Goal: Task Accomplishment & Management: Use online tool/utility

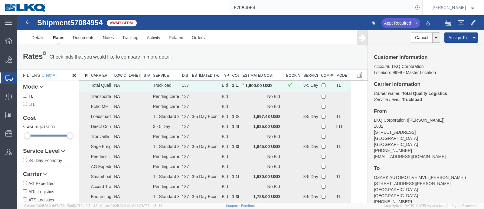
click at [198, 7] on div "57084954" at bounding box center [237, 7] width 372 height 15
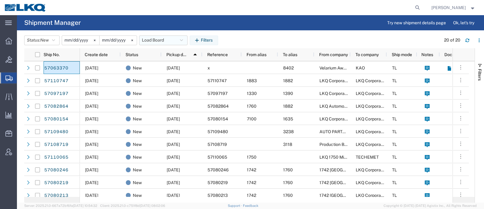
click at [166, 39] on button "Load Board" at bounding box center [163, 40] width 48 height 10
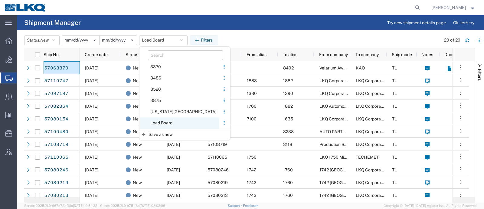
click at [176, 121] on span "Load Board" at bounding box center [179, 122] width 79 height 11
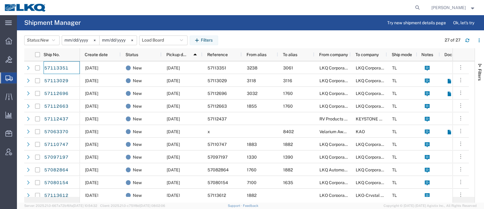
click at [231, 33] on header "Status: New Active All Approved Booked Canceled Delivered Denied New On Hold Pe…" at bounding box center [254, 39] width 460 height 17
click at [260, 36] on div "Status: New Active All Approved Booked Canceled Delivered Denied New On Hold Pe…" at bounding box center [254, 40] width 460 height 10
click at [153, 37] on button "Load Board" at bounding box center [163, 40] width 48 height 10
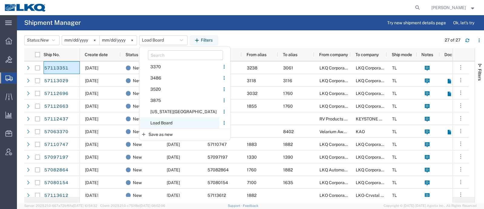
click at [170, 125] on span "Load Board" at bounding box center [179, 122] width 79 height 11
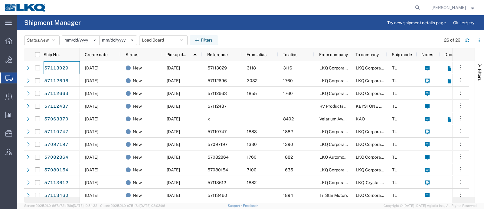
click at [236, 32] on header "Status: New Active All Approved Booked Canceled Delivered Denied New On Hold Pe…" at bounding box center [254, 39] width 460 height 17
click at [157, 41] on button "Load Board" at bounding box center [163, 40] width 48 height 10
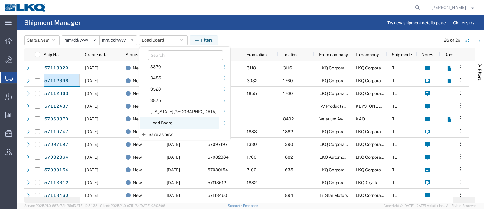
click at [168, 124] on span "Load Board" at bounding box center [179, 122] width 79 height 11
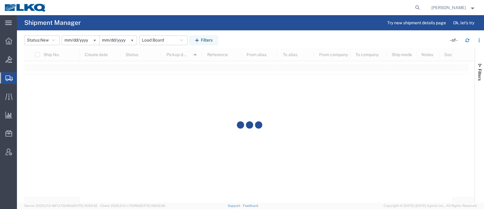
click at [242, 32] on header "Status: New Active All Approved Booked Canceled Delivered Denied New On Hold Pe…" at bounding box center [254, 39] width 460 height 17
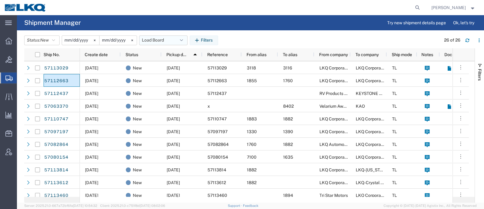
click at [150, 35] on header "Status: New Active All Approved Booked Canceled Delivered Denied New On Hold Pe…" at bounding box center [254, 39] width 460 height 17
click at [151, 40] on button "Load Board" at bounding box center [163, 40] width 48 height 10
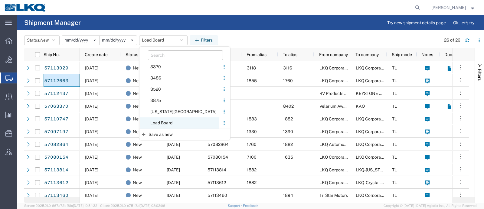
click at [170, 120] on span "Load Board" at bounding box center [179, 122] width 79 height 11
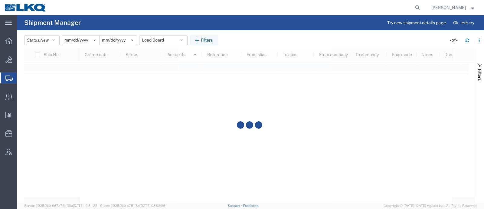
click at [247, 33] on header "Status: New Active All Approved Booked Canceled Delivered Denied New On Hold Pe…" at bounding box center [254, 39] width 460 height 17
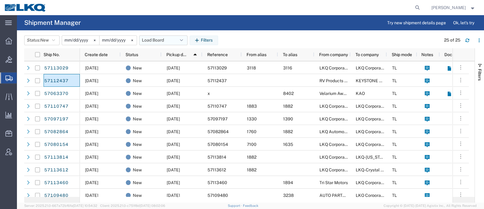
click at [148, 41] on button "Load Board" at bounding box center [163, 40] width 48 height 10
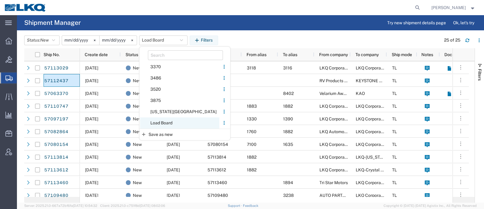
click at [168, 122] on span "Load Board" at bounding box center [179, 122] width 79 height 11
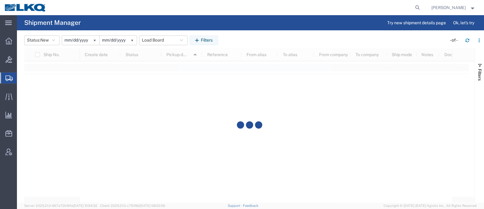
click at [257, 29] on agx-page-header "Shipment Manager Try new shipment details page Ok, let's try" at bounding box center [250, 22] width 467 height 15
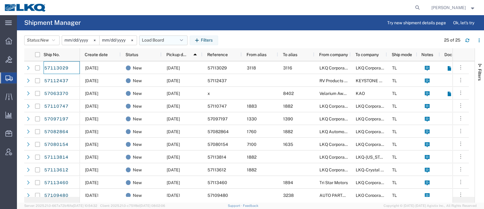
click at [155, 39] on button "Load Board" at bounding box center [163, 40] width 48 height 10
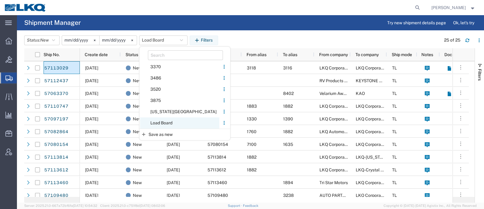
click at [166, 121] on span "Load Board" at bounding box center [179, 122] width 79 height 11
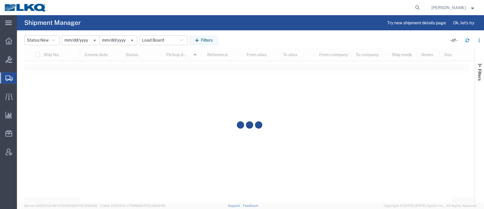
click at [262, 34] on header "Status: New Active All Approved Booked Canceled Delivered Denied New On Hold Pe…" at bounding box center [254, 39] width 460 height 17
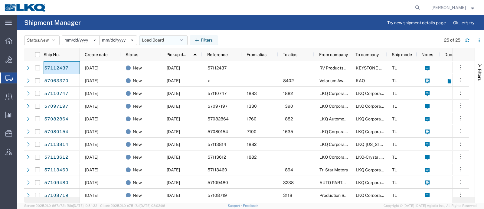
click at [150, 38] on button "Load Board" at bounding box center [163, 40] width 48 height 10
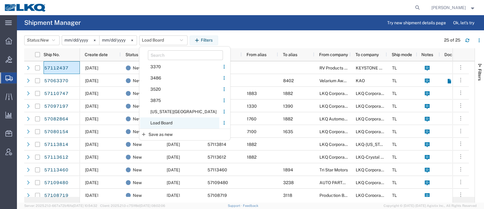
click at [171, 121] on span "Load Board" at bounding box center [179, 122] width 79 height 11
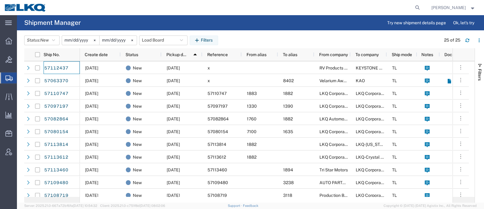
click at [261, 38] on div "Status: New Active All Approved Booked Canceled Delivered Denied New On Hold Pe…" at bounding box center [254, 40] width 460 height 10
click at [151, 41] on button "Load Board" at bounding box center [163, 40] width 48 height 10
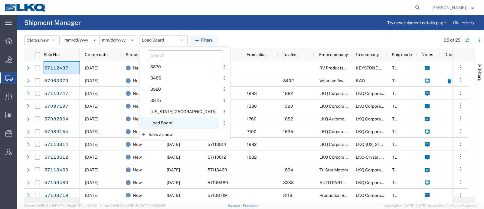
drag, startPoint x: 162, startPoint y: 120, endPoint x: 233, endPoint y: 48, distance: 101.7
click at [163, 120] on span "Load Board" at bounding box center [179, 122] width 79 height 11
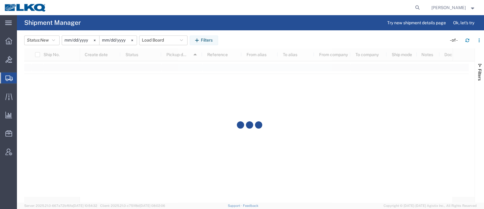
click at [247, 34] on header "Status: New Active All Approved Booked Canceled Delivered Denied New On Hold Pe…" at bounding box center [254, 39] width 460 height 17
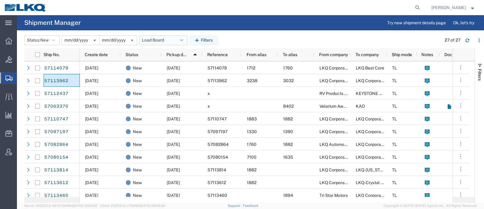
click at [153, 38] on button "Load Board" at bounding box center [163, 40] width 48 height 10
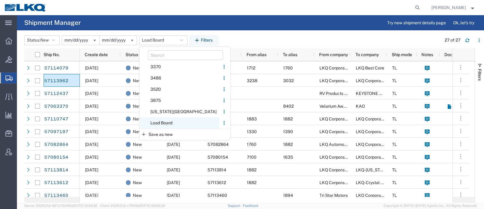
click at [173, 123] on span "Load Board" at bounding box center [179, 122] width 79 height 11
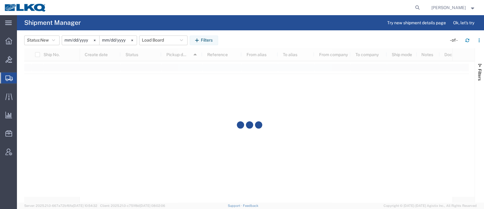
click at [285, 44] on div "Status: New Active All Approved Booked Canceled Delivered Denied New On Hold Pe…" at bounding box center [254, 40] width 460 height 10
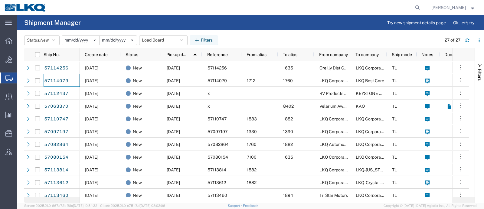
click at [265, 35] on header "Status: New Active All Approved Booked Canceled Delivered Denied New On Hold Pe…" at bounding box center [254, 39] width 460 height 17
click at [161, 41] on button "Load Board" at bounding box center [163, 40] width 48 height 10
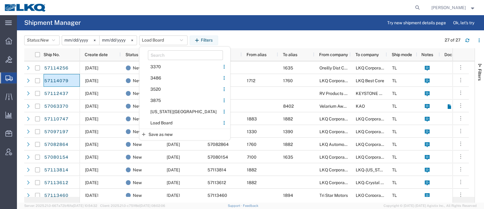
drag, startPoint x: 175, startPoint y: 122, endPoint x: 183, endPoint y: 117, distance: 9.8
click at [178, 121] on span "Load Board" at bounding box center [179, 122] width 79 height 11
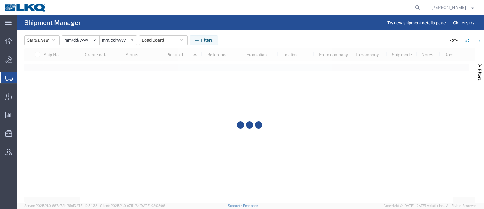
click at [248, 33] on header "Status: New Active All Approved Booked Canceled Delivered Denied New On Hold Pe…" at bounding box center [254, 39] width 460 height 17
click at [285, 24] on agx-page-header "Shipment Manager Try new shipment details page Ok, let's try" at bounding box center [250, 22] width 467 height 15
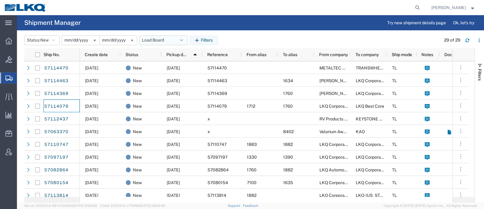
click at [160, 40] on button "Load Board" at bounding box center [163, 40] width 48 height 10
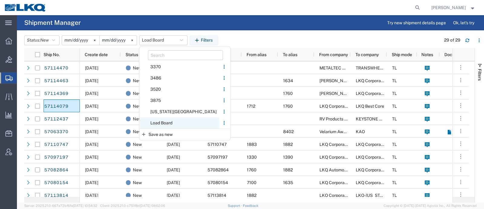
click at [169, 120] on span "Load Board" at bounding box center [179, 122] width 79 height 11
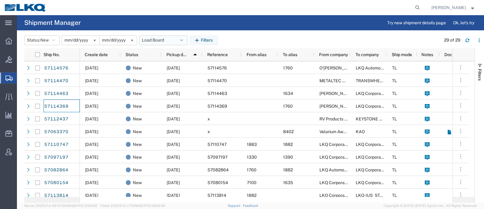
click at [163, 38] on button "Load Board" at bounding box center [163, 40] width 48 height 10
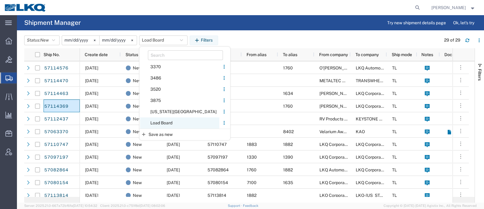
click at [168, 120] on span "Load Board" at bounding box center [179, 122] width 79 height 11
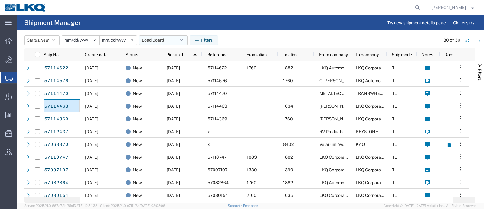
click at [159, 35] on button "Load Board" at bounding box center [163, 40] width 48 height 10
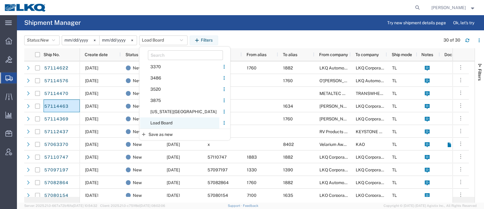
click at [168, 120] on span "Load Board" at bounding box center [179, 122] width 79 height 11
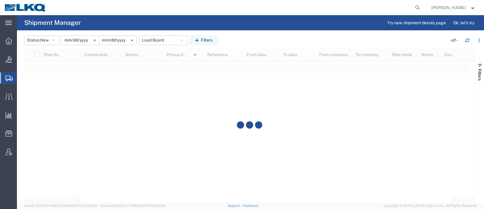
click at [252, 45] on header "Status: New Active All Approved Booked Canceled Delivered Denied New On Hold Pe…" at bounding box center [254, 39] width 460 height 17
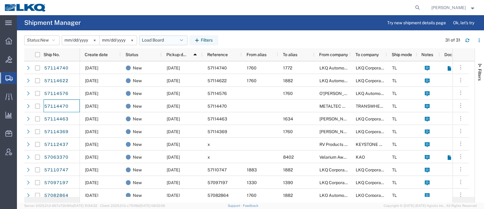
click at [158, 40] on button "Load Board" at bounding box center [163, 40] width 48 height 10
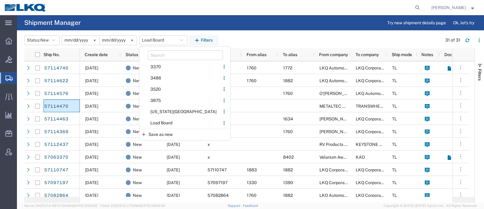
click at [168, 121] on span "Load Board" at bounding box center [179, 122] width 79 height 11
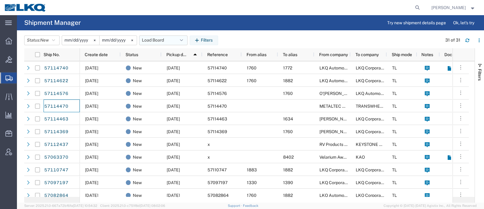
click at [154, 41] on button "Load Board" at bounding box center [163, 40] width 48 height 10
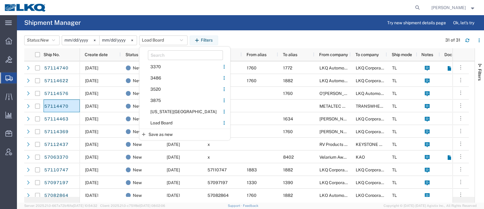
click at [170, 121] on span "Load Board" at bounding box center [179, 122] width 79 height 11
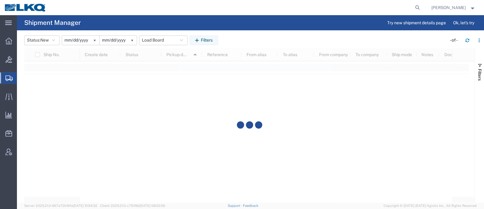
click at [288, 19] on agx-page-header "Shipment Manager Try new shipment details page Ok, let's try" at bounding box center [250, 22] width 467 height 15
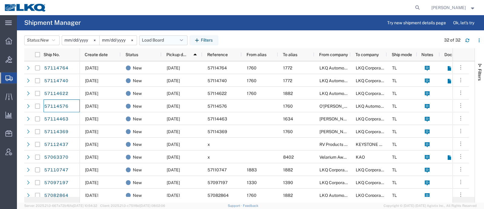
click at [156, 40] on button "Load Board" at bounding box center [163, 40] width 48 height 10
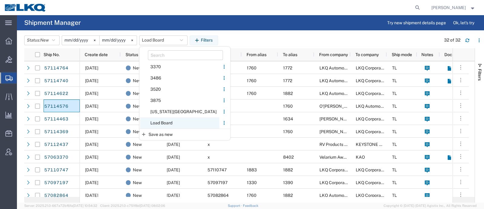
click at [171, 127] on span "Load Board" at bounding box center [179, 122] width 79 height 11
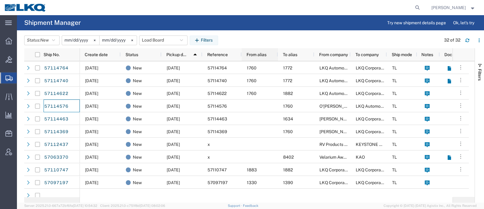
click at [254, 51] on div "From alias" at bounding box center [261, 55] width 29 height 10
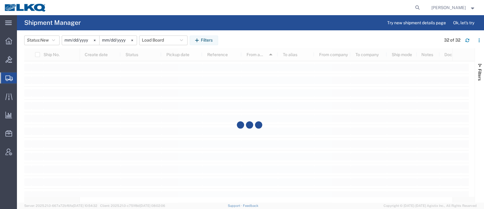
click at [255, 38] on div "Status: New Active All Approved Booked Canceled Delivered Denied New On Hold Pe…" at bounding box center [254, 40] width 460 height 10
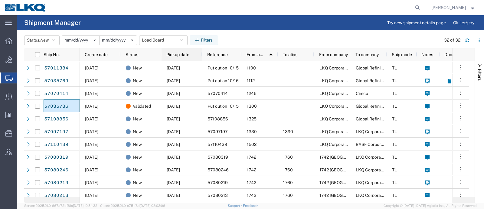
click at [183, 58] on div "Pickup date" at bounding box center [183, 55] width 34 height 10
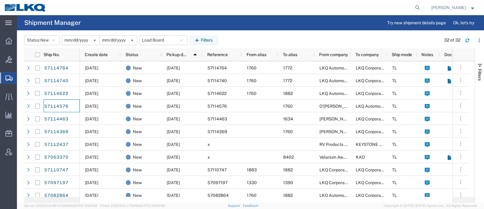
click at [247, 27] on agx-page-header "Shipment Manager Try new shipment details page Ok, let's try" at bounding box center [250, 22] width 467 height 15
click at [156, 38] on button "Load Board" at bounding box center [163, 40] width 48 height 10
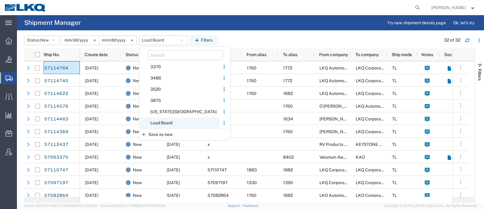
click at [170, 125] on span "Load Board" at bounding box center [179, 122] width 79 height 11
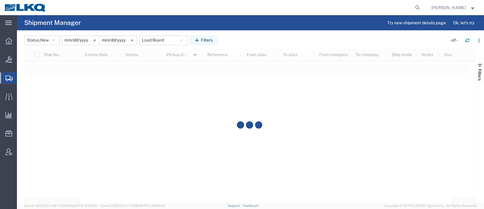
click at [257, 31] on header "Status: New Active All Approved Booked Canceled Delivered Denied New On Hold Pe…" at bounding box center [254, 39] width 460 height 17
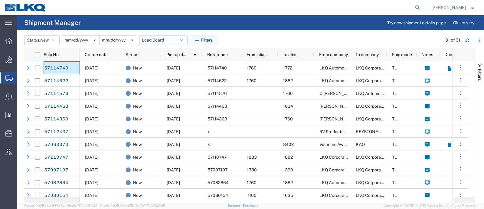
click at [160, 40] on button "Load Board" at bounding box center [163, 40] width 48 height 10
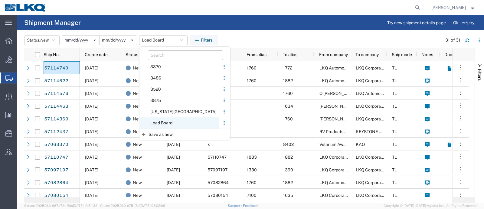
drag, startPoint x: 173, startPoint y: 122, endPoint x: 192, endPoint y: 100, distance: 29.0
click at [173, 121] on span "Load Board" at bounding box center [179, 122] width 79 height 11
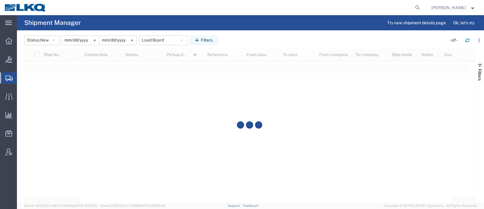
click at [246, 32] on header "Status: New Active All Approved Booked Canceled Delivered Denied New On Hold Pe…" at bounding box center [254, 39] width 460 height 17
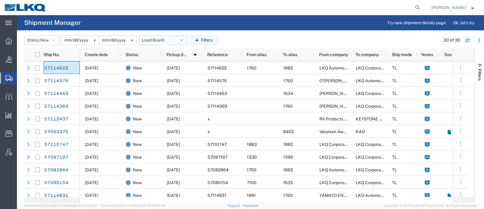
click at [153, 41] on button "Load Board" at bounding box center [163, 40] width 48 height 10
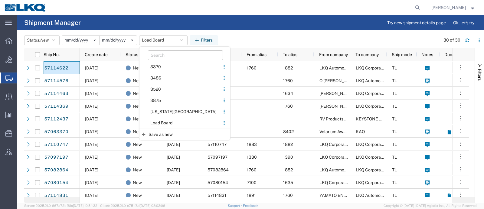
drag, startPoint x: 162, startPoint y: 121, endPoint x: 199, endPoint y: 96, distance: 45.0
click at [162, 122] on span "Load Board" at bounding box center [179, 122] width 79 height 11
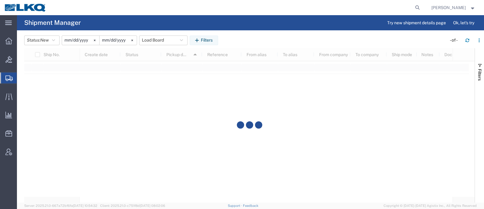
click at [248, 35] on header "Status: New Active All Approved Booked Canceled Delivered Denied New On Hold Pe…" at bounding box center [254, 39] width 460 height 17
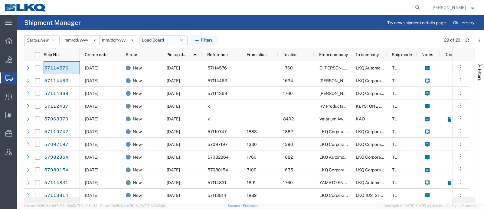
click at [153, 42] on button "Load Board" at bounding box center [163, 40] width 48 height 10
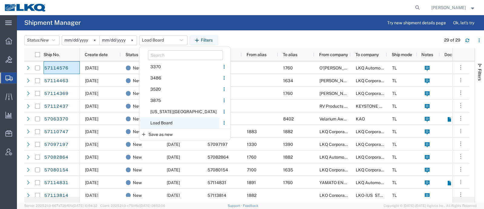
click at [170, 122] on span "Load Board" at bounding box center [179, 122] width 79 height 11
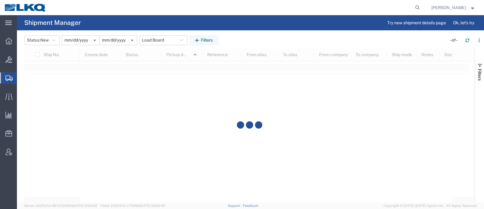
click at [262, 29] on agx-page-header "Shipment Manager Try new shipment details page Ok, let's try" at bounding box center [250, 22] width 467 height 15
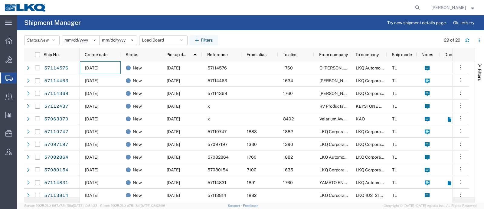
click at [281, 22] on agx-page-header "Shipment Manager Try new shipment details page Ok, let's try" at bounding box center [250, 22] width 467 height 15
click at [154, 38] on button "Load Board" at bounding box center [163, 40] width 48 height 10
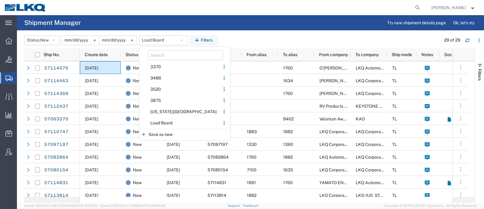
click at [168, 122] on span "Load Board" at bounding box center [179, 122] width 79 height 11
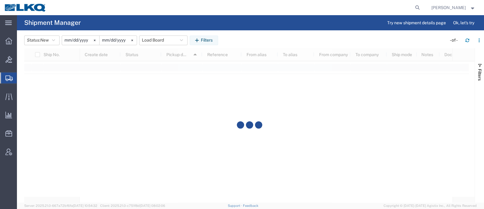
click at [264, 43] on div "Status: New Active All Approved Booked Canceled Delivered Denied New On Hold Pe…" at bounding box center [254, 40] width 460 height 10
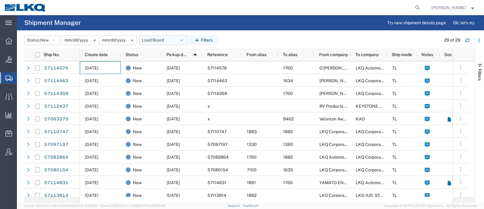
click at [159, 43] on button "Load Board" at bounding box center [163, 40] width 48 height 10
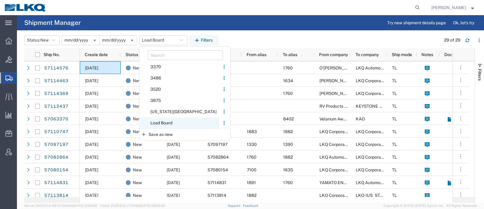
click at [161, 119] on span "Load Board" at bounding box center [179, 122] width 79 height 11
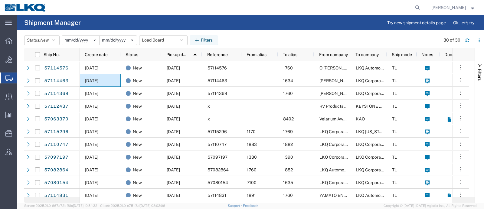
drag, startPoint x: 98, startPoint y: 80, endPoint x: 145, endPoint y: 17, distance: 78.3
click at [145, 17] on agx-page-header "Shipment Manager Try new shipment details page Ok, let's try" at bounding box center [250, 22] width 467 height 15
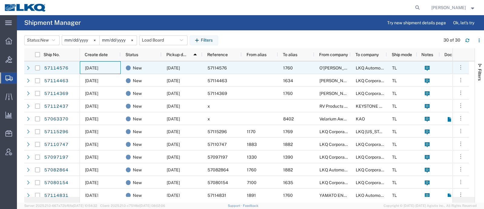
drag, startPoint x: 98, startPoint y: 69, endPoint x: 106, endPoint y: 16, distance: 53.5
click at [106, 16] on agx-page-header "Shipment Manager Try new shipment details page Ok, let's try" at bounding box center [250, 22] width 467 height 15
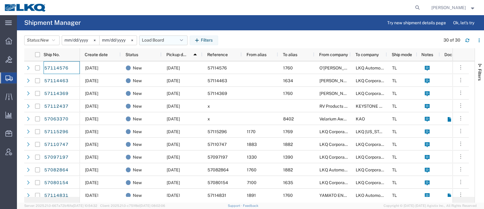
click at [157, 41] on button "Load Board" at bounding box center [163, 40] width 48 height 10
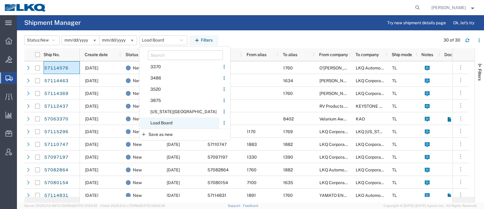
drag, startPoint x: 176, startPoint y: 123, endPoint x: 246, endPoint y: 76, distance: 84.0
click at [177, 123] on span "Load Board" at bounding box center [179, 122] width 79 height 11
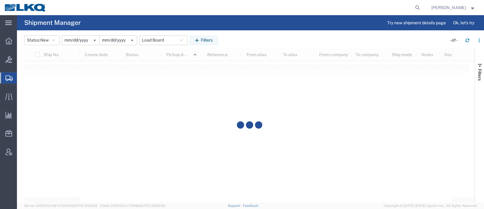
click at [281, 26] on agx-page-header "Shipment Manager Try new shipment details page Ok, let's try" at bounding box center [250, 22] width 467 height 15
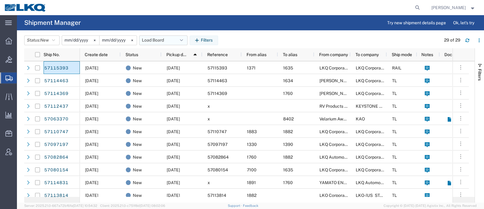
click at [157, 41] on button "Load Board" at bounding box center [163, 40] width 48 height 10
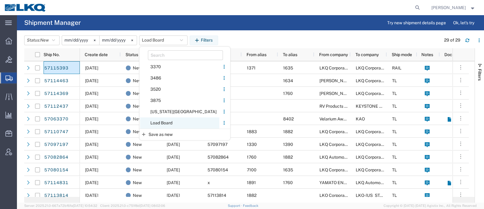
click at [170, 122] on span "Load Board" at bounding box center [179, 122] width 79 height 11
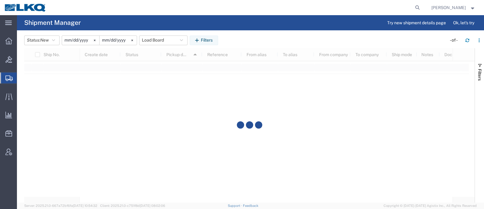
click at [270, 33] on header "Status: New Active All Approved Booked Canceled Delivered Denied New On Hold Pe…" at bounding box center [254, 39] width 460 height 17
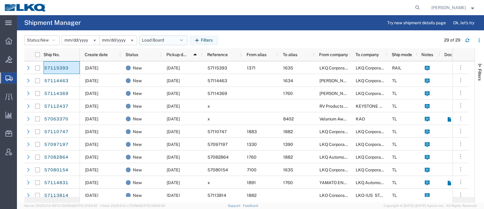
click at [153, 40] on button "Load Board" at bounding box center [163, 40] width 48 height 10
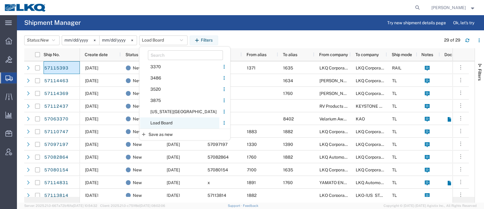
click at [171, 125] on span "Load Board" at bounding box center [179, 122] width 79 height 11
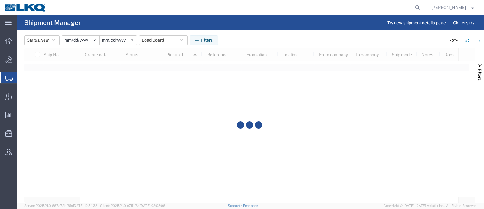
click at [249, 19] on agx-page-header "Shipment Manager Try new shipment details page Ok, let's try" at bounding box center [250, 22] width 467 height 15
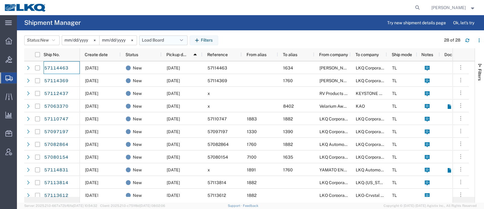
click at [156, 42] on button "Load Board" at bounding box center [163, 40] width 48 height 10
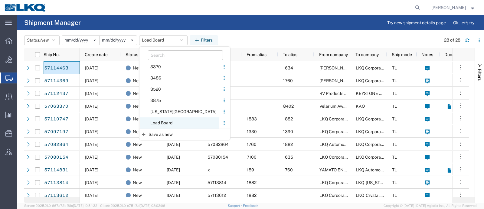
click at [163, 120] on span "Load Board" at bounding box center [179, 122] width 79 height 11
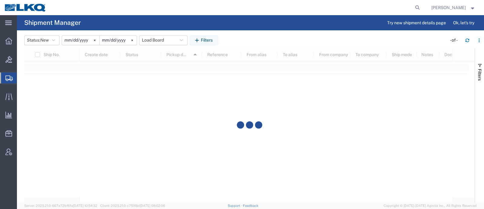
click at [276, 22] on agx-page-header "Shipment Manager Try new shipment details page Ok, let's try" at bounding box center [250, 22] width 467 height 15
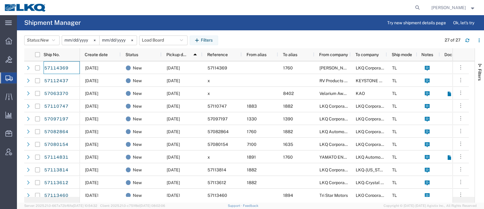
click at [254, 29] on agx-page-header "Shipment Manager Try new shipment details page Ok, let's try" at bounding box center [250, 22] width 467 height 15
click at [154, 42] on button "Load Board" at bounding box center [163, 40] width 48 height 10
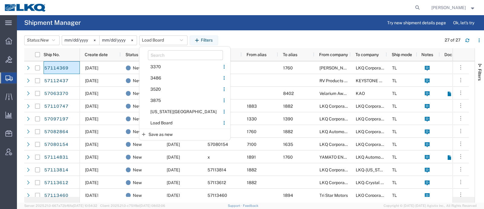
drag, startPoint x: 169, startPoint y: 120, endPoint x: 244, endPoint y: 69, distance: 90.8
click at [170, 120] on span "Load Board" at bounding box center [179, 122] width 79 height 11
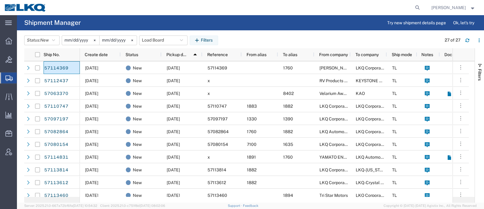
click at [263, 33] on header "Status: New Active All Approved Booked Canceled Delivered Denied New On Hold Pe…" at bounding box center [254, 39] width 460 height 17
click at [151, 38] on button "Load Board" at bounding box center [163, 40] width 48 height 10
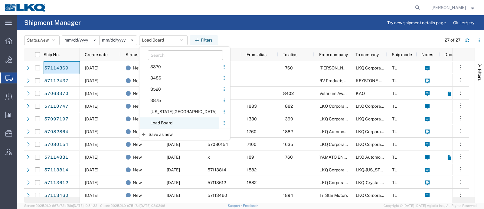
click at [165, 123] on span "Load Board" at bounding box center [179, 122] width 79 height 11
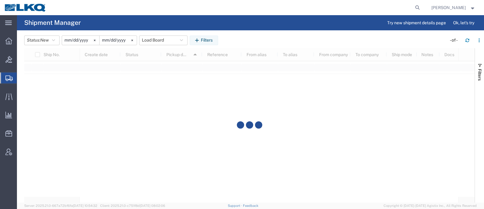
click at [268, 35] on div "Status: New Active All Approved Booked Canceled Delivered Denied New On Hold Pe…" at bounding box center [254, 40] width 460 height 10
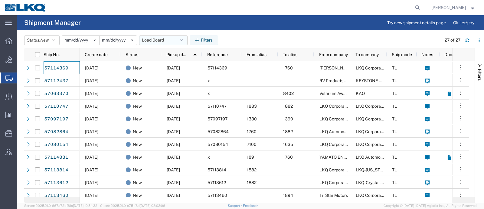
click at [156, 39] on button "Load Board" at bounding box center [163, 40] width 48 height 10
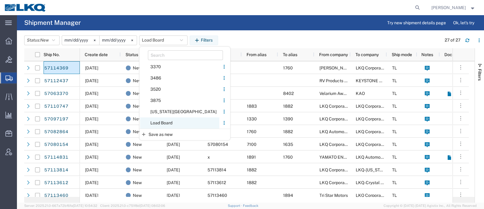
click at [166, 122] on span "Load Board" at bounding box center [179, 122] width 79 height 11
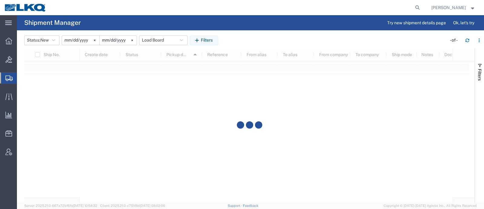
click at [264, 31] on header "Status: New Active All Approved Booked Canceled Delivered Denied New On Hold Pe…" at bounding box center [254, 39] width 460 height 17
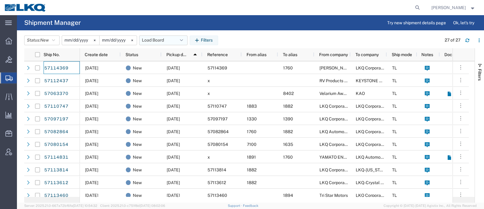
click at [156, 39] on button "Load Board" at bounding box center [163, 40] width 48 height 10
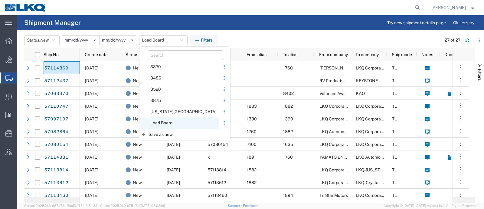
drag, startPoint x: 169, startPoint y: 119, endPoint x: 227, endPoint y: 64, distance: 79.9
click at [169, 119] on span "Load Board" at bounding box center [179, 122] width 79 height 11
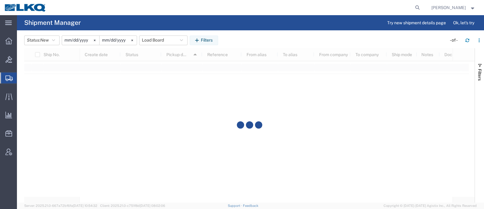
click at [257, 34] on header "Status: New Active All Approved Booked Canceled Delivered Denied New On Hold Pe…" at bounding box center [254, 39] width 460 height 17
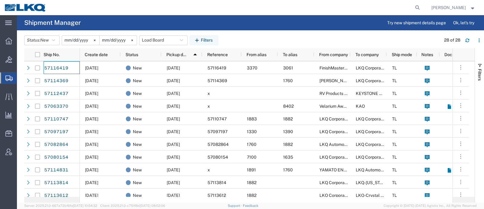
click at [257, 34] on header "Status: New Active All Approved Booked Canceled Delivered Denied New On Hold Pe…" at bounding box center [254, 39] width 460 height 17
click at [161, 41] on button "Load Board" at bounding box center [163, 40] width 48 height 10
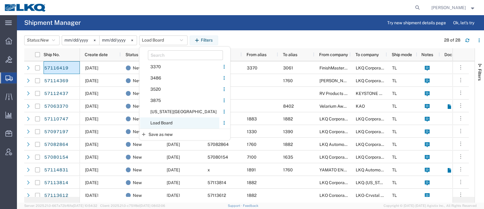
click at [172, 122] on span "Load Board" at bounding box center [179, 122] width 79 height 11
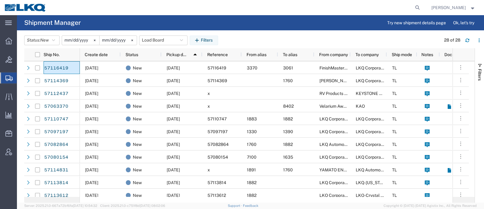
click at [280, 38] on div "Status: New Active All Approved Booked Canceled Delivered Denied New On Hold Pe…" at bounding box center [254, 40] width 460 height 10
click at [157, 38] on button "Load Board" at bounding box center [163, 40] width 48 height 10
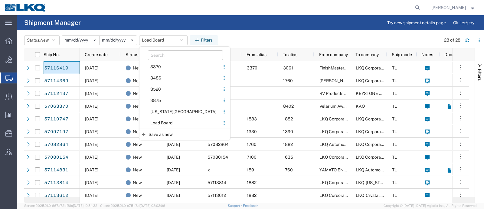
drag, startPoint x: 165, startPoint y: 120, endPoint x: 171, endPoint y: 116, distance: 7.8
click at [166, 120] on span "Load Board" at bounding box center [179, 122] width 79 height 11
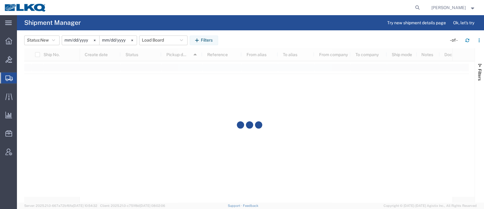
click at [257, 32] on header "Status: New Active All Approved Booked Canceled Delivered Denied New On Hold Pe…" at bounding box center [254, 39] width 460 height 17
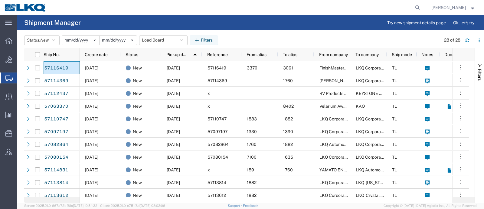
click at [255, 38] on div "Status: New Active All Approved Booked Canceled Delivered Denied New On Hold Pe…" at bounding box center [254, 40] width 460 height 10
click at [173, 23] on agx-page-header "Shipment Manager Try new shipment details page Ok, let's try" at bounding box center [250, 22] width 467 height 15
click at [190, 25] on agx-page-header "Shipment Manager Try new shipment details page Ok, let's try" at bounding box center [250, 22] width 467 height 15
click at [163, 42] on button "Load Board" at bounding box center [163, 40] width 48 height 10
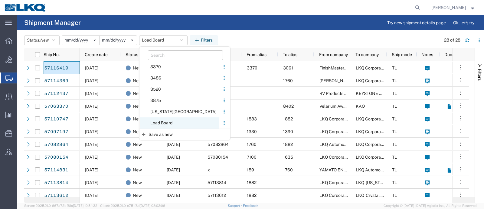
drag, startPoint x: 168, startPoint y: 121, endPoint x: 194, endPoint y: 97, distance: 35.8
click at [168, 121] on span "Load Board" at bounding box center [179, 122] width 79 height 11
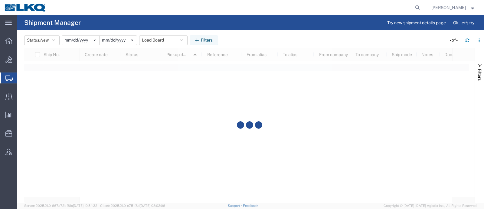
click at [248, 41] on div "Status: New Active All Approved Booked Canceled Delivered Denied New On Hold Pe…" at bounding box center [254, 40] width 460 height 10
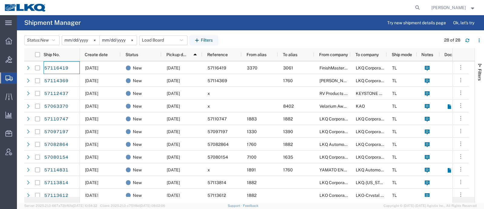
click at [266, 20] on agx-page-header "Shipment Manager Try new shipment details page Ok, let's try" at bounding box center [250, 22] width 467 height 15
click at [258, 26] on agx-page-header "Shipment Manager Try new shipment details page Ok, let's try" at bounding box center [250, 22] width 467 height 15
click at [154, 40] on button "Load Board" at bounding box center [163, 40] width 48 height 10
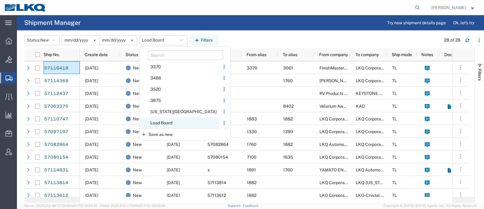
click at [168, 120] on span "Load Board" at bounding box center [179, 122] width 79 height 11
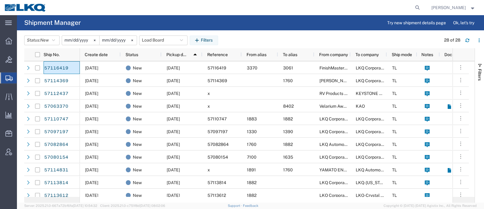
click at [261, 19] on agx-page-header "Shipment Manager Try new shipment details page Ok, let's try" at bounding box center [250, 22] width 467 height 15
click at [162, 40] on button "Load Board" at bounding box center [163, 40] width 48 height 10
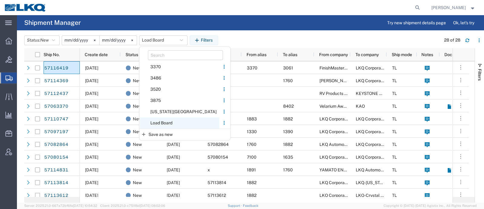
click at [162, 125] on span "Load Board" at bounding box center [179, 122] width 79 height 11
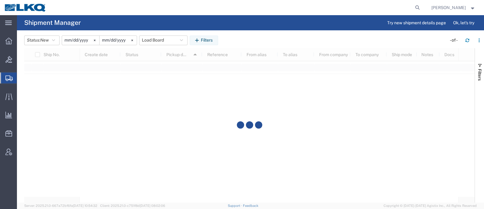
click at [244, 39] on div "Status: New Active All Approved Booked Canceled Delivered Denied New On Hold Pe…" at bounding box center [254, 40] width 460 height 10
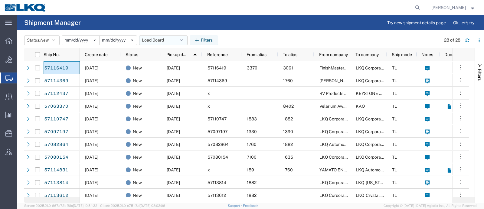
click at [145, 40] on button "Load Board" at bounding box center [163, 40] width 48 height 10
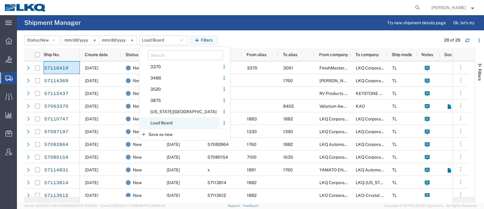
drag, startPoint x: 166, startPoint y: 121, endPoint x: 226, endPoint y: 77, distance: 74.1
click at [168, 120] on span "Load Board" at bounding box center [179, 122] width 79 height 11
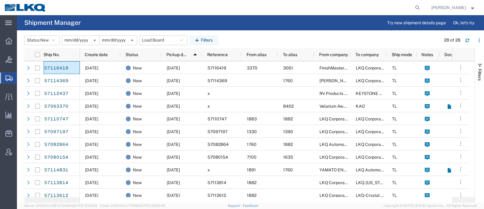
click at [283, 35] on div "Status: New Active All Approved Booked Canceled Delivered Denied New On Hold Pe…" at bounding box center [254, 40] width 460 height 10
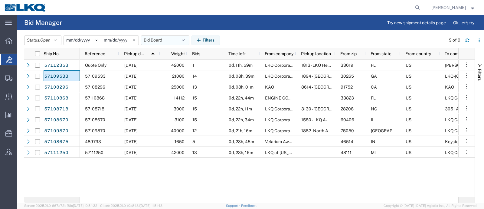
click at [168, 38] on button "Bid Board" at bounding box center [165, 40] width 48 height 10
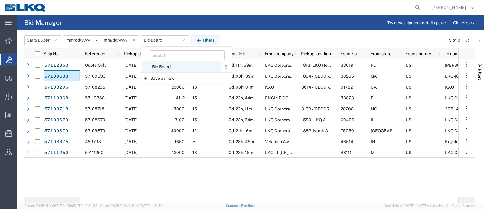
click at [170, 65] on span "Bid Board" at bounding box center [181, 66] width 79 height 11
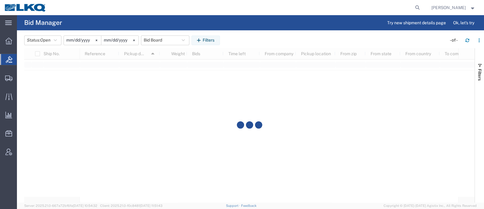
drag, startPoint x: 210, startPoint y: 19, endPoint x: 219, endPoint y: 0, distance: 21.0
click at [210, 18] on agx-page-header "Bid Manager Try new shipment details page Ok, let's try" at bounding box center [250, 22] width 467 height 15
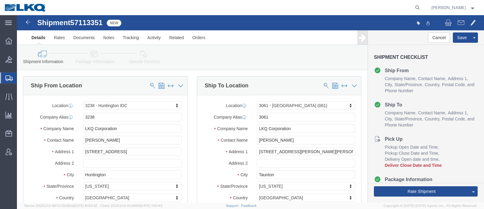
select select "27940"
select select "27784"
click span "57113351"
copy span "57113351"
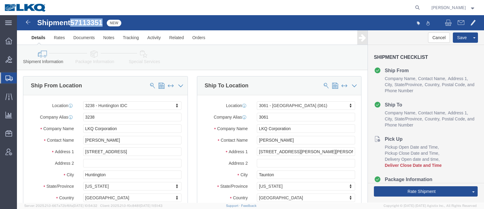
click icon
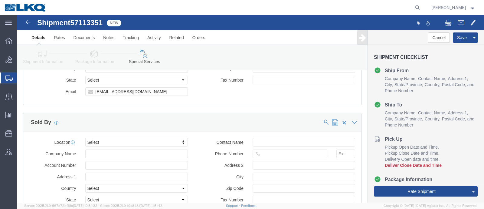
scroll to position [605, 0]
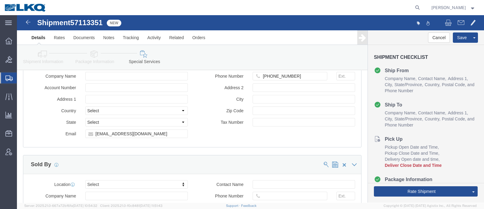
click div "Location Select Select My Profile Location 1100 - LKQ Crystal River 1103 - LKQ …"
click input "drsnead@lkqcorp.com"
click link "Shipment Information"
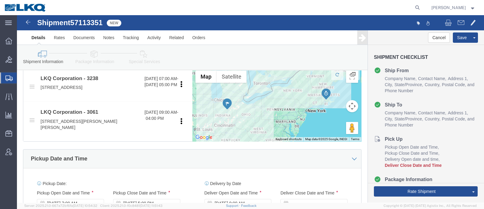
scroll to position [255, 0]
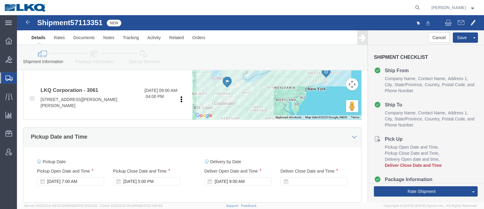
drag, startPoint x: 200, startPoint y: 132, endPoint x: 304, endPoint y: 141, distance: 104.2
click div "Pickup Date and Time"
drag, startPoint x: 372, startPoint y: 176, endPoint x: 285, endPoint y: 165, distance: 87.4
click button "Rate Shipment"
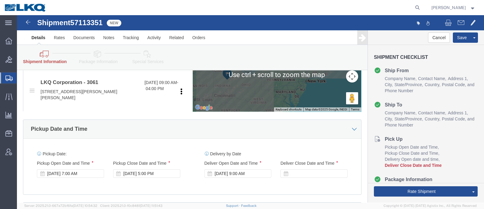
scroll to position [341, 0]
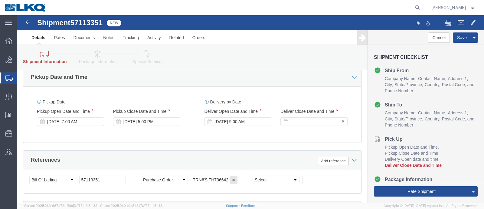
click div
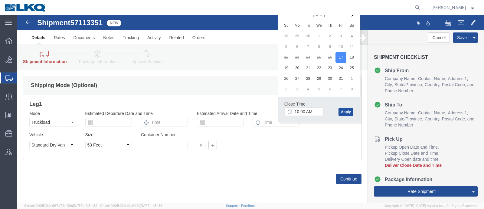
click button "Apply"
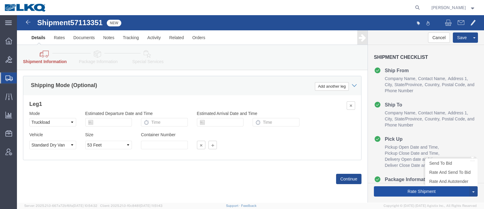
click button "Rate Shipment"
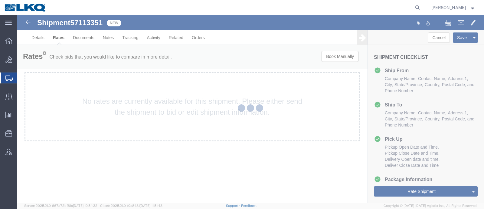
scroll to position [0, 0]
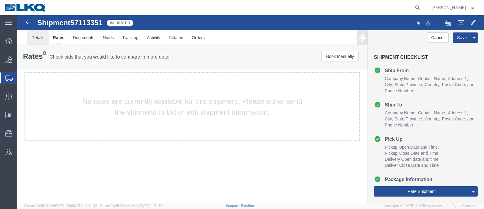
click at [34, 38] on link "Details" at bounding box center [37, 37] width 21 height 15
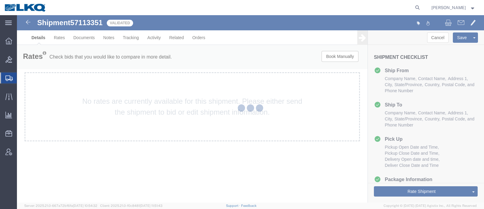
select select "27940"
select select "27784"
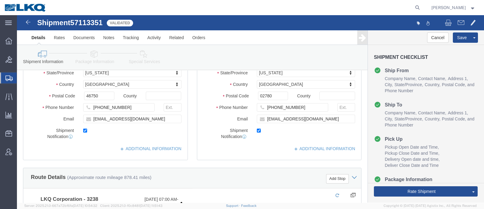
scroll to position [114, 0]
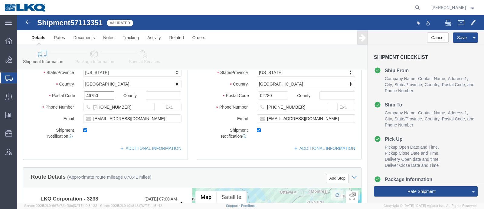
click input "46750"
click input "02780"
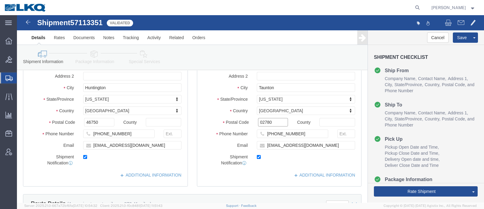
scroll to position [75, 0]
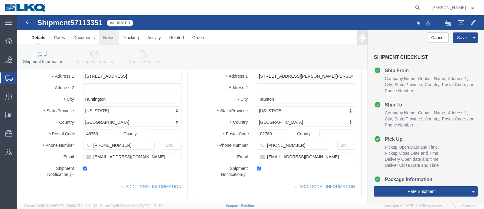
click link "Notes"
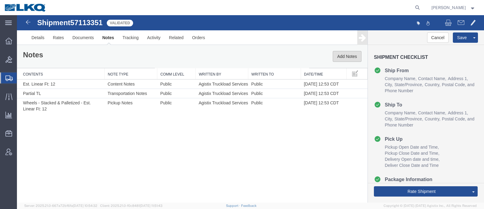
click at [348, 54] on button "Add Notes" at bounding box center [347, 56] width 29 height 11
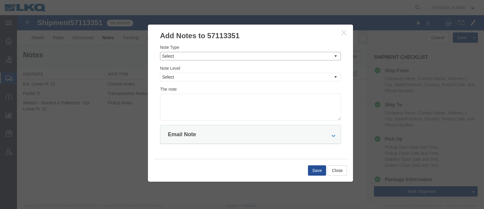
click at [259, 57] on select "Select Approval Bid Notes Carrier Change Notes Claim Notes Content Hazmat Notes…" at bounding box center [250, 56] width 181 height 8
select select "BID_NOTES"
click at [160, 52] on select "Select Approval Bid Notes Carrier Change Notes Claim Notes Content Hazmat Notes…" at bounding box center [250, 56] width 181 height 8
click at [240, 75] on select "Select Private to Account Private to Vendor Public" at bounding box center [250, 77] width 181 height 8
select select "PRIVATE_TO_ACCOUNT"
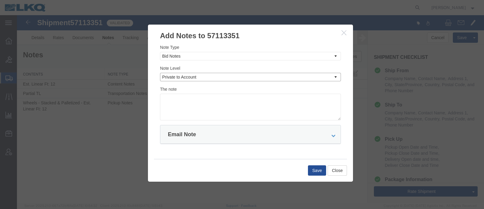
click at [160, 73] on select "Select Private to Account Private to Vendor Public" at bounding box center [250, 77] width 181 height 8
click at [230, 106] on textarea at bounding box center [250, 107] width 181 height 27
click at [234, 104] on textarea at bounding box center [250, 107] width 181 height 27
type textarea "DAT: $2577"
click at [324, 168] on button "Save" at bounding box center [317, 170] width 18 height 10
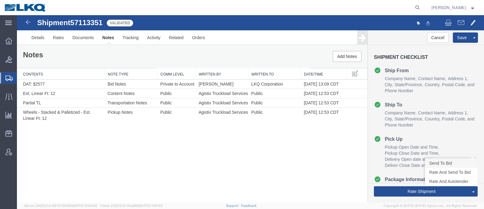
click at [444, 163] on link "Send To Bid" at bounding box center [452, 162] width 52 height 9
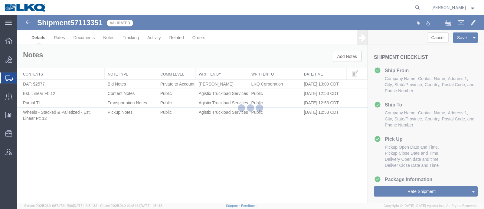
select select "27940"
select select "27784"
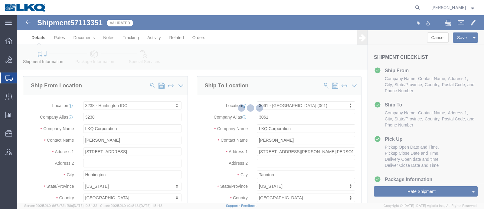
select select "TL"
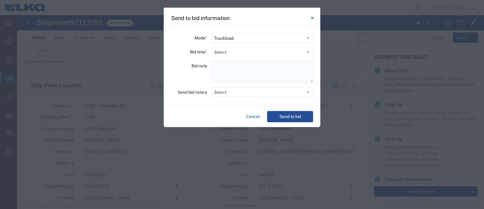
drag, startPoint x: 238, startPoint y: 51, endPoint x: 234, endPoint y: 62, distance: 12.1
click at [238, 51] on select "Select 30 Min (Rush) 1 Hour (Rush) 2 Hours (Rush) 4 Hours (Rush) 8 Hours (Rush)…" at bounding box center [263, 52] width 102 height 10
click at [242, 49] on select "Select 30 Min (Rush) 1 Hour (Rush) 2 Hours (Rush) 4 Hours (Rush) 8 Hours (Rush)…" at bounding box center [263, 52] width 102 height 10
select select "24"
click at [212, 47] on select "Select 30 Min (Rush) 1 Hour (Rush) 2 Hours (Rush) 4 Hours (Rush) 8 Hours (Rush)…" at bounding box center [263, 52] width 102 height 10
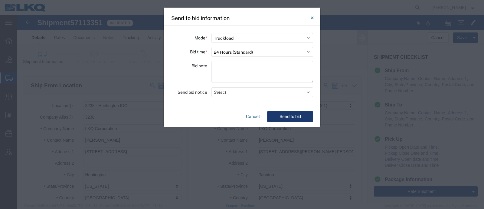
click at [288, 117] on button "Send to bid" at bounding box center [290, 116] width 46 height 11
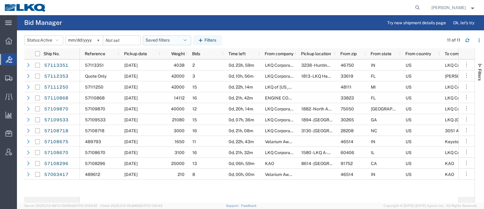
click at [166, 40] on button "Saved filters" at bounding box center [167, 40] width 48 height 10
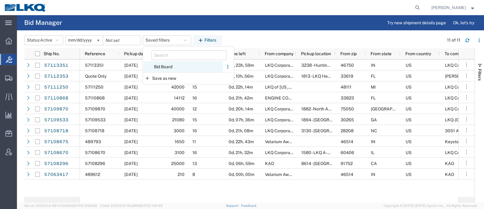
click at [166, 68] on span "Bid Board" at bounding box center [183, 66] width 79 height 11
type input "2024-12-01"
type input "2025-12-31"
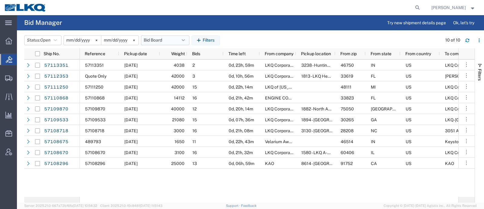
click at [159, 40] on button "Bid Board" at bounding box center [165, 40] width 48 height 10
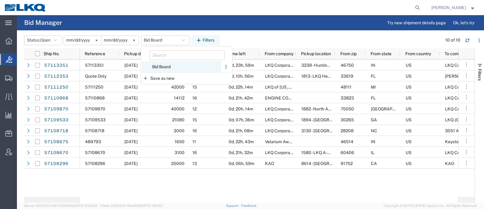
click at [166, 67] on span "Bid Board" at bounding box center [181, 66] width 79 height 11
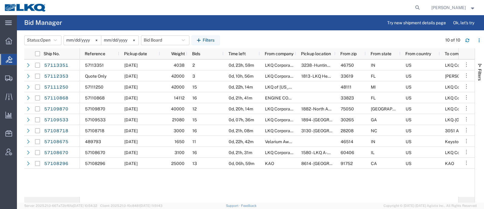
drag, startPoint x: 261, startPoint y: 38, endPoint x: 226, endPoint y: 37, distance: 35.4
click at [260, 38] on div "Status: Open Active All Awaiting Confirmation Awarded Closed Expired Open Withd…" at bounding box center [254, 40] width 460 height 10
click at [156, 38] on button "Bid Board" at bounding box center [165, 40] width 48 height 10
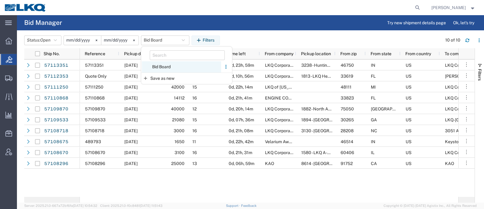
click at [168, 64] on span "Bid Board" at bounding box center [181, 66] width 79 height 11
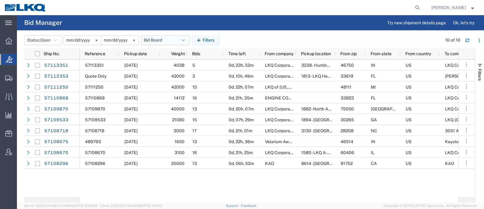
click at [162, 43] on button "Bid Board" at bounding box center [165, 40] width 48 height 10
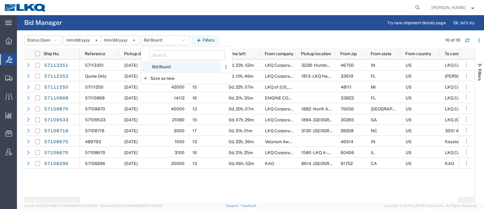
click at [163, 67] on span "Bid Board" at bounding box center [181, 66] width 79 height 11
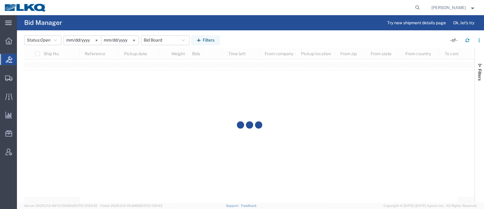
click at [265, 32] on header "Status: Open Active All Awaiting Confirmation Awarded Closed Expired Open Withd…" at bounding box center [254, 39] width 460 height 17
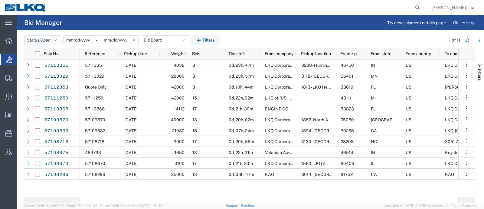
click at [36, 41] on button "Status: Open" at bounding box center [42, 40] width 37 height 10
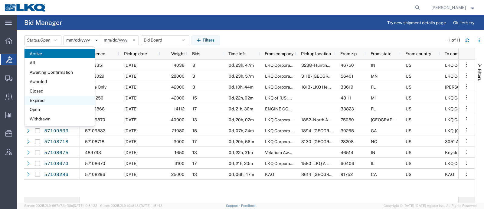
click at [44, 101] on span "Expired" at bounding box center [60, 100] width 71 height 9
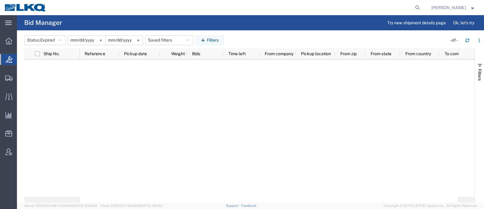
click at [273, 35] on div "Status: Expired Active All Awaiting Confirmation Awarded Closed Expired Open Wi…" at bounding box center [254, 40] width 460 height 10
click at [161, 40] on button "Saved filters" at bounding box center [169, 40] width 48 height 10
click at [168, 40] on button "Saved filters" at bounding box center [169, 40] width 48 height 10
click at [171, 44] on button "Saved filters" at bounding box center [169, 40] width 48 height 10
click at [172, 66] on span "Bid Board" at bounding box center [185, 66] width 79 height 11
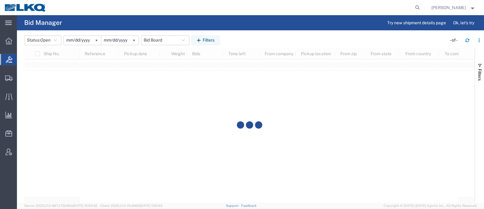
click at [247, 41] on div "Status: Open Active All Awaiting Confirmation Awarded Closed Expired Open Withd…" at bounding box center [254, 40] width 460 height 10
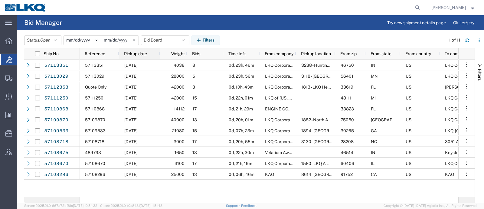
click at [136, 54] on span "Pickup date" at bounding box center [135, 53] width 23 height 5
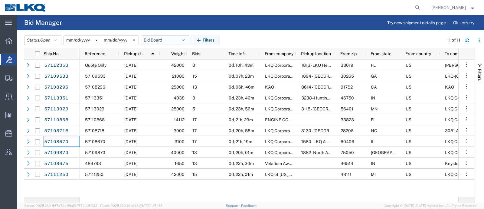
click at [159, 43] on button "Bid Board" at bounding box center [165, 40] width 48 height 10
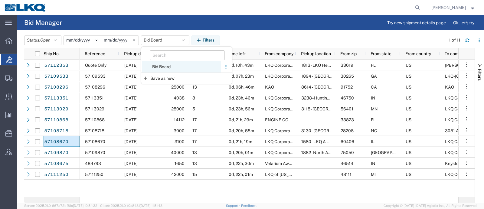
click at [166, 65] on span "Bid Board" at bounding box center [181, 66] width 79 height 11
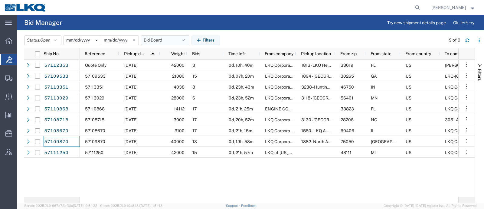
click at [156, 38] on button "Bid Board" at bounding box center [165, 40] width 48 height 10
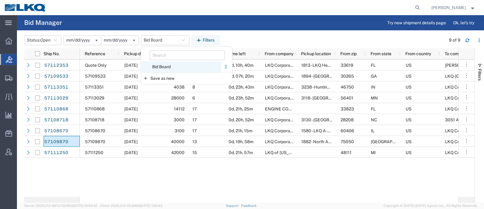
click at [168, 67] on span "Bid Board" at bounding box center [181, 66] width 79 height 11
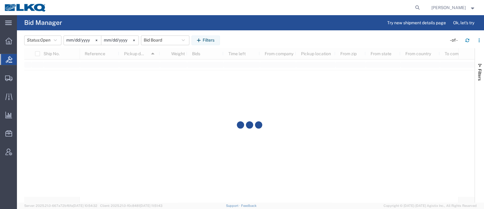
click at [254, 38] on div "Status: Open Active All Awaiting Confirmation Awarded Closed Expired Open Withd…" at bounding box center [254, 40] width 460 height 10
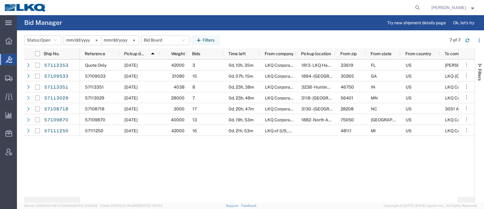
click at [318, 29] on agx-page-header "Bid Manager Try new shipment details page Ok, let's try" at bounding box center [250, 22] width 467 height 15
click at [153, 37] on button "Bid Board" at bounding box center [165, 40] width 48 height 10
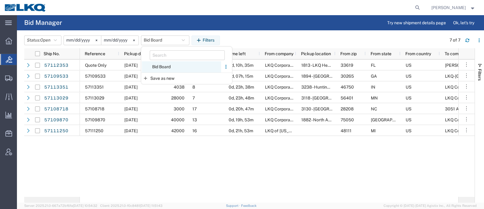
click at [161, 63] on span "Bid Board" at bounding box center [181, 66] width 79 height 11
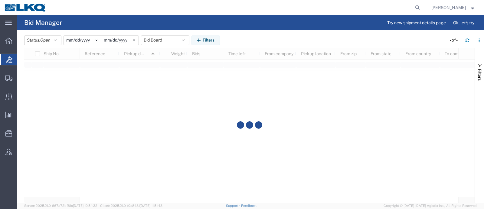
click at [259, 37] on div "Status: Open Active All Awaiting Confirmation Awarded Closed Expired Open Withd…" at bounding box center [254, 40] width 460 height 10
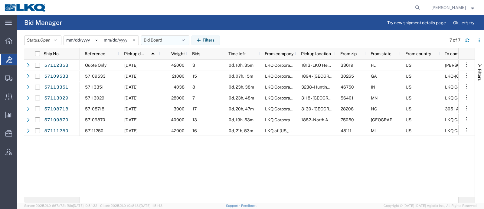
click at [160, 41] on button "Bid Board" at bounding box center [165, 40] width 48 height 10
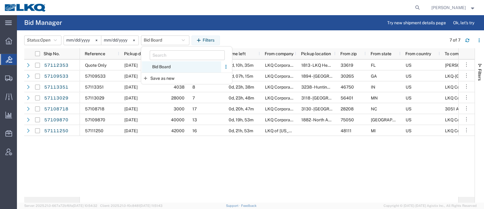
click at [170, 67] on span "Bid Board" at bounding box center [181, 66] width 79 height 11
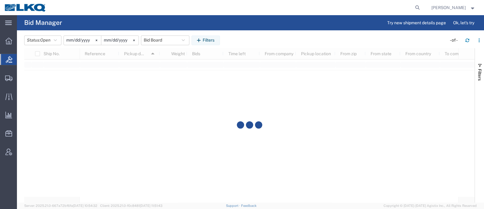
click at [254, 29] on agx-page-header "Bid Manager Try new shipment details page Ok, let's try" at bounding box center [250, 22] width 467 height 15
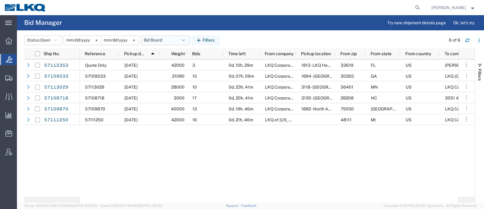
click at [158, 40] on button "Bid Board" at bounding box center [165, 40] width 48 height 10
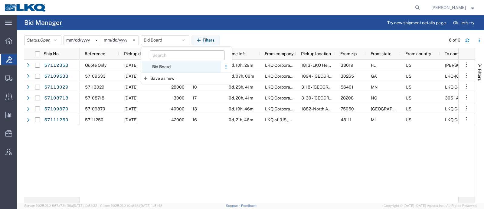
click at [166, 65] on span "Bid Board" at bounding box center [181, 66] width 79 height 11
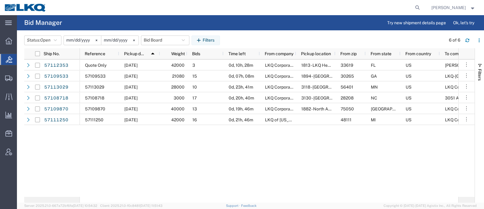
click at [157, 15] on agx-page-header "Bid Manager Try new shipment details page Ok, let's try" at bounding box center [250, 22] width 467 height 15
click at [157, 36] on button "Bid Board" at bounding box center [165, 40] width 48 height 10
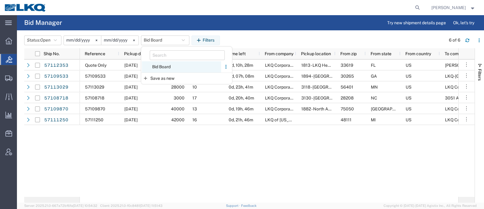
click at [169, 68] on span "Bid Board" at bounding box center [181, 66] width 79 height 11
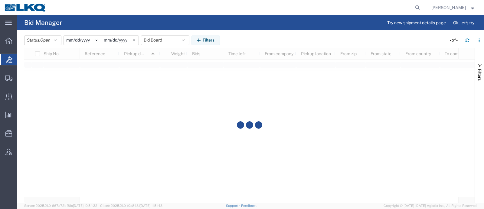
click at [288, 38] on div "Status: Open Active All Awaiting Confirmation Awarded Closed Expired Open Withd…" at bounding box center [254, 40] width 460 height 10
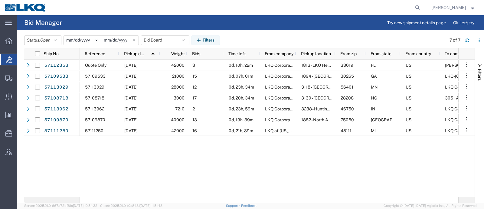
click at [280, 35] on header "Status: Open Active All Awaiting Confirmation Awarded Closed Expired Open Withd…" at bounding box center [254, 39] width 460 height 17
click at [158, 39] on button "Bid Board" at bounding box center [165, 40] width 48 height 10
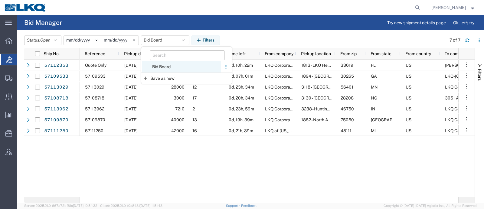
drag, startPoint x: 162, startPoint y: 65, endPoint x: 179, endPoint y: 54, distance: 20.0
click at [163, 65] on span "Bid Board" at bounding box center [181, 66] width 79 height 11
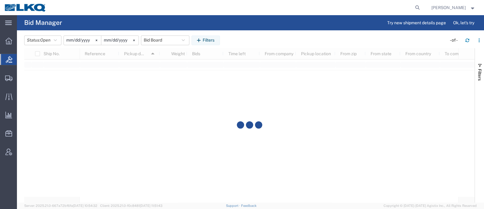
click at [271, 35] on header "Status: Open Active All Awaiting Confirmation Awarded Closed Expired Open Withd…" at bounding box center [254, 39] width 460 height 17
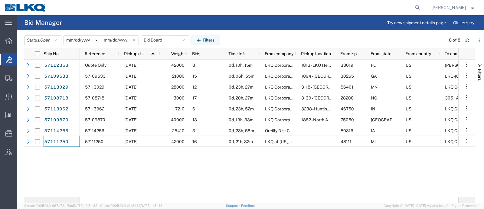
click at [269, 31] on header "Status: Open Active All Awaiting Confirmation Awarded Closed Expired Open Withd…" at bounding box center [254, 39] width 460 height 17
click at [155, 40] on button "Bid Board" at bounding box center [165, 40] width 48 height 10
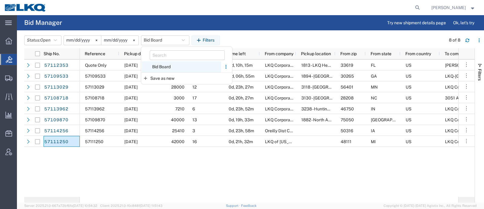
click at [163, 66] on span "Bid Board" at bounding box center [181, 66] width 79 height 11
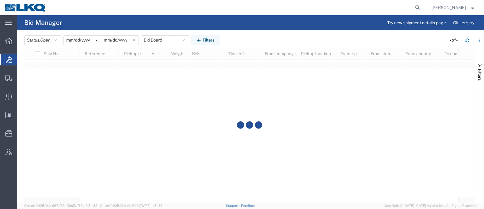
click at [253, 33] on header "Status: Open Active All Awaiting Confirmation Awarded Closed Expired Open Withd…" at bounding box center [254, 39] width 460 height 17
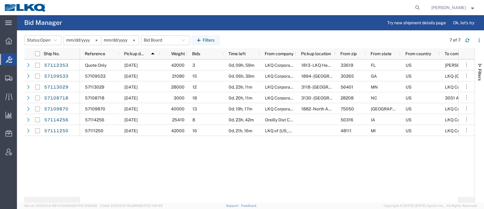
click at [233, 24] on agx-page-header "Bid Manager Try new shipment details page Ok, let's try" at bounding box center [250, 22] width 467 height 15
click at [149, 18] on agx-page-header "Bid Manager Try new shipment details page Ok, let's try" at bounding box center [250, 22] width 467 height 15
click at [162, 42] on button "Bid Board" at bounding box center [165, 40] width 48 height 10
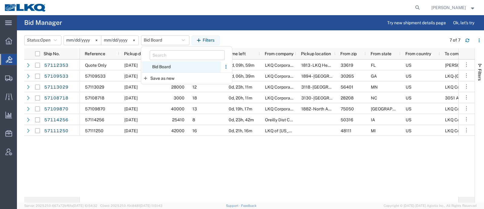
click at [172, 66] on span "Bid Board" at bounding box center [181, 66] width 79 height 11
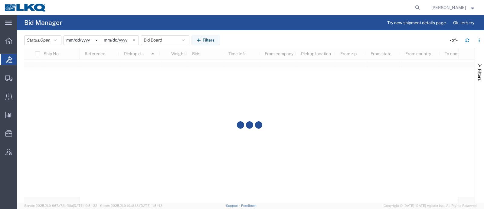
click at [271, 38] on div "Status: Open Active All Awaiting Confirmation Awarded Closed Expired Open Withd…" at bounding box center [254, 40] width 460 height 10
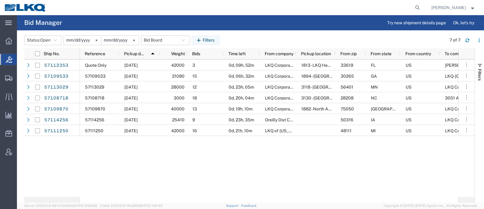
click at [272, 35] on div "Status: Open Active All Awaiting Confirmation Awarded Closed Expired Open Withd…" at bounding box center [254, 40] width 460 height 10
click at [160, 41] on button "Bid Board" at bounding box center [165, 40] width 48 height 10
drag, startPoint x: 167, startPoint y: 65, endPoint x: 219, endPoint y: 51, distance: 53.8
click at [167, 65] on span "Bid Board" at bounding box center [181, 66] width 79 height 11
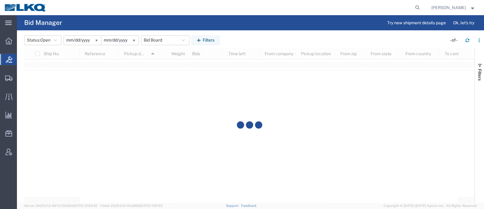
click at [242, 41] on div "Status: Open Active All Awaiting Confirmation Awarded Closed Expired Open Withd…" at bounding box center [254, 40] width 460 height 10
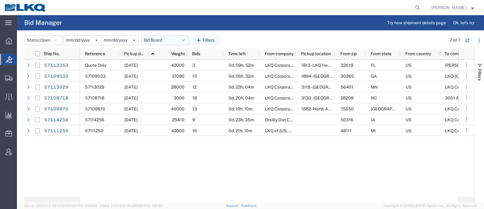
click at [153, 41] on button "Bid Board" at bounding box center [165, 40] width 48 height 10
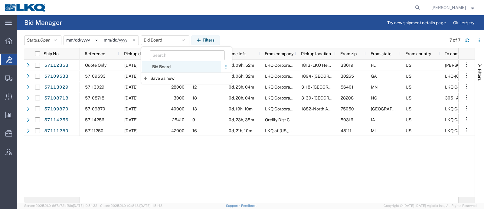
click at [166, 65] on span "Bid Board" at bounding box center [181, 66] width 79 height 11
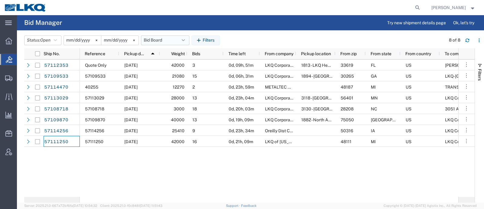
click at [158, 40] on button "Bid Board" at bounding box center [165, 40] width 48 height 10
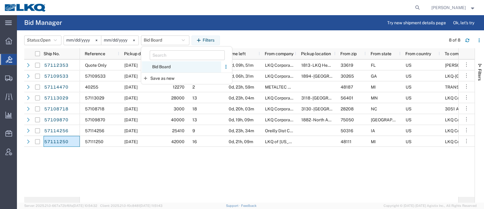
click at [166, 68] on span "Bid Board" at bounding box center [181, 66] width 79 height 11
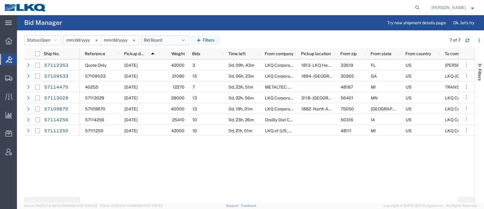
click at [161, 40] on button "Bid Board" at bounding box center [165, 40] width 48 height 10
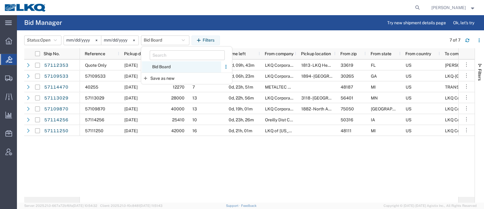
click at [168, 64] on span "Bid Board" at bounding box center [181, 66] width 79 height 11
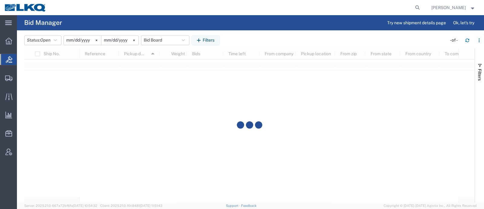
click at [255, 39] on div "Status: Open Active All Awaiting Confirmation Awarded Closed Expired Open Withd…" at bounding box center [254, 40] width 460 height 10
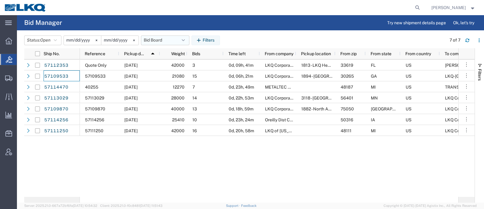
click at [164, 43] on button "Bid Board" at bounding box center [165, 40] width 48 height 10
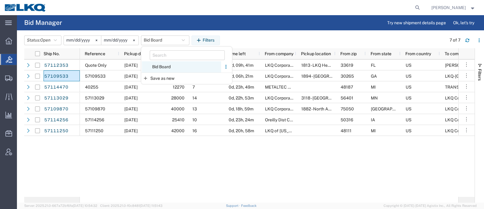
drag, startPoint x: 166, startPoint y: 65, endPoint x: 170, endPoint y: 63, distance: 4.6
click at [166, 64] on span "Bid Board" at bounding box center [181, 66] width 79 height 11
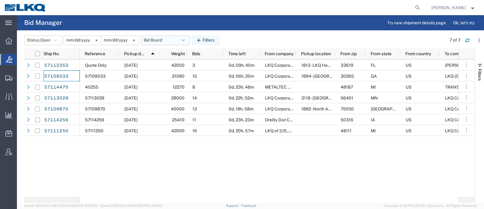
click at [156, 40] on button "Bid Board" at bounding box center [165, 40] width 48 height 10
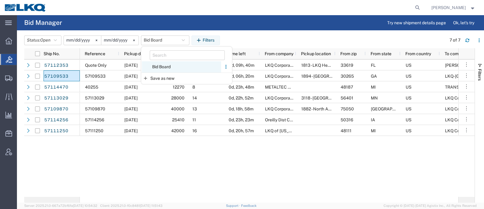
click at [164, 66] on span "Bid Board" at bounding box center [181, 66] width 79 height 11
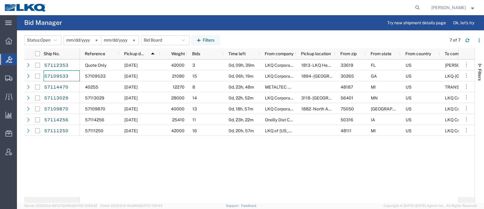
click at [248, 40] on div "Status: Open Active All Awaiting Confirmation Awarded Closed Expired Open Withd…" at bounding box center [254, 40] width 460 height 10
click at [153, 21] on agx-page-header "Bid Manager Try new shipment details page Ok, let's try" at bounding box center [250, 22] width 467 height 15
click at [213, 166] on div "Quote Only 10/14/2025 42000 3 0d, 09h, 39m LKQ Corporation 1813 - LKQ Heavy Tru…" at bounding box center [269, 127] width 379 height 137
click at [284, 154] on div "Quote Only 10/14/2025 42000 3 0d, 09h, 39m LKQ Corporation 1813 - LKQ Heavy Tru…" at bounding box center [269, 127] width 379 height 137
click at [158, 41] on button "Bid Board" at bounding box center [165, 40] width 48 height 10
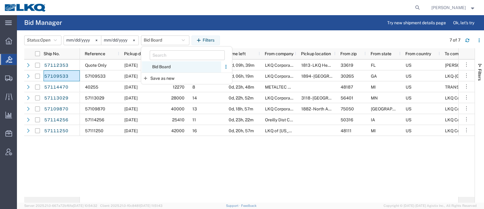
click at [166, 62] on span "Bid Board" at bounding box center [181, 66] width 79 height 11
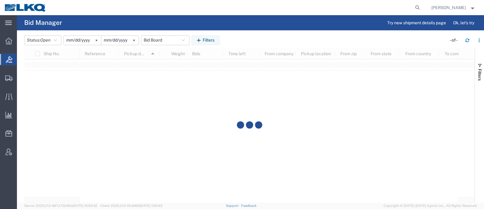
click at [249, 30] on agx-page-header "Bid Manager Try new shipment details page Ok, let's try" at bounding box center [250, 22] width 467 height 15
click at [170, 39] on button "Bid Board" at bounding box center [165, 40] width 48 height 10
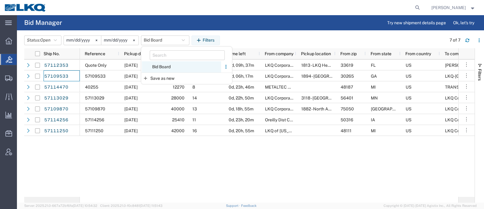
drag, startPoint x: 172, startPoint y: 68, endPoint x: 176, endPoint y: 66, distance: 5.1
click at [176, 66] on span "Bid Board" at bounding box center [181, 66] width 79 height 11
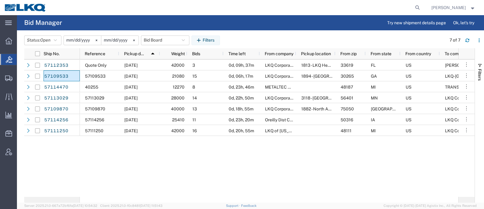
click at [242, 39] on div "Status: Open Active All Awaiting Confirmation Awarded Closed Expired Open Withd…" at bounding box center [254, 40] width 460 height 10
click at [232, 165] on div "Quote Only 10/14/2025 42000 3 0d, 09h, 37m LKQ Corporation 1813 - LKQ Heavy Tru…" at bounding box center [269, 127] width 379 height 137
click at [159, 37] on button "Bid Board" at bounding box center [165, 40] width 48 height 10
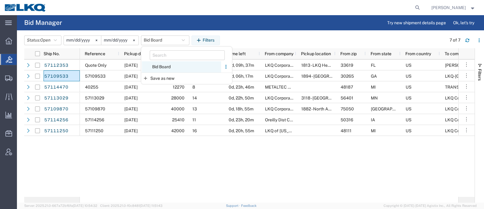
click at [169, 65] on span "Bid Board" at bounding box center [181, 66] width 79 height 11
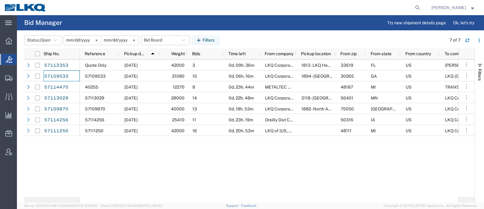
click at [241, 35] on header "Status: Open Active All Awaiting Confirmation Awarded Closed Expired Open Withd…" at bounding box center [254, 39] width 460 height 17
click at [180, 27] on agx-page-header "Bid Manager Try new shipment details page Ok, let's try" at bounding box center [250, 22] width 467 height 15
click at [161, 38] on button "Bid Board" at bounding box center [165, 40] width 48 height 10
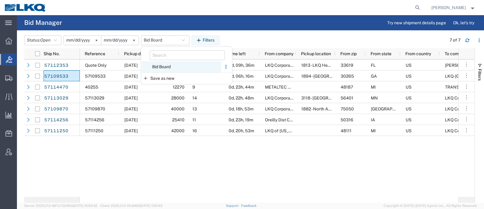
click at [165, 67] on span "Bid Board" at bounding box center [181, 66] width 79 height 11
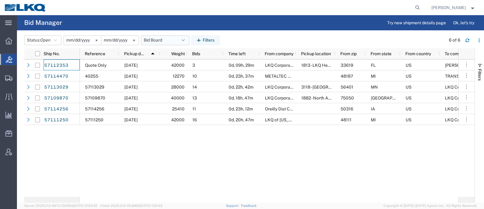
click at [157, 39] on button "Bid Board" at bounding box center [165, 40] width 48 height 10
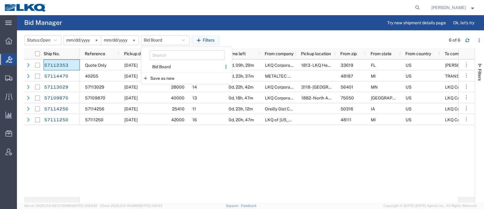
drag, startPoint x: 167, startPoint y: 67, endPoint x: 235, endPoint y: 48, distance: 69.9
click at [168, 67] on span "Bid Board" at bounding box center [181, 66] width 79 height 11
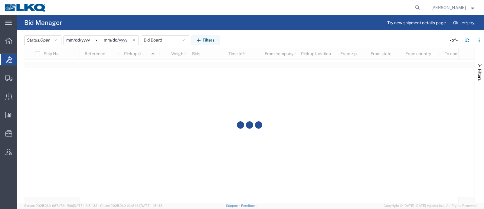
click at [253, 37] on div "Status: Open Active All Awaiting Confirmation Awarded Closed Expired Open Withd…" at bounding box center [254, 40] width 460 height 10
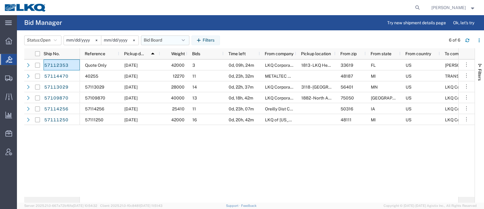
drag, startPoint x: 154, startPoint y: 39, endPoint x: 158, endPoint y: 43, distance: 5.6
click at [154, 39] on button "Bid Board" at bounding box center [165, 40] width 48 height 10
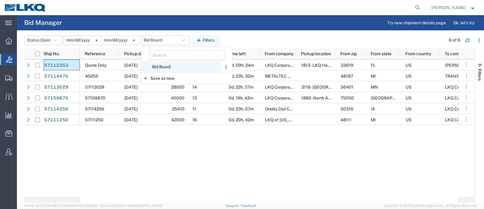
click at [166, 66] on span "Bid Board" at bounding box center [181, 66] width 79 height 11
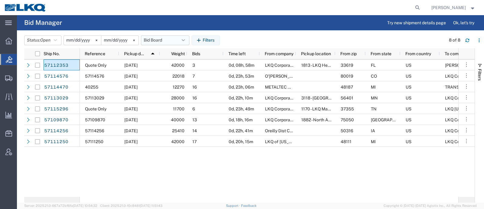
click at [156, 41] on button "Bid Board" at bounding box center [165, 40] width 48 height 10
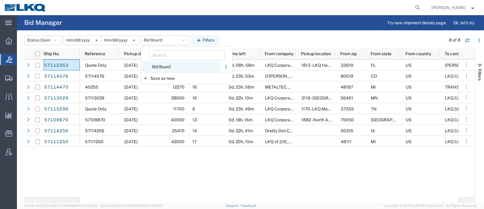
click at [167, 67] on span "Bid Board" at bounding box center [181, 66] width 79 height 11
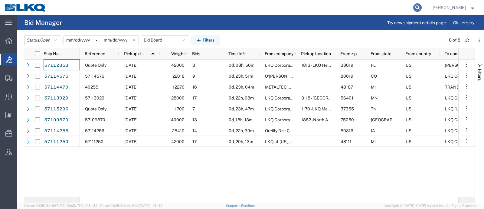
click at [421, 7] on icon at bounding box center [417, 7] width 8 height 8
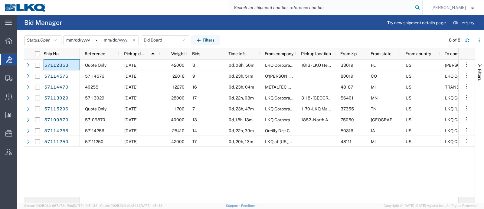
paste input "57108825"
type input "57108825"
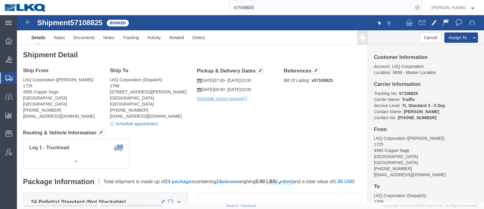
click link "Schedule appointment"
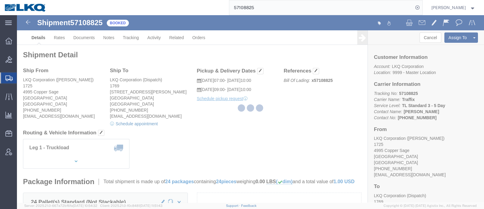
select select
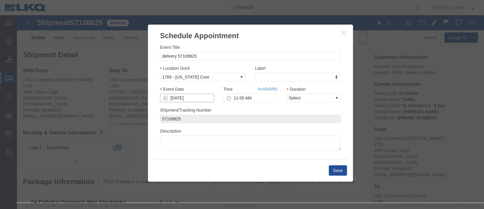
click input "[DATE]"
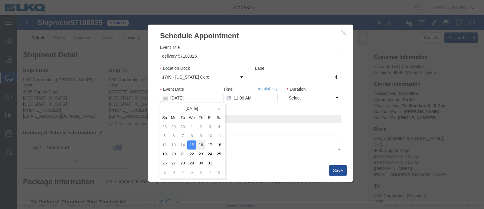
click td "16"
type input "10/16/2025"
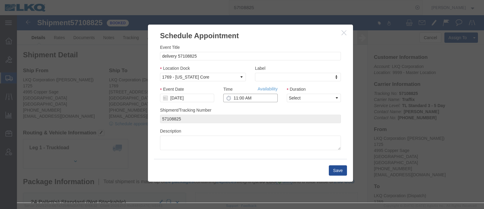
click input "11:00 AM"
type input "9:00 AM"
click select "Select 15 min 30 min 45 min 1 hr 2 hr 3 hr 4 hr"
select select "15"
click select "Select 15 min 30 min 45 min 1 hr 2 hr 3 hr 4 hr"
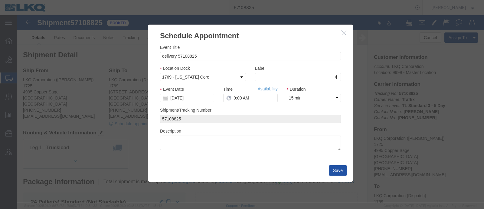
click button "Save"
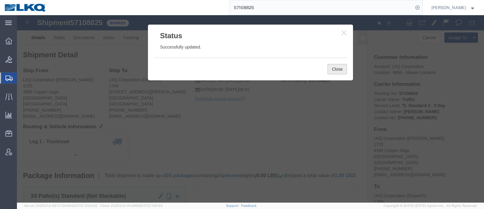
click button "Close"
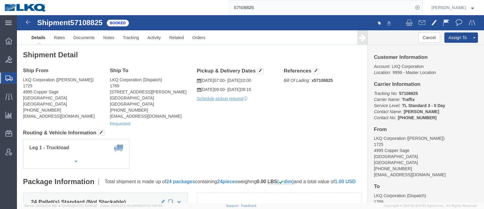
drag, startPoint x: 11, startPoint y: 61, endPoint x: 14, endPoint y: 51, distance: 10.3
click at [11, 61] on icon at bounding box center [8, 59] width 7 height 7
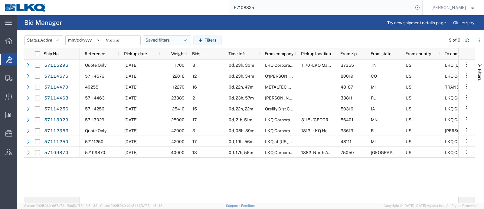
click at [164, 35] on button "Saved filters" at bounding box center [167, 40] width 48 height 10
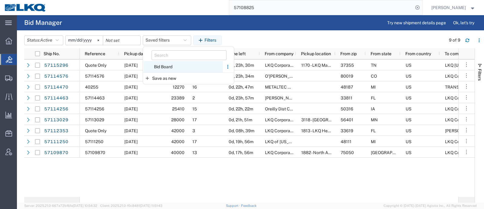
click at [170, 67] on span "Bid Board" at bounding box center [183, 66] width 79 height 11
type input "2024-12-01"
type input "2025-12-31"
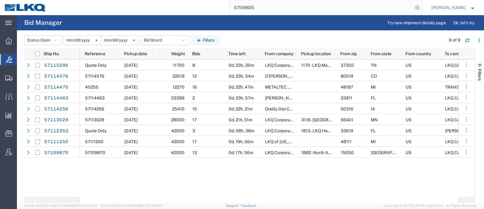
click at [252, 34] on header "Status: Open Active All Awaiting Confirmation Awarded Closed Expired Open Withd…" at bounding box center [254, 39] width 460 height 17
click at [106, 55] on div "Reference" at bounding box center [101, 54] width 32 height 8
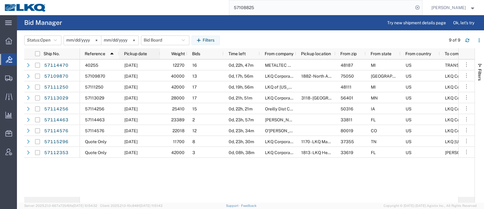
click at [132, 53] on span "Pickup date" at bounding box center [135, 53] width 23 height 5
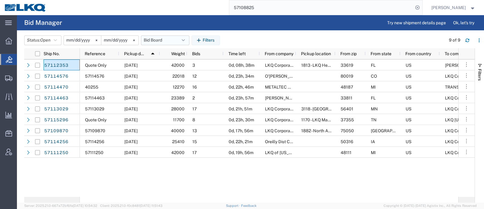
click at [161, 38] on button "Bid Board" at bounding box center [165, 40] width 48 height 10
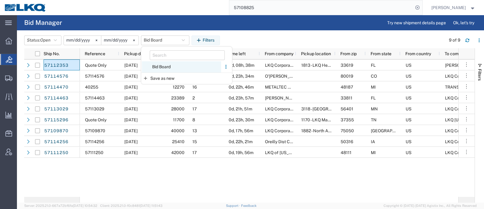
click at [165, 62] on span "Bid Board" at bounding box center [181, 66] width 79 height 11
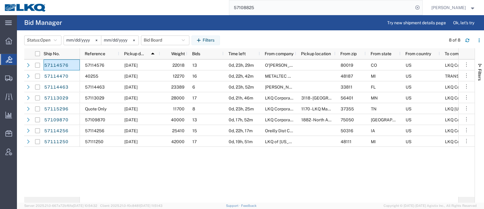
click at [118, 13] on div "57108825" at bounding box center [237, 7] width 372 height 15
click at [157, 38] on button "Bid Board" at bounding box center [165, 40] width 48 height 10
drag, startPoint x: 170, startPoint y: 65, endPoint x: 183, endPoint y: 58, distance: 14.8
click at [171, 64] on span "Bid Board" at bounding box center [181, 66] width 79 height 11
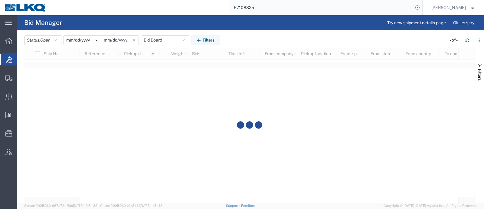
click at [246, 40] on div "Status: Open Active All Awaiting Confirmation Awarded Closed Expired Open Withd…" at bounding box center [254, 40] width 460 height 10
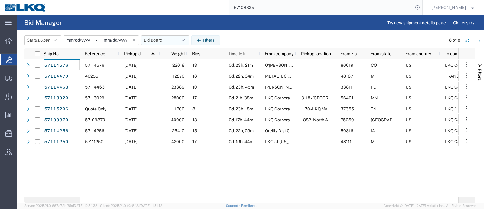
click at [159, 40] on button "Bid Board" at bounding box center [165, 40] width 48 height 10
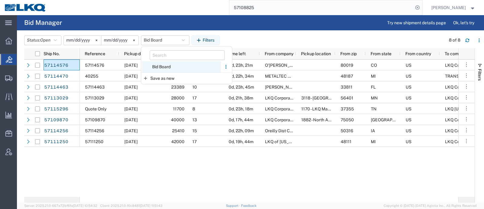
click at [163, 66] on span "Bid Board" at bounding box center [181, 66] width 79 height 11
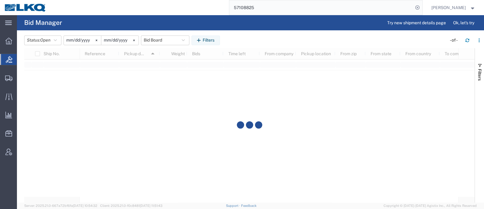
click at [241, 31] on header "Status: Open Active All Awaiting Confirmation Awarded Closed Expired Open Withd…" at bounding box center [254, 39] width 460 height 17
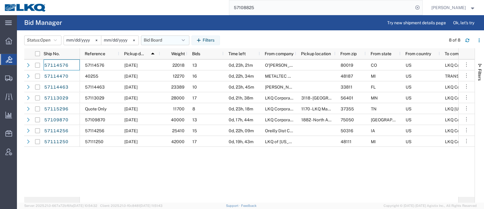
click at [161, 41] on button "Bid Board" at bounding box center [165, 40] width 48 height 10
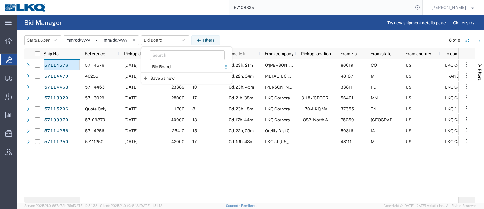
drag, startPoint x: 166, startPoint y: 65, endPoint x: 178, endPoint y: 61, distance: 12.8
click at [167, 66] on span "Bid Board" at bounding box center [181, 66] width 79 height 11
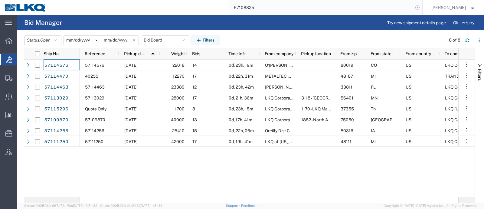
click at [422, 8] on icon at bounding box center [417, 7] width 8 height 8
click at [204, 13] on div at bounding box center [237, 7] width 372 height 15
click at [165, 40] on button "Bid Board" at bounding box center [165, 40] width 48 height 10
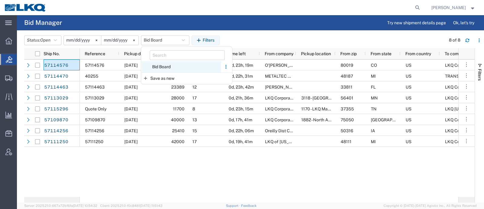
drag, startPoint x: 166, startPoint y: 68, endPoint x: 166, endPoint y: 63, distance: 5.8
click at [166, 66] on span "Bid Board" at bounding box center [181, 66] width 79 height 11
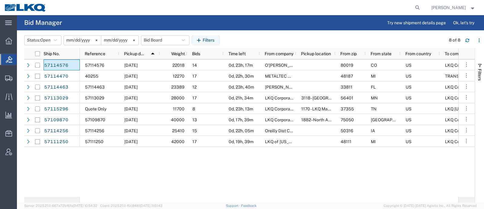
click at [258, 37] on div "Status: Open Active All Awaiting Confirmation Awarded Closed Expired Open Withd…" at bounding box center [254, 40] width 460 height 10
click at [240, 37] on div "Status: Open Active All Awaiting Confirmation Awarded Closed Expired Open Withd…" at bounding box center [254, 40] width 460 height 10
click at [35, 38] on button "Status: Open" at bounding box center [42, 40] width 37 height 10
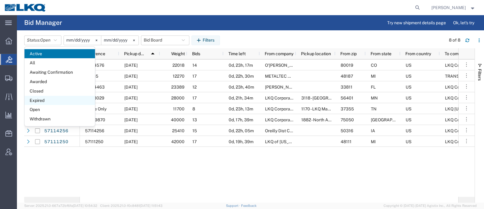
click at [42, 98] on span "Expired" at bounding box center [60, 100] width 71 height 9
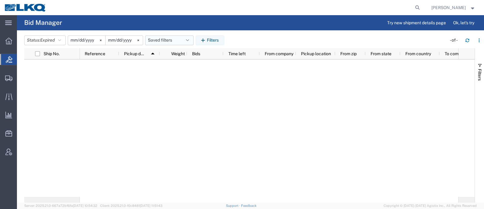
click at [159, 42] on button "Saved filters" at bounding box center [169, 40] width 48 height 10
click at [169, 67] on span "Bid Board" at bounding box center [185, 66] width 79 height 11
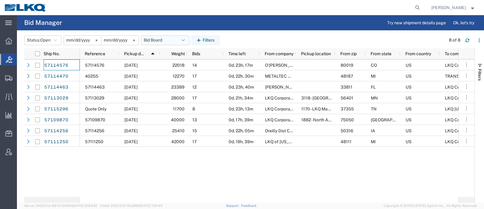
click at [161, 41] on button "Bid Board" at bounding box center [165, 40] width 48 height 10
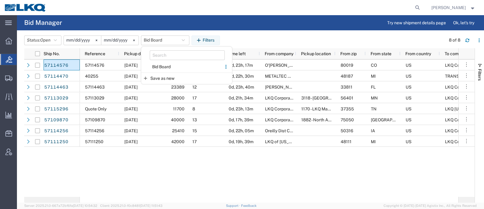
drag, startPoint x: 165, startPoint y: 64, endPoint x: 208, endPoint y: 46, distance: 46.4
click at [166, 64] on span "Bid Board" at bounding box center [181, 66] width 79 height 11
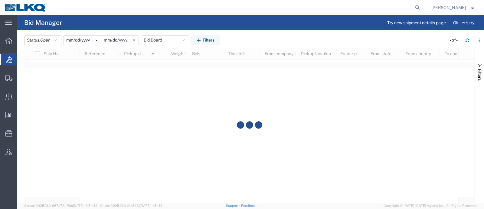
click at [231, 37] on div "Status: Open Active All Awaiting Confirmation Awarded Closed Expired Open Withd…" at bounding box center [254, 40] width 460 height 10
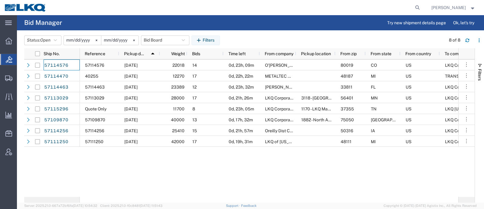
click at [329, 30] on agx-page-header "Bid Manager Try new shipment details page Ok, let's try" at bounding box center [250, 22] width 467 height 15
click at [329, 188] on div "57114576 10/15/2025 22018 14 0d, 23h, 09m O'Reilly DC Aurora 80019 CO US LKQ Co…" at bounding box center [269, 127] width 379 height 137
click at [161, 35] on header "Status: Open Active All Awaiting Confirmation Awarded Closed Expired Open Withd…" at bounding box center [254, 39] width 460 height 17
click at [164, 42] on button "Bid Board" at bounding box center [165, 40] width 48 height 10
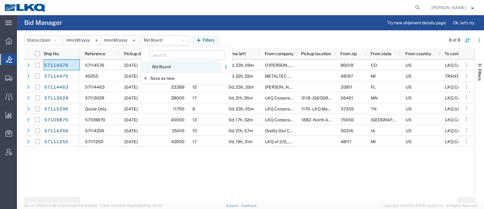
click at [172, 65] on span "Bid Board" at bounding box center [181, 66] width 79 height 11
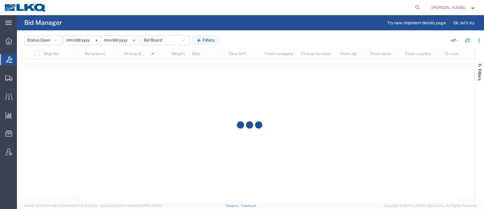
click at [238, 42] on div "Status: Open Active All Awaiting Confirmation Awarded Closed Expired Open Withd…" at bounding box center [254, 40] width 460 height 10
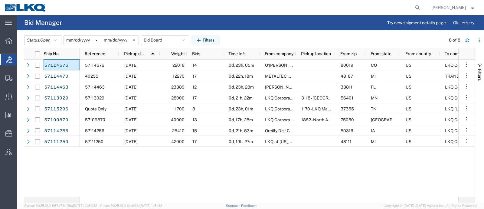
click at [239, 38] on div "Status: Open Active All Awaiting Confirmation Awarded Closed Expired Open Withd…" at bounding box center [254, 40] width 460 height 10
click at [322, 175] on div "57114576 10/15/2025 22018 14 0d, 23h, 05m O'Reilly DC Aurora 80019 CO US LKQ Co…" at bounding box center [269, 127] width 379 height 137
click at [322, 174] on div "57114576 10/15/2025 22018 14 0d, 23h, 05m O'Reilly DC Aurora 80019 CO US LKQ Co…" at bounding box center [269, 127] width 379 height 137
click at [170, 19] on agx-page-header "Bid Manager Try new shipment details page Ok, let's try" at bounding box center [250, 22] width 467 height 15
click at [153, 41] on button "Bid Board" at bounding box center [165, 40] width 48 height 10
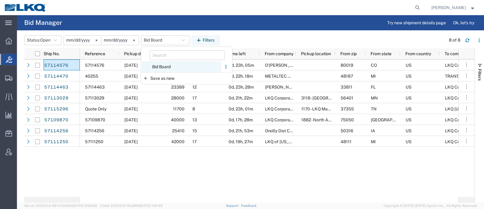
drag, startPoint x: 159, startPoint y: 67, endPoint x: 220, endPoint y: 48, distance: 63.9
click at [160, 66] on span "Bid Board" at bounding box center [181, 66] width 79 height 11
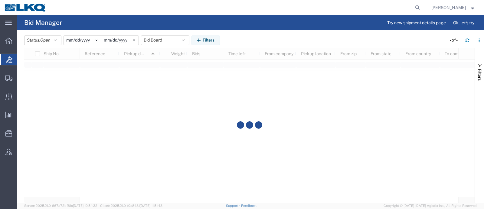
click at [258, 37] on div "Status: Open Active All Awaiting Confirmation Awarded Closed Expired Open Withd…" at bounding box center [254, 40] width 460 height 10
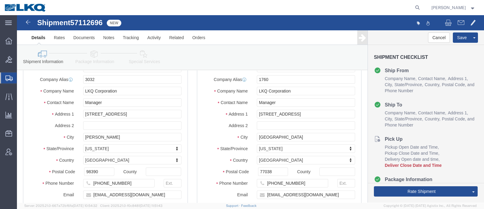
select select "28720"
select select "27634"
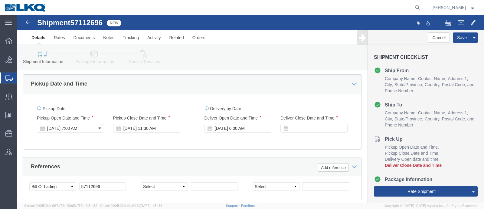
click div "[DATE] 7:00 AM"
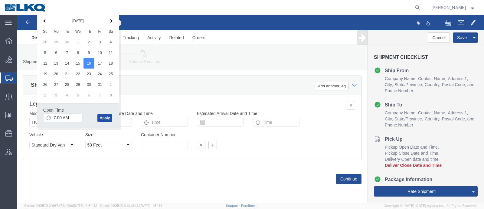
click button "Apply"
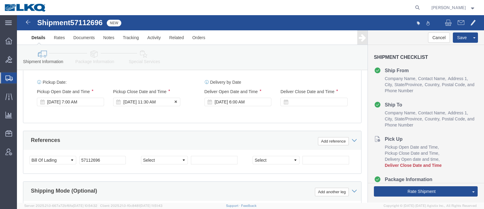
click div "Oct 21 2025 11:30 AM"
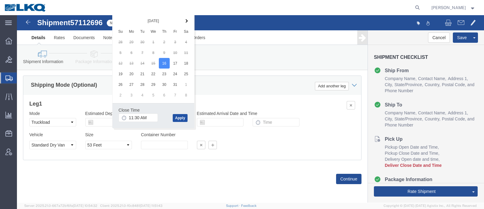
click button "Apply"
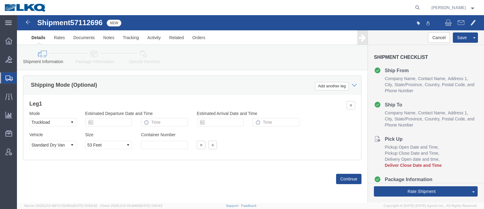
drag, startPoint x: 203, startPoint y: 85, endPoint x: 215, endPoint y: 87, distance: 12.3
click div "Leg 1 Mode Select Air Less than Truckload Multi-Leg Ocean Freight Rail Small Pa…"
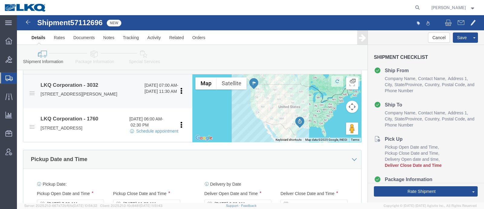
scroll to position [215, 0]
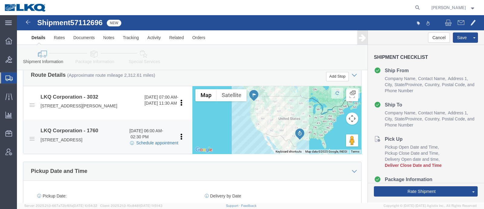
click link "Schedule appointment"
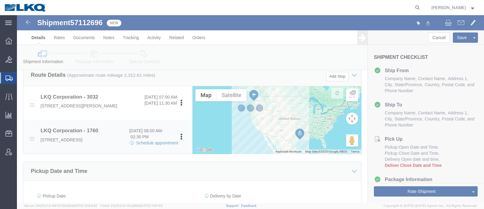
select select
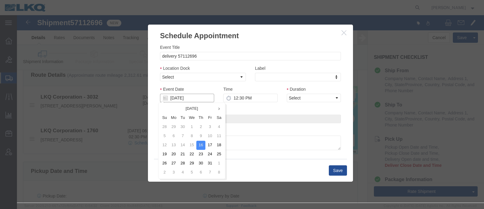
click input "10/16/2025"
click td "20"
type input "[DATE]"
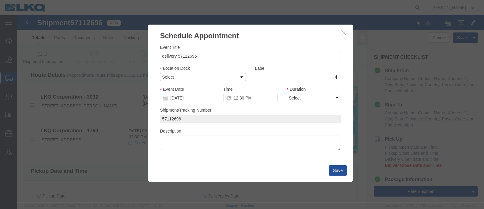
click select "Select 1760 - LKQ Best Core 1760 - Outbound Loads"
select select "1"
click select "Select 1760 - LKQ Best Core 1760 - Outbound Loads"
click link "Availability"
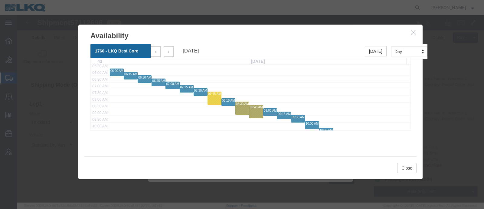
scroll to position [114, 0]
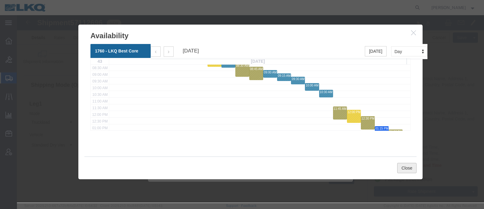
click button "Close"
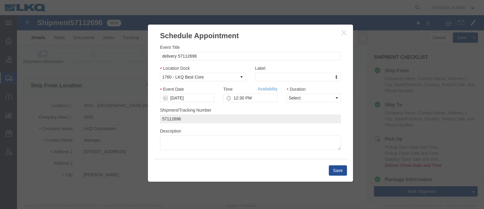
scroll to position [0, 0]
click input "12:30 PM"
type input "9:45 AM"
click select "Select 15 min 30 min 45 min 1 hr 2 hr 3 hr 4 hr"
select select "15"
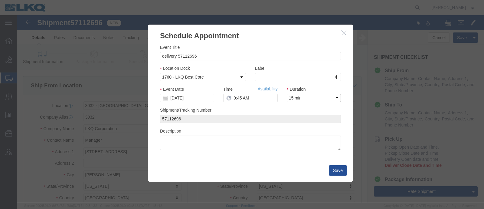
click select "Select 15 min 30 min 45 min 1 hr 2 hr 3 hr 4 hr"
click button "Save"
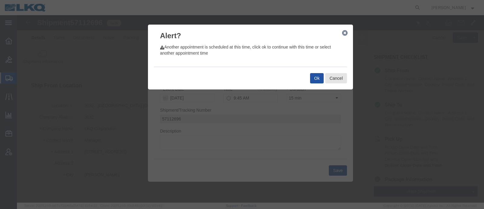
click button "Ok"
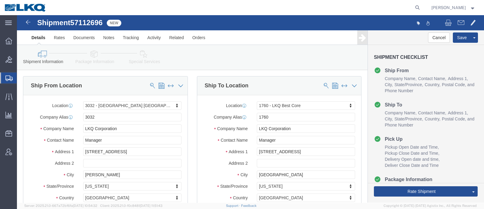
click span "57112696"
copy span "57112696"
click link "Special Services"
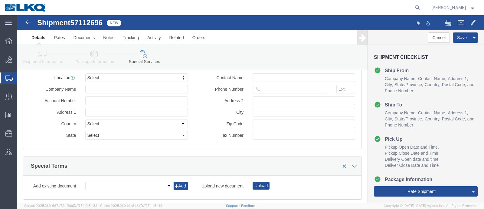
scroll to position [643, 0]
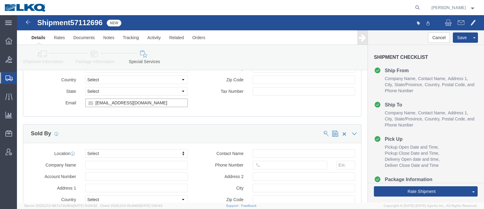
click input "tgmclaren@lkqcorp.com"
click icon
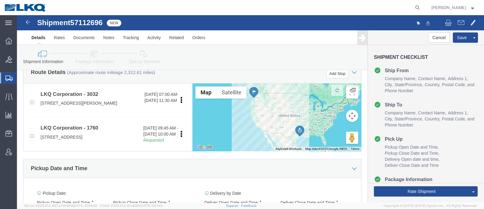
scroll to position [255, 0]
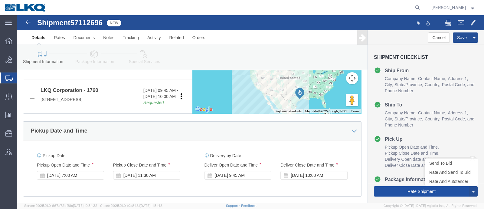
drag, startPoint x: 408, startPoint y: 176, endPoint x: 424, endPoint y: 191, distance: 22.1
click button "Rate Shipment"
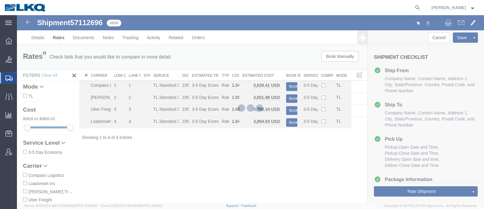
scroll to position [0, 0]
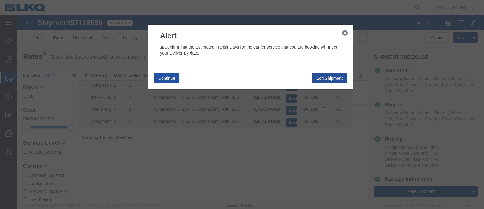
click at [173, 78] on button "Continue" at bounding box center [166, 78] width 25 height 10
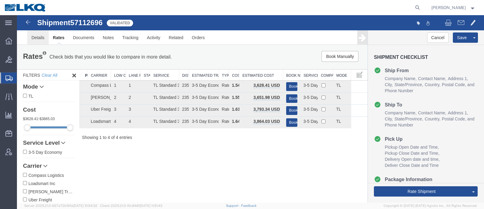
click at [31, 40] on link "Details" at bounding box center [37, 37] width 21 height 15
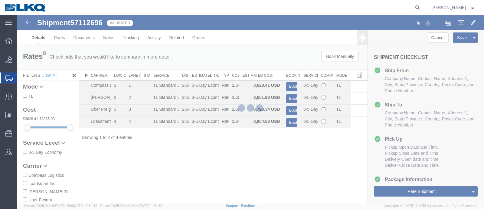
select select "28720"
select select "27634"
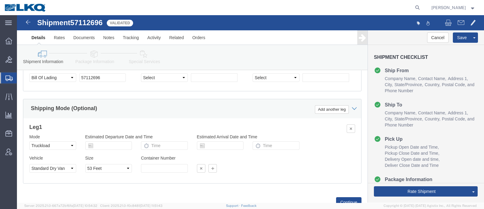
scroll to position [445, 0]
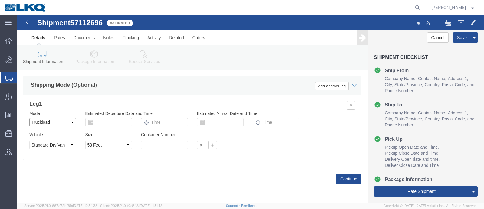
click select "Select Air Less than Truckload Multi-Leg Ocean Freight Rail Small Parcel Truckl…"
select select
click select "Select Air Less than Truckload Multi-Leg Ocean Freight Rail Small Parcel Truckl…"
click div "Shipping Mode (Optional) Add another leg"
click icon
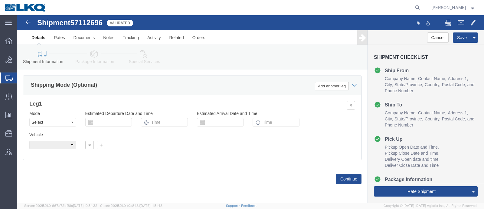
scroll to position [60, 0]
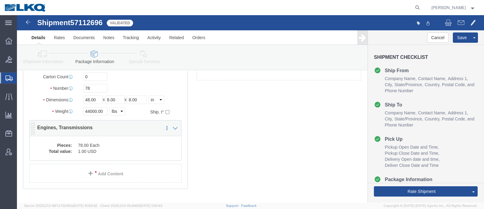
click dd "78.00 Each"
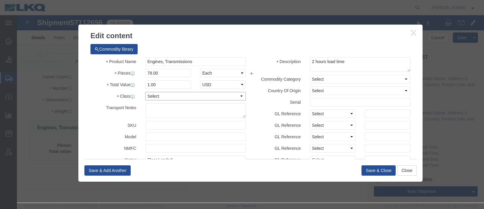
click select "Select 50 55 60 65 70 85 92.5 100 125 175 250 300 400"
select select "92.5"
click select "Select 50 55 60 65 70 85 92.5 100 125 175 250 300 400"
click button "Save & Close"
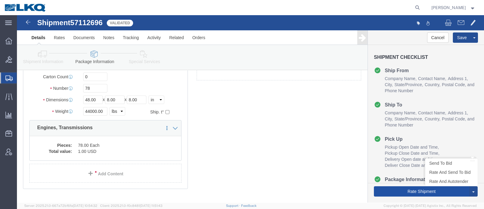
click button "Rate Shipment"
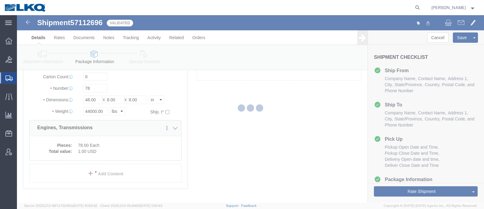
scroll to position [0, 0]
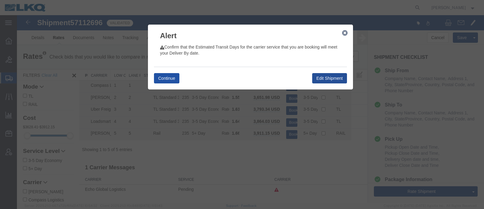
click at [168, 77] on button "Continue" at bounding box center [166, 78] width 25 height 10
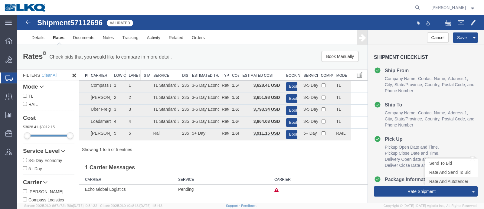
click at [445, 181] on link "Rate And Autotender" at bounding box center [452, 180] width 52 height 9
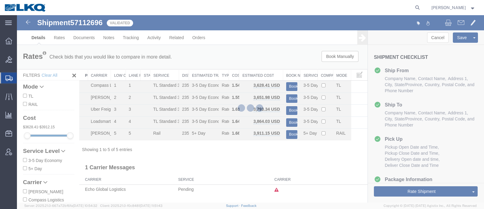
select select "28720"
select select "27634"
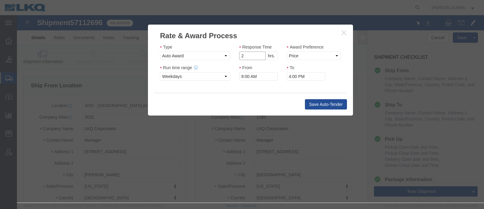
type input "2"
click input "2"
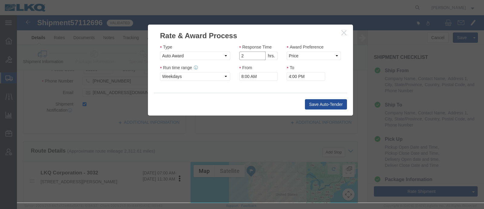
scroll to position [151, 0]
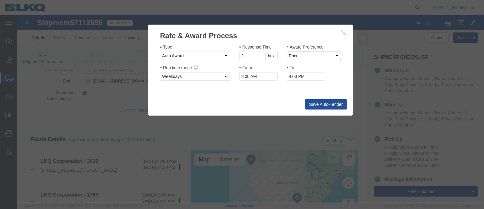
click select "Price Carrier Rank"
select select "LANE_RANK"
click select "Price Carrier Rank"
click input "8:00 AM"
type input "7:00 AM"
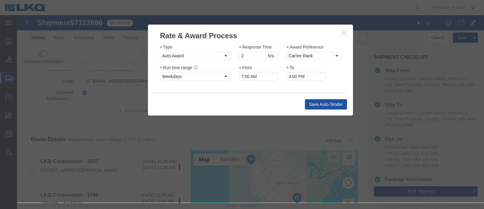
click button "Save Auto-Tender"
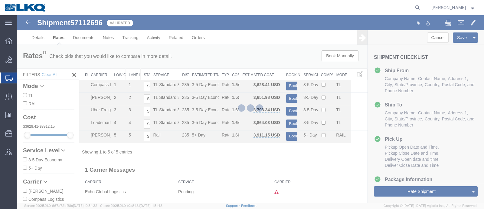
scroll to position [0, 0]
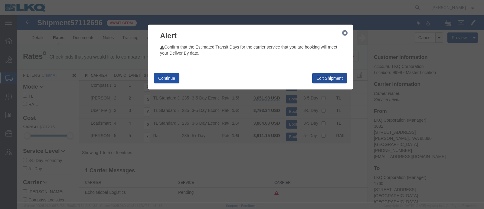
click at [168, 77] on button "Continue" at bounding box center [166, 78] width 25 height 10
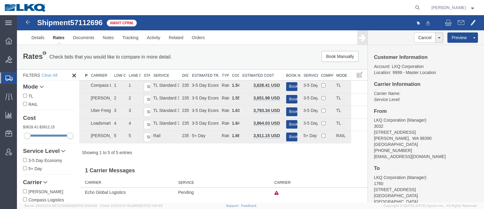
click at [154, 57] on p "Check bids that you would like to compare in more detail." at bounding box center [110, 57] width 123 height 7
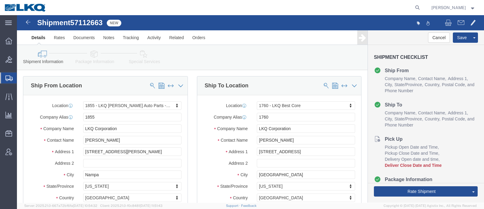
select select "27690"
select select "27634"
click div "Ship To Location Location 1760 - LKQ Best Core My Profile Location 1100 - LKQ C…"
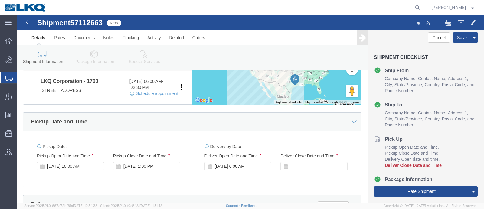
scroll to position [265, 0]
click div "[DATE] 10:00 AM"
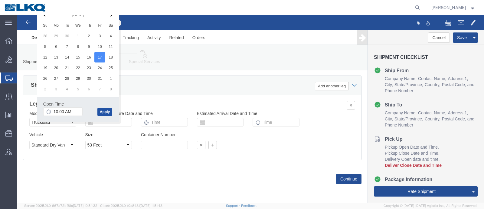
click button "Apply"
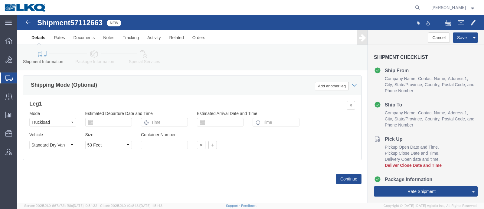
click div "Shipping Mode (Optional) Add another leg"
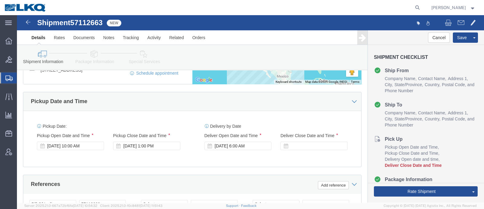
scroll to position [247, 0]
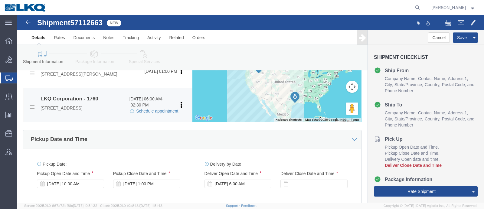
click link "Schedule appointment"
type input "delivery 57112663"
type input "[DATE]"
type input "2:00 PM"
type input "57112663"
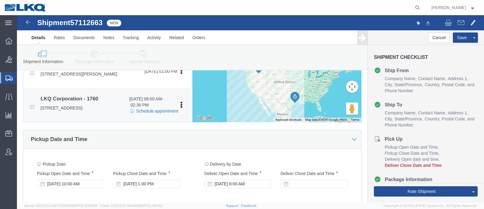
select select
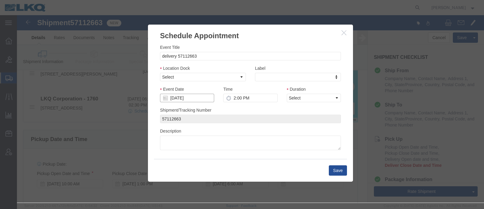
click input "[DATE]"
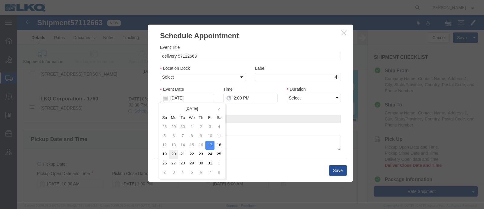
click td "20"
type input "[DATE]"
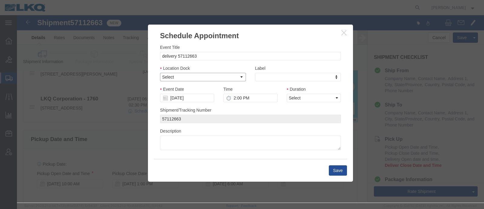
click select "Select 1760 - LKQ Best Core 1760 - Outbound Loads"
select select "1"
click select "Select 1760 - LKQ Best Core 1760 - Outbound Loads"
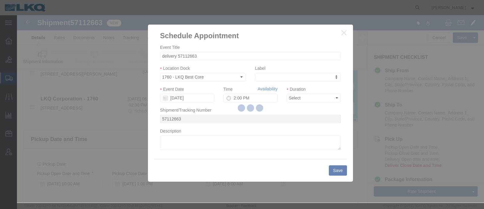
click link "Availability"
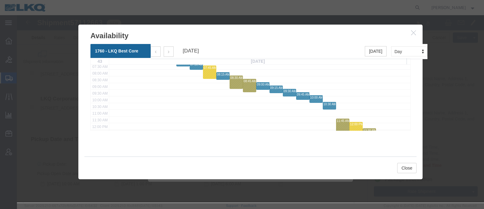
scroll to position [114, 0]
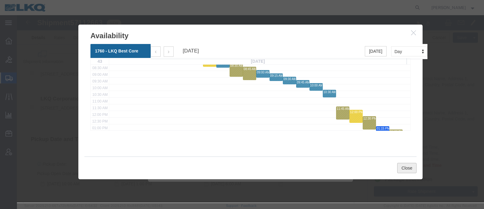
click button "Close"
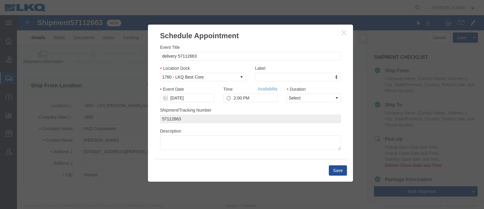
scroll to position [0, 0]
click input "2:00 PM"
type input "10:15 AM"
click select "Select 15 min 30 min 45 min 1 hr 2 hr 3 hr 4 hr"
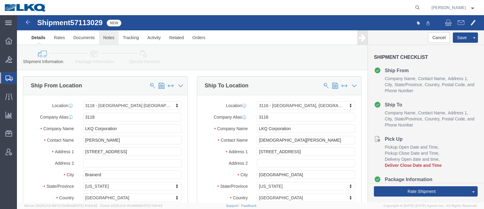
click link "Notes"
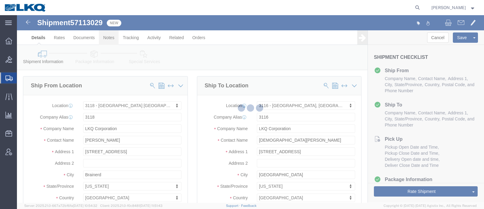
select select "27852"
select select "27850"
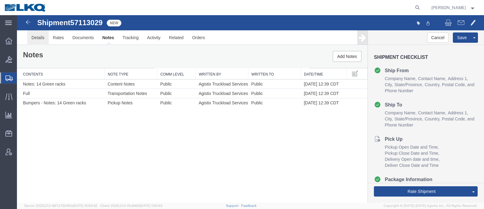
click at [38, 36] on link "Details" at bounding box center [37, 37] width 21 height 15
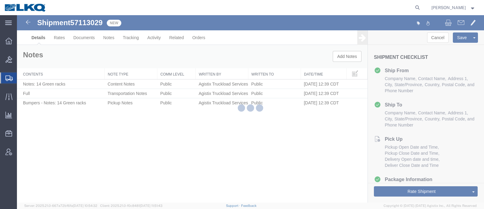
select select "27852"
select select "27850"
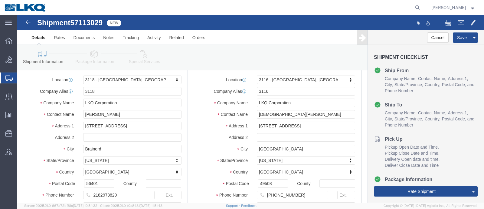
scroll to position [38, 0]
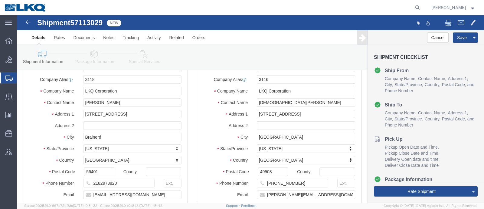
click span "57113029"
copy span "57113029"
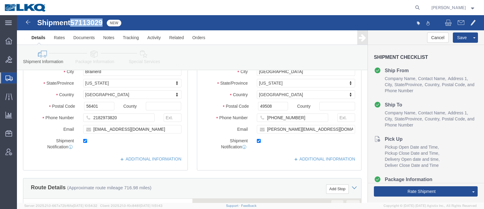
scroll to position [114, 0]
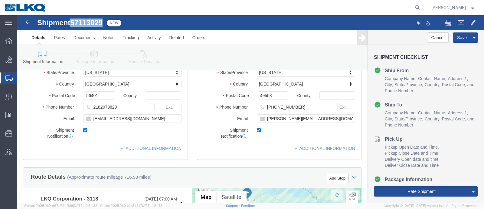
click icon
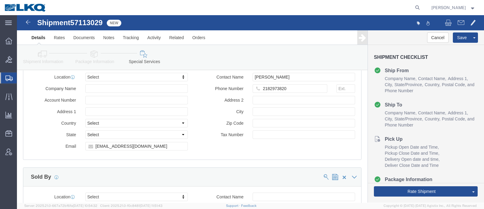
scroll to position [605, 0]
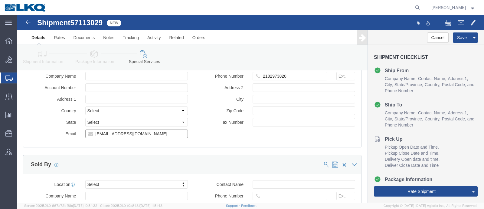
click input "[EMAIL_ADDRESS][DOMAIN_NAME]"
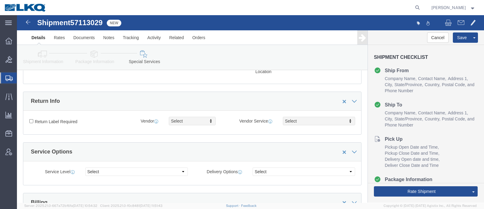
click link "Shipment Information"
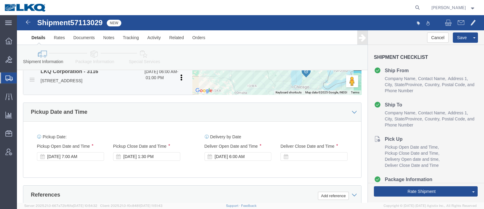
scroll to position [302, 0]
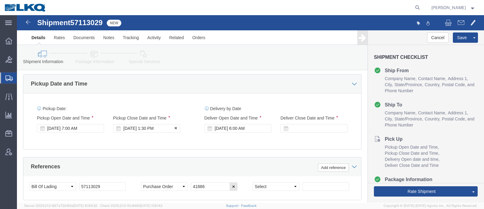
click div "[DATE] 1:30 PM"
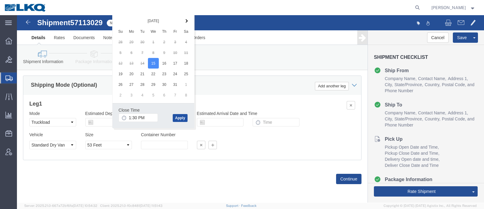
click button "Apply"
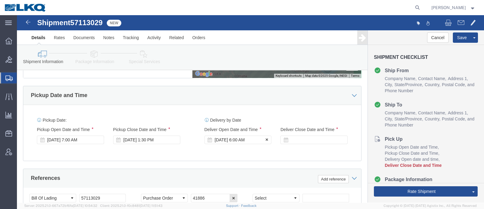
click div "[DATE] 6:00 AM"
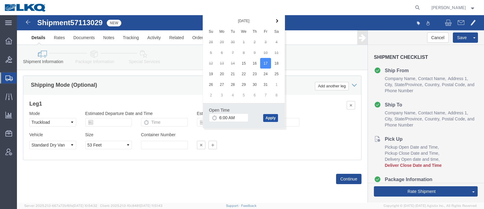
click button "Apply"
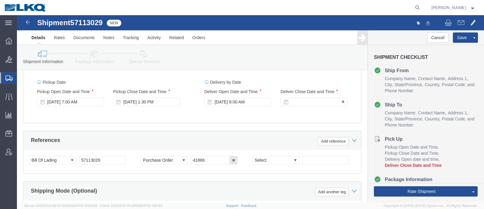
click div
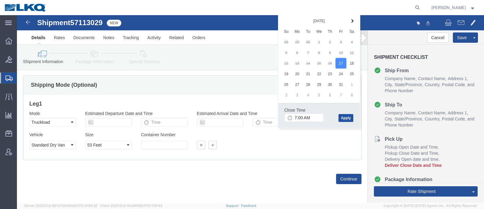
click button "Apply"
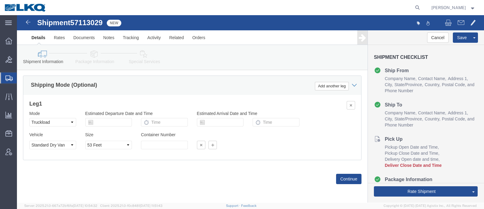
click div "Leg 1 Mode Select Air Less than Truckload Multi-Leg Ocean Freight Rail Small Pa…"
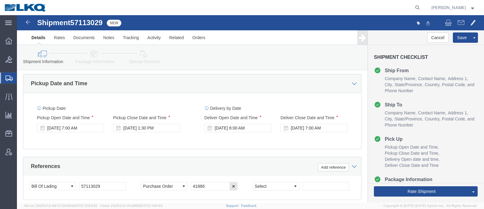
scroll to position [291, 0]
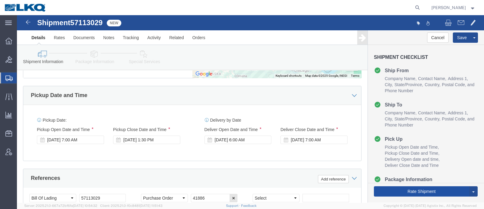
click button "Rate Shipment"
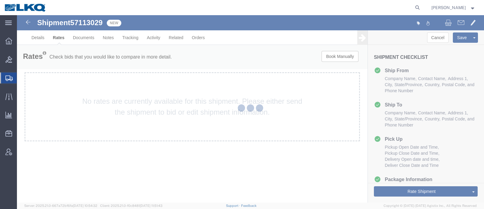
scroll to position [0, 0]
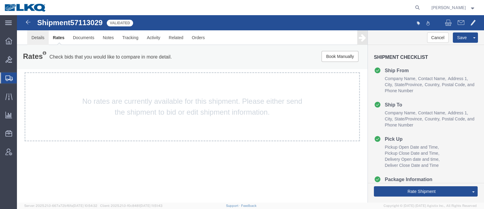
click at [30, 38] on link "Details" at bounding box center [37, 37] width 21 height 15
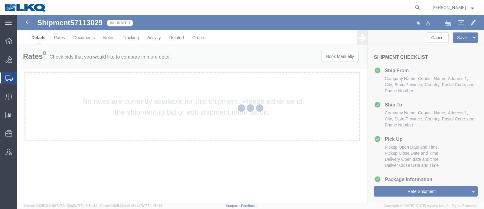
select select "27852"
select select "27850"
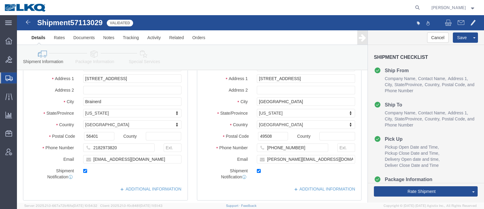
scroll to position [75, 0]
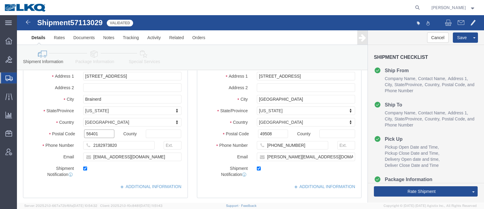
click input "56401"
click input "49508"
click link "Notes"
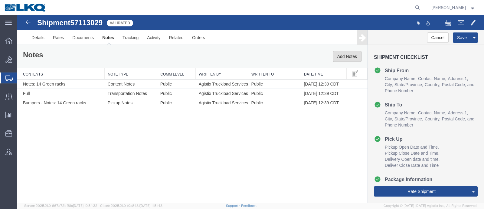
click at [347, 58] on button "Add Notes" at bounding box center [347, 56] width 29 height 11
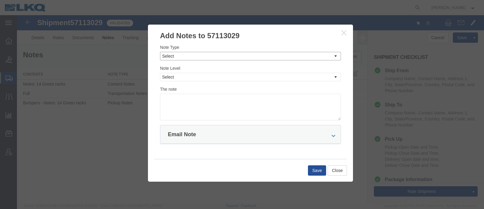
click at [239, 57] on select "Select Approval Bid Notes Carrier Change Notes Claim Notes Content Hazmat Notes…" at bounding box center [250, 56] width 181 height 8
select select "BID_NOTES"
click at [160, 52] on select "Select Approval Bid Notes Carrier Change Notes Claim Notes Content Hazmat Notes…" at bounding box center [250, 56] width 181 height 8
click at [212, 78] on select "Select Private to Account Private to Vendor Public" at bounding box center [250, 77] width 181 height 8
select select "PRIVATE_TO_ACCOUNT"
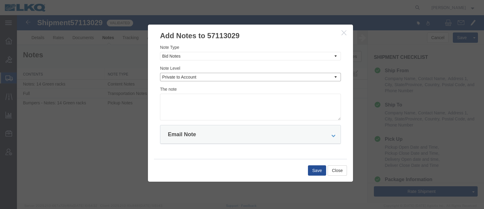
click at [160, 73] on select "Select Private to Account Private to Vendor Public" at bounding box center [250, 77] width 181 height 8
click at [217, 105] on textarea at bounding box center [250, 107] width 181 height 27
type textarea "DAT: $1839"
click at [313, 166] on button "Save" at bounding box center [317, 170] width 18 height 10
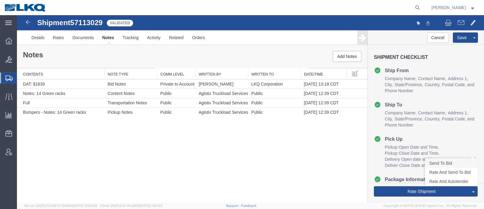
click at [448, 160] on link "Send To Bid" at bounding box center [452, 162] width 52 height 9
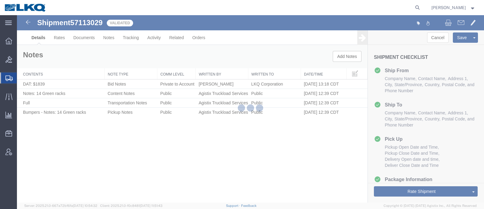
select select "27852"
select select "27850"
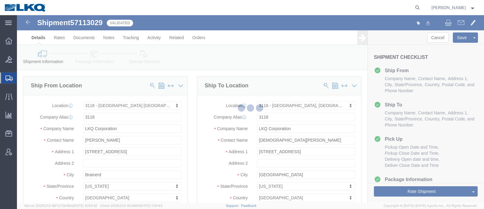
select select "TL"
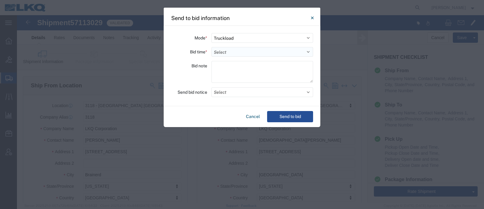
click at [242, 49] on select "Select 30 Min (Rush) 1 Hour (Rush) 2 Hours (Rush) 4 Hours (Rush) 8 Hours (Rush)…" at bounding box center [263, 52] width 102 height 10
select select "24"
click at [212, 47] on select "Select 30 Min (Rush) 1 Hour (Rush) 2 Hours (Rush) 4 Hours (Rush) 8 Hours (Rush)…" at bounding box center [263, 52] width 102 height 10
click at [254, 88] on button "Select" at bounding box center [263, 92] width 102 height 10
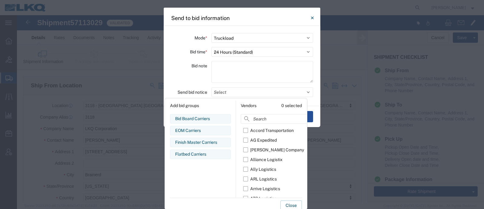
click at [189, 61] on div "Bid note" at bounding box center [189, 73] width 36 height 24
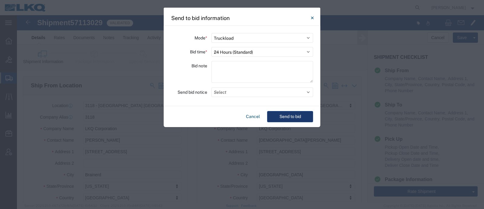
click at [285, 114] on button "Send to bid" at bounding box center [290, 116] width 46 height 11
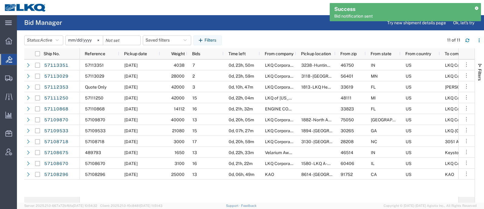
click at [252, 36] on div "Status: Active Active All Awaiting Confirmation Awarded Closed Expired Open Wit…" at bounding box center [254, 40] width 460 height 10
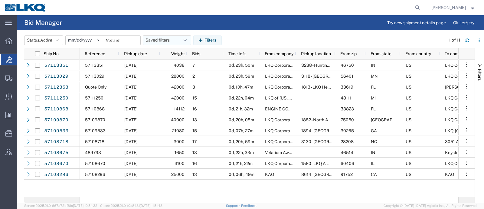
click at [167, 38] on button "Saved filters" at bounding box center [167, 40] width 48 height 10
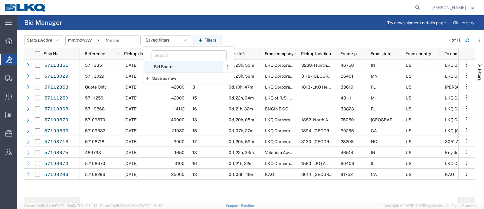
click at [166, 67] on span "Bid Board" at bounding box center [183, 66] width 79 height 11
type input "[DATE]"
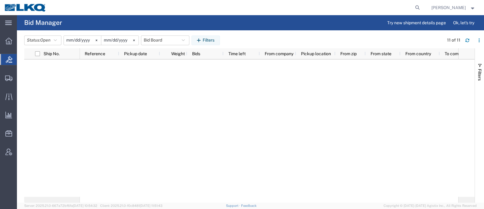
click at [289, 35] on header "Status: Open Active All Awaiting Confirmation Awarded Closed Expired Open Withd…" at bounding box center [254, 39] width 460 height 17
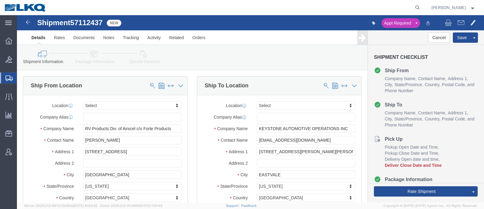
select select
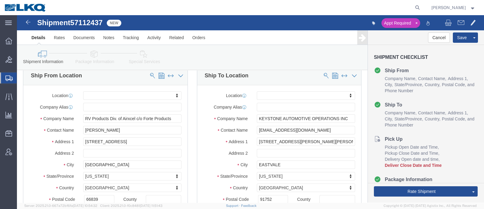
scroll to position [38, 0]
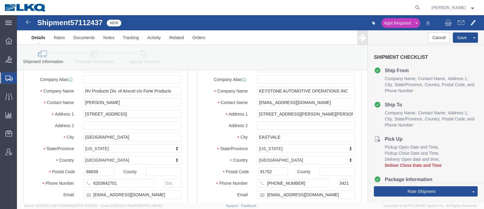
click span "57112437"
copy span "57112437"
click div "Shipment Information Package Information Special Services Loading Routing"
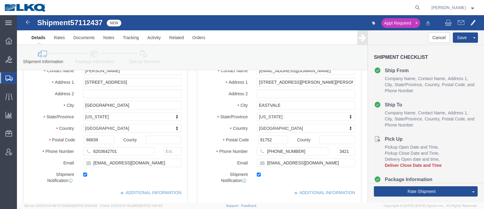
scroll to position [114, 0]
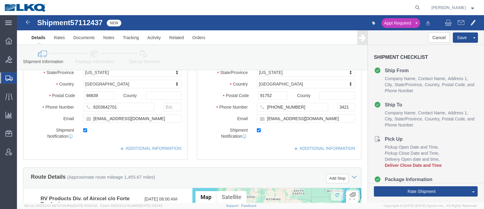
click div "Location My Profile Location 1100 - LKQ Crystal River 1103 - LKQ Ft [PERSON_NAM…"
click input "[EMAIL_ADDRESS][DOMAIN_NAME]"
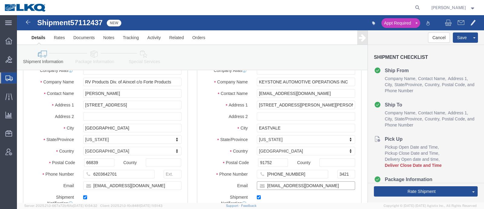
scroll to position [0, 0]
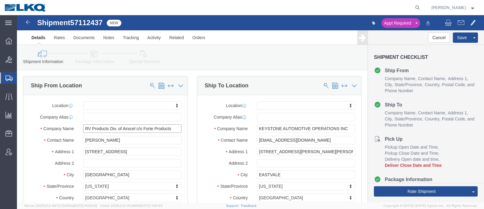
drag, startPoint x: 91, startPoint y: 112, endPoint x: 48, endPoint y: 113, distance: 42.7
click div "Company Name RV Products Div. of Airxcel c/o Forte Products"
click link "Package Information"
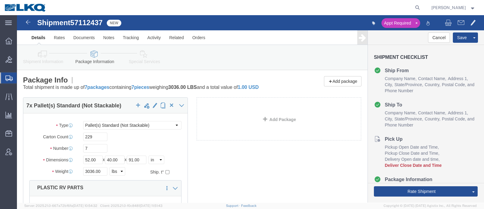
click icon
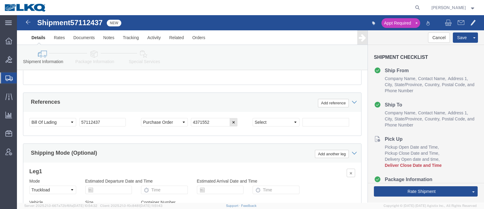
scroll to position [416, 0]
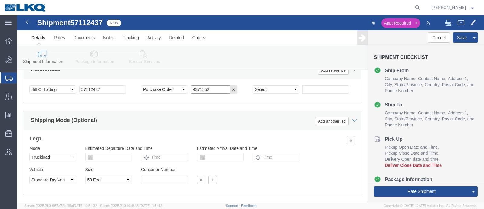
click input "4371552"
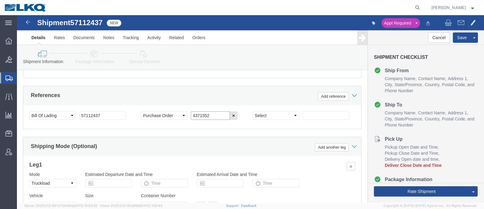
scroll to position [378, 0]
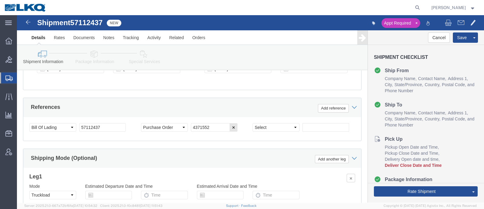
click link "Special Services"
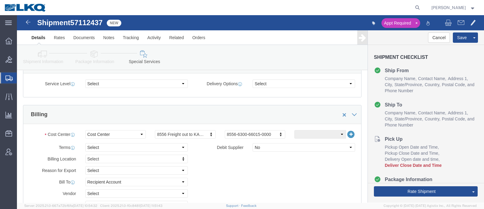
scroll to position [227, 0]
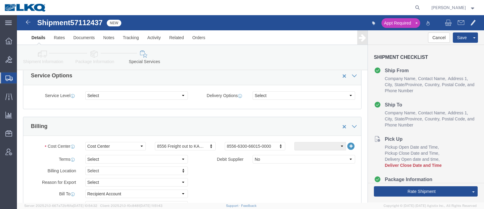
click icon
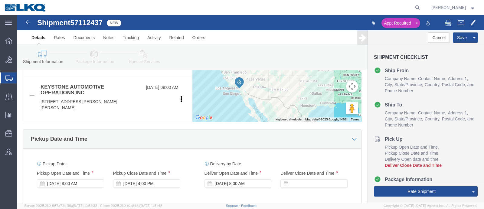
scroll to position [265, 0]
click div "[DATE] 4:00 PM"
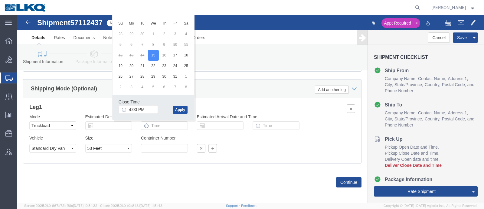
click button "Apply"
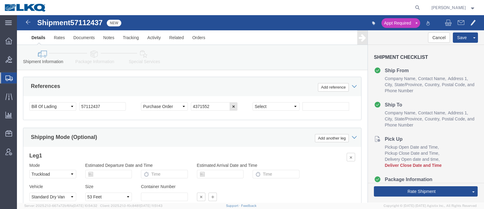
scroll to position [372, 0]
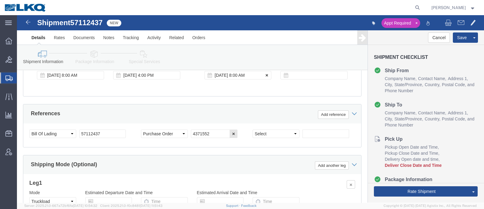
click icon
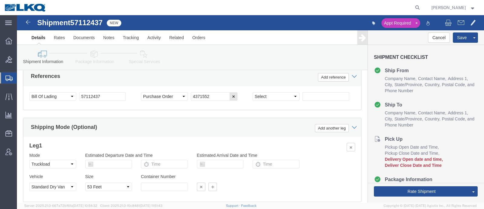
scroll to position [410, 0]
click input "57112437"
click input "text"
paste input "57112437"
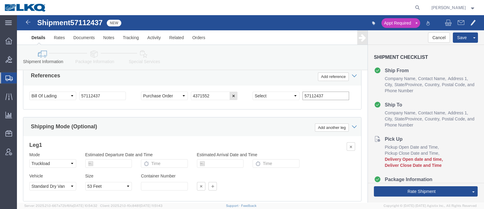
type input "57112437"
click input "57112437"
type input "x"
click button "Save"
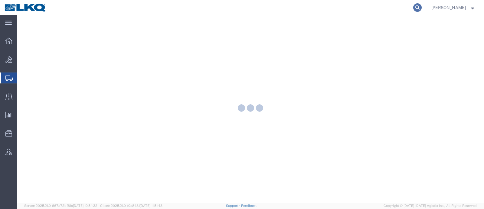
click at [421, 8] on icon at bounding box center [417, 7] width 8 height 8
paste input "57108675"
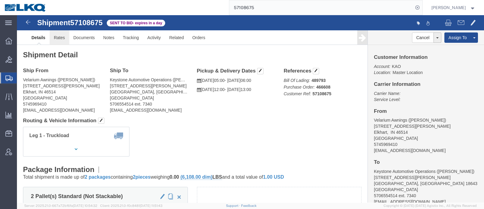
click link "Rates"
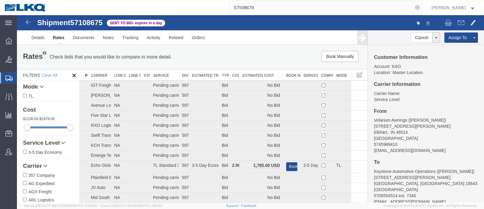
click at [244, 63] on div "Rates Check bids that you would like to compare in more detail. Compare Filter …" at bounding box center [192, 57] width 348 height 12
click at [253, 74] on th "Estimated Cost" at bounding box center [261, 74] width 44 height 11
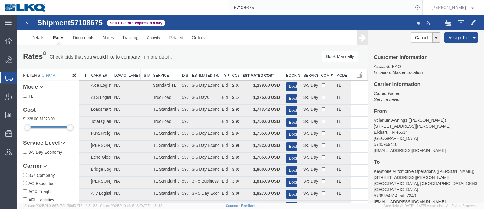
click at [246, 58] on div "Book Manually Pause Continue" at bounding box center [293, 56] width 145 height 11
click at [268, 8] on input "57108675" at bounding box center [321, 7] width 184 height 15
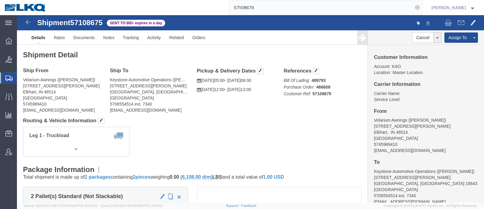
click link "Details"
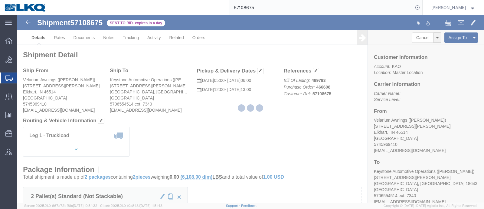
click at [58, 35] on div at bounding box center [250, 108] width 467 height 187
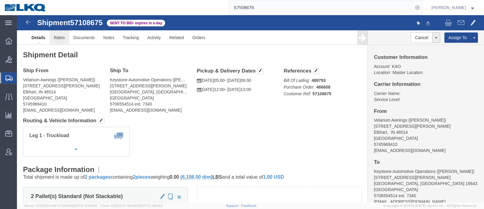
click link "Rates"
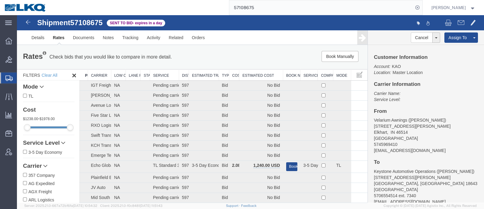
click at [449, 112] on h4 "From" at bounding box center [426, 111] width 104 height 6
click at [250, 72] on th "Estimated Cost" at bounding box center [261, 74] width 44 height 11
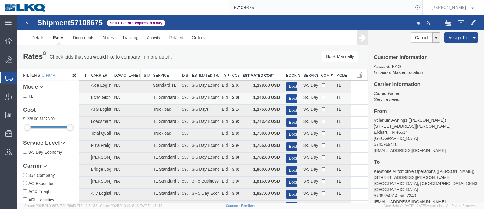
click at [286, 96] on button "Book" at bounding box center [291, 98] width 11 height 9
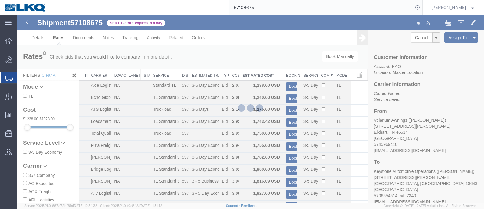
click at [261, 41] on div at bounding box center [250, 108] width 467 height 187
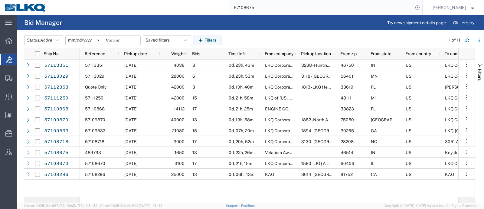
drag, startPoint x: 275, startPoint y: 7, endPoint x: 186, endPoint y: 9, distance: 89.3
click at [188, 9] on div "57108675" at bounding box center [237, 7] width 372 height 15
paste input "13351"
type input "57113351"
click at [161, 39] on button "Saved filters" at bounding box center [167, 40] width 48 height 10
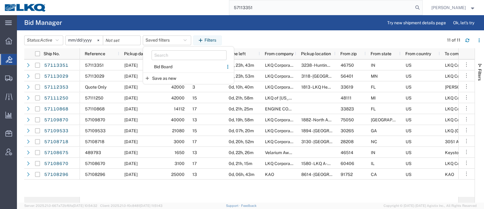
click at [271, 20] on agx-page-header "Bid Manager Try new shipment details page Ok, let's try" at bounding box center [250, 22] width 467 height 15
click at [274, 11] on input "57113351" at bounding box center [321, 7] width 184 height 15
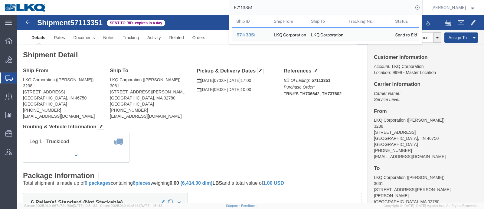
drag, startPoint x: 180, startPoint y: 108, endPoint x: 183, endPoint y: 113, distance: 5.1
click h4 "Routing & Vehicle Information"
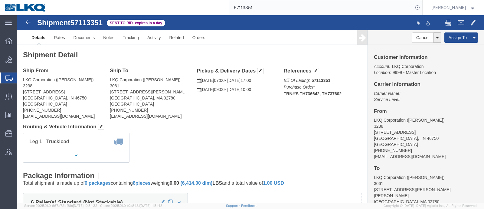
click div "Ship From LKQ Corporation (DEE SNEAD) 3238 1870 Riverfork Drive W Huntington, I…"
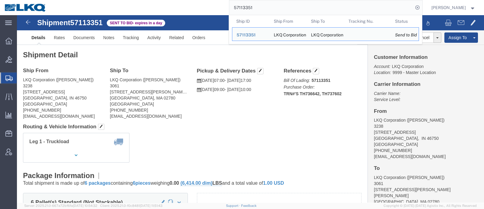
click at [269, 10] on input "57113351" at bounding box center [321, 7] width 184 height 15
click link "Rates"
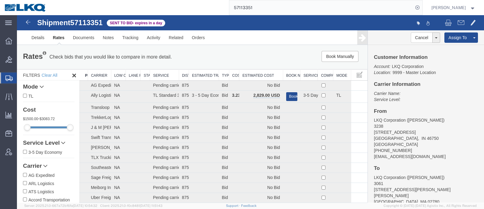
click at [280, 60] on div "Book Manually Pause Continue" at bounding box center [293, 56] width 145 height 11
click at [265, 71] on th "Estimated Cost" at bounding box center [261, 74] width 44 height 11
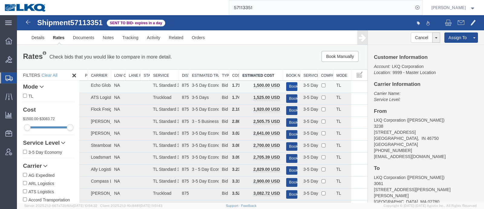
click at [289, 83] on button "Book" at bounding box center [291, 86] width 11 height 9
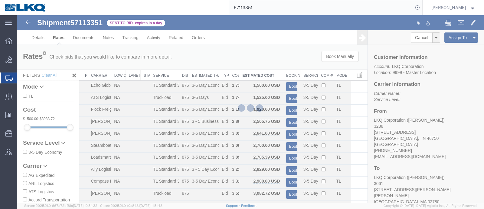
click at [275, 52] on div at bounding box center [250, 108] width 467 height 187
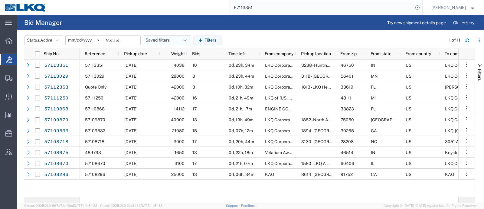
click at [167, 36] on button "Saved filters" at bounding box center [167, 40] width 48 height 10
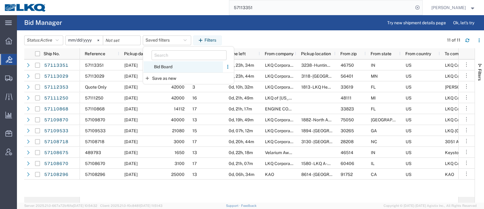
click at [164, 66] on span "Bid Board" at bounding box center [183, 66] width 79 height 11
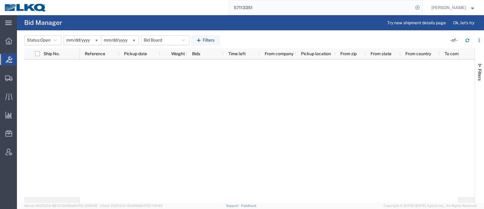
type input "2024-12-01"
type input "2025-12-31"
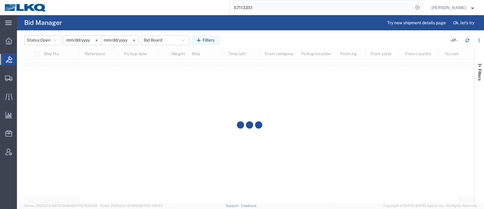
click at [245, 38] on div "Status: Open Active All Awaiting Confirmation Awarded Closed Expired Open Withd…" at bounding box center [254, 40] width 460 height 10
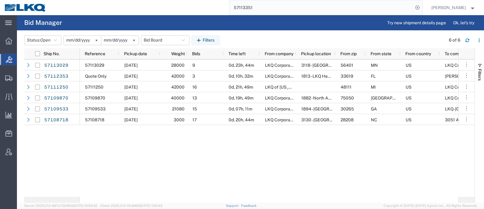
click at [164, 14] on div "57113351" at bounding box center [237, 7] width 372 height 15
paste input "082842"
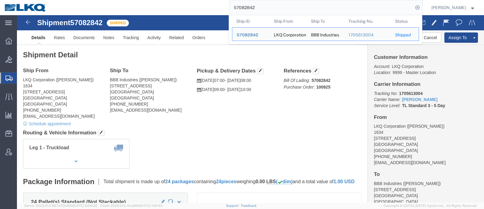
drag, startPoint x: 193, startPoint y: 9, endPoint x: 166, endPoint y: 4, distance: 28.0
click at [168, 5] on div "57082842 Ship ID Ship From Ship To Tracking Nu. Status Ship ID 57082842 Ship Fr…" at bounding box center [237, 7] width 372 height 15
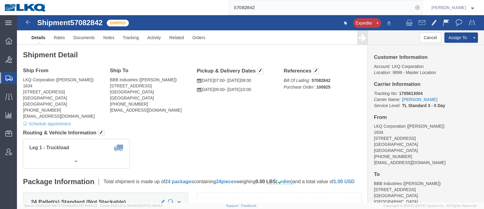
paste input "114256"
type input "57114256"
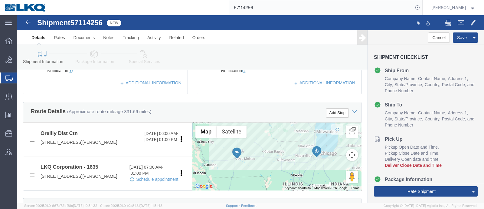
scroll to position [189, 0]
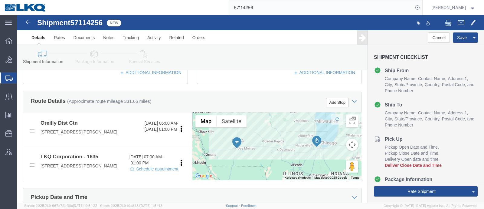
click icon
select select
select select "27578"
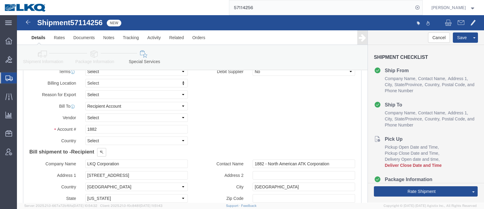
scroll to position [302, 0]
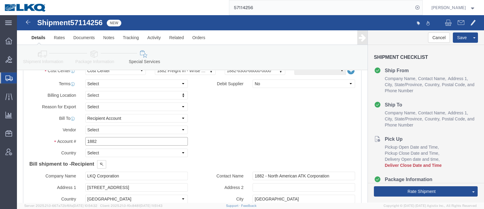
click input "1882"
type input "1"
type input "1760"
click button "Save"
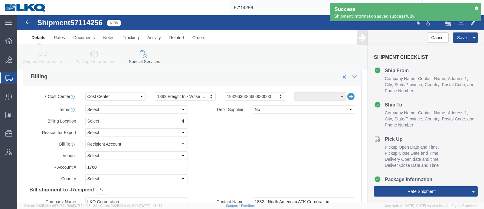
scroll to position [265, 0]
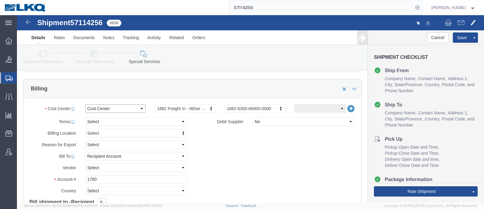
click select "Select Buyer Cost Center Department Operations Number Order Number Sales Person"
type input "1760"
click button "Save"
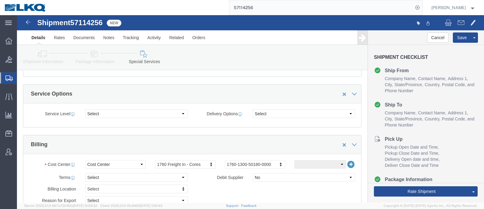
scroll to position [151, 0]
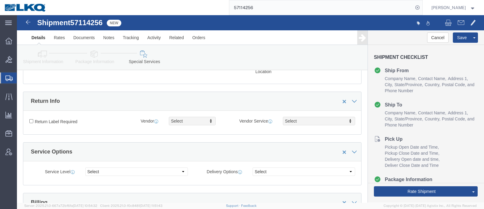
drag, startPoint x: 30, startPoint y: 42, endPoint x: 37, endPoint y: 54, distance: 13.9
click icon
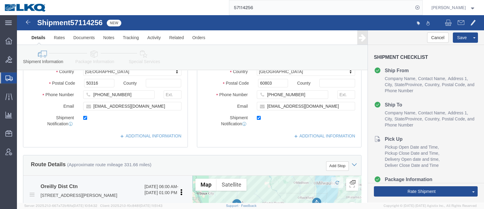
scroll to position [189, 0]
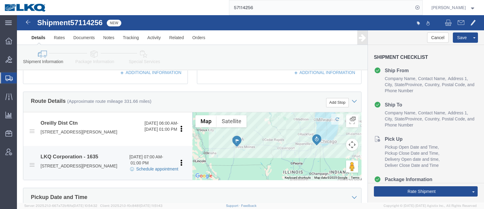
click link "Schedule appointment"
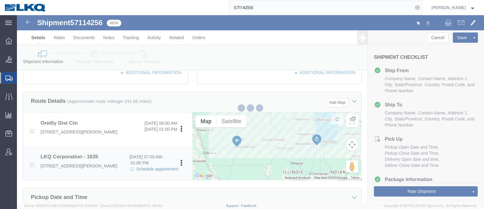
select select
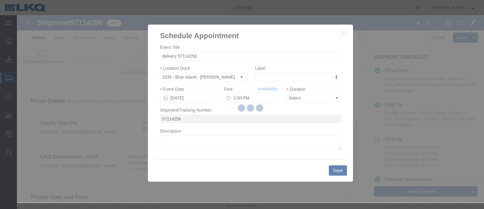
click at [184, 100] on div at bounding box center [250, 108] width 467 height 187
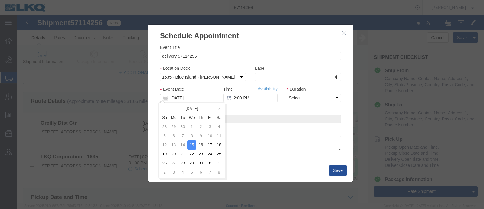
click input "10/15/2025"
click td "16"
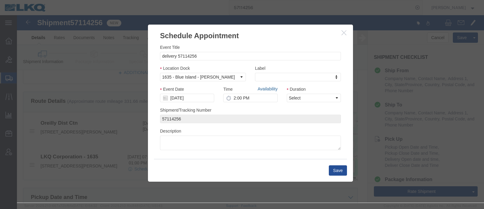
click link "Availability"
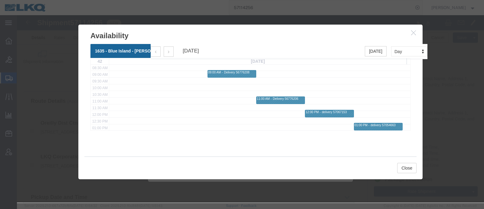
scroll to position [75, 0]
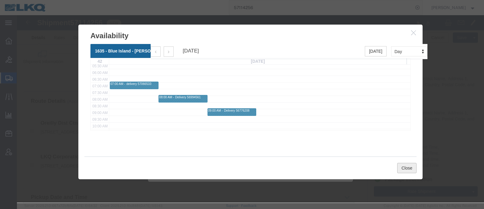
drag, startPoint x: 389, startPoint y: 150, endPoint x: 385, endPoint y: 150, distance: 3.3
click button "Close"
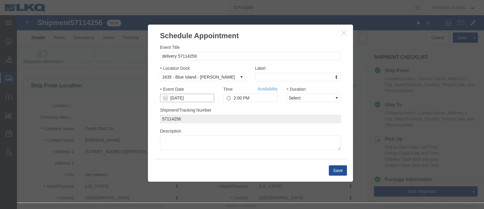
click input "[DATE]"
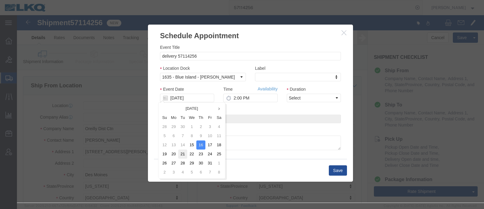
click td "21"
type input "10/21/2025"
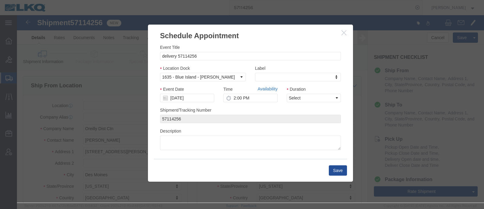
click link "Availability"
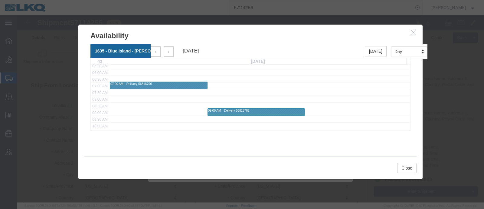
scroll to position [114, 0]
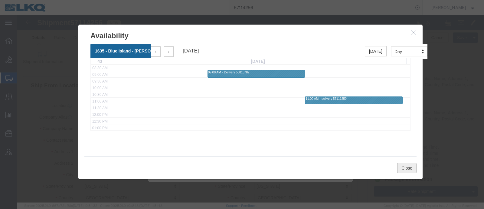
click button "Close"
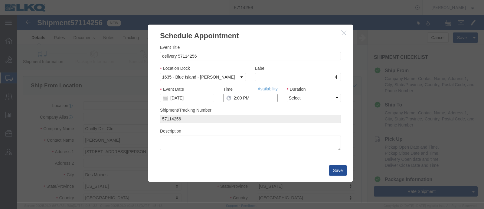
click input "2:00 PM"
type input "12:00 PM"
click select "Select 15 min 30 min 45 min 1 hr 2 hr 3 hr 4 hr"
select select "15"
click select "Select 15 min 30 min 45 min 1 hr 2 hr 3 hr 4 hr"
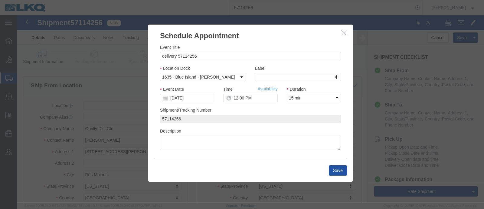
click button "Save"
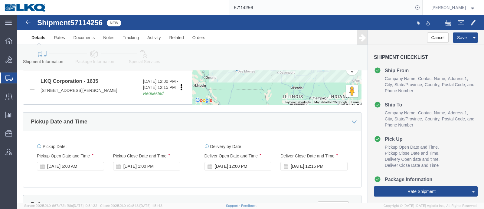
drag, startPoint x: 56, startPoint y: 157, endPoint x: 53, endPoint y: 155, distance: 3.7
click div "Oct 15 2025 6:00 AM"
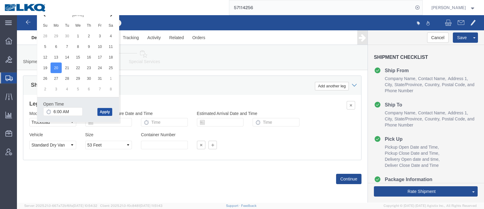
click button "Apply"
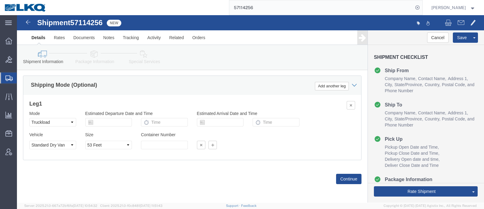
click div "Leg 1 Mode Select Air Less than Truckload Multi-Leg Ocean Freight Rail Small Pa…"
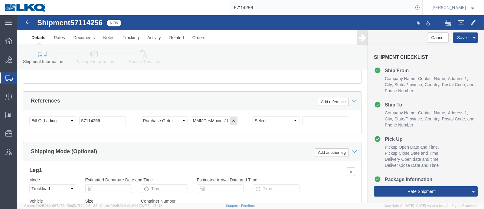
scroll to position [323, 0]
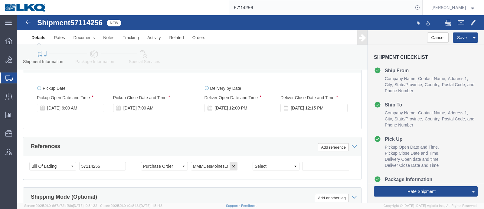
click span "57114256"
copy span "57114256"
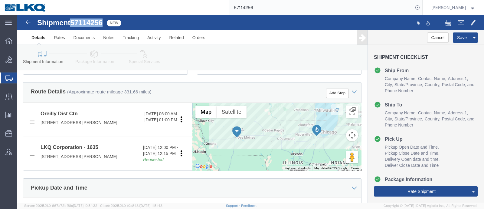
scroll to position [171, 0]
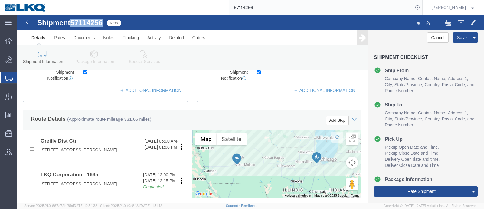
click icon
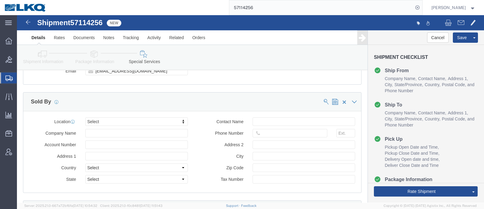
scroll to position [561, 0]
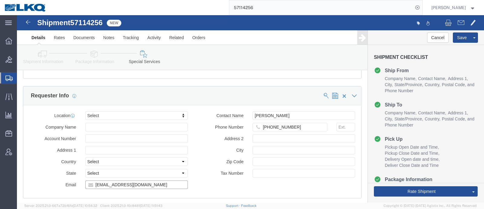
click input "blmccourt@lkqcorp.com"
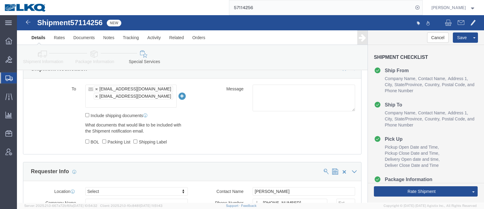
click icon
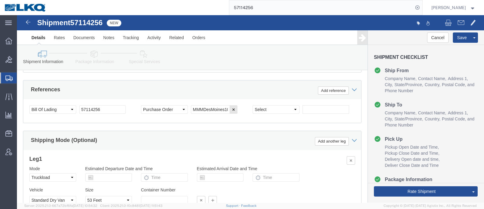
scroll to position [325, 0]
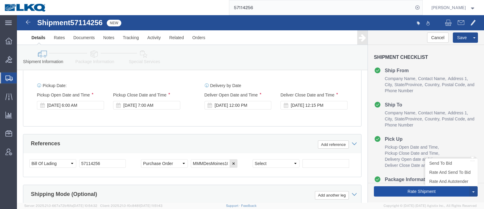
click button "Rate Shipment"
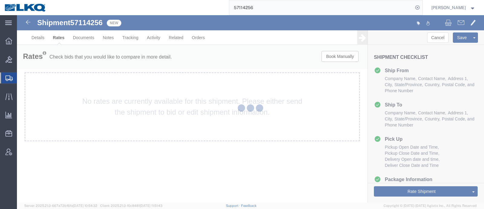
scroll to position [0, 0]
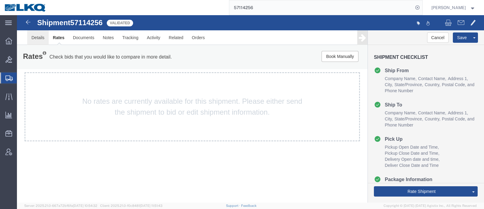
click at [38, 37] on link "Details" at bounding box center [37, 37] width 21 height 15
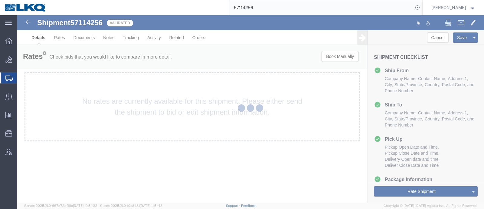
select select "27578"
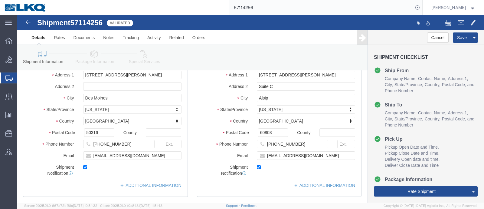
scroll to position [114, 0]
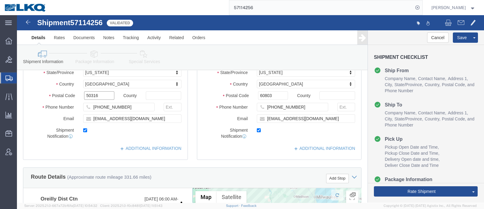
click input "50316"
click input "60803"
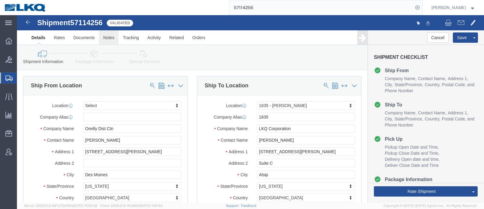
click link "Notes"
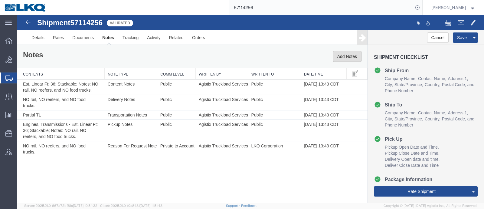
click at [342, 57] on button "Add Notes" at bounding box center [347, 56] width 29 height 11
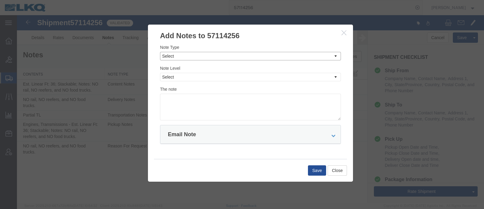
click at [262, 57] on select "Select Approval Bid Notes Carrier Change Notes Claim Notes Content Hazmat Notes…" at bounding box center [250, 56] width 181 height 8
select select "BID_NOTES"
click at [160, 52] on select "Select Approval Bid Notes Carrier Change Notes Claim Notes Content Hazmat Notes…" at bounding box center [250, 56] width 181 height 8
click at [249, 77] on select "Select Private to Account Private to Vendor Public" at bounding box center [250, 77] width 181 height 8
select select "PRIVATE_TO_ACCOUNT"
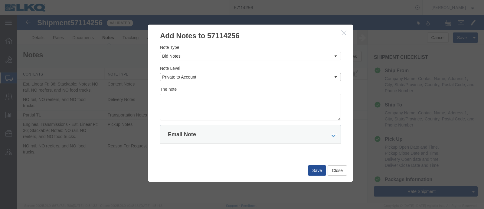
click at [160, 73] on select "Select Private to Account Private to Vendor Public" at bounding box center [250, 77] width 181 height 8
click at [242, 104] on textarea at bounding box center [250, 107] width 181 height 27
type textarea "DAT: $759"
click at [307, 169] on div "Save Close" at bounding box center [250, 170] width 193 height 23
click at [315, 172] on button "Save" at bounding box center [317, 170] width 18 height 10
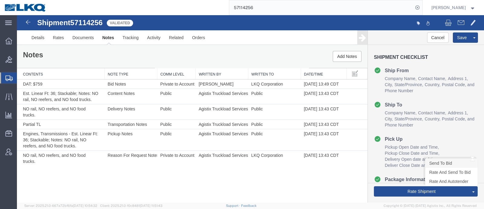
click at [448, 162] on link "Send To Bid" at bounding box center [452, 162] width 52 height 9
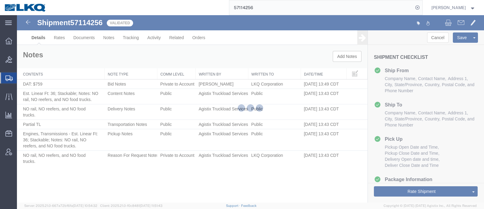
select select "27578"
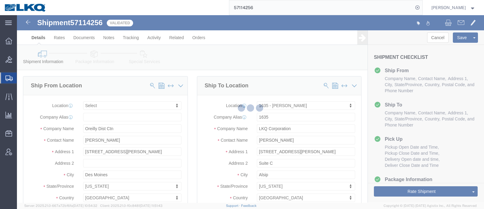
scroll to position [114, 0]
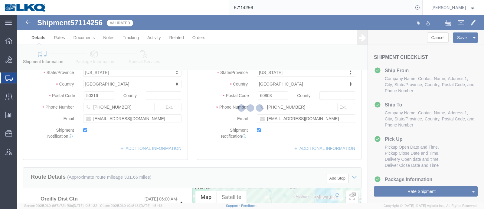
select select "TL"
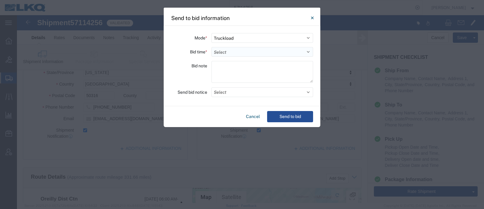
click at [229, 52] on select "Select 30 Min (Rush) 1 Hour (Rush) 2 Hours (Rush) 4 Hours (Rush) 8 Hours (Rush)…" at bounding box center [263, 52] width 102 height 10
select select "24"
click at [212, 47] on select "Select 30 Min (Rush) 1 Hour (Rush) 2 Hours (Rush) 4 Hours (Rush) 8 Hours (Rush)…" at bounding box center [263, 52] width 102 height 10
click at [286, 116] on button "Send to bid" at bounding box center [290, 116] width 46 height 11
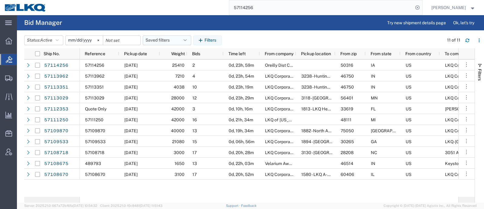
click at [160, 38] on button "Saved filters" at bounding box center [167, 40] width 48 height 10
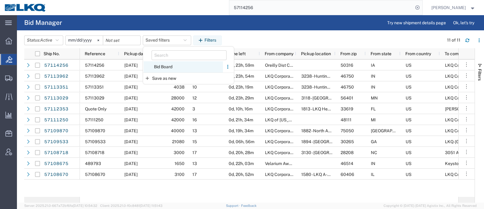
click at [170, 65] on span "Bid Board" at bounding box center [183, 66] width 79 height 11
type input "2024-12-01"
type input "2025-12-31"
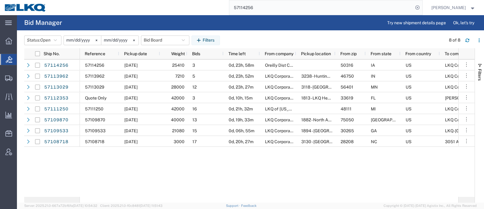
click at [173, 9] on div "57114256" at bounding box center [237, 7] width 372 height 15
click at [275, 5] on input "57114256" at bounding box center [321, 7] width 184 height 15
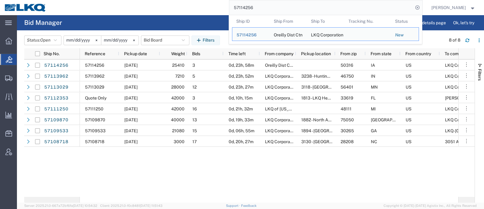
drag, startPoint x: 268, startPoint y: 7, endPoint x: 226, endPoint y: 8, distance: 42.7
click at [226, 8] on div "57114256 Ship ID Ship From Ship To Tracking Nu. Status Ship ID 57114256 Ship Fr…" at bounding box center [237, 7] width 372 height 15
paste input "3962"
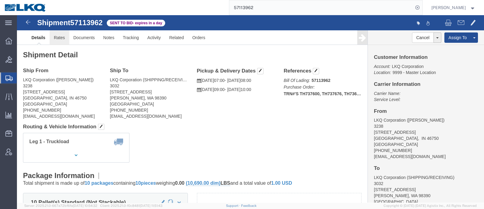
click link "Rates"
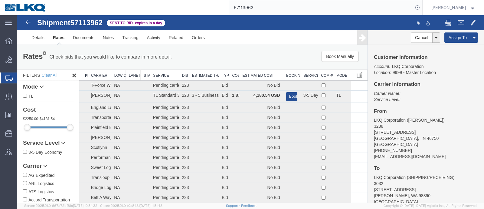
click at [258, 70] on th "Estimated Cost" at bounding box center [261, 74] width 44 height 11
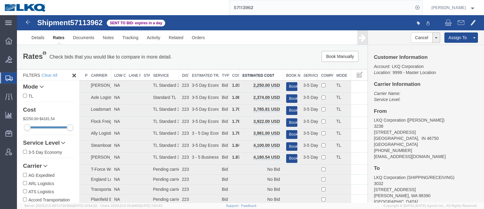
click at [249, 54] on div "Book Manually Pause Continue" at bounding box center [293, 56] width 145 height 11
click at [111, 36] on link "Notes" at bounding box center [109, 37] width 20 height 15
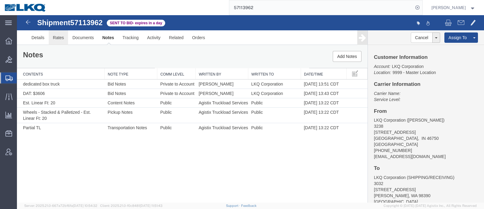
click at [56, 33] on link "Rates" at bounding box center [59, 37] width 20 height 15
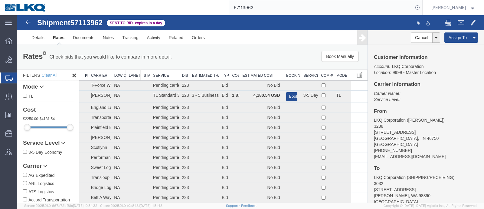
click at [253, 72] on th "Estimated Cost" at bounding box center [261, 74] width 44 height 11
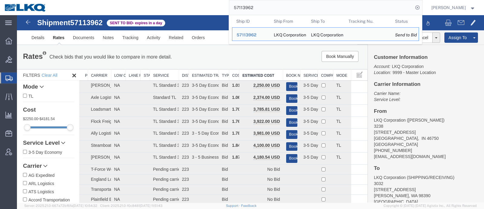
drag, startPoint x: 247, startPoint y: 10, endPoint x: 204, endPoint y: 9, distance: 43.3
click at [209, 10] on div "57113962 Ship ID Ship From Ship To Tracking Nu. Status Ship ID 57113962 Ship Fr…" at bounding box center [237, 7] width 372 height 15
paste input "066533"
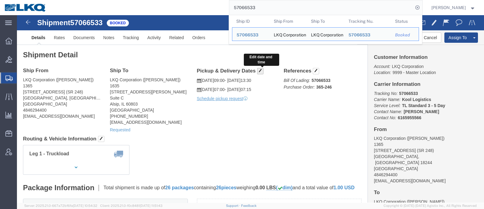
click span "button"
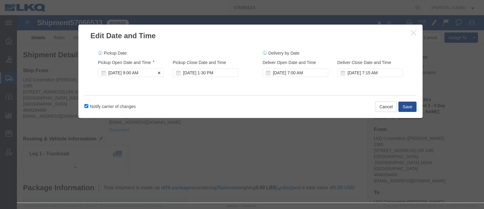
click div "Oct 14 2025 9:00 AM"
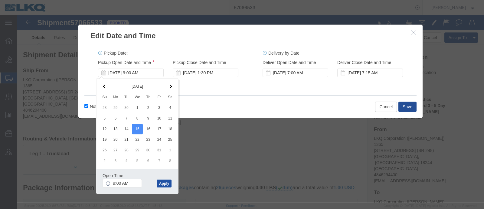
click button "Apply"
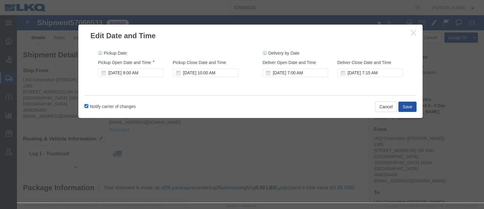
click button "Save"
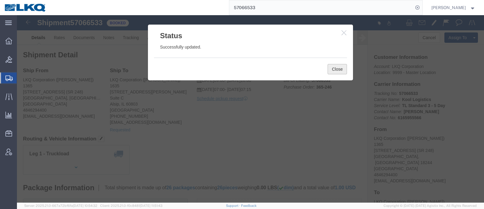
click button "Close"
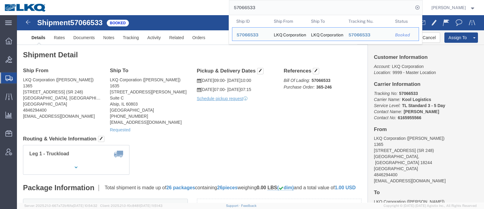
drag, startPoint x: 267, startPoint y: 7, endPoint x: 202, endPoint y: 11, distance: 64.6
click at [203, 11] on div "57066533 Ship ID Ship From Ship To Tracking Nu. Status Ship ID 57066533 Ship Fr…" at bounding box center [237, 7] width 372 height 15
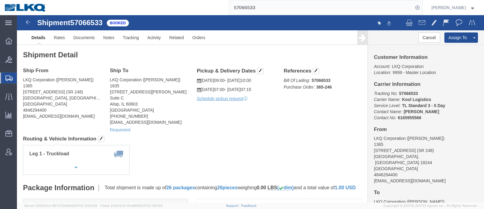
paste input "108706"
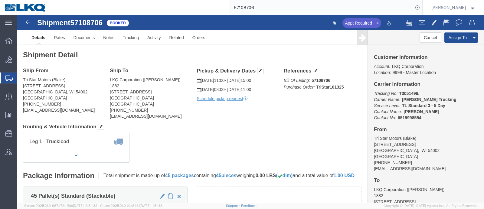
click div "Leg 1 - Truckload Vehicle 1: Standard Dry Van (53 Feet) Number of trucks: 1"
drag, startPoint x: 269, startPoint y: 7, endPoint x: 203, endPoint y: 8, distance: 66.0
click at [205, 8] on div "57108706" at bounding box center [237, 7] width 372 height 15
paste input "13962"
type input "57113962"
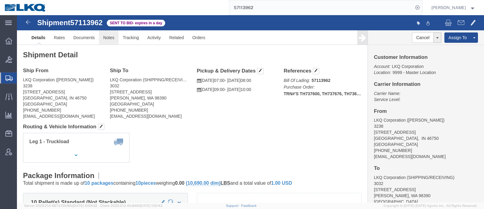
click link "Notes"
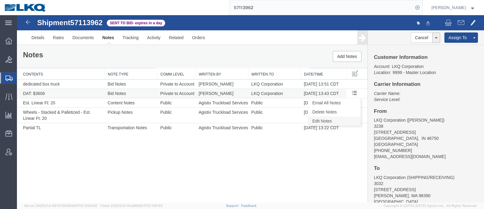
click at [346, 120] on link "Edit Notes" at bounding box center [334, 120] width 52 height 9
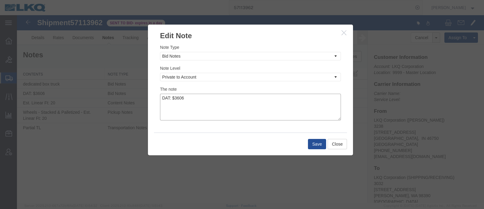
click at [237, 98] on textarea "DAT: $3606" at bounding box center [250, 107] width 181 height 27
type textarea "DAT: $3606, Original: $2250"
click at [315, 141] on button "Save" at bounding box center [317, 144] width 18 height 10
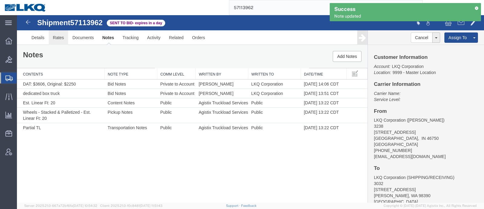
drag, startPoint x: 74, startPoint y: 52, endPoint x: 57, endPoint y: 37, distance: 22.5
click at [57, 37] on link "Rates" at bounding box center [59, 37] width 20 height 15
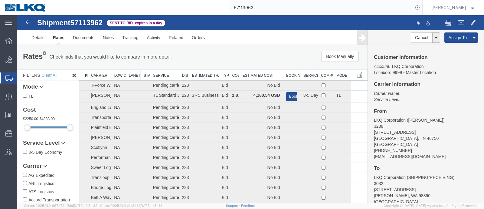
click at [250, 76] on th "Estimated Cost" at bounding box center [261, 74] width 44 height 11
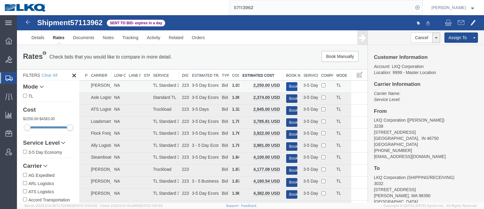
click at [286, 84] on button "Book" at bounding box center [291, 86] width 11 height 9
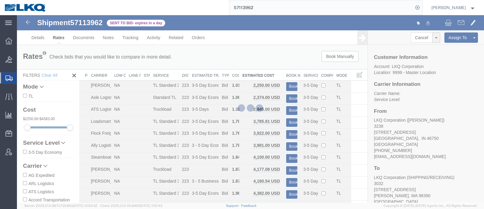
click at [278, 73] on div at bounding box center [250, 108] width 467 height 187
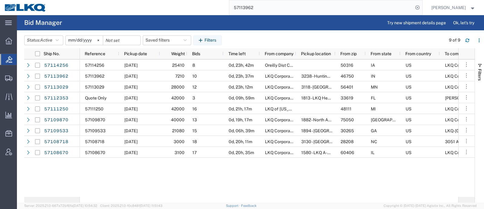
click at [274, 6] on input "57113962" at bounding box center [321, 7] width 184 height 15
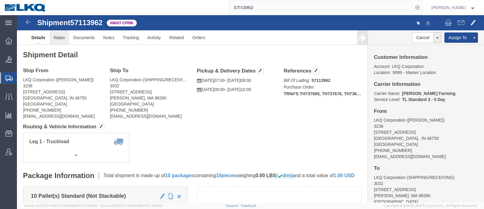
click link "Rates"
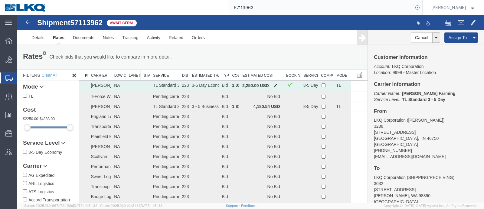
click at [274, 86] on span "button" at bounding box center [275, 85] width 3 height 4
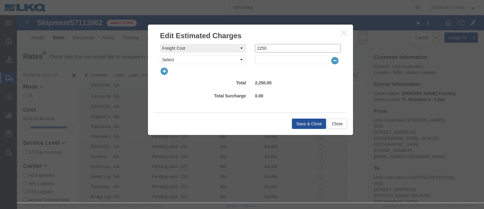
click at [286, 46] on input "2250" at bounding box center [298, 48] width 86 height 8
type input "2200"
click at [308, 122] on button "Save & Close" at bounding box center [309, 123] width 34 height 10
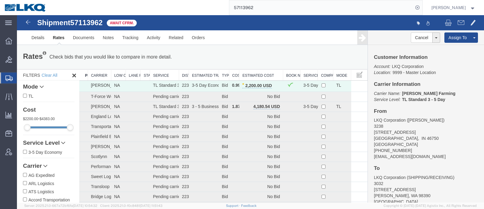
click at [282, 55] on div "Rates Check bids that you would like to compare in more detail. Compare Filter …" at bounding box center [192, 57] width 348 height 12
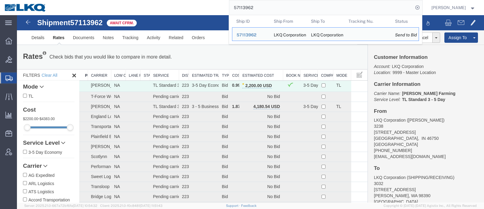
drag, startPoint x: 174, startPoint y: 8, endPoint x: 162, endPoint y: 8, distance: 11.8
click at [165, 8] on div "57113962 Ship ID Ship From Ship To Tracking Nu. Status Ship ID 57113962 Ship Fr…" at bounding box center [237, 7] width 372 height 15
paste input "6664940"
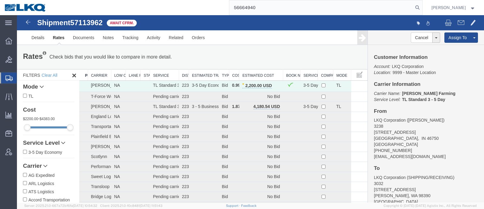
type input "56664940"
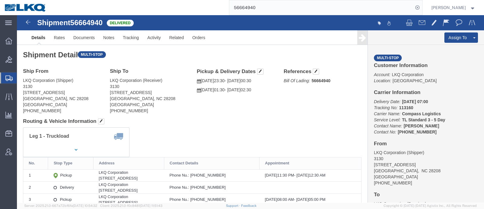
click div "Shipment 56664940 Delivered"
click link "Rates"
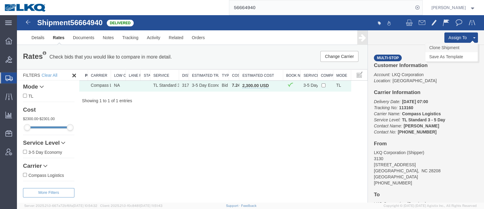
click at [448, 48] on link "Clone Shipment" at bounding box center [452, 47] width 52 height 9
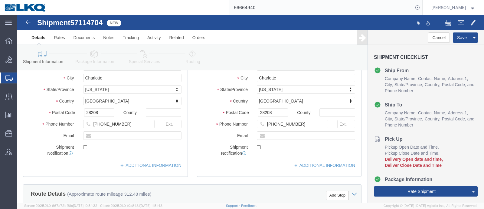
select select "27858"
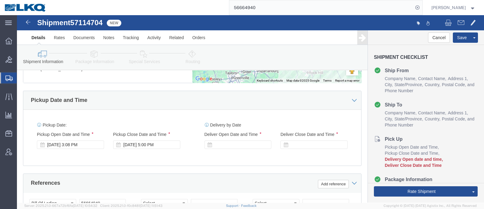
scroll to position [416, 0]
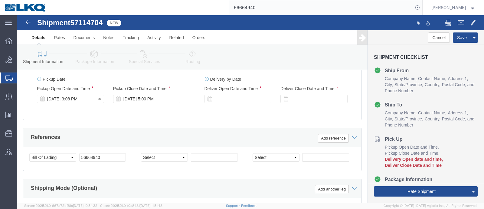
click div "Oct 13 2025 3:08 PM"
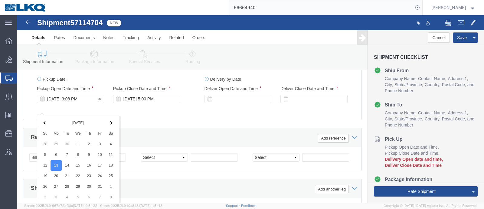
scroll to position [526, 0]
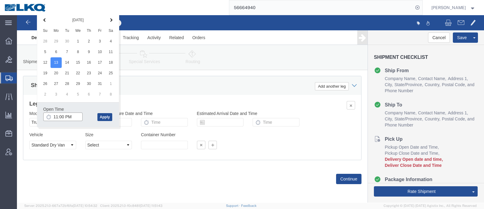
type input "11:00 PM"
click button "Apply"
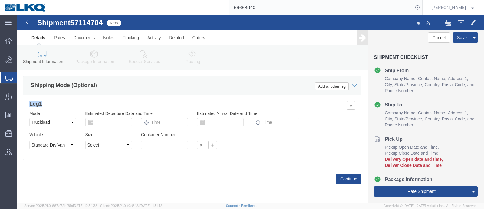
click div "Shipping Mode (Optional) Add another leg Leg 1 Mode Select Air Less than Truckl…"
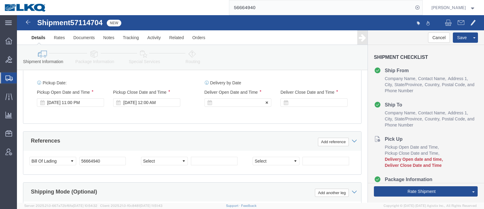
click div
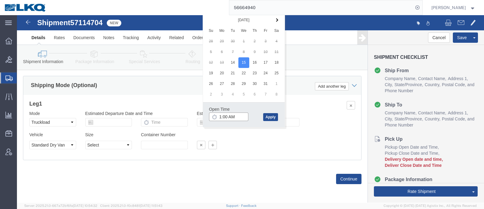
click input "1:00 AM"
type input "6:00 AM"
click button "Apply"
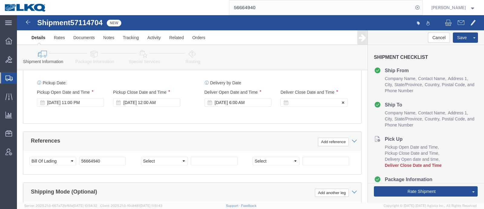
click div
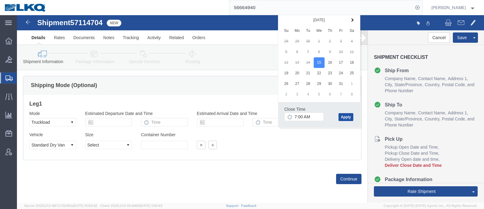
click button "Apply"
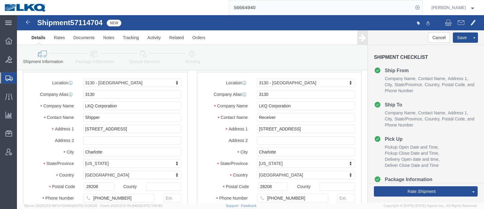
scroll to position [0, 0]
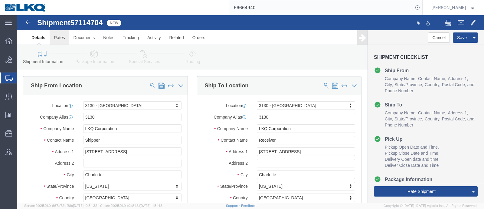
click link "Rates"
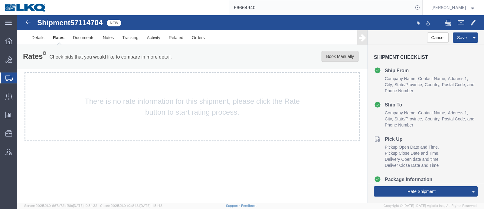
click at [336, 56] on button "Book Manually" at bounding box center [340, 56] width 37 height 11
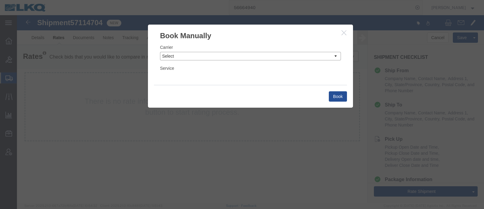
click at [241, 56] on select "Select Add New Carrier (and default service) AG Expedited ARL Logistics ATS Log…" at bounding box center [250, 56] width 181 height 8
select select "8614"
click at [160, 52] on select "Select Add New Carrier (and default service) AG Expedited ARL Logistics ATS Log…" at bounding box center [250, 56] width 181 height 8
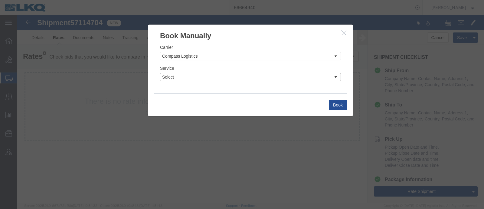
click at [250, 76] on select "Select Rail TL Standard 3 - 5 Day TL Standard 3 - 5 Day" at bounding box center [250, 77] width 181 height 8
select select "36762"
click at [160, 73] on select "Select Rail TL Standard 3 - 5 Day TL Standard 3 - 5 Day" at bounding box center [250, 77] width 181 height 8
click at [343, 102] on button "Book" at bounding box center [338, 105] width 18 height 10
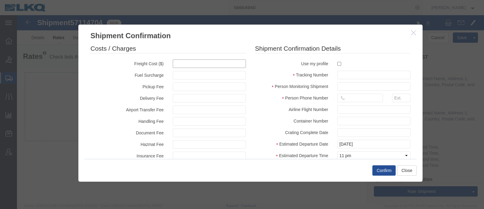
click at [209, 67] on input "text" at bounding box center [209, 63] width 73 height 8
paste input "56664940"
type input "56664940"
type input "56,664,940.00"
click at [362, 74] on input "text" at bounding box center [373, 75] width 73 height 8
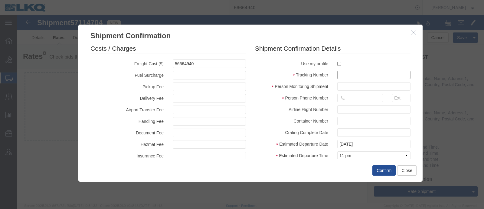
paste input "56664940"
type input "56664940"
click at [201, 66] on input "56664940" at bounding box center [209, 63] width 73 height 8
type input "2300"
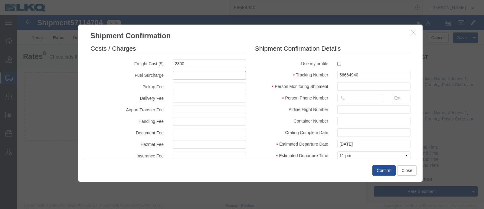
type input "2,300.00"
click at [340, 85] on input "text" at bounding box center [373, 86] width 73 height 8
type input "[PERSON_NAME]"
click at [356, 97] on input "text" at bounding box center [360, 98] width 46 height 8
type input "6150000000"
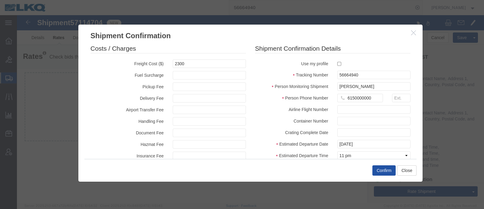
click at [382, 171] on button "Confirm" at bounding box center [384, 170] width 23 height 10
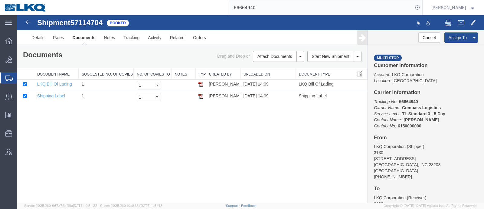
click at [83, 24] on span "57114704" at bounding box center [86, 22] width 32 height 8
copy span "57114704"
click at [209, 20] on div "Shipment 57114704 2 of 2 Booked" at bounding box center [134, 25] width 233 height 12
drag, startPoint x: 212, startPoint y: 11, endPoint x: 187, endPoint y: 12, distance: 24.8
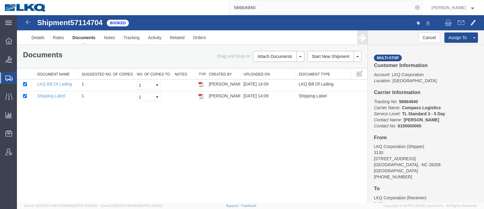
click at [191, 12] on div "56664940" at bounding box center [237, 7] width 372 height 15
paste input "4893325"
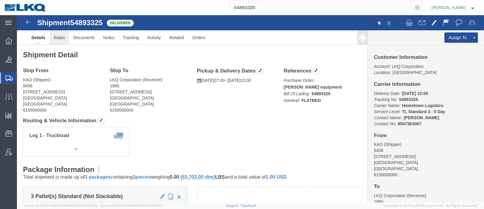
click link "Rates"
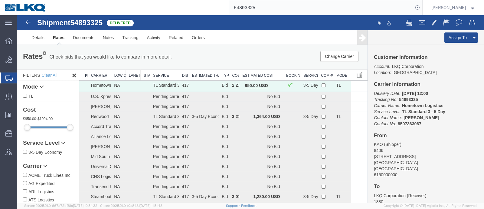
click at [248, 76] on th "Estimated Cost" at bounding box center [261, 74] width 44 height 11
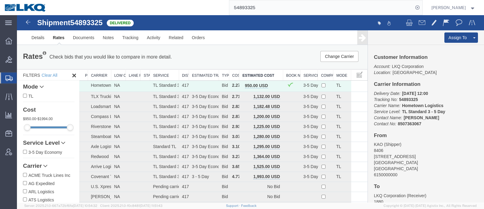
click at [259, 58] on div "Change Carrier Pause Continue" at bounding box center [293, 56] width 145 height 11
click at [29, 37] on link "Details" at bounding box center [37, 37] width 21 height 15
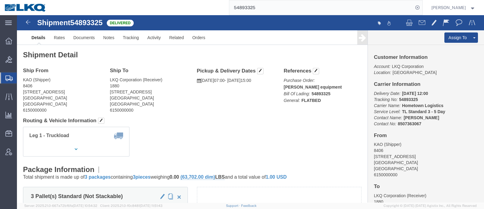
click at [101, 8] on div "54893325" at bounding box center [237, 7] width 372 height 15
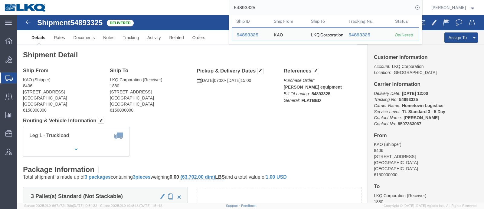
drag, startPoint x: 233, startPoint y: 11, endPoint x: 154, endPoint y: 14, distance: 78.8
click at [158, 13] on div "54893325 Ship ID Ship From Ship To Tracking Nu. Status Ship ID 54893325 Ship Fr…" at bounding box center [237, 7] width 372 height 15
paste input "7108718"
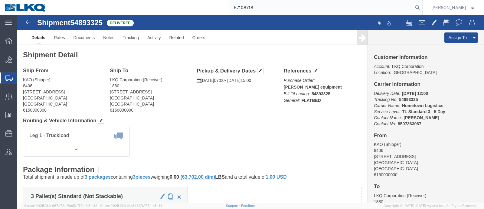
type input "57108718"
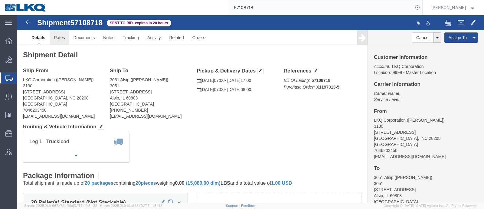
click link "Rates"
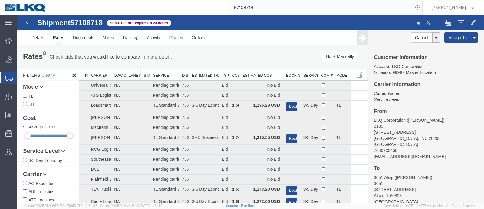
click at [251, 69] on th "Estimated Cost" at bounding box center [261, 74] width 44 height 11
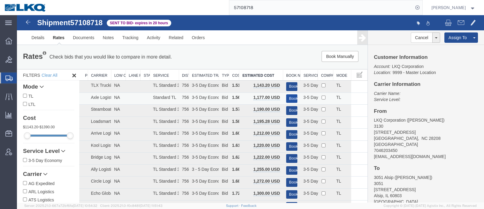
click at [289, 98] on button "Book" at bounding box center [291, 98] width 11 height 9
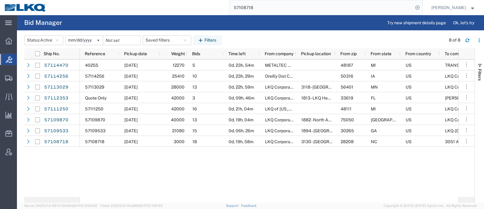
click at [272, 5] on input "57108718" at bounding box center [321, 7] width 184 height 15
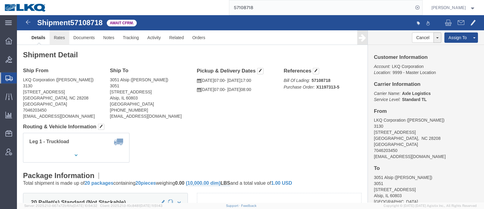
click link "Rates"
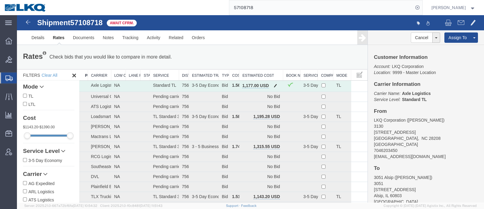
click at [274, 84] on span "button" at bounding box center [275, 85] width 3 height 4
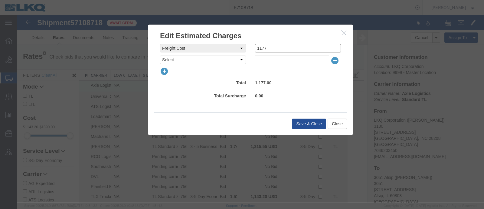
click at [283, 48] on input "1177" at bounding box center [298, 48] width 86 height 8
type input "1150"
click at [307, 118] on div "Save & Close Close" at bounding box center [250, 123] width 193 height 23
click at [298, 123] on button "Save & Close" at bounding box center [309, 123] width 34 height 10
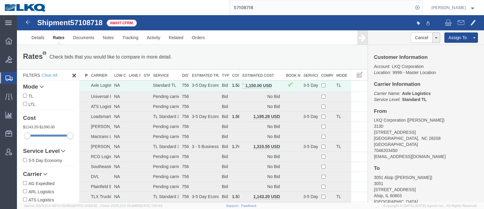
click at [268, 55] on div "Rates Check bids that you would like to compare in more detail. Compare Filter …" at bounding box center [192, 57] width 348 height 12
click at [259, 73] on th "Estimated Cost" at bounding box center [261, 74] width 44 height 11
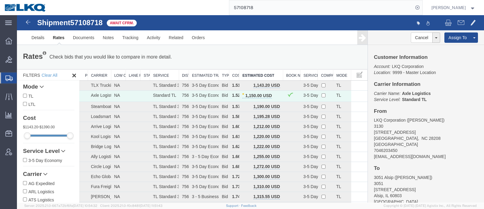
click at [258, 62] on div "Rates Check bids that you would like to compare in more detail. Compare Filter …" at bounding box center [192, 57] width 348 height 12
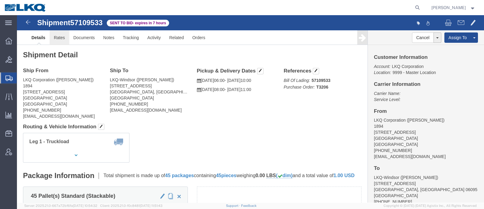
click link "Rates"
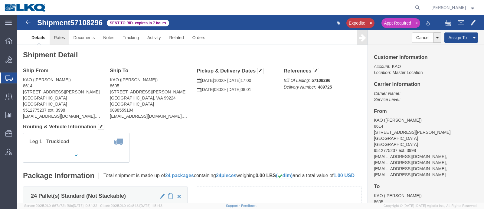
click link "Rates"
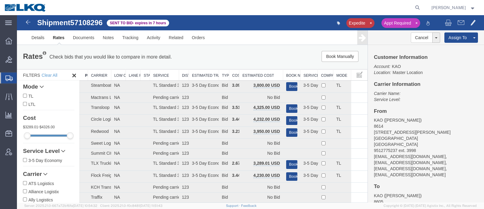
click at [259, 60] on div "Book Manually Pause Continue" at bounding box center [293, 56] width 145 height 11
click at [263, 72] on th "Estimated Cost" at bounding box center [261, 74] width 44 height 11
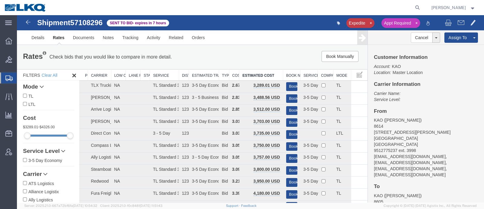
click at [87, 25] on span "57108296" at bounding box center [86, 22] width 32 height 8
copy span "57108296"
click at [109, 38] on link "Notes" at bounding box center [109, 37] width 20 height 15
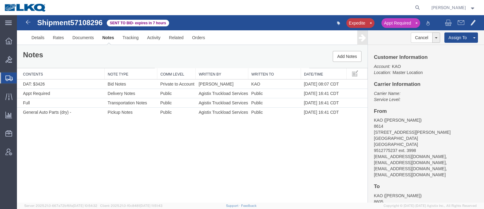
click at [188, 57] on div "Notes Add Notes" at bounding box center [192, 56] width 351 height 23
click at [58, 36] on link "Rates" at bounding box center [59, 37] width 20 height 15
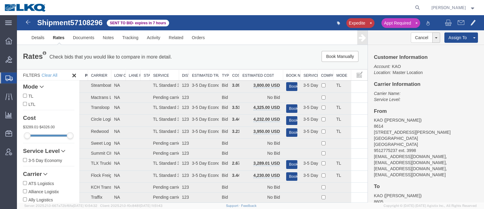
click at [263, 64] on div "Rates Check bids that you would like to compare in more detail. Compare Filter …" at bounding box center [192, 57] width 351 height 24
click at [263, 72] on th "Estimated Cost" at bounding box center [261, 74] width 44 height 11
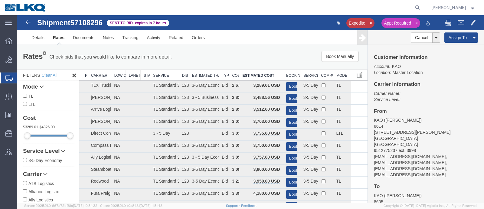
click at [252, 59] on div "Book Manually Pause Continue" at bounding box center [293, 56] width 145 height 11
click at [291, 98] on button "Book" at bounding box center [291, 98] width 11 height 9
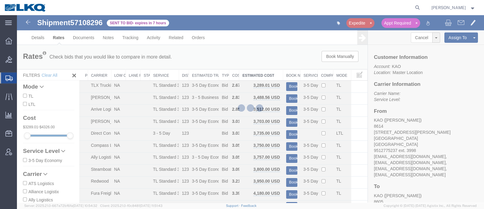
click at [275, 50] on div at bounding box center [250, 108] width 467 height 187
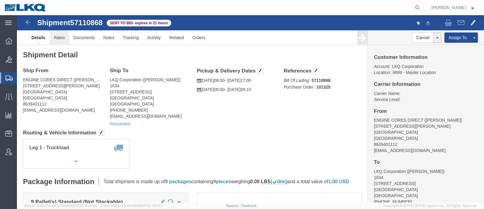
click link "Rates"
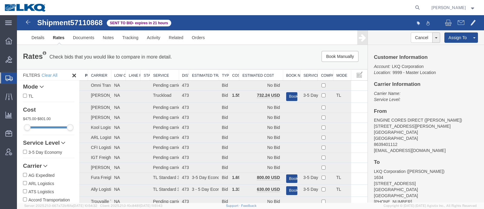
click at [257, 60] on div "Book Manually Pause Continue" at bounding box center [293, 56] width 145 height 11
click at [268, 75] on th "Estimated Cost" at bounding box center [261, 74] width 44 height 11
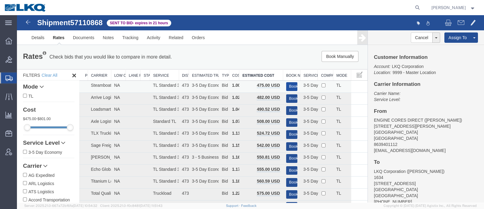
click at [287, 84] on button "Book" at bounding box center [291, 86] width 11 height 9
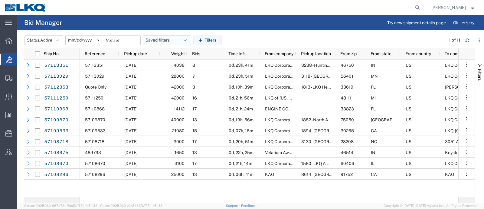
click at [165, 38] on button "Saved filters" at bounding box center [167, 40] width 48 height 10
click at [168, 63] on span "Bid Board" at bounding box center [183, 66] width 79 height 11
type input "[DATE]"
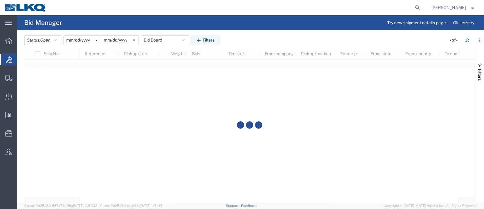
click at [254, 36] on div "Status: Open Active All Awaiting Confirmation Awarded Closed Expired Open Withd…" at bounding box center [254, 40] width 460 height 10
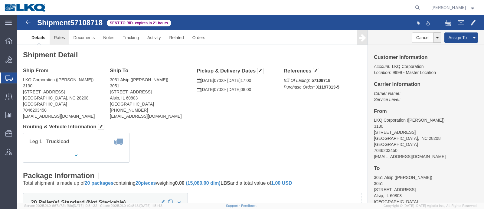
click link "Rates"
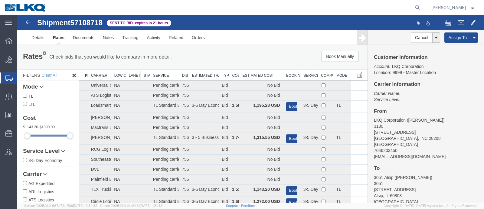
click at [248, 48] on div "Rates Check bids that you would like to compare in more detail. Compare Filter …" at bounding box center [192, 57] width 351 height 24
click at [253, 73] on th "Estimated Cost" at bounding box center [261, 74] width 44 height 11
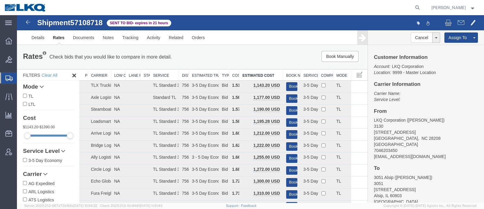
click at [245, 54] on div "Book Manually Pause Continue" at bounding box center [293, 56] width 145 height 11
click at [83, 22] on span "57108718" at bounding box center [86, 22] width 32 height 8
copy span "57108718"
click at [472, 101] on div "Customer Information Account: LKQ Corporation Location: 9999 - Master Location …" at bounding box center [426, 123] width 116 height 157
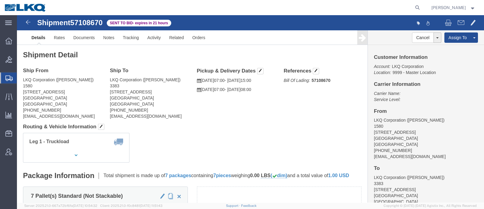
click span "57108670"
copy span "57108670"
click link "Rates"
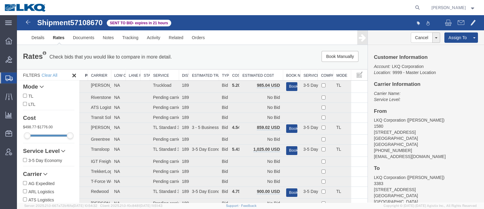
click at [257, 46] on div "Rates Check bids that you would like to compare in more detail. Compare Filter …" at bounding box center [192, 57] width 351 height 24
click at [261, 75] on th "Estimated Cost" at bounding box center [261, 74] width 44 height 11
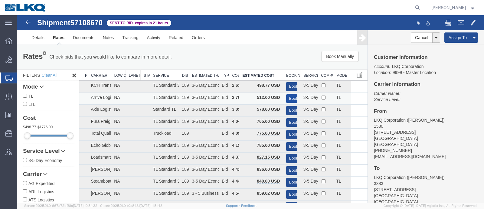
drag, startPoint x: 289, startPoint y: 96, endPoint x: 296, endPoint y: 64, distance: 32.6
click at [289, 96] on button "Book" at bounding box center [291, 98] width 11 height 9
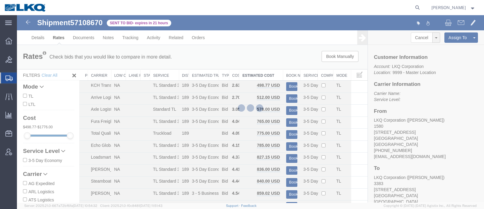
click at [279, 48] on div at bounding box center [250, 108] width 467 height 187
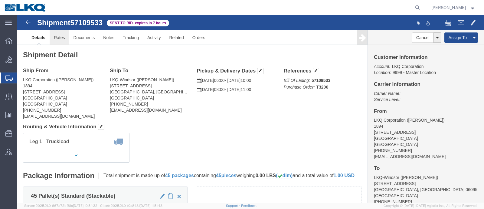
click link "Rates"
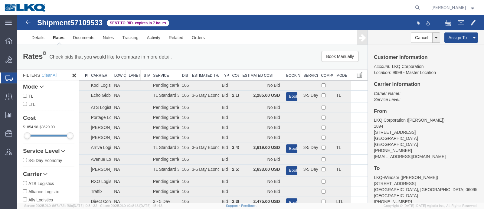
click at [258, 58] on div "Book Manually Pause Continue" at bounding box center [293, 56] width 145 height 11
click at [258, 72] on th "Estimated Cost" at bounding box center [261, 74] width 44 height 11
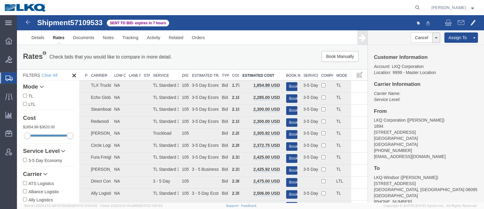
click at [251, 58] on div "Book Manually Pause Continue" at bounding box center [293, 56] width 145 height 11
click at [249, 54] on div "Book Manually Pause Continue" at bounding box center [293, 56] width 145 height 11
drag, startPoint x: 234, startPoint y: 59, endPoint x: 228, endPoint y: 60, distance: 5.9
click at [234, 59] on div "Book Manually Pause Continue" at bounding box center [293, 56] width 145 height 11
click at [108, 35] on link "Notes" at bounding box center [109, 37] width 20 height 15
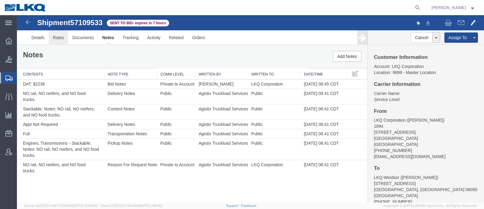
click at [59, 32] on link "Rates" at bounding box center [59, 37] width 20 height 15
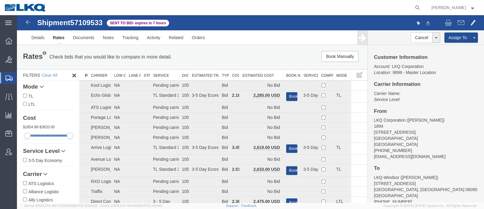
click at [253, 57] on div "Book Manually Pause Continue" at bounding box center [293, 56] width 145 height 11
click at [253, 71] on th "Estimated Cost" at bounding box center [261, 74] width 44 height 11
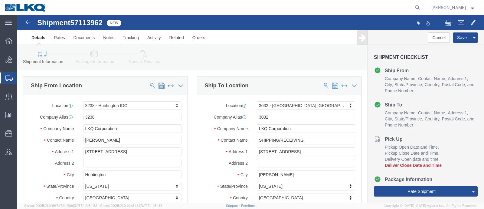
click span "57113962"
select select "27940"
select select "28720"
copy span "57113962"
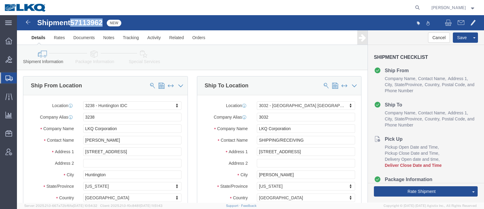
click link "Special Services"
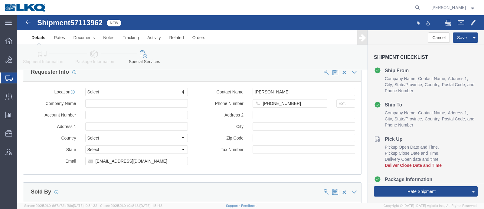
scroll to position [605, 0]
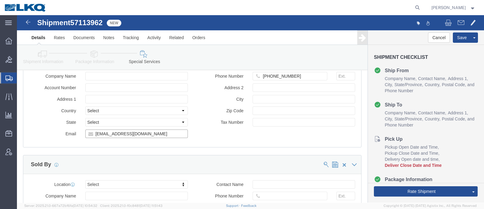
click input "drsnead@lkqcorp.com"
drag, startPoint x: 195, startPoint y: 119, endPoint x: 135, endPoint y: 99, distance: 63.5
click div "Location Select Select My Profile Location 1100 - LKQ Crystal River 1103 - LKQ …"
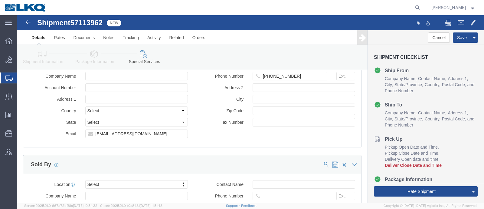
click icon
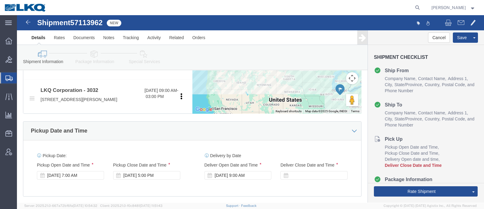
scroll to position [218, 0]
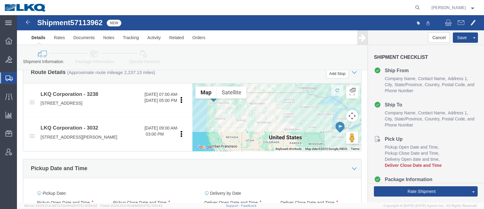
click div "Pickup Date and Time"
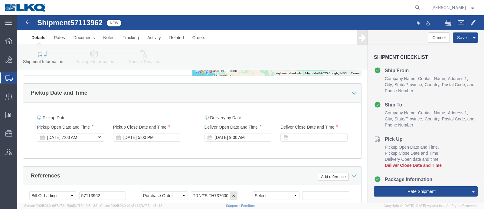
click div "Oct 15 2025 7:00 AM"
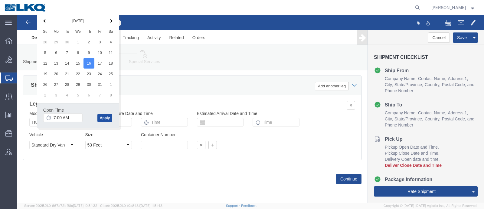
click button "Apply"
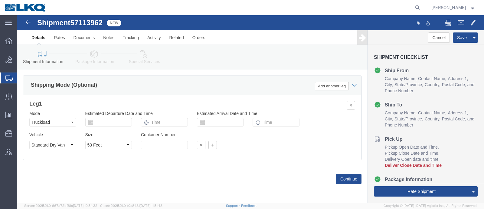
click div "Leg 1 Mode Select Air Less than Truckload Multi-Leg Ocean Freight Rail Small Pa…"
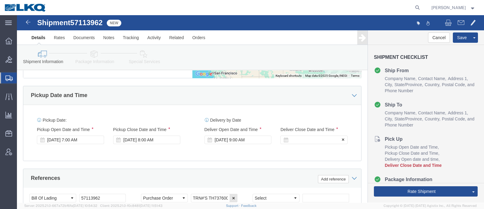
click div
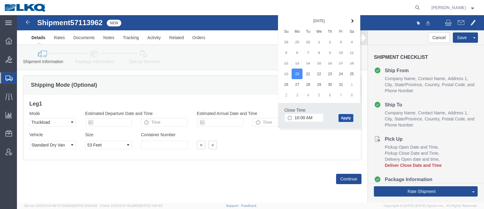
click button "Apply"
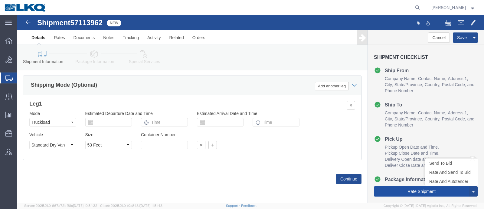
click button "Rate Shipment"
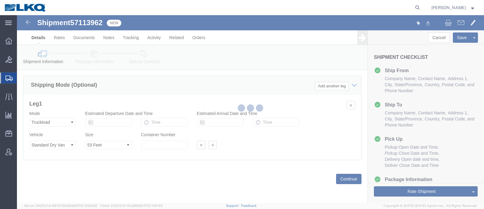
scroll to position [0, 0]
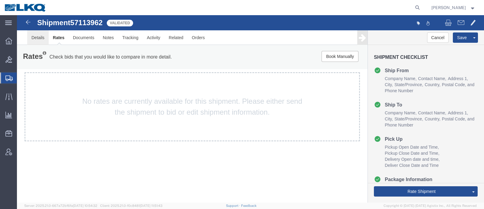
click at [37, 38] on link "Details" at bounding box center [37, 37] width 21 height 15
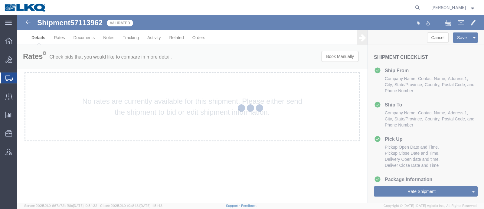
select select "27940"
select select "28720"
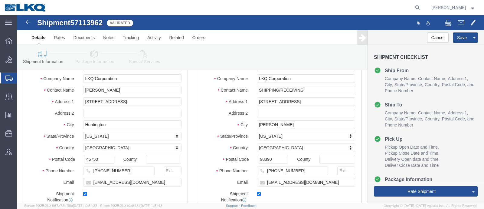
scroll to position [75, 0]
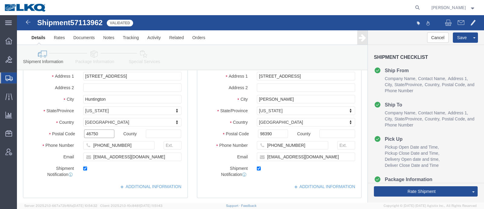
click input "46750"
click input "98390"
click link "Notes"
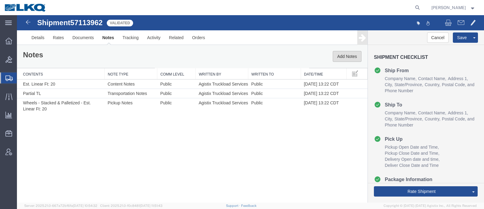
click at [342, 56] on button "Add Notes" at bounding box center [347, 56] width 29 height 11
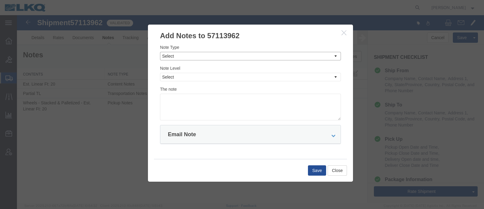
click at [269, 57] on select "Select Approval Bid Notes Carrier Change Notes Claim Notes Content Hazmat Notes…" at bounding box center [250, 56] width 181 height 8
select select "BID_NOTES"
click at [160, 52] on select "Select Approval Bid Notes Carrier Change Notes Claim Notes Content Hazmat Notes…" at bounding box center [250, 56] width 181 height 8
click at [247, 77] on select "Select Private to Account Private to Vendor Public" at bounding box center [250, 77] width 181 height 8
select select "PRIVATE_TO_ACCOUNT"
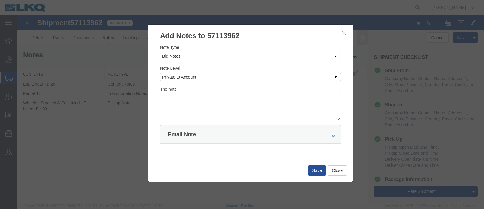
click at [160, 73] on select "Select Private to Account Private to Vendor Public" at bounding box center [250, 77] width 181 height 8
click at [244, 104] on textarea at bounding box center [250, 107] width 181 height 27
type textarea "DAT: $3606"
click at [318, 171] on button "Save" at bounding box center [317, 170] width 18 height 10
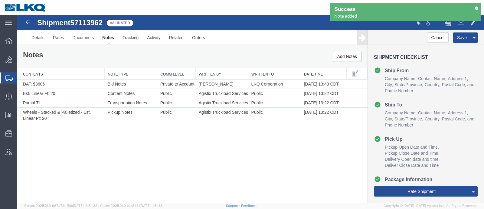
click at [251, 163] on div "Shipment 57113962 4 of 4 Validated Details Rates Documents Notes Tracking Activ…" at bounding box center [250, 108] width 467 height 187
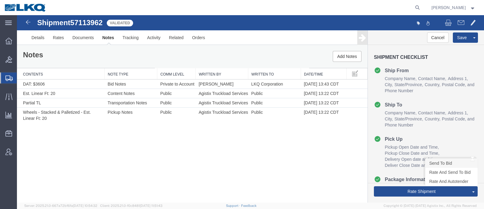
click at [454, 164] on link "Send To Bid" at bounding box center [452, 162] width 52 height 9
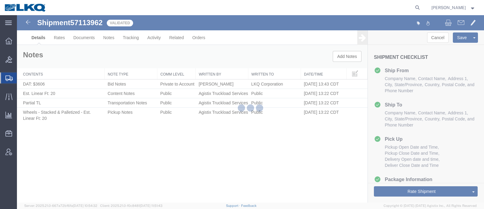
select select "27940"
select select "28720"
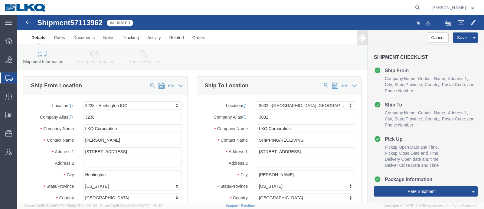
select select "TL"
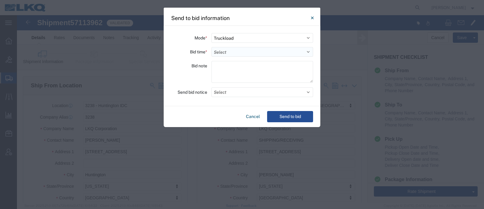
click at [226, 51] on select "Select 30 Min (Rush) 1 Hour (Rush) 2 Hours (Rush) 4 Hours (Rush) 8 Hours (Rush)…" at bounding box center [263, 52] width 102 height 10
select select "24"
click at [212, 47] on select "Select 30 Min (Rush) 1 Hour (Rush) 2 Hours (Rush) 4 Hours (Rush) 8 Hours (Rush)…" at bounding box center [263, 52] width 102 height 10
click at [281, 116] on button "Send to bid" at bounding box center [290, 116] width 46 height 11
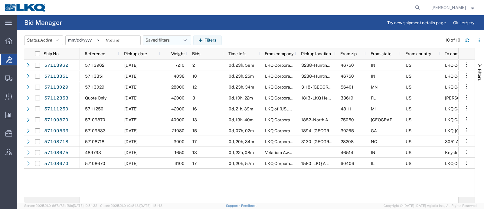
click at [161, 38] on button "Saved filters" at bounding box center [167, 40] width 48 height 10
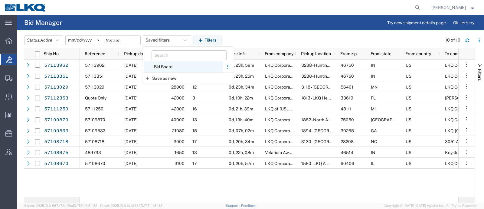
click at [167, 67] on span "Bid Board" at bounding box center [183, 66] width 79 height 11
type input "2024-12-01"
type input "2025-12-31"
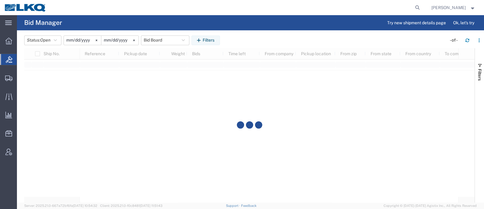
click at [236, 38] on div "Status: Open Active All Awaiting Confirmation Awarded Closed Expired Open Withd…" at bounding box center [254, 40] width 460 height 10
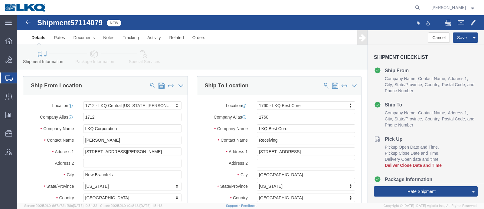
select select "27598"
select select "27634"
click span "57114079"
copy span "57114079"
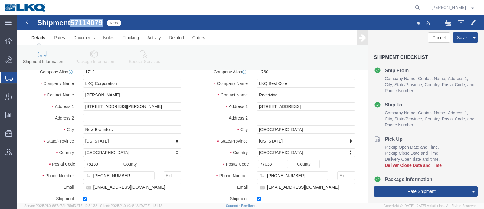
scroll to position [114, 0]
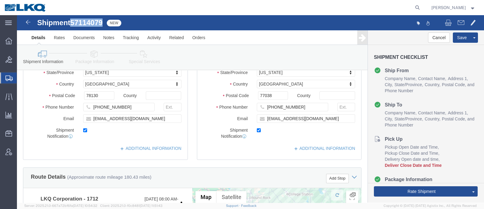
click icon
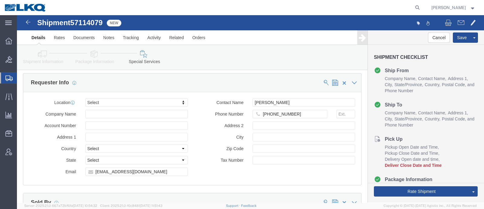
scroll to position [643, 0]
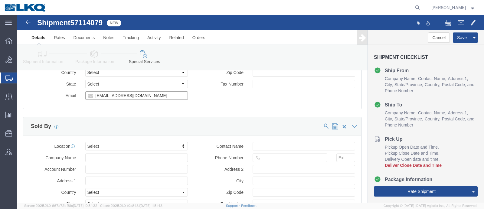
click input "[EMAIL_ADDRESS][DOMAIN_NAME]"
drag, startPoint x: 25, startPoint y: 37, endPoint x: 52, endPoint y: 49, distance: 29.0
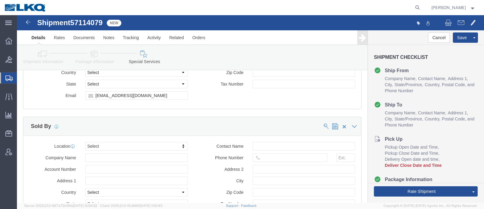
click icon
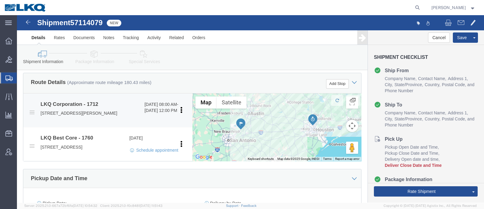
scroll to position [218, 0]
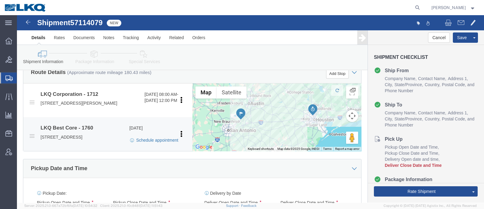
click link "Schedule appointment"
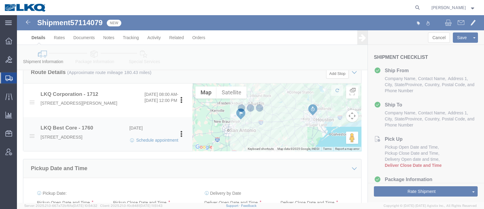
select select
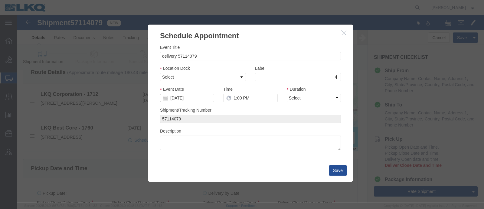
click input "[DATE]"
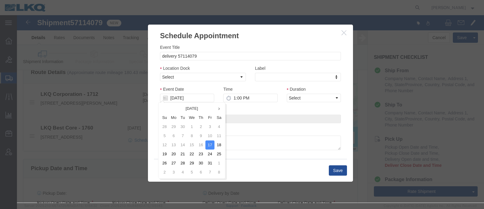
click td "17"
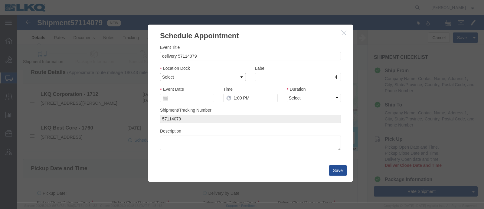
click select "Select 1760 - LKQ Best Core 1760 - Outbound Loads"
select select "1"
click select "Select 1760 - LKQ Best Core 1760 - Outbound Loads"
click input "Event Date"
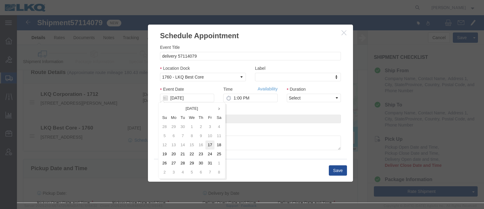
click td "17"
type input "[DATE]"
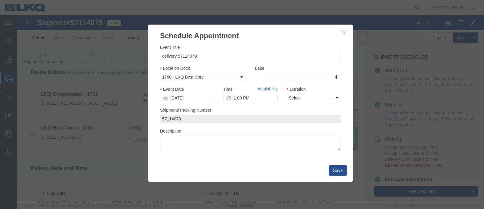
click link "Availability"
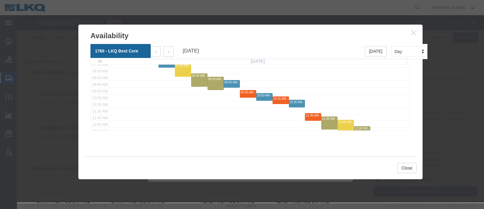
scroll to position [114, 0]
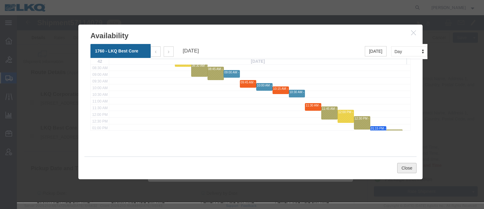
click button "Close"
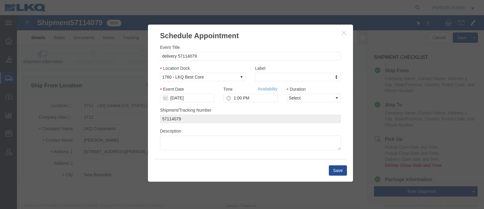
scroll to position [0, 0]
click input "1:00 PM"
type input "9:15 AM"
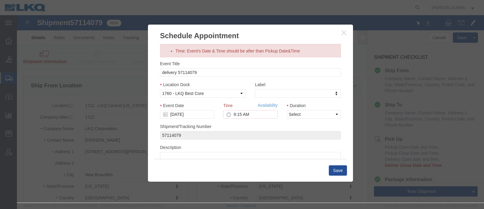
click icon "button"
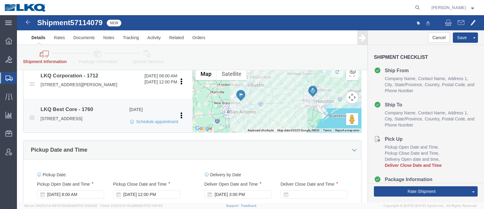
scroll to position [302, 0]
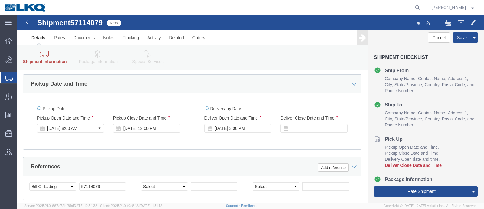
click div "[DATE] 8:00 AM"
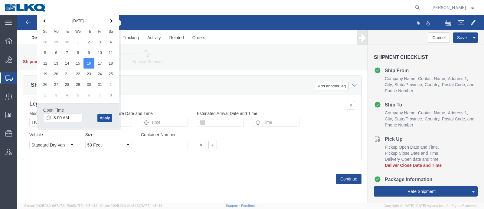
click button "Apply"
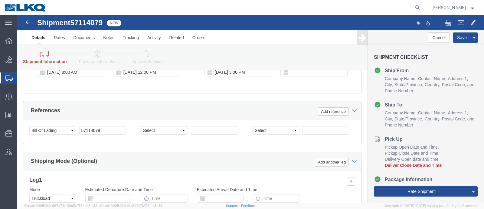
scroll to position [329, 0]
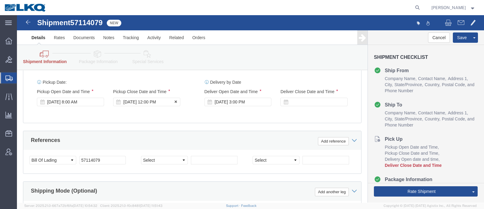
drag, startPoint x: 127, startPoint y: 93, endPoint x: 125, endPoint y: 96, distance: 3.4
click div "Pickup Close Date Pickup Close Time Pickup Close Date and Time [DATE] 12:00 PM"
click div "[DATE] 12:00 PM"
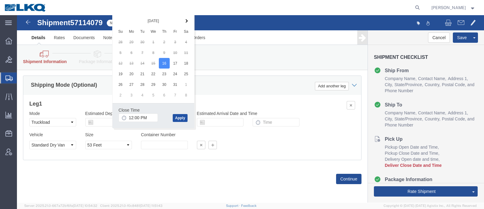
click button "Apply"
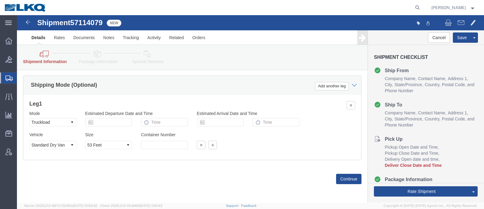
click div "Leg 1 Mode Select Air Less than Truckload Multi-Leg Ocean Freight Rail Small Pa…"
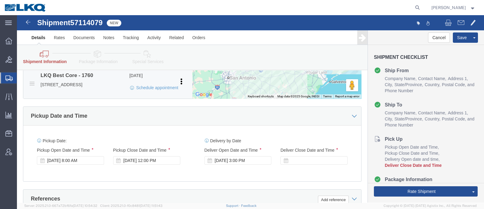
scroll to position [253, 0]
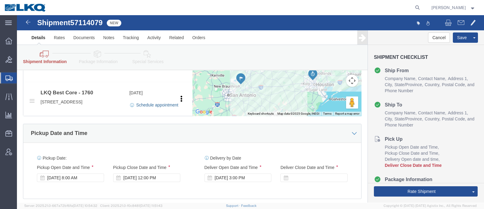
click link "Schedule appointment"
type input "delivery 57114079"
type input "[DATE]"
type input "1:00 PM"
type input "57114079"
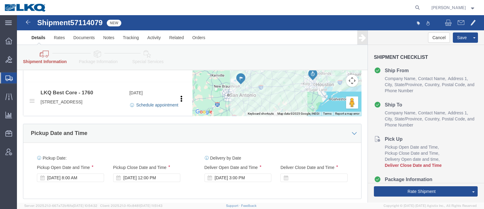
select select
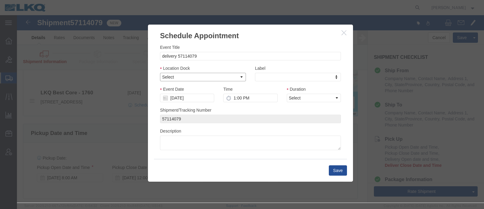
drag, startPoint x: 175, startPoint y: 61, endPoint x: 175, endPoint y: 65, distance: 4.2
click select "Select 1760 - LKQ Best Core 1760 - Outbound Loads"
select select "1"
click select "Select 1760 - LKQ Best Core 1760 - Outbound Loads"
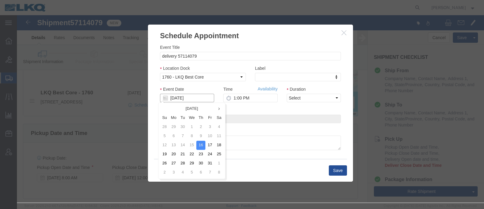
click input "[DATE]"
click td "17"
type input "[DATE]"
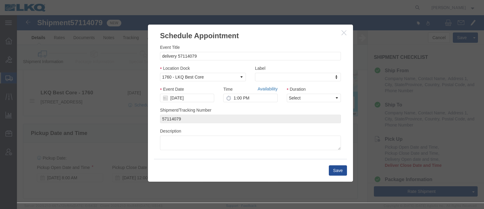
click link "Availability"
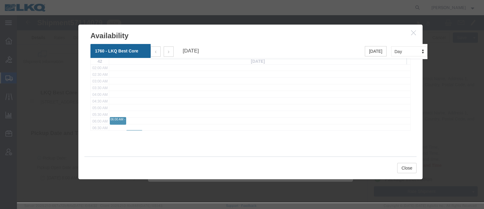
scroll to position [75, 0]
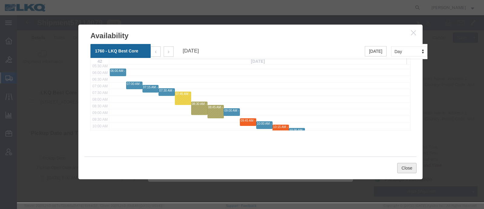
click button "Close"
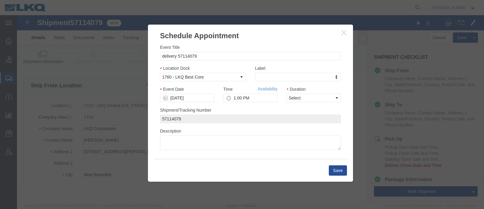
scroll to position [0, 0]
click input "1:00 PM"
type input "9:15 AM"
click select "Select 15 min 30 min 45 min 1 hr 2 hr 3 hr 4 hr"
select select "15"
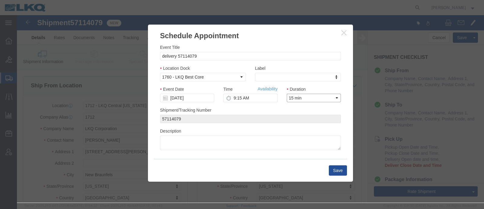
click select "Select 15 min 30 min 45 min 1 hr 2 hr 3 hr 4 hr"
click button "Save"
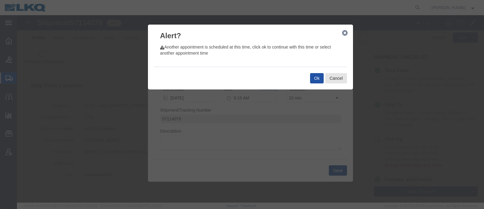
click button "Ok"
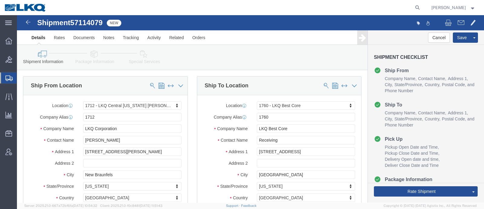
click span "57114079"
copy span "57114079"
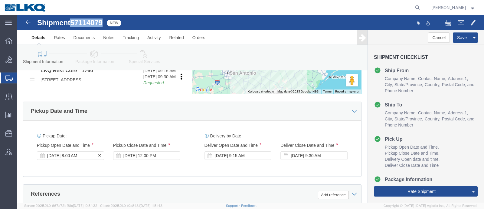
scroll to position [302, 0]
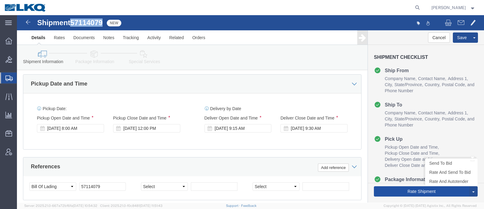
click button "Rate Shipment"
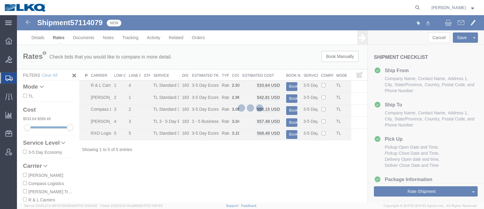
scroll to position [0, 0]
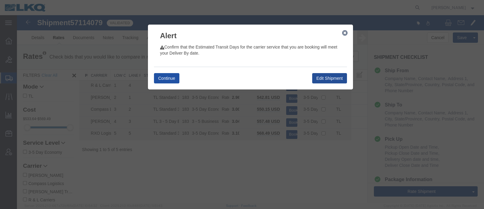
click at [158, 77] on button "Continue" at bounding box center [166, 78] width 25 height 10
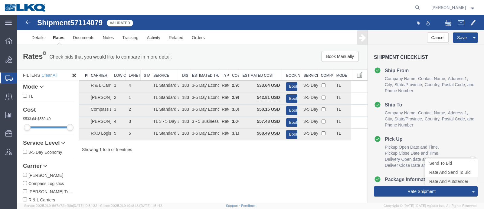
click at [448, 181] on link "Rate And Autotender" at bounding box center [452, 180] width 52 height 9
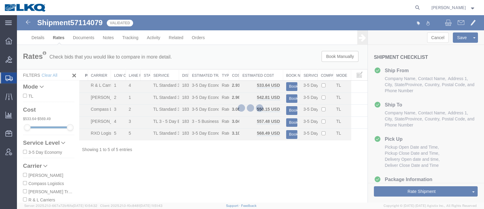
click at [270, 167] on div at bounding box center [250, 108] width 467 height 187
select select "27598"
select select "27634"
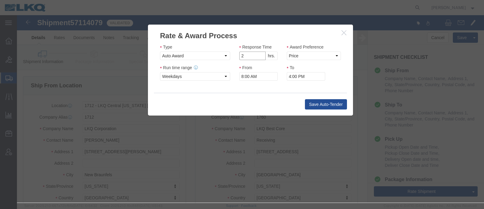
click input "2"
click input "1"
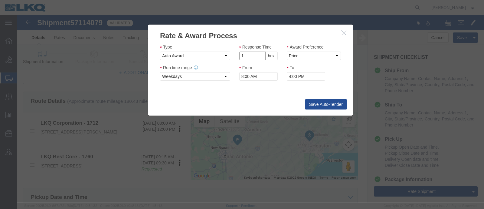
click input "1"
type input "2"
click input "2"
click select "Price Carrier Rank"
select select "LANE_RANK"
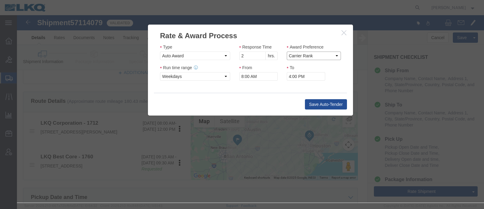
click select "Price Carrier Rank"
click div "From 8:00 AM"
click input "8:00 AM"
type input "7:00 AM"
click button "Save Auto-Tender"
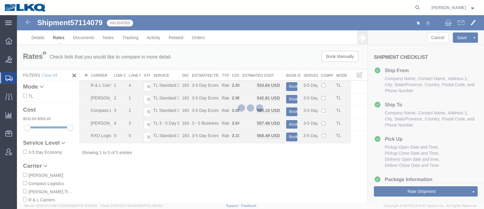
scroll to position [0, 0]
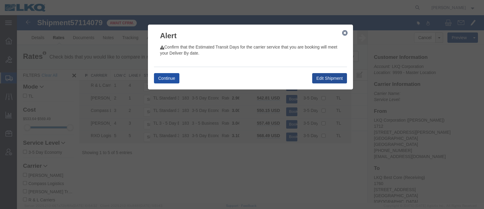
click at [170, 77] on button "Continue" at bounding box center [166, 78] width 25 height 10
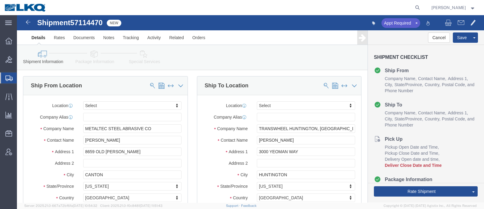
select select
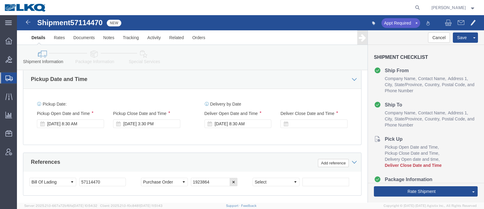
scroll to position [378, 0]
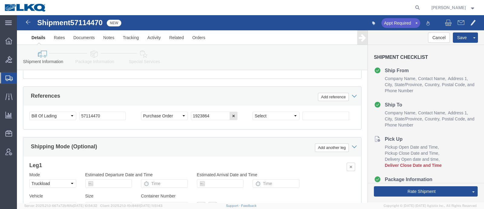
click div "Select Account Type Activity ID Airline Appointment Number ASN Batch Request # …"
click input "57114470"
click input "text"
paste input "57114470"
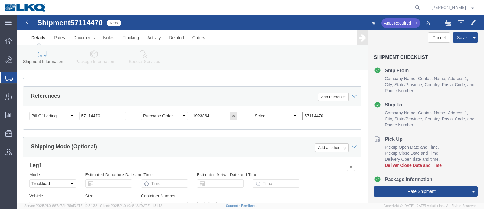
type input "57114470"
click input "57114470"
paste input "40255"
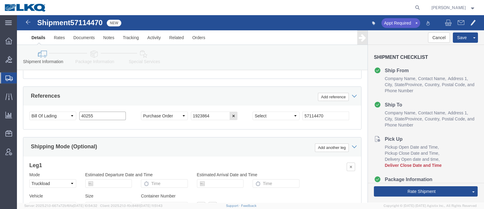
type input "40255"
click div "References Add reference"
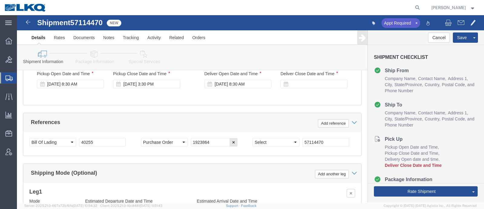
scroll to position [341, 0]
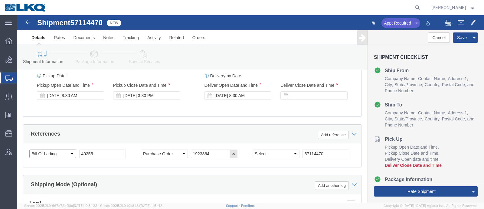
click select "Select Account Type Activity ID Airline Appointment Number ASN Batch Request # …"
select select "PICKUPNUM"
click select "Select Account Type Activity ID Airline Appointment Number ASN Batch Request # …"
click div "References Add reference"
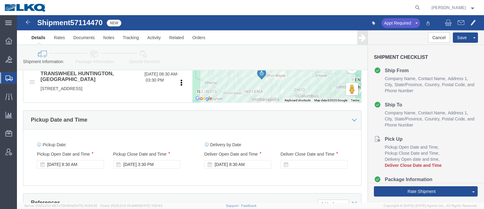
scroll to position [302, 0]
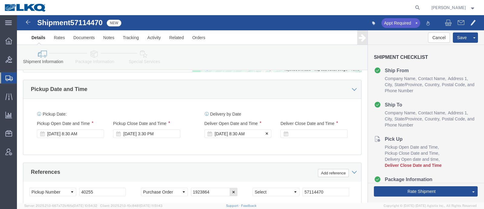
click div "Oct 15 2025 8:30 AM"
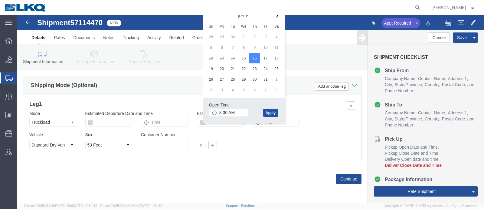
click button "Apply"
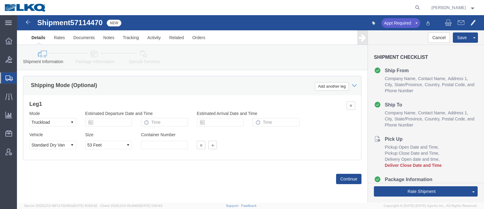
click div "Leg 1 Mode Select Air Less than Truckload Multi-Leg Ocean Freight Rail Small Pa…"
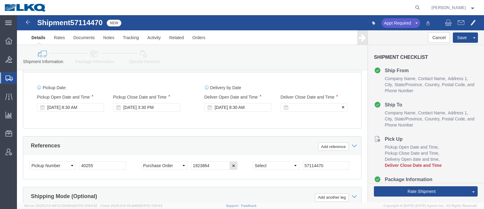
click div
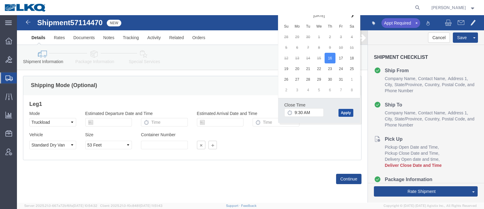
click button "Apply"
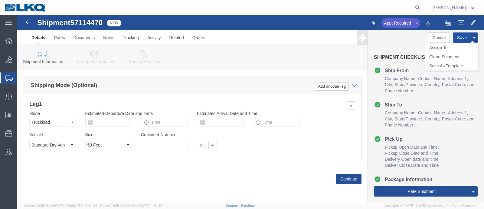
click button "Save"
type button "Save"
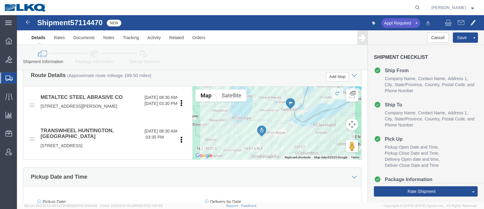
scroll to position [177, 0]
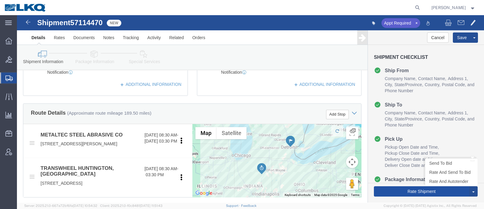
drag, startPoint x: 399, startPoint y: 173, endPoint x: 351, endPoint y: 193, distance: 52.0
click button "Rate Shipment"
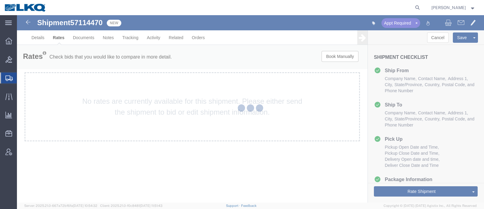
scroll to position [0, 0]
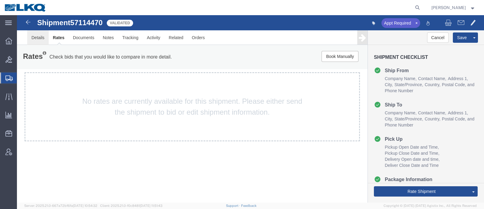
click at [43, 40] on link "Details" at bounding box center [37, 37] width 21 height 15
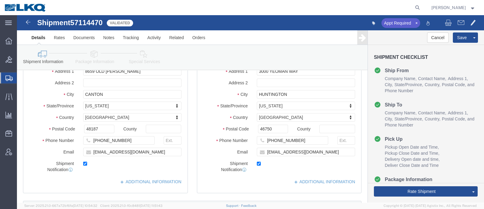
scroll to position [38, 0]
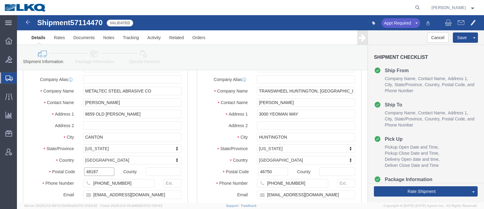
click input "48187"
click input "46750"
click input "48187"
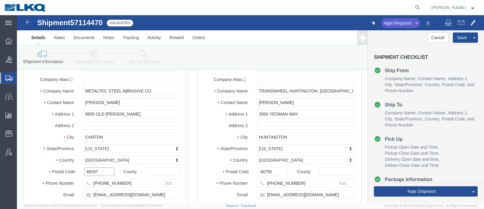
click input "48187"
click input "46750"
click link "Notes"
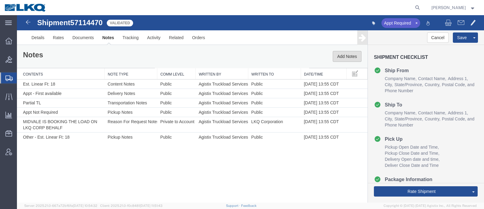
click at [349, 56] on button "Add Notes" at bounding box center [347, 56] width 29 height 11
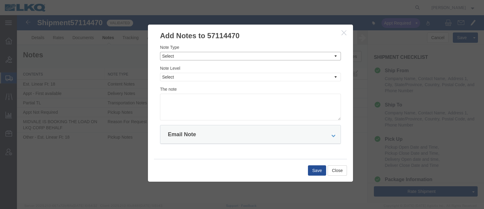
click at [225, 57] on select "Select Approval Bid Notes Carrier Change Notes Claim Notes Content Hazmat Notes…" at bounding box center [250, 56] width 181 height 8
select select "BID_NOTES"
click at [160, 52] on select "Select Approval Bid Notes Carrier Change Notes Claim Notes Content Hazmat Notes…" at bounding box center [250, 56] width 181 height 8
drag, startPoint x: 214, startPoint y: 72, endPoint x: 214, endPoint y: 76, distance: 3.6
click at [214, 72] on div "Note Level Select Private to Account Private to Vendor Public" at bounding box center [250, 73] width 181 height 16
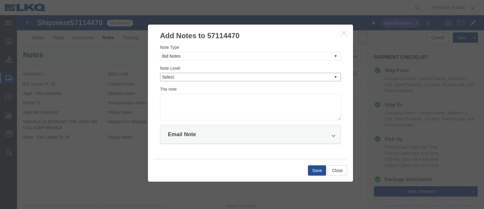
click at [212, 77] on select "Select Private to Account Private to Vendor Public" at bounding box center [250, 77] width 181 height 8
select select "PRIVATE_TO_ACCOUNT"
click at [160, 73] on select "Select Private to Account Private to Vendor Public" at bounding box center [250, 77] width 181 height 8
click at [209, 97] on textarea at bounding box center [250, 107] width 181 height 27
click at [206, 101] on textarea "DAT" at bounding box center [250, 107] width 181 height 27
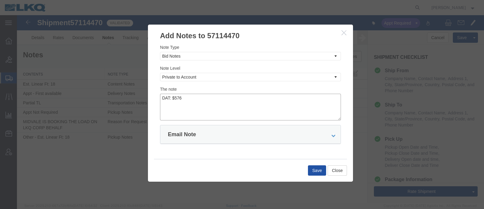
type textarea "DAT: $576"
click at [316, 169] on button "Save" at bounding box center [317, 170] width 18 height 10
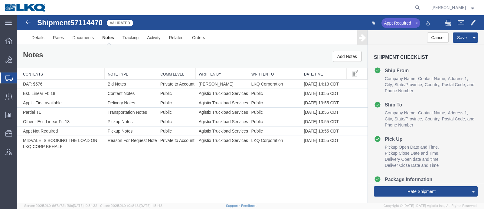
click at [241, 61] on div "Notes Add Notes" at bounding box center [192, 56] width 351 height 23
click at [236, 56] on div "Notes Add Notes" at bounding box center [192, 56] width 351 height 23
click at [224, 17] on div "Shipment 57114470 7 of 7 Validated Appt Required Details Rates Documents Notes …" at bounding box center [250, 30] width 467 height 30
click at [441, 163] on link "Send To Bid" at bounding box center [452, 162] width 52 height 9
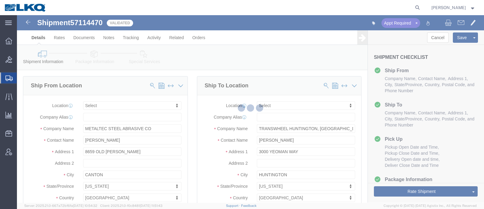
select select "TL"
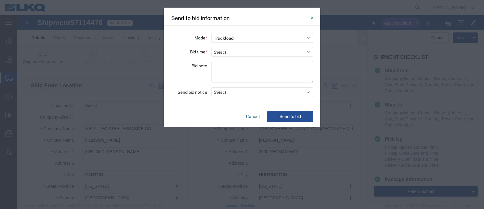
click at [242, 57] on div "Mode * Select Small Parcel Truckload Air Rail Less than Truckload Ocean Freight…" at bounding box center [242, 66] width 157 height 80
click at [242, 54] on select "Select 30 Min (Rush) 1 Hour (Rush) 2 Hours (Rush) 4 Hours (Rush) 8 Hours (Rush)…" at bounding box center [263, 52] width 102 height 10
select select "24"
click at [212, 47] on select "Select 30 Min (Rush) 1 Hour (Rush) 2 Hours (Rush) 4 Hours (Rush) 8 Hours (Rush)…" at bounding box center [263, 52] width 102 height 10
click at [252, 115] on button "Cancel" at bounding box center [253, 116] width 19 height 11
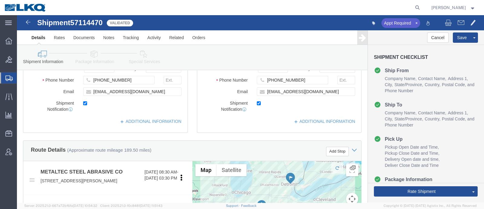
scroll to position [151, 0]
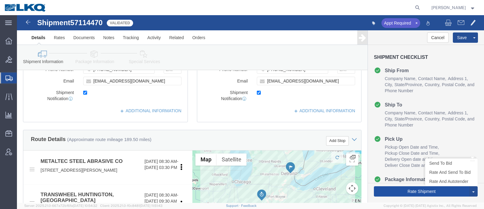
click button "Rate Shipment"
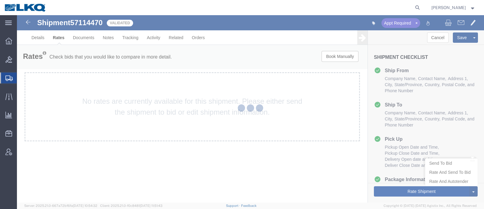
scroll to position [0, 0]
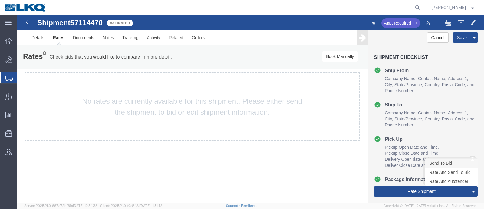
click at [444, 163] on link "Send To Bid" at bounding box center [452, 162] width 52 height 9
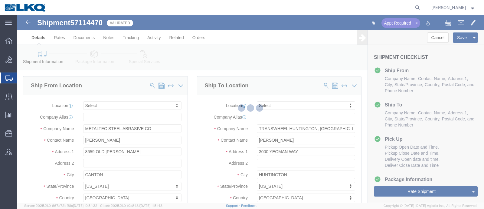
select select "TL"
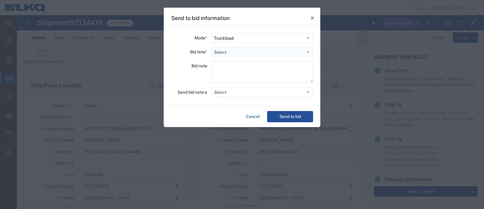
click at [233, 51] on select "Select 30 Min (Rush) 1 Hour (Rush) 2 Hours (Rush) 4 Hours (Rush) 8 Hours (Rush)…" at bounding box center [263, 52] width 102 height 10
select select "24"
click at [212, 47] on select "Select 30 Min (Rush) 1 Hour (Rush) 2 Hours (Rush) 4 Hours (Rush) 8 Hours (Rush)…" at bounding box center [263, 52] width 102 height 10
click at [291, 115] on button "Send to bid" at bounding box center [290, 116] width 46 height 11
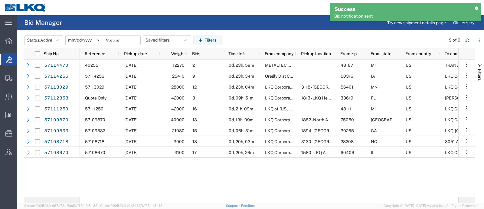
click at [162, 12] on div at bounding box center [237, 7] width 372 height 15
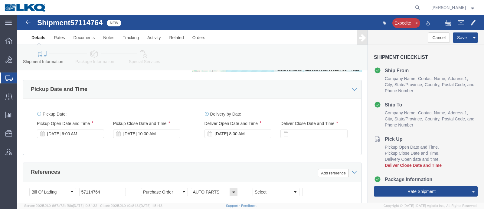
select select "27634"
select select "30704"
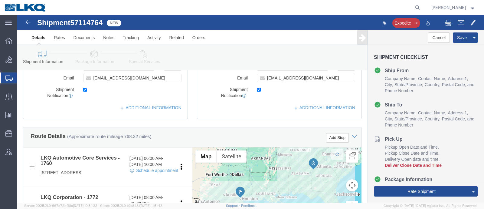
scroll to position [227, 0]
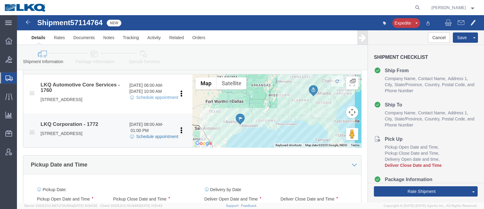
click link "Schedule appointment"
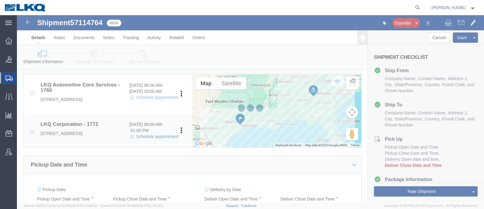
select select
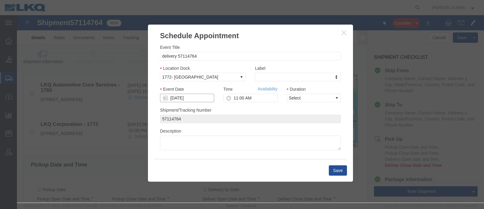
click input "[DATE]"
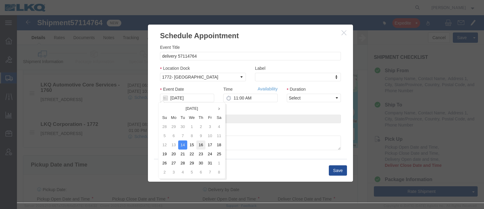
click td "16"
type input "[DATE]"
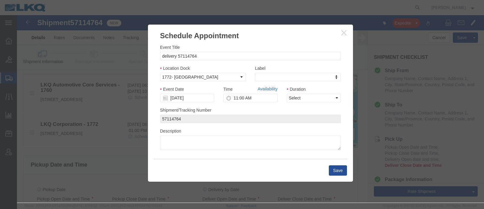
click link "Availability"
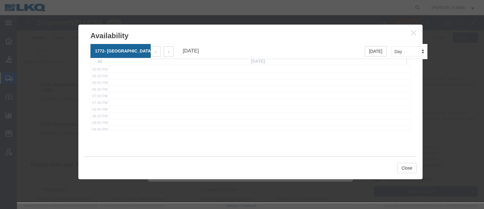
scroll to position [251, 0]
click button "Close"
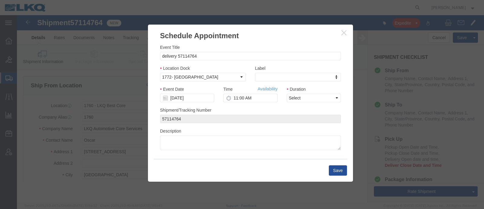
scroll to position [0, 0]
click input "11:00 AM"
type input "7:00 AM"
click select "Select 15 min 30 min 45 min 1 hr 2 hr 3 hr 4 hr"
select select "15"
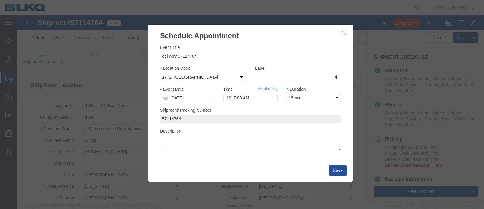
click select "Select 15 min 30 min 45 min 1 hr 2 hr 3 hr 4 hr"
click button "Save"
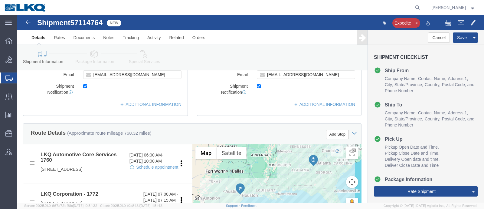
scroll to position [189, 0]
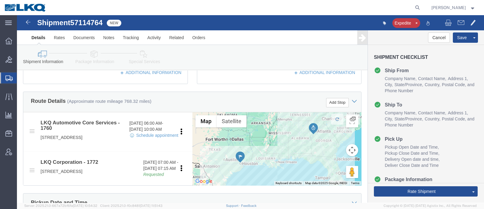
click span "57114764"
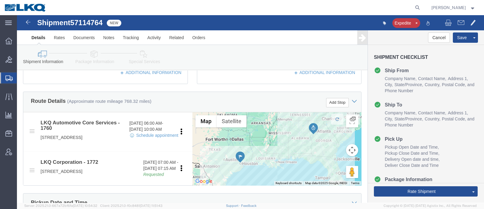
click span "57114764"
copy span "57114764"
click div "Shipment Information Package Information Special Services Loading Routing"
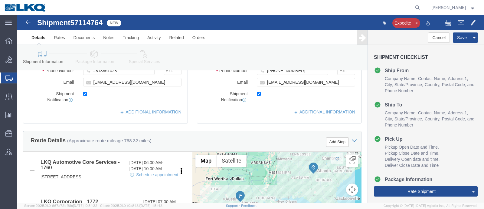
scroll to position [151, 0]
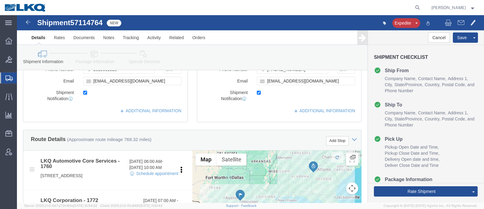
click li "Special Services"
click icon
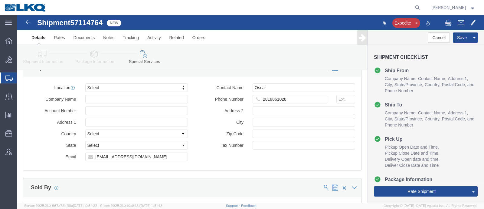
scroll to position [605, 0]
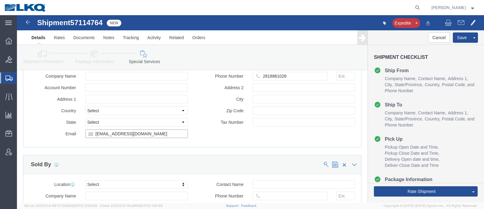
click input "[EMAIL_ADDRESS][DOMAIN_NAME]"
click link "Shipment Information"
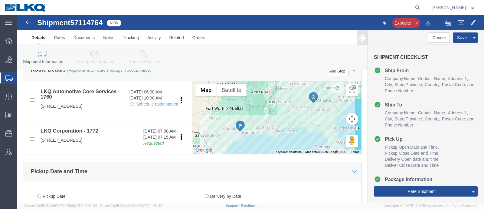
scroll to position [218, 0]
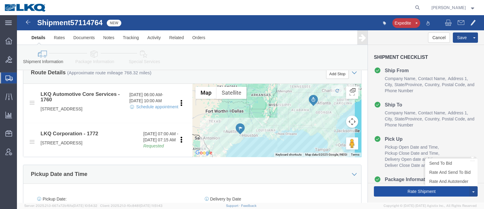
click button "Rate Shipment"
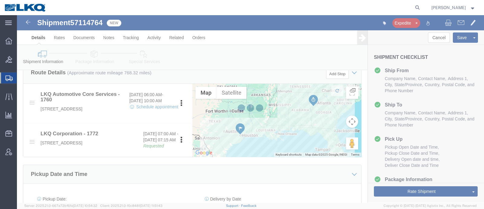
scroll to position [0, 0]
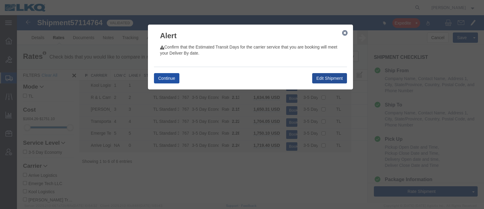
click at [167, 76] on button "Continue" at bounding box center [166, 78] width 25 height 10
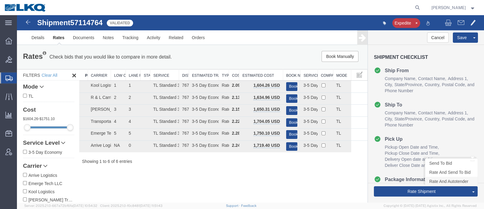
click at [438, 183] on link "Rate And Autotender" at bounding box center [452, 180] width 52 height 9
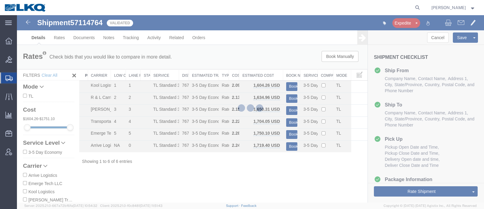
select select "27634"
select select "30704"
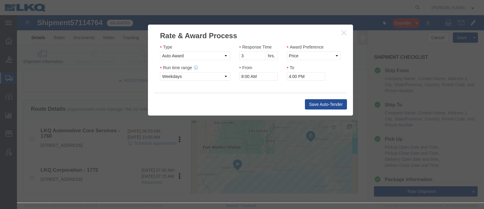
scroll to position [227, 0]
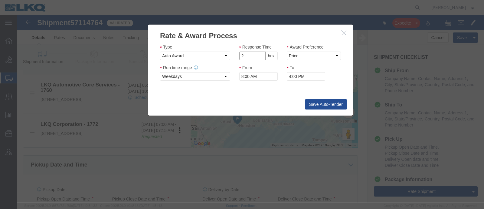
click input "2"
type input "1"
click input "1"
click select "Price Carrier Rank"
select select "LANE_RANK"
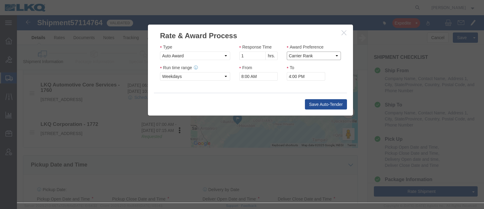
click select "Price Carrier Rank"
click input "8:00 AM"
type input "7:00 AM"
drag, startPoint x: 294, startPoint y: 82, endPoint x: 296, endPoint y: 85, distance: 4.1
click div "Save Auto-Tender"
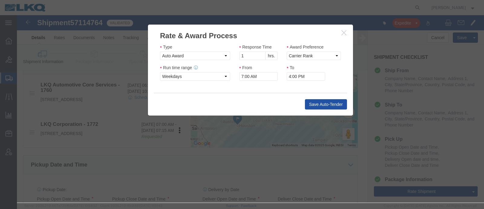
click button "Save Auto-Tender"
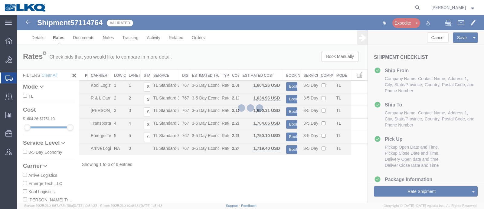
scroll to position [0, 0]
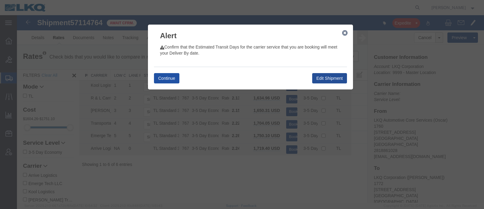
click at [168, 78] on button "Continue" at bounding box center [166, 78] width 25 height 10
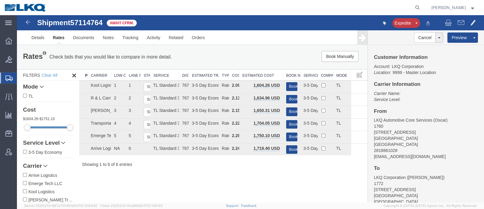
click at [200, 64] on div "Rates Check bids that you would like to compare in more detail. Compare Filter …" at bounding box center [192, 57] width 351 height 24
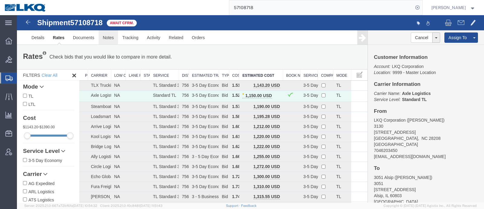
click at [108, 36] on link "Notes" at bounding box center [109, 37] width 20 height 15
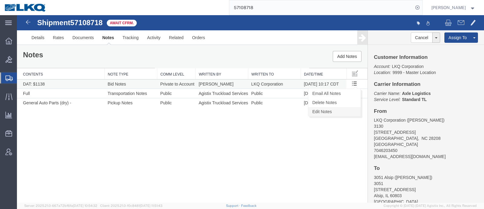
click at [336, 110] on link "Edit Notes" at bounding box center [334, 111] width 52 height 9
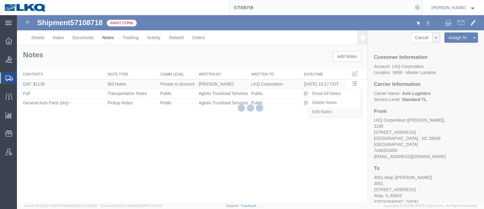
select select "BID_NOTES"
select select "PRIVATE_TO_ACCOUNT"
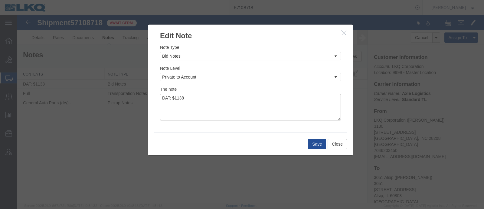
click at [281, 102] on textarea "DAT: $1138" at bounding box center [250, 107] width 181 height 27
type textarea "DAT: $1138, Original: $1177"
click at [318, 140] on button "Save" at bounding box center [317, 144] width 18 height 10
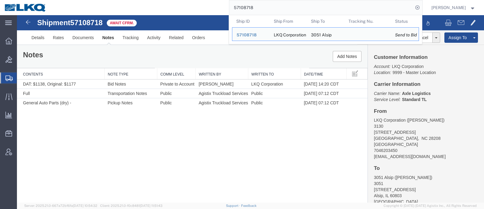
drag, startPoint x: 278, startPoint y: 11, endPoint x: 187, endPoint y: 14, distance: 91.5
click at [187, 14] on div "57108718 Ship ID Ship From Ship To Tracking Nu. Status Ship ID 57108718 Ship Fr…" at bounding box center [237, 7] width 372 height 15
paste input "9533"
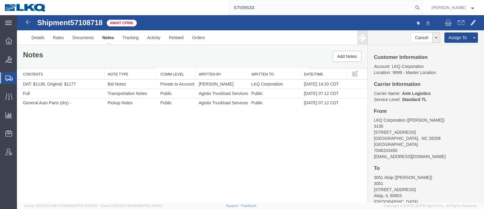
type input "57109533"
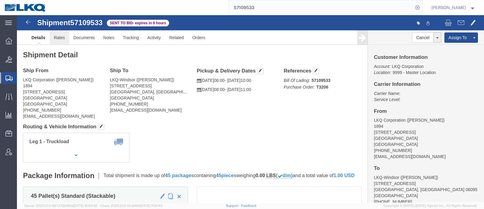
click link "Rates"
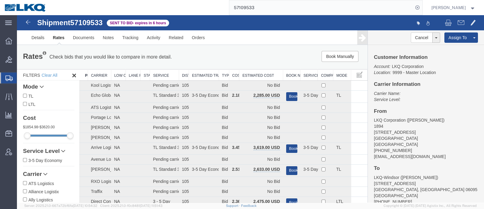
click at [253, 73] on th "Estimated Cost" at bounding box center [261, 74] width 44 height 11
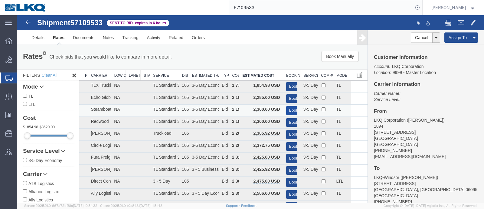
click at [289, 108] on button "Book" at bounding box center [291, 110] width 11 height 9
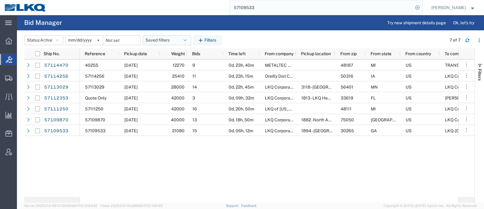
click at [161, 38] on button "Saved filters" at bounding box center [167, 40] width 48 height 10
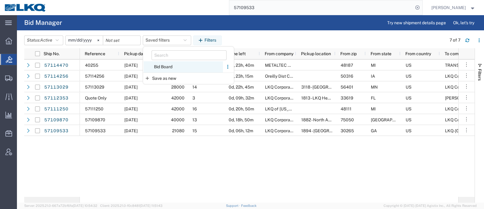
click at [166, 70] on span "Bid Board" at bounding box center [183, 66] width 79 height 11
type input "[DATE]"
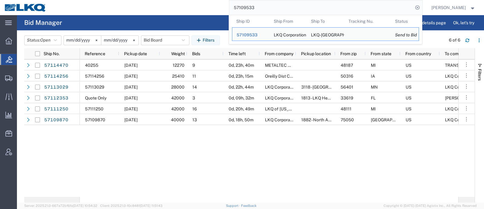
click at [277, 10] on input "57109533" at bounding box center [321, 7] width 184 height 15
click at [215, 16] on agx-page-header "Bid Manager Try new shipment details page Ok, let's try" at bounding box center [250, 22] width 467 height 15
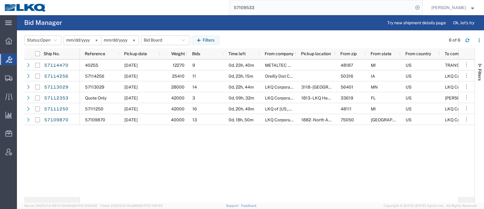
click at [268, 6] on input "57109533" at bounding box center [321, 7] width 184 height 15
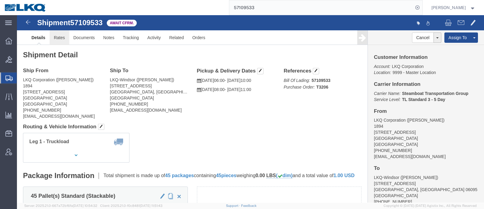
click link "Rates"
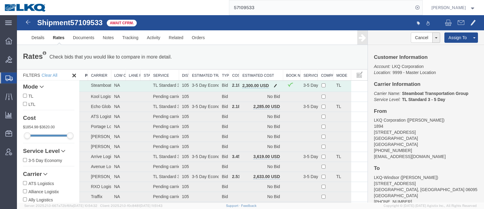
click at [274, 84] on span "button" at bounding box center [275, 85] width 3 height 4
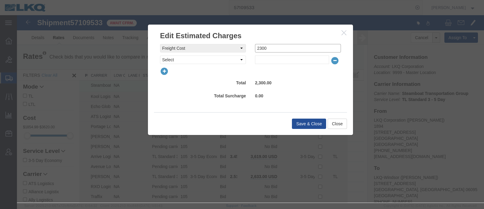
click at [274, 48] on input "2300" at bounding box center [298, 48] width 86 height 8
type input "2275"
click at [308, 125] on button "Save & Close" at bounding box center [309, 123] width 34 height 10
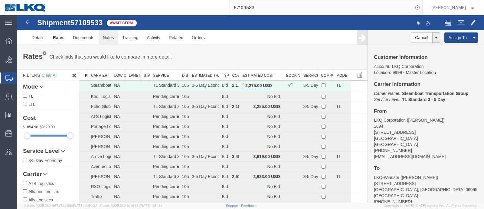
click at [110, 37] on link "Notes" at bounding box center [109, 37] width 20 height 15
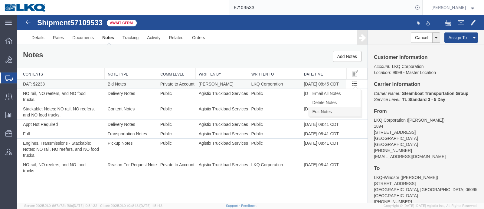
click at [342, 109] on link "Edit Notes" at bounding box center [334, 111] width 52 height 9
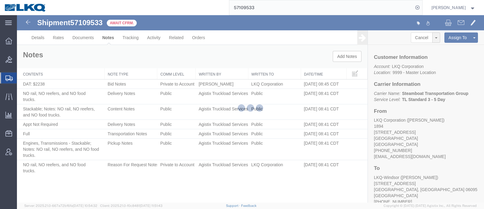
select select "BID_NOTES"
select select "PRIVATE_TO_ACCOUNT"
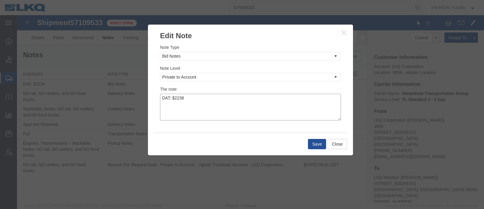
click at [250, 100] on textarea "DAT: $2238" at bounding box center [250, 107] width 181 height 27
type textarea "DAT: $2238, Original: $2300"
click at [311, 143] on button "Save" at bounding box center [317, 144] width 18 height 10
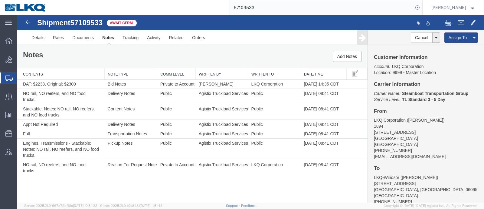
click at [147, 2] on div "57109533" at bounding box center [237, 7] width 372 height 15
paste input "15296"
type input "57115296"
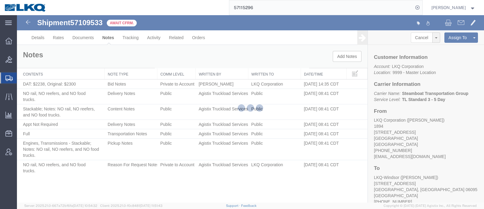
click at [271, 11] on input "57115296" at bounding box center [321, 7] width 184 height 15
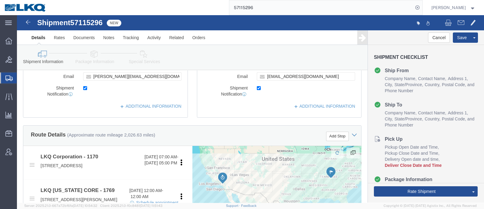
scroll to position [189, 0]
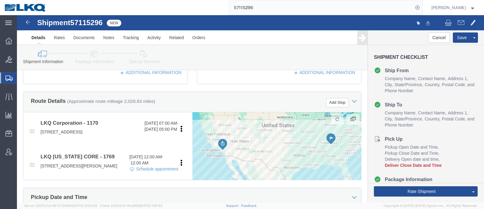
select select "27396"
select select "28716"
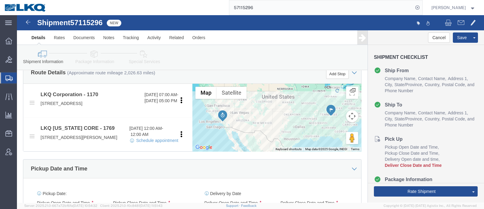
scroll to position [265, 0]
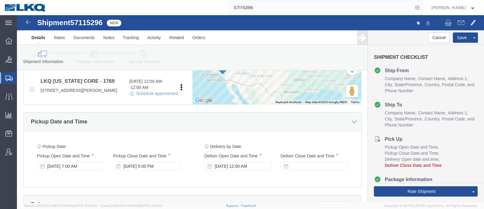
click span "57115296"
copy span "57115296"
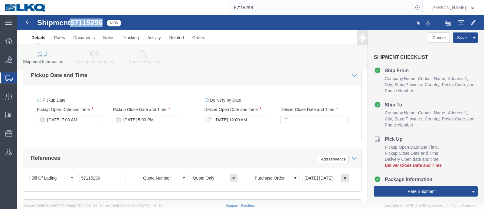
scroll to position [341, 0]
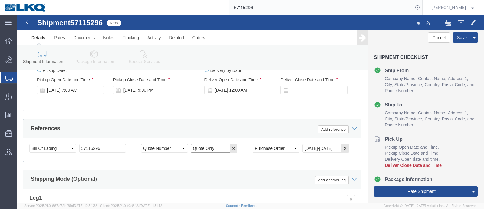
click div "Select Account Type Activity ID Airline Appointment Number ASN Batch Request # …"
drag, startPoint x: 72, startPoint y: 145, endPoint x: 47, endPoint y: 144, distance: 25.1
click div "Select Account Type Activity ID Airline Appointment Number ASN Batch Request # …"
paste input "Quote Only"
type input "Quote Only"
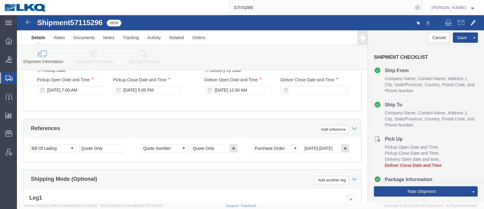
click span "57115296"
copy span "57115296"
click input "Quote Only"
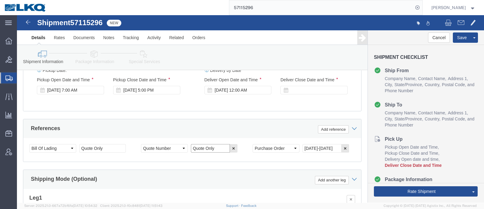
click input "Quote Only"
paste input "57115296"
type input "57115296"
click div "References Add reference"
click button "Save"
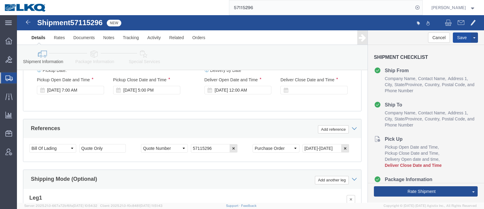
type button "Save"
click link "Send To Bid"
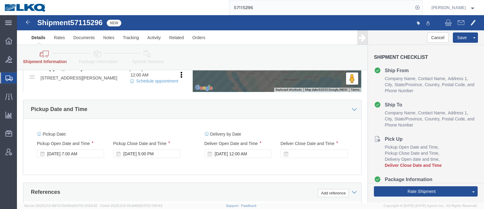
click div
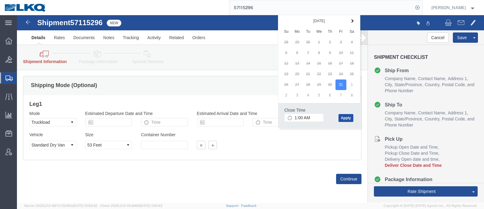
click button "Apply"
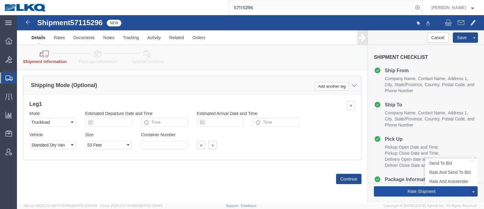
click button "Rate Shipment"
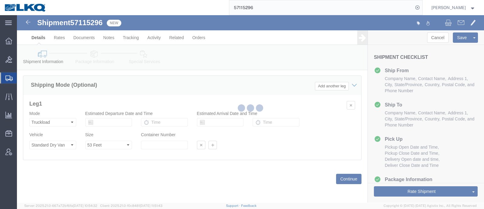
scroll to position [0, 0]
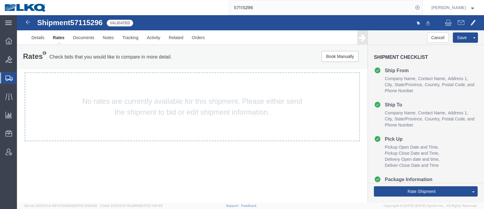
click at [57, 38] on link "Rates" at bounding box center [59, 37] width 20 height 15
click at [41, 34] on link "Details" at bounding box center [37, 37] width 21 height 15
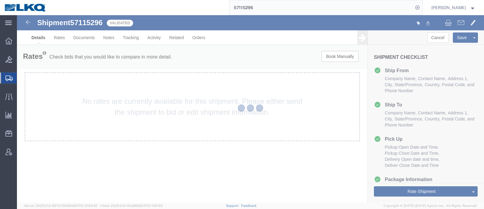
select select "27396"
select select "28716"
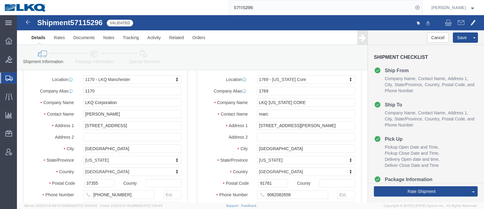
scroll to position [75, 0]
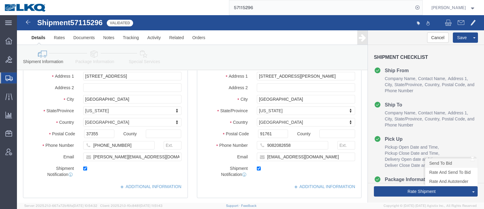
click link "Send To Bid"
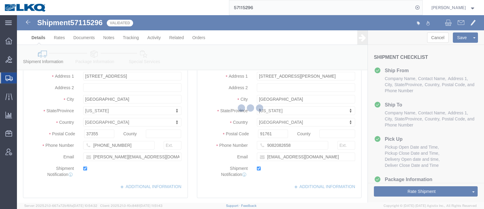
select select "TL"
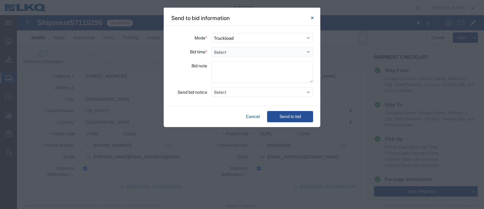
click at [239, 53] on select "Select 30 Min (Rush) 1 Hour (Rush) 2 Hours (Rush) 4 Hours (Rush) 8 Hours (Rush)…" at bounding box center [263, 52] width 102 height 10
select select "24"
click at [212, 47] on select "Select 30 Min (Rush) 1 Hour (Rush) 2 Hours (Rush) 4 Hours (Rush) 8 Hours (Rush)…" at bounding box center [263, 52] width 102 height 10
click at [285, 120] on button "Send to bid" at bounding box center [290, 116] width 46 height 11
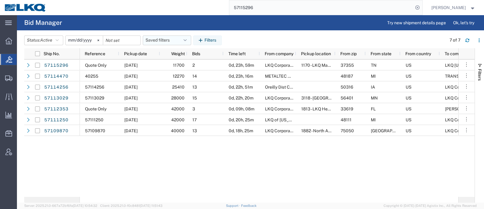
click at [163, 38] on button "Saved filters" at bounding box center [167, 40] width 48 height 10
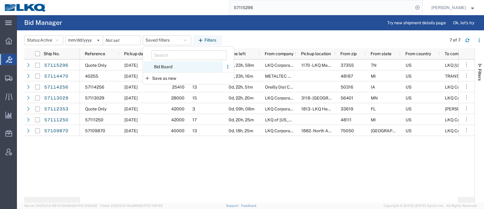
click at [167, 67] on span "Bid Board" at bounding box center [183, 66] width 79 height 11
type input "2024-12-01"
type input "2025-12-31"
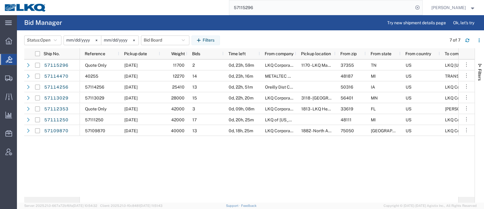
click at [250, 33] on header "Status: Open Active All Awaiting Confirmation Awarded Closed Expired Open Withd…" at bounding box center [254, 39] width 460 height 17
click at [156, 40] on button "Bid Board" at bounding box center [165, 40] width 48 height 10
click at [234, 29] on agx-page-header "Bid Manager Try new shipment details page Ok, let's try" at bounding box center [250, 22] width 467 height 15
click at [133, 52] on span "Pickup date" at bounding box center [135, 53] width 23 height 5
drag, startPoint x: 217, startPoint y: 8, endPoint x: 138, endPoint y: -2, distance: 79.3
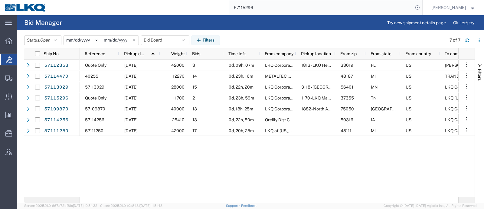
click at [138, 0] on html "main_menu Created with Sketch. Collapse Menu Overview Bids Shipments Shipment M…" at bounding box center [242, 104] width 484 height 209
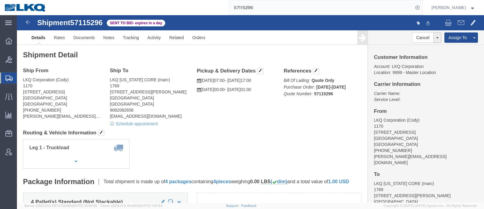
click address "LKQ Corporation (Cody) 1170 3055 Hillsboro Highway Manchester, TN 37355 United …"
click h4 "Ship From"
click link "Rates"
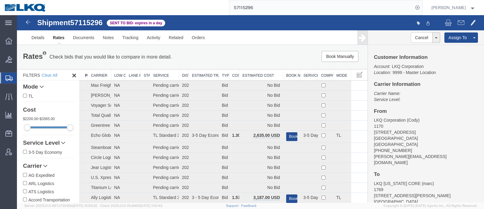
click at [257, 74] on th "Estimated Cost" at bounding box center [261, 74] width 44 height 11
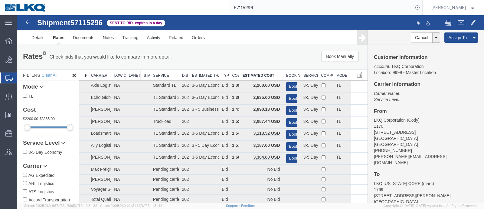
click at [452, 107] on div "Customer Information Account: LKQ Corporation Location: 9999 - Master Location …" at bounding box center [426, 123] width 116 height 157
click at [57, 37] on link "Rates" at bounding box center [59, 37] width 20 height 15
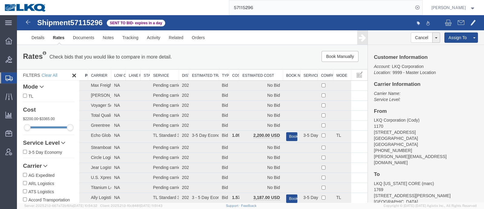
click at [242, 64] on div "Rates Check bids that you would like to compare in more detail. Compare Filter …" at bounding box center [192, 57] width 351 height 24
click at [251, 75] on th "Estimated Cost" at bounding box center [261, 74] width 44 height 11
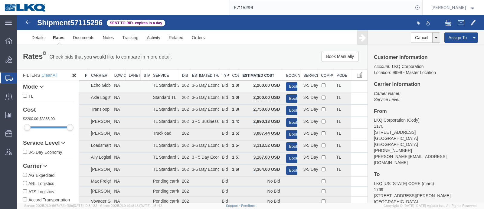
click at [288, 84] on button "Book" at bounding box center [291, 86] width 11 height 9
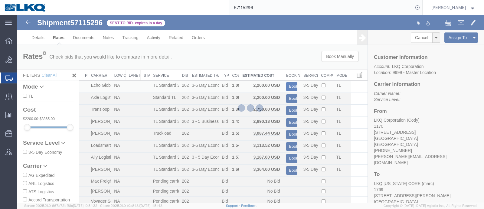
click at [278, 60] on div at bounding box center [250, 108] width 467 height 187
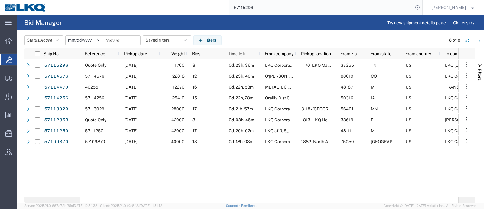
click at [307, 6] on input "57115296" at bounding box center [321, 7] width 184 height 15
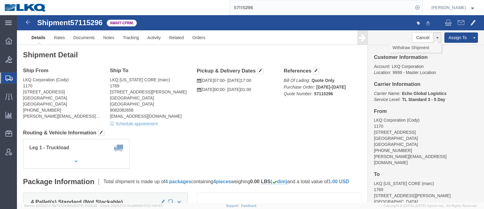
click link "Withdraw Shipment"
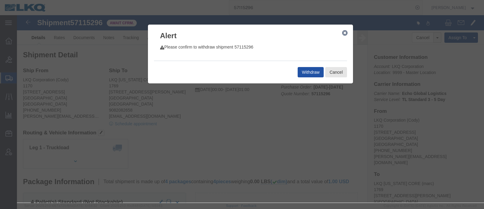
click button "Withdraw"
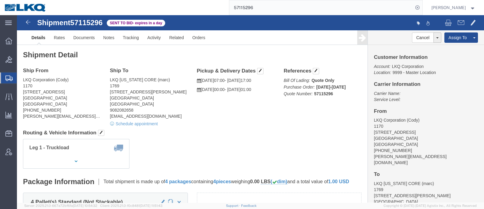
click div "Customer Information Account: LKQ Corporation Location: 9999 - Master Location …"
click h4 "Routing & Vehicle Information"
click div "Shipment Detail Ship From LKQ Corporation (Cody) 1170 3055 Hillsboro Highway Ma…"
click h2 "Shipment Detail"
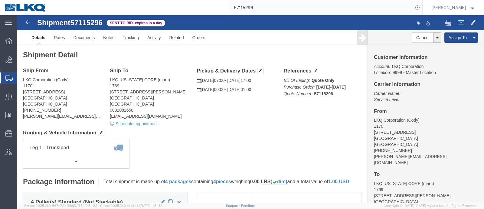
drag, startPoint x: 112, startPoint y: 41, endPoint x: 151, endPoint y: 44, distance: 38.8
click h2 "Shipment Detail"
click div "Shipment Detail Ship From LKQ Corporation (Cody) 1170 3055 Hillsboro Highway Ma…"
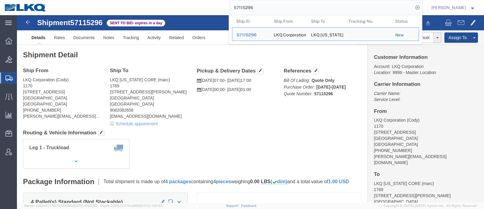
drag, startPoint x: 256, startPoint y: 9, endPoint x: 195, endPoint y: 7, distance: 61.2
click at [200, 7] on div "57115296 Ship ID Ship From Ship To Tracking Nu. Status Ship ID 57115296 Ship Fr…" at bounding box center [237, 7] width 372 height 15
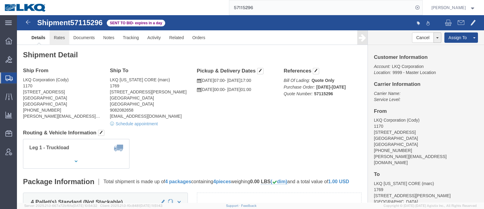
click link "Rates"
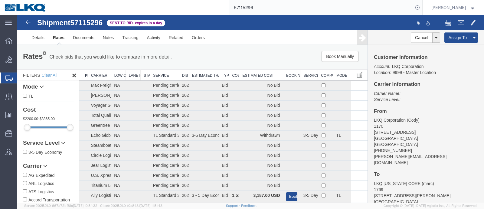
click at [257, 73] on th "Estimated Cost" at bounding box center [261, 74] width 44 height 11
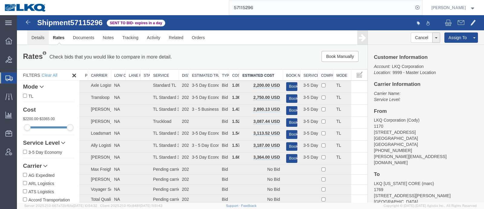
click at [35, 38] on link "Details" at bounding box center [37, 37] width 21 height 15
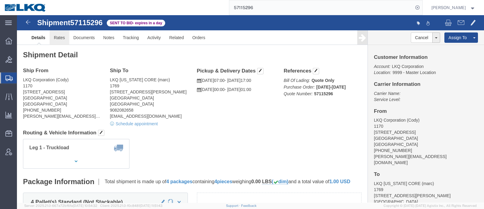
click link "Rates"
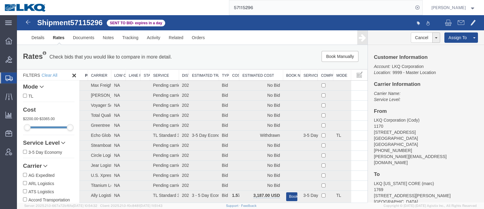
click at [256, 70] on th "Estimated Cost" at bounding box center [261, 74] width 44 height 11
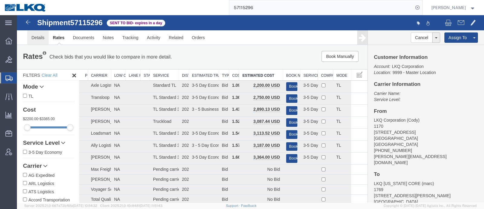
click at [34, 40] on link "Details" at bounding box center [37, 37] width 21 height 15
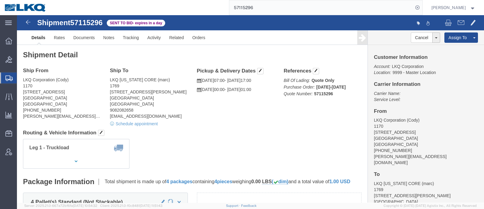
click div "Shipment Detail Ship From LKQ Corporation (Cody) 1170 3055 Hillsboro Highway Ma…"
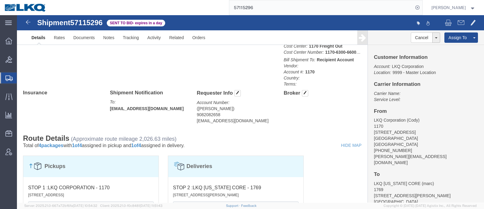
scroll to position [302, 0]
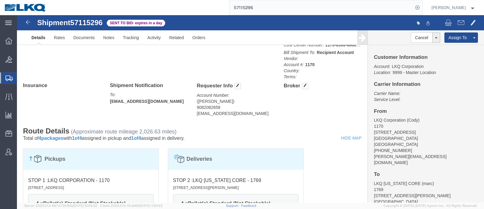
click address "(marc metzger) 9082082658 msmetzger@lkqcorp.com"
copy div "msmetzger@lkqcorp.com Edit Requester Info Location Select Select My Profile Loc…"
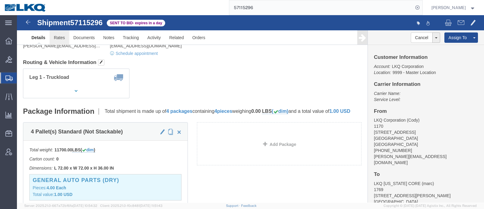
scroll to position [38, 0]
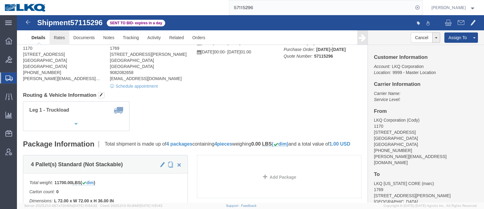
click link "Rates"
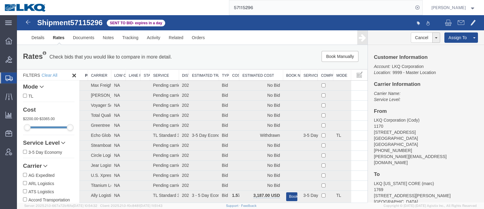
click at [254, 76] on th "Estimated Cost" at bounding box center [261, 74] width 44 height 11
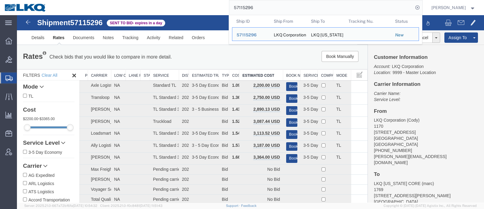
drag, startPoint x: 261, startPoint y: 7, endPoint x: 199, endPoint y: 8, distance: 62.4
click at [199, 8] on div "57115296 Ship ID Ship From Ship To Tracking Nu. Status Ship ID 57115296 Ship Fr…" at bounding box center [237, 7] width 372 height 15
paste input "2353"
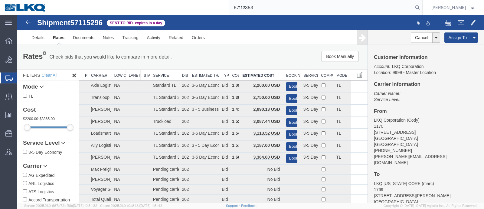
type input "57112353"
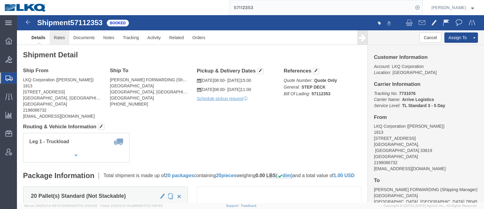
click link "Rates"
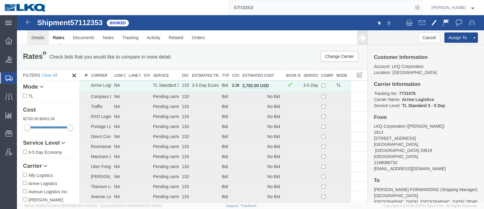
click at [39, 37] on link "Details" at bounding box center [37, 37] width 21 height 15
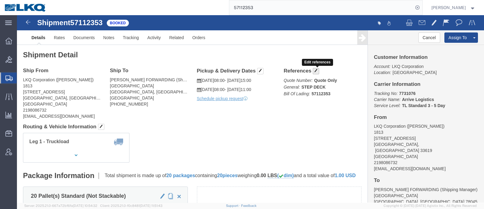
click span "button"
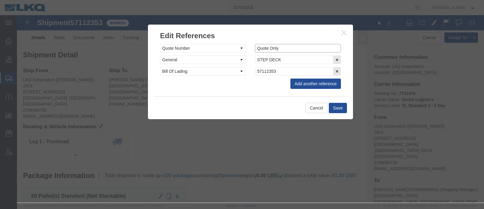
drag, startPoint x: 263, startPoint y: 32, endPoint x: 221, endPoint y: 33, distance: 42.1
click div "Select Account Type Activity ID Airline Appointment Number ASN Batch Request # …"
click button "Save"
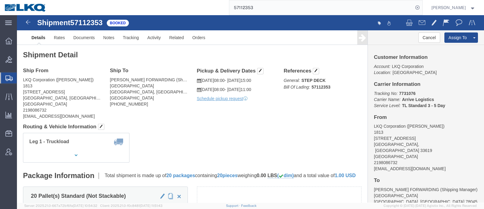
click div "Shipment Detail Ship From LKQ Corporation (Tyler Whitescarver) 1813 1019 South …"
click p "Tracking No: 7731076 Carrier Name: Arrive Logistics Arrive Logistics Service Le…"
drag, startPoint x: 228, startPoint y: 122, endPoint x: 209, endPoint y: 123, distance: 18.2
click div "Leg 1 - Truckload Vehicle 1: Step Deck Number of trucks: 1"
click div "Shipment Detail Ship From LKQ Corporation (Tyler Whitescarver) 1813 1019 South …"
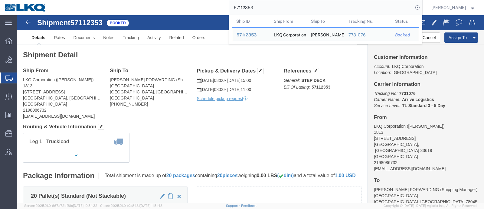
drag, startPoint x: 271, startPoint y: 8, endPoint x: 182, endPoint y: 12, distance: 88.8
click at [182, 12] on div "57112353 Ship ID Ship From Ship To Tracking Nu. Status Ship ID 57112353 Ship Fr…" at bounding box center [237, 7] width 372 height 15
paste input "5296"
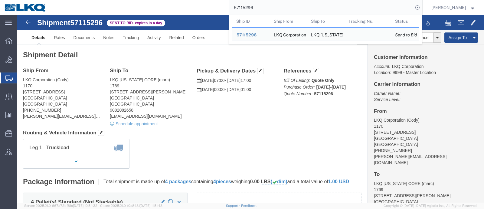
drag, startPoint x: 308, startPoint y: 11, endPoint x: 156, endPoint y: 8, distance: 151.4
click at [157, 8] on div "57115296 Ship ID Ship From Ship To Tracking Nu. Status Ship ID 57115296 Ship Fr…" at bounding box center [237, 7] width 372 height 15
paste input "search"
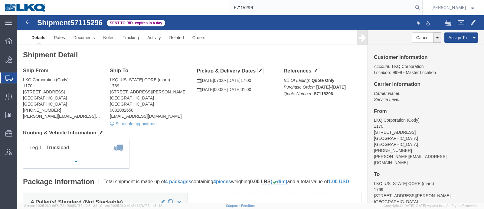
type input "57115296"
drag, startPoint x: 68, startPoint y: 43, endPoint x: 58, endPoint y: 37, distance: 11.3
click h2 "Shipment Detail"
click link "Rates"
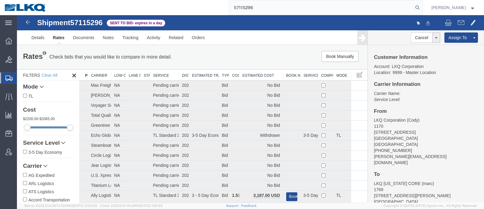
click at [256, 75] on th "Estimated Cost" at bounding box center [261, 74] width 44 height 11
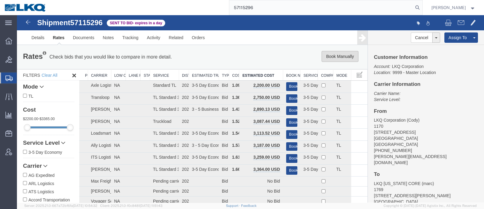
click at [331, 54] on button "Book Manually" at bounding box center [340, 56] width 37 height 11
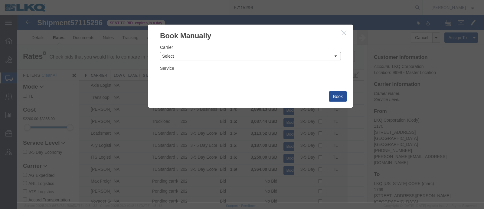
click at [239, 55] on select "Select Add New Carrier (and default service) AG Expedited ARL Logistics ATS Log…" at bounding box center [250, 56] width 181 height 8
select select "4622"
click at [160, 52] on select "Select Add New Carrier (and default service) AG Expedited ARL Logistics ATS Log…" at bounding box center [250, 56] width 181 height 8
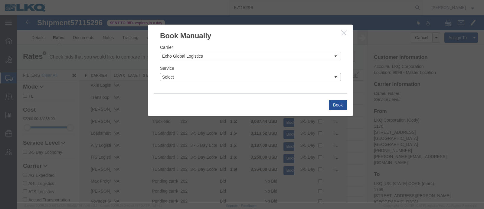
click at [220, 78] on select "Select Guaranteed Next Day LTL Standard 3-5 Day Rail TL Standard 3 - 5 Day" at bounding box center [250, 77] width 181 height 8
select select "13989"
click at [160, 73] on select "Select Guaranteed Next Day LTL Standard 3-5 Day Rail TL Standard 3 - 5 Day" at bounding box center [250, 77] width 181 height 8
click at [344, 102] on button "Book" at bounding box center [338, 105] width 18 height 10
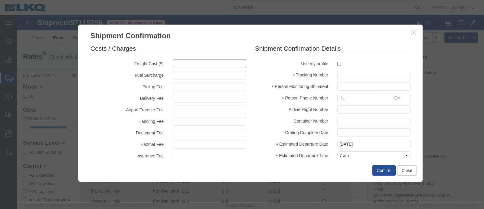
click at [186, 65] on input "text" at bounding box center [209, 63] width 73 height 8
type input "2200"
type input "2,200.00"
click at [381, 79] on input "text" at bounding box center [373, 75] width 73 height 8
paste input "57115296"
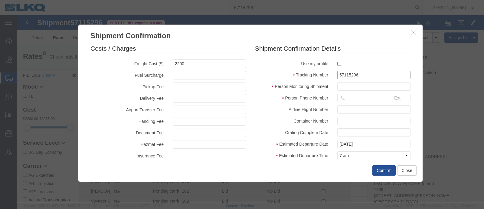
type input "57115296"
click at [358, 85] on input "text" at bounding box center [373, 86] width 73 height 8
type input "[PERSON_NAME]"
click at [355, 100] on input "text" at bounding box center [360, 98] width 46 height 8
type input "6150000000"
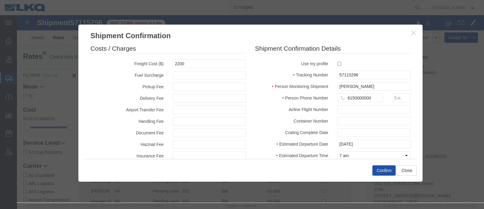
click at [386, 171] on button "Confirm" at bounding box center [384, 170] width 23 height 10
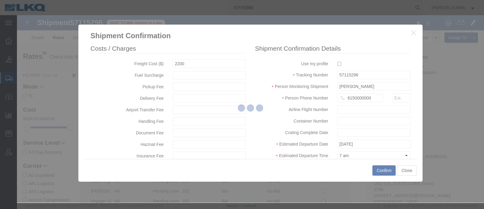
click at [288, 92] on div at bounding box center [250, 108] width 467 height 187
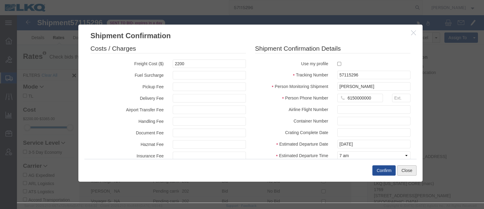
click at [407, 170] on button "Close" at bounding box center [406, 170] width 19 height 10
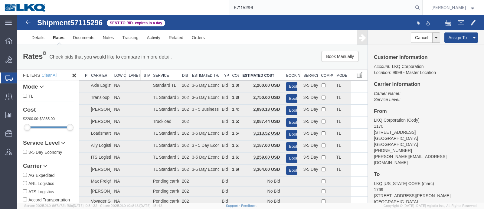
click at [239, 61] on div "Book Manually Pause Continue" at bounding box center [293, 56] width 145 height 11
click at [58, 37] on link "Rates" at bounding box center [59, 37] width 20 height 15
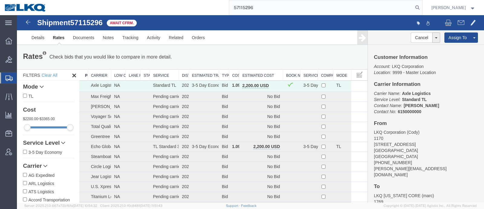
click at [56, 38] on link "Rates" at bounding box center [59, 37] width 20 height 15
click at [254, 66] on div "Rates Check bids that you would like to compare in more detail. Compare Filter …" at bounding box center [192, 57] width 351 height 24
click at [285, 49] on div "Rates Check bids that you would like to compare in more detail. Compare Filter …" at bounding box center [192, 57] width 351 height 24
click at [439, 113] on p "Carrier Name: Axle Logistics Axle Logistics Service Level: Standard TL Contact …" at bounding box center [426, 102] width 104 height 24
click at [308, 56] on div "Rates Check bids that you would like to compare in more detail. Compare Filter …" at bounding box center [192, 57] width 348 height 12
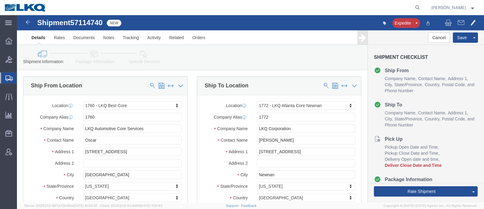
select select "27634"
select select "30704"
click span "57114740"
copy span "57114740"
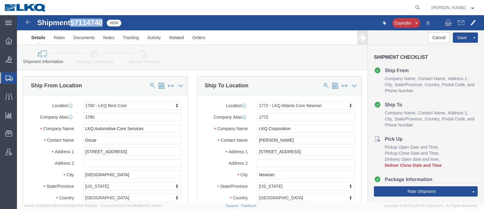
click icon
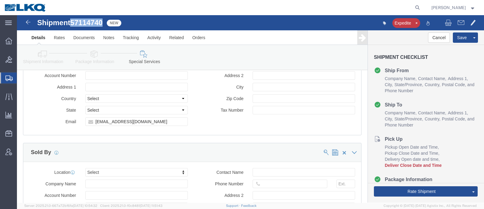
scroll to position [567, 0]
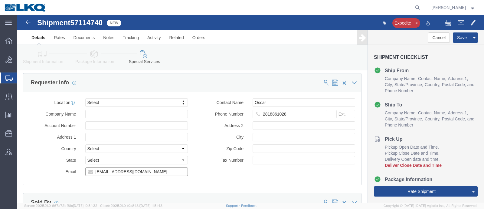
click input "[EMAIL_ADDRESS][DOMAIN_NAME]"
click link "Shipment Information"
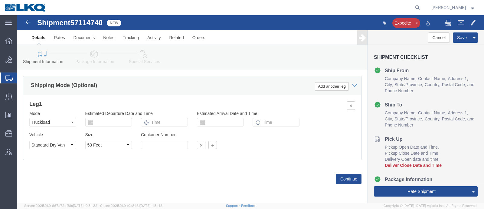
scroll to position [331, 0]
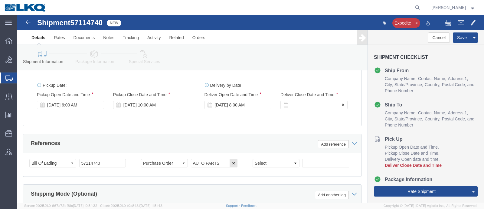
click div
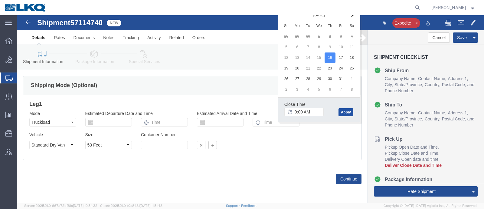
click button "Apply"
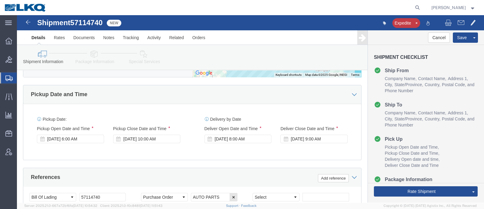
scroll to position [252, 0]
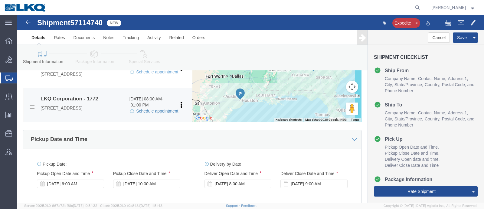
click link "Schedule appointment"
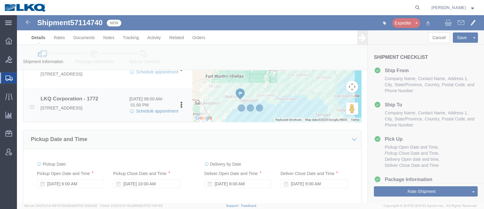
select select
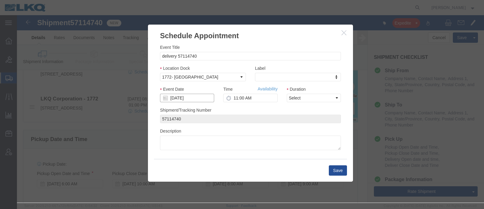
click input "[DATE]"
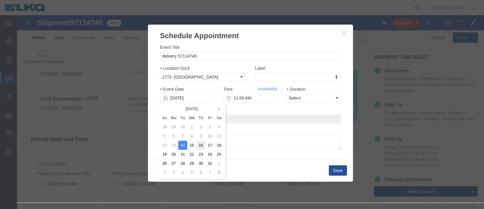
click td "16"
type input "[DATE]"
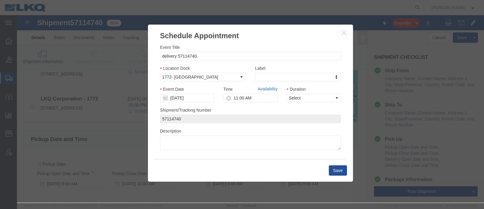
click link "Availability"
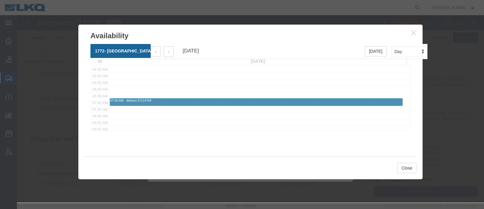
scroll to position [75, 0]
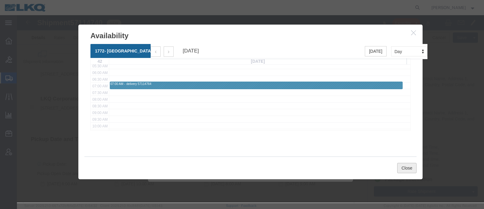
drag, startPoint x: 383, startPoint y: 152, endPoint x: 326, endPoint y: 123, distance: 64.3
click button "Close"
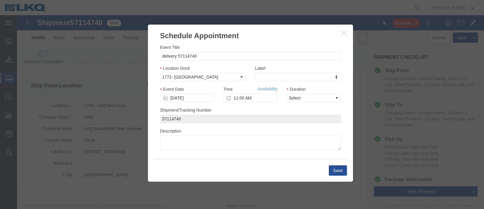
scroll to position [0, 0]
click input "11:00 AM"
type input "9:00 AM"
click select "Select 15 min 30 min 45 min 1 hr 2 hr 3 hr 4 hr"
select select "15"
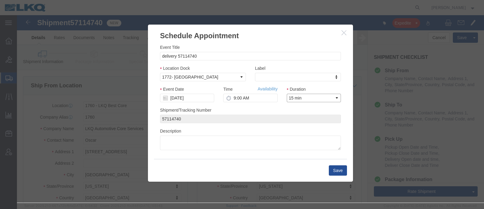
click select "Select 15 min 30 min 45 min 1 hr 2 hr 3 hr 4 hr"
click button "Save"
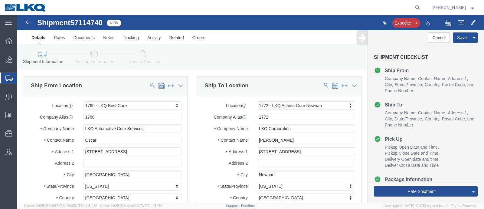
click div "Please fix the following errors Ship From Location Location 1760 - LKQ Best Cor…"
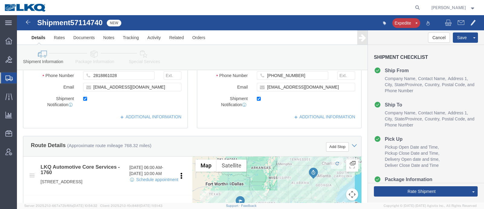
scroll to position [151, 0]
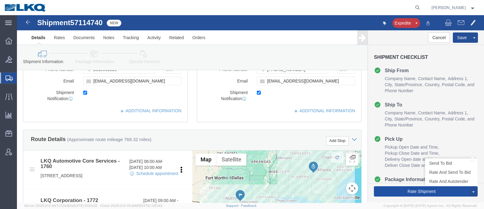
click button "Rate Shipment"
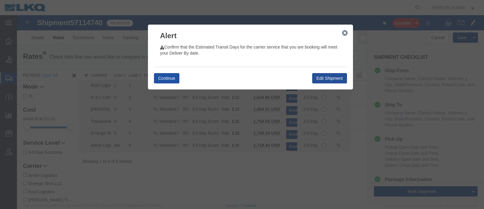
click at [174, 75] on button "Continue" at bounding box center [166, 78] width 25 height 10
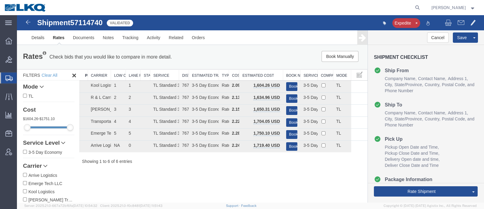
click at [17, 15] on link "Rate And Autotender" at bounding box center [17, 15] width 0 height 0
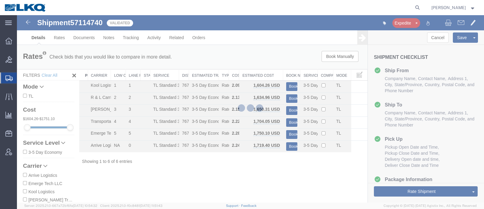
select select "27634"
select select "30704"
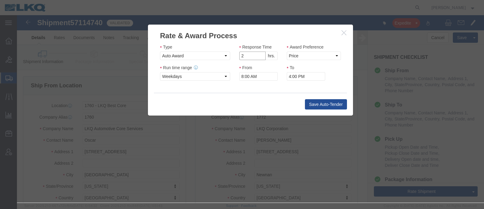
click input "2"
drag, startPoint x: 243, startPoint y: 41, endPoint x: 273, endPoint y: 41, distance: 30.3
type input "1"
click input "1"
click select "Price Carrier Rank"
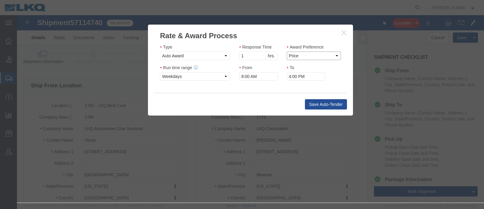
select select "LANE_RANK"
click select "Price Carrier Rank"
click input "8:00 AM"
type input "7:00 AM"
click div "Save Auto-Tender"
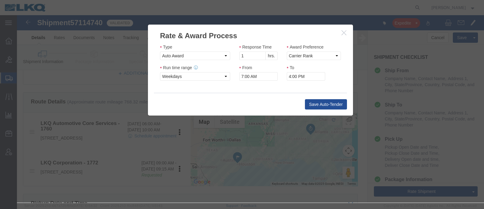
scroll to position [189, 0]
click button "Save Auto-Tender"
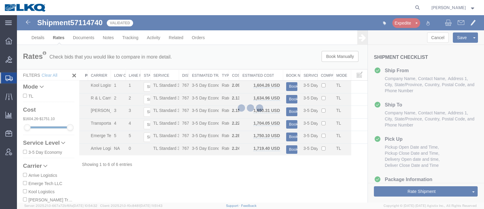
scroll to position [0, 0]
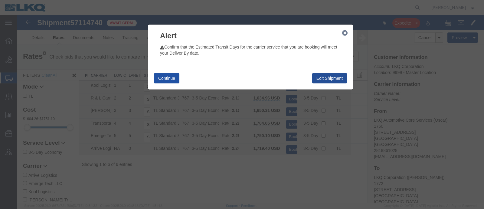
click at [169, 80] on button "Continue" at bounding box center [166, 78] width 25 height 10
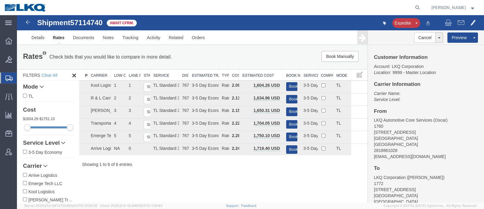
click at [188, 63] on div "Rates Check bids that you would like to compare in more detail. Compare Filter" at bounding box center [119, 57] width 203 height 12
click at [210, 18] on div "Shipment 57114740 6 of 6 Await Cfrm. Expedite Details Rates Documents Notes Tra…" at bounding box center [250, 30] width 467 height 30
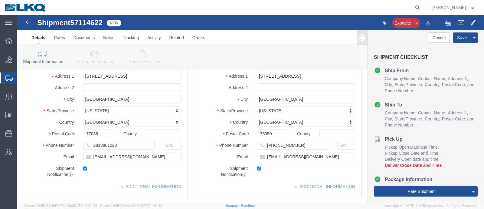
select select
select select "27708"
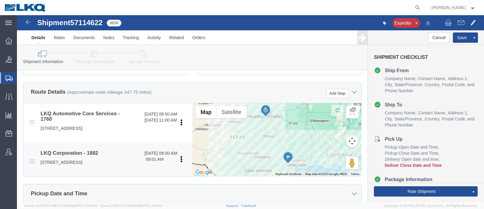
scroll to position [189, 0]
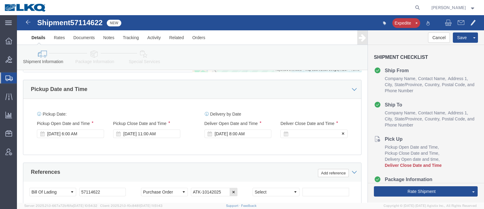
click div
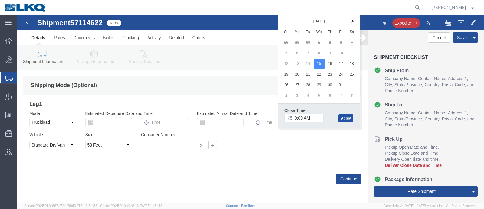
drag, startPoint x: 325, startPoint y: 93, endPoint x: 292, endPoint y: 95, distance: 33.3
click button "Apply"
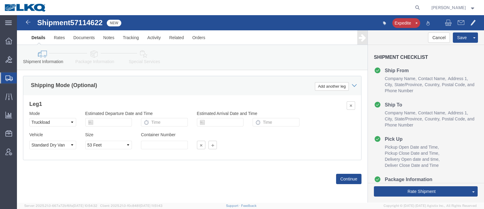
click div "Leg 1 Mode Select Air Less than Truckload Multi-Leg Ocean Freight Rail Small Pa…"
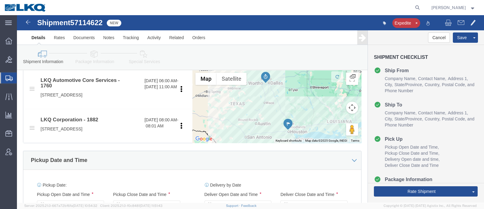
scroll to position [221, 0]
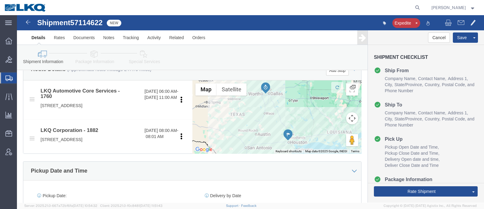
click span "57114622"
copy span "57114622"
click link "Special Services"
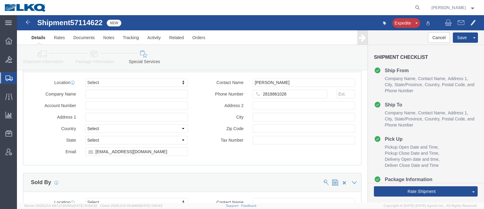
scroll to position [599, 0]
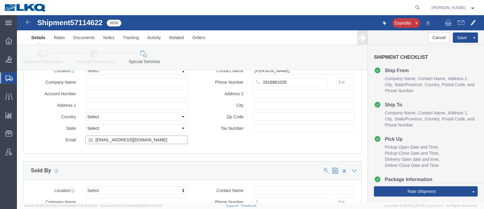
click input "[EMAIL_ADDRESS][DOMAIN_NAME]"
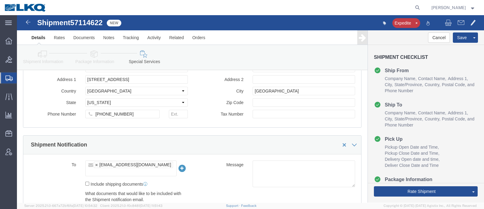
click icon
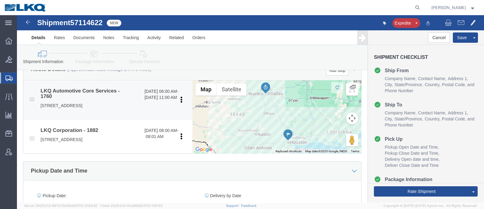
scroll to position [183, 0]
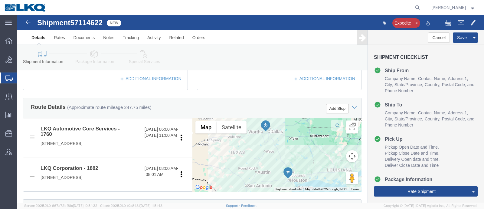
click div "Route Details (Approximate route mileage 247.75 miles) Add Stop"
click div "Rate Shipment Send To Bid Rate And Send To Bid Rate And Autotender"
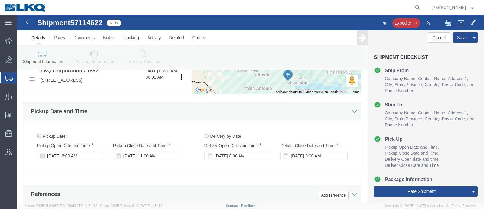
scroll to position [296, 0]
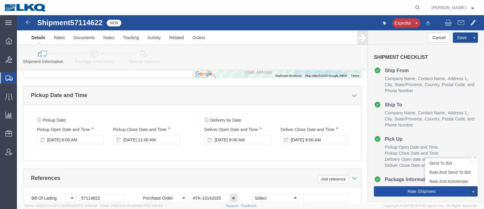
drag, startPoint x: 370, startPoint y: 175, endPoint x: 373, endPoint y: 175, distance: 3.0
click button "Rate Shipment"
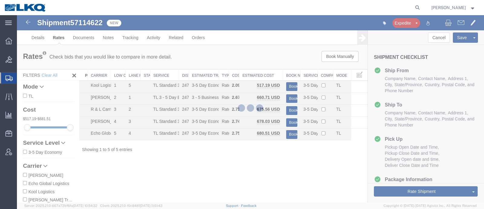
scroll to position [0, 0]
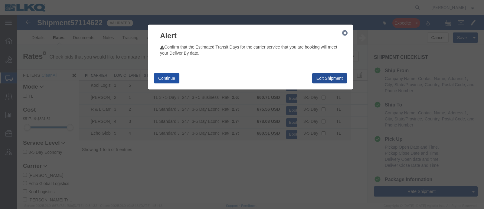
click at [168, 76] on button "Continue" at bounding box center [166, 78] width 25 height 10
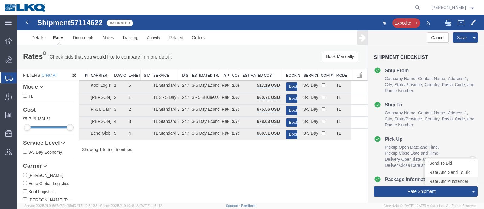
click at [446, 181] on link "Rate And Autotender" at bounding box center [452, 180] width 52 height 9
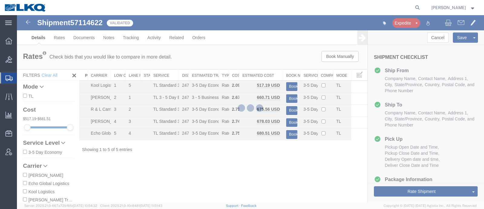
click at [300, 175] on div at bounding box center [250, 108] width 467 height 187
select select "27708"
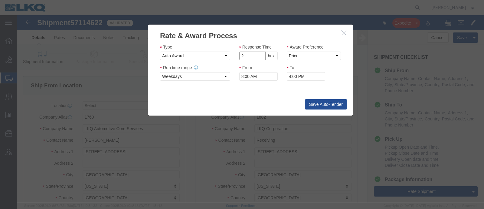
click input "2"
click input "1"
click input "2"
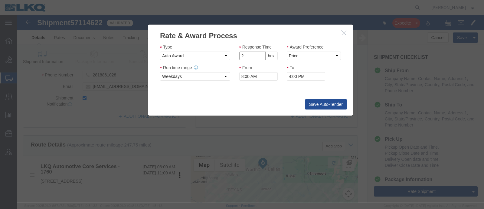
scroll to position [151, 0]
type input "1"
click input "1"
click select "Price Carrier Rank"
select select "LANE_RANK"
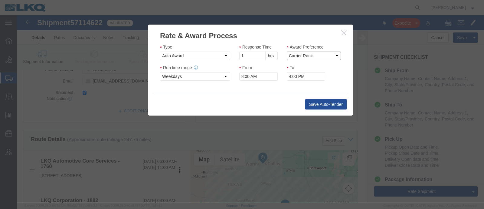
click select "Price Carrier Rank"
click input "8:00 AM"
type input "7:00 AM"
click div "Save Auto-Tender"
click button "Save Auto-Tender"
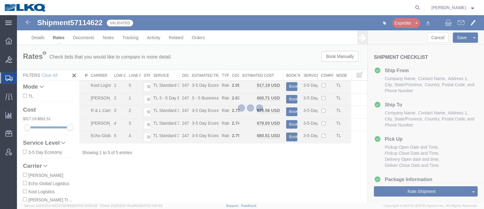
scroll to position [0, 0]
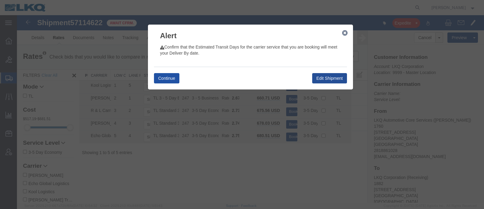
click at [163, 81] on button "Continue" at bounding box center [166, 78] width 25 height 10
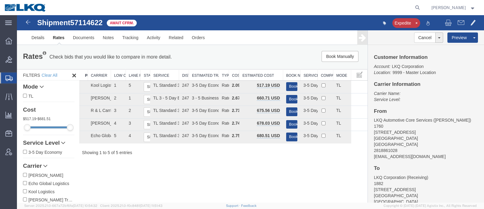
click at [236, 26] on div "Shipment 57114622 5 of 5 Await Cfrm." at bounding box center [134, 25] width 233 height 12
click at [225, 53] on div "Book Manually Pause Continue" at bounding box center [293, 56] width 145 height 11
click at [227, 28] on div "Shipment 57114622 5 of 5 Await Cfrm." at bounding box center [134, 25] width 233 height 12
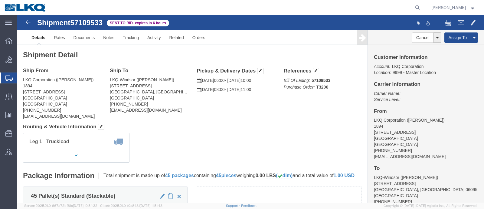
click span "57109533"
copy span "57109533"
click link "Rates"
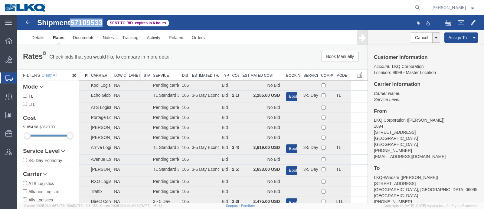
click at [258, 76] on th "Estimated Cost" at bounding box center [261, 74] width 44 height 11
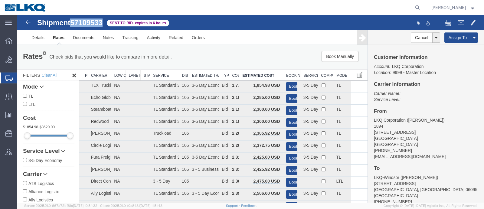
click at [88, 25] on span "57109533" at bounding box center [86, 22] width 32 height 8
click at [445, 117] on address "LKQ Corporation (Donna) 1894 32 Dart Rd Newnan, GA 30265 United States 678-854-…" at bounding box center [426, 138] width 104 height 42
click at [233, 51] on div "Book Manually Pause Continue" at bounding box center [293, 56] width 145 height 11
click at [205, 58] on div "Rates Check bids that you would like to compare in more detail. Compare Filter" at bounding box center [119, 57] width 203 height 12
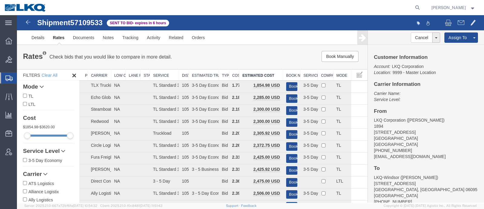
click at [203, 61] on div "Rates Check bids that you would like to compare in more detail. Compare Filter" at bounding box center [119, 57] width 203 height 12
click at [92, 24] on span "57109533" at bounding box center [86, 22] width 32 height 8
copy span "57109533"
drag, startPoint x: 442, startPoint y: 140, endPoint x: 430, endPoint y: 140, distance: 12.4
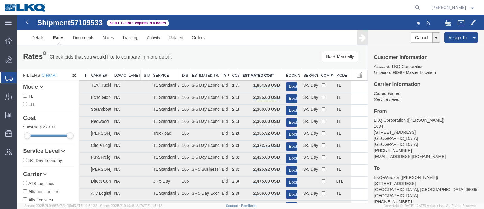
click at [442, 140] on address "LKQ Corporation (Donna) 1894 32 Dart Rd Newnan, GA 30265 United States 678-854-…" at bounding box center [426, 138] width 104 height 42
click at [227, 64] on div "Rates Check bids that you would like to compare in more detail. Compare Filter …" at bounding box center [192, 57] width 351 height 24
click at [243, 51] on div "Book Manually Pause Continue" at bounding box center [293, 56] width 145 height 11
click at [245, 59] on div "Book Manually Pause Continue" at bounding box center [293, 56] width 145 height 11
click at [224, 54] on div "Book Manually Pause Continue" at bounding box center [293, 56] width 145 height 11
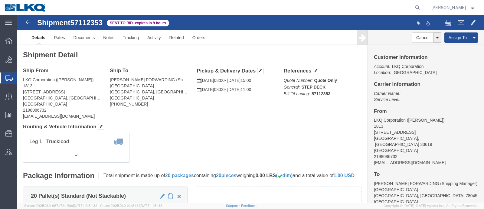
click span "57112353"
copy span "57112353"
click div "Shipment Detail Ship From LKQ Corporation ([PERSON_NAME]) 1813 [STREET_ADDRESS]…"
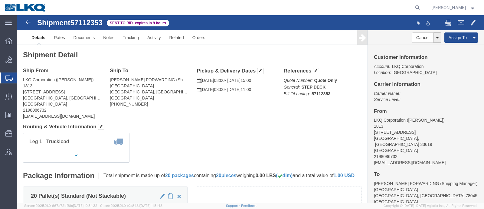
click div "Shipment Detail Ship From LKQ Corporation ([PERSON_NAME]) 1813 [STREET_ADDRESS]…"
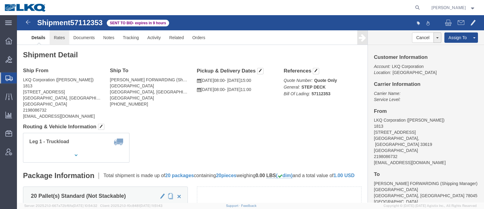
click link "Rates"
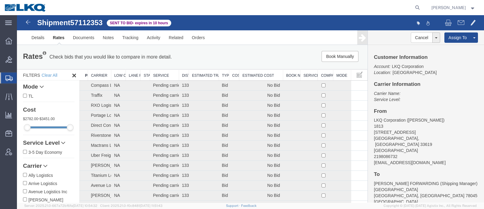
click at [265, 72] on th "Estimated Cost" at bounding box center [261, 74] width 44 height 11
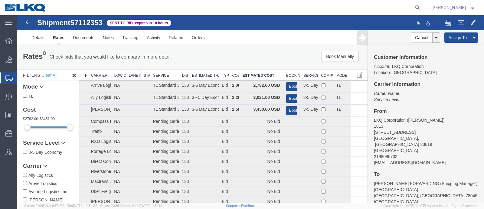
click at [252, 62] on div "Rates Check bids that you would like to compare in more detail. Compare Filter …" at bounding box center [192, 57] width 348 height 12
click at [252, 61] on div "Rates Check bids that you would like to compare in more detail. Compare Filter …" at bounding box center [192, 57] width 348 height 12
click at [244, 54] on div "Book Manually Pause Continue" at bounding box center [293, 56] width 145 height 11
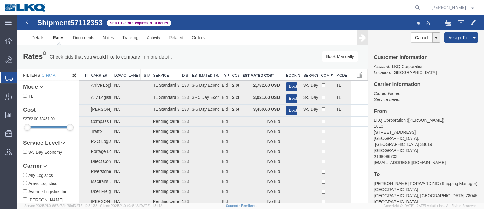
click at [92, 19] on span "57112353" at bounding box center [86, 22] width 32 height 8
copy span "57112353"
click at [110, 38] on link "Notes" at bounding box center [109, 37] width 20 height 15
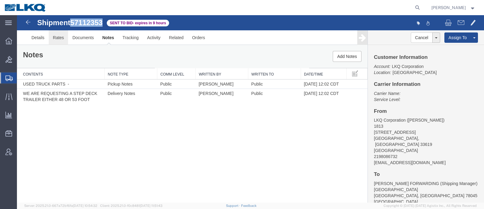
click at [54, 40] on link "Rates" at bounding box center [59, 37] width 20 height 15
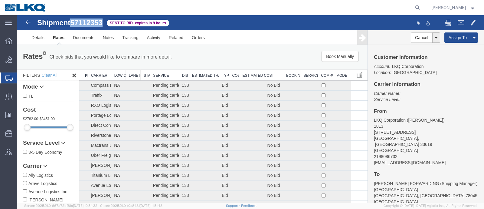
click at [251, 76] on th "Estimated Cost" at bounding box center [261, 74] width 44 height 11
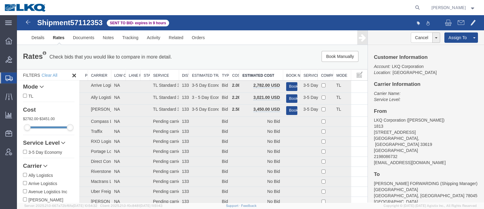
click at [223, 58] on div "Book Manually Pause Continue" at bounding box center [293, 56] width 145 height 11
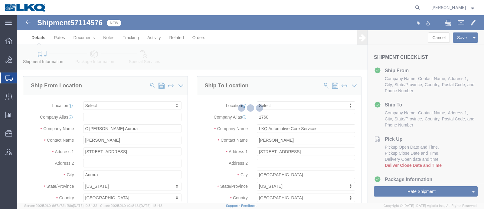
select select
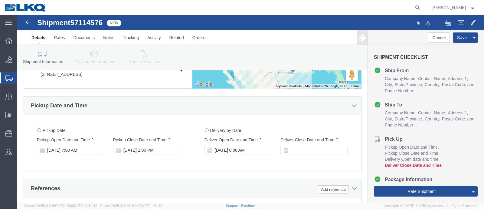
scroll to position [302, 0]
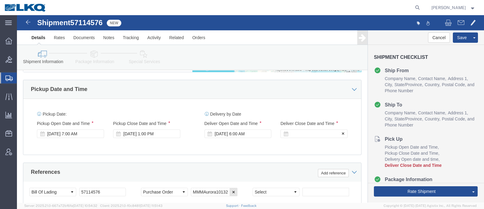
click div
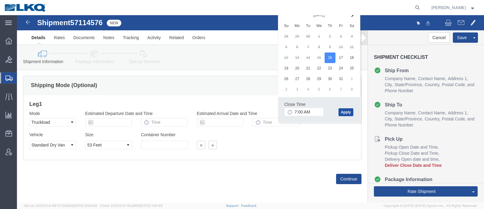
click button "Apply"
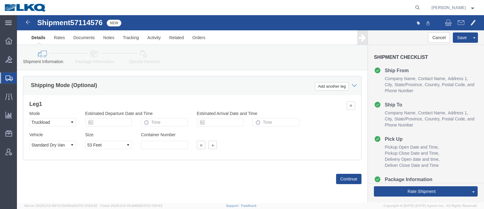
click div "Vehicle Select 1-Ton (PSS) 10 Wheel 10 Yard Dump Truck 20 Yard Dump Truck Bobta…"
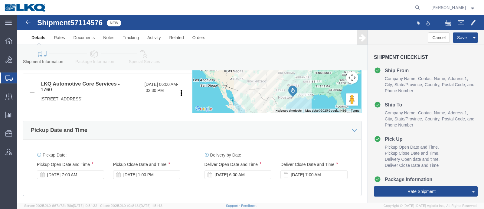
scroll to position [215, 0]
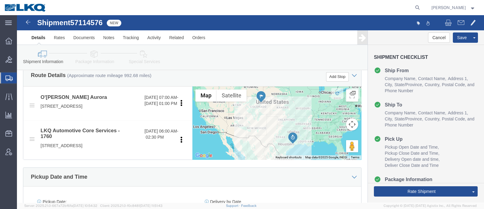
click div "Shipment Information Package Information Special Services Loading Routing"
click span "57114576"
copy span "57114576"
click div "Route Details (Approximate route mileage 992.68 miles) Add Stop"
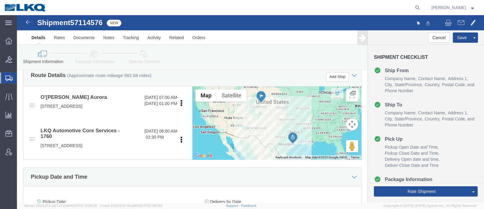
click div "Route Details (Approximate route mileage 992.68 miles) Add Stop"
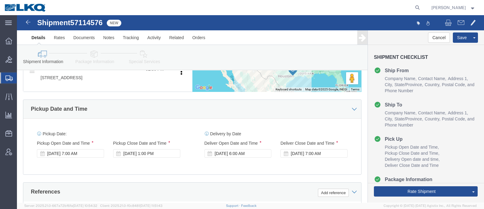
scroll to position [328, 0]
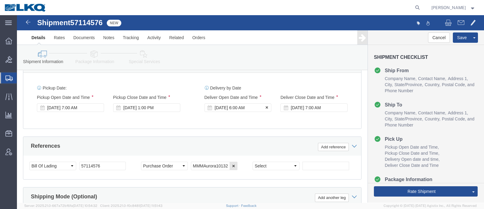
click div "Oct 16 2025 6:00 AM"
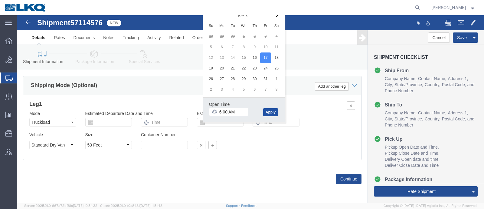
click button "Apply"
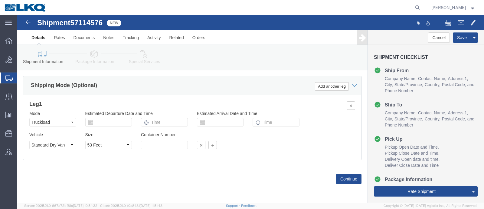
click h3 "Leg 1"
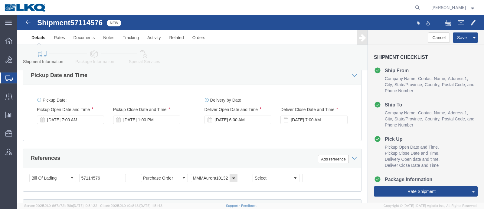
scroll to position [328, 0]
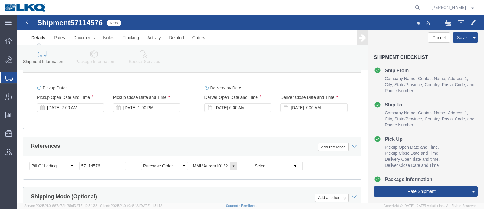
click div "Pickup Date: Pickup Start Date Pickup Start Time Pickup Open Date and Time Oct …"
click link "Special Services"
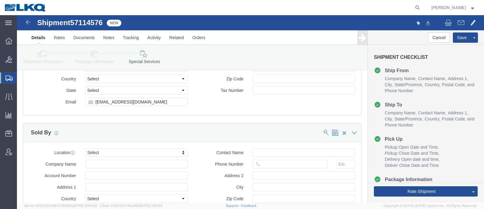
scroll to position [631, 0]
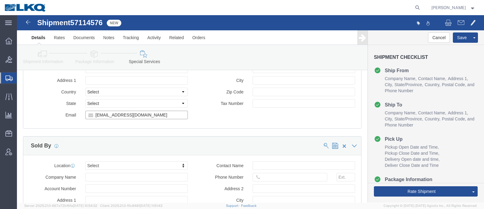
click input "blmccourt@lkqcorp.com"
click icon
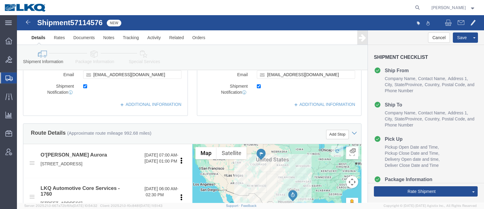
scroll to position [142, 0]
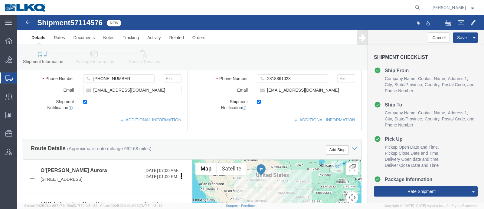
click div "Ship To Location Location My Profile Location 1100 - LKQ Crystal River 1103 - L…"
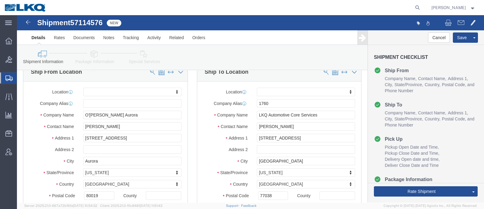
scroll to position [0, 0]
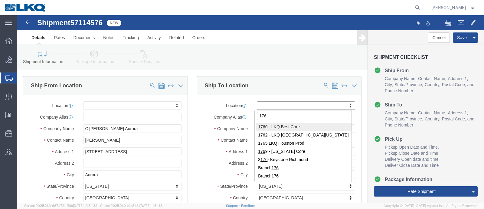
type input "1760"
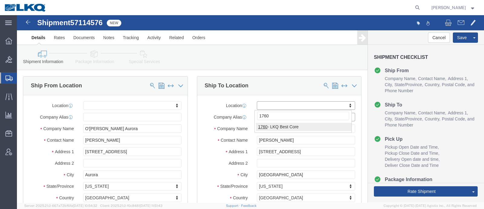
select select "27634"
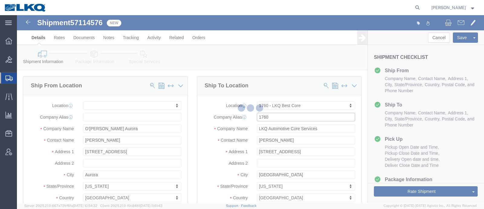
type input "1710 W Mount Houston Rd"
type input "281-886-1028"
checkbox input "false"
type input "LKQ Corporation"
select select "[GEOGRAPHIC_DATA]"
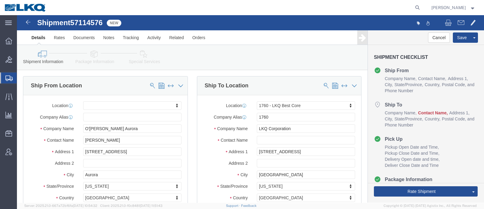
click div "Location 1760 - LKQ Best Core My Profile Location 1100 - LKQ Crystal River 1103…"
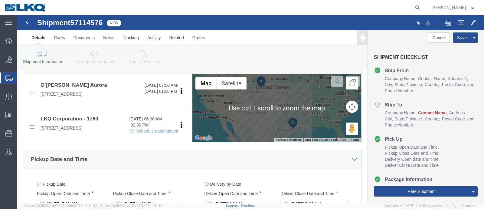
scroll to position [189, 0]
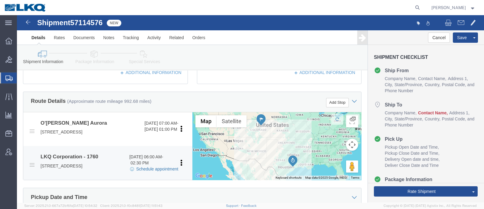
click link "Schedule appointment"
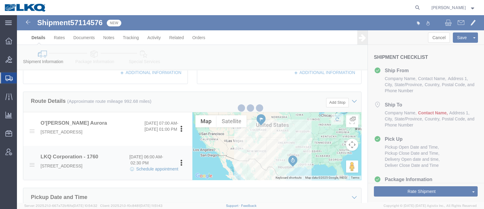
select select
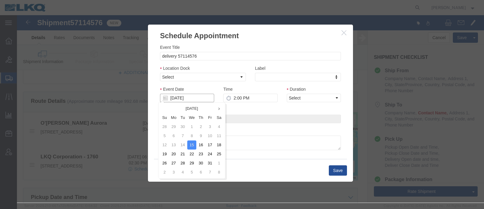
click input "[DATE]"
click td "17"
type input "10/17/2025"
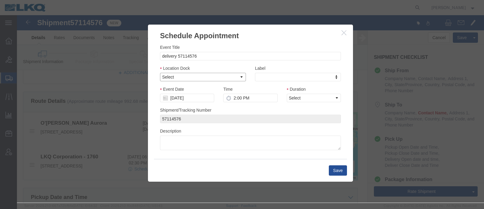
drag, startPoint x: 198, startPoint y: 61, endPoint x: 197, endPoint y: 64, distance: 3.7
click select "Select 1760 - LKQ Best Core 1760 - Outbound Loads"
select select "1"
click select "Select 1760 - LKQ Best Core 1760 - Outbound Loads"
click link "Availability"
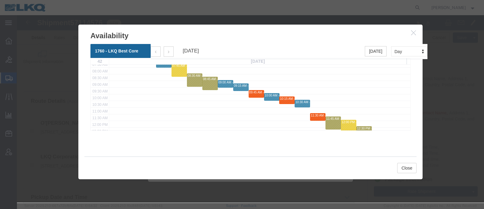
scroll to position [141, 0]
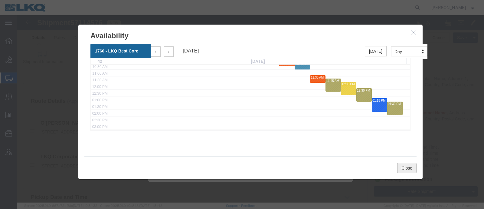
click button "Close"
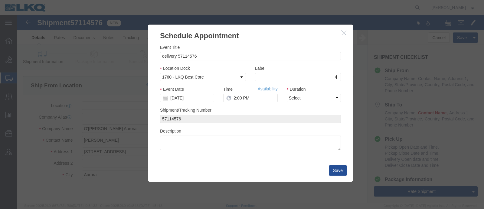
scroll to position [0, 0]
click input "2:00 PM"
type input "12:15 PM"
click select "Select 15 min 30 min 45 min 1 hr 2 hr 3 hr 4 hr"
select select "15"
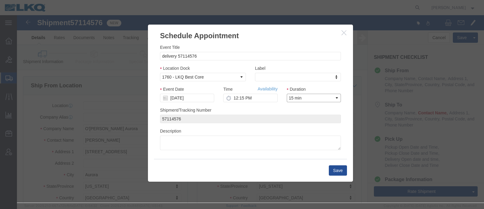
click select "Select 15 min 30 min 45 min 1 hr 2 hr 3 hr 4 hr"
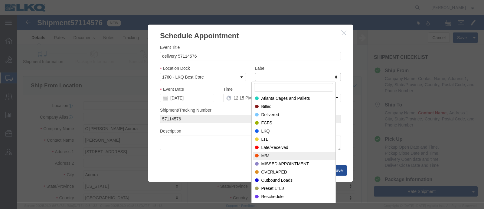
select select "24"
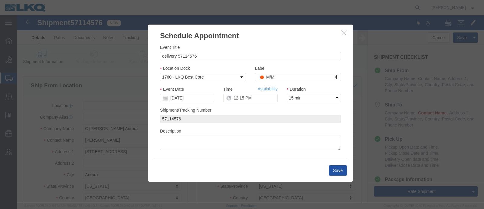
click button "Save"
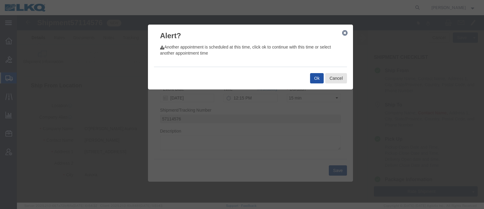
click button "Ok"
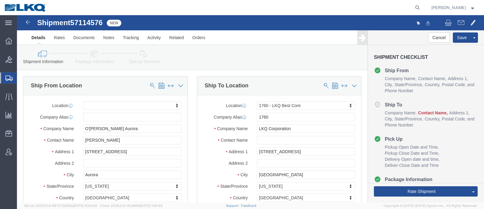
click div "Shipment Information Package Information Special Services Loading Routing"
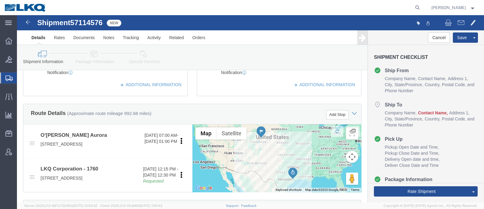
scroll to position [189, 0]
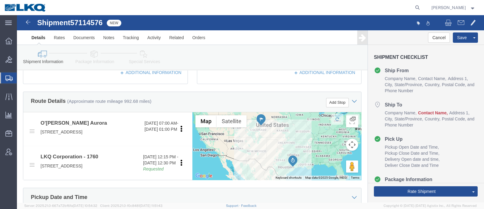
click span "57114576"
copy span "57114576"
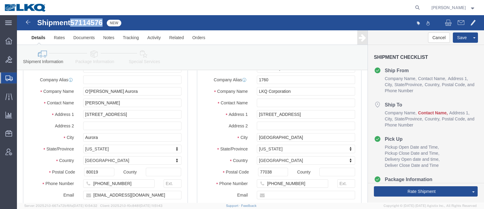
scroll to position [0, 0]
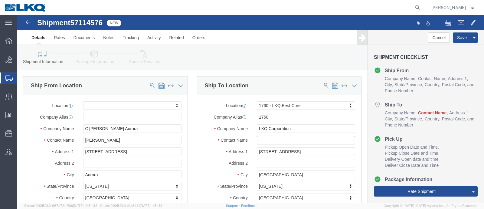
click input "text"
type input "N/A"
click ul "Ship From Company Name Contact Name Address 1 City State/Province Country Posta…"
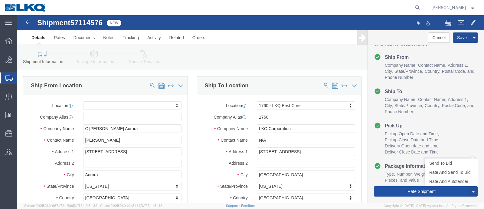
click button "Rate Shipment"
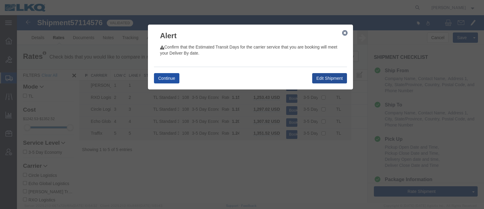
click at [164, 77] on button "Continue" at bounding box center [166, 78] width 25 height 10
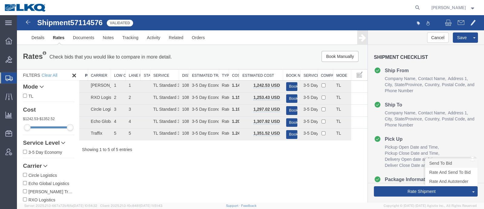
click at [448, 161] on link "Send To Bid" at bounding box center [452, 162] width 52 height 9
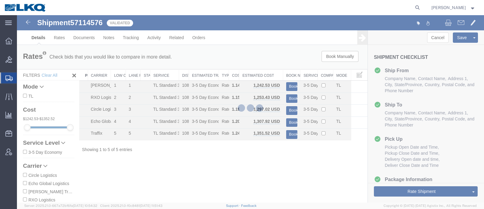
select select "27634"
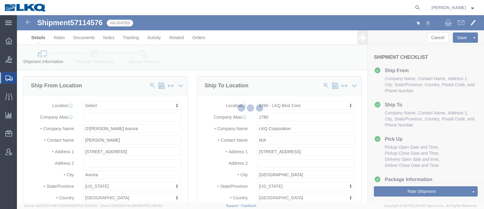
select select "TL"
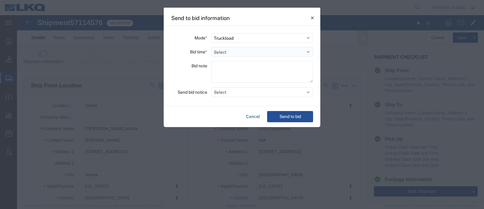
click at [230, 47] on select "Select 30 Min (Rush) 1 Hour (Rush) 2 Hours (Rush) 4 Hours (Rush) 8 Hours (Rush)…" at bounding box center [263, 52] width 102 height 10
select select "24"
click at [212, 47] on select "Select 30 Min (Rush) 1 Hour (Rush) 2 Hours (Rush) 4 Hours (Rush) 8 Hours (Rush)…" at bounding box center [263, 52] width 102 height 10
click at [289, 116] on button "Send to bid" at bounding box center [290, 116] width 46 height 11
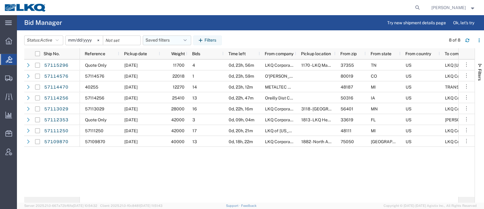
click at [162, 37] on button "Saved filters" at bounding box center [167, 40] width 48 height 10
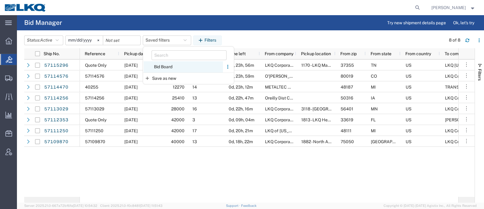
click at [175, 65] on span "Bid Board" at bounding box center [183, 66] width 79 height 11
type input "2024-12-01"
type input "2025-12-31"
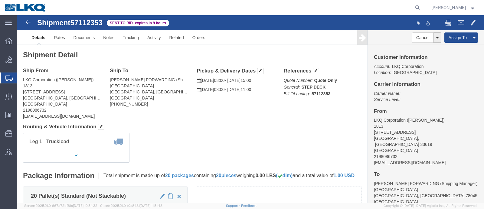
click span "57112353"
copy span "57112353"
click div "Ship From LKQ Corporation ([PERSON_NAME]) 1813 [STREET_ADDRESS] 2198086732 [EMA…"
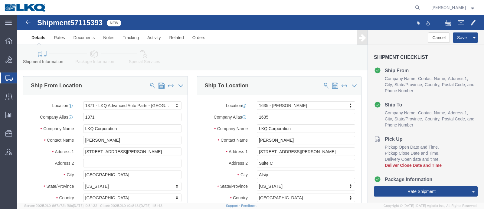
select select "27536"
select select "27578"
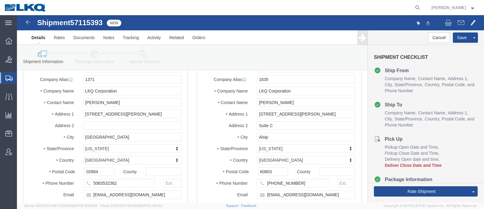
click span "57115393"
copy span "57115393"
click link "Special Services"
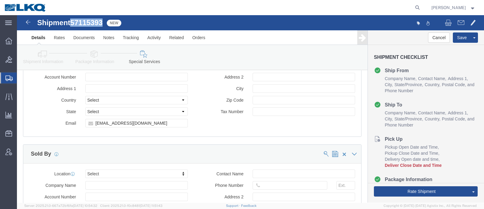
scroll to position [643, 0]
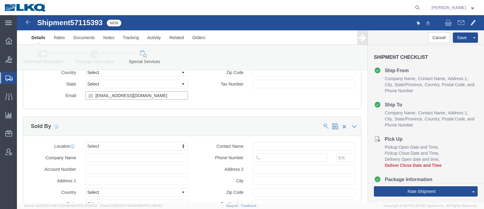
click input "[EMAIL_ADDRESS][DOMAIN_NAME]"
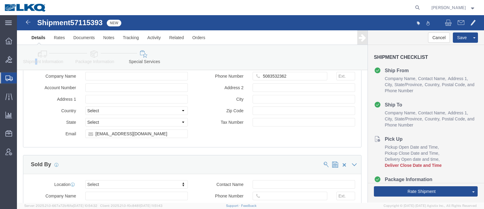
click div "Shipment Information Package Information Special Services Loading Routing"
click icon
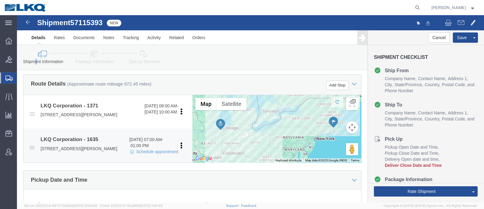
scroll to position [195, 0]
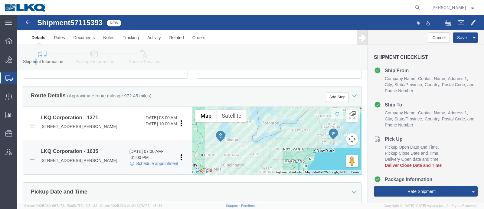
click link "Schedule appointment"
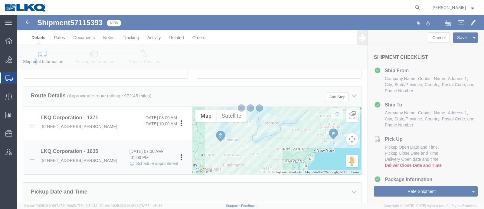
select select
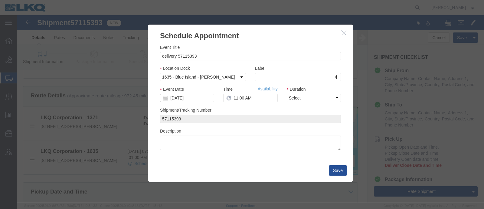
click input "[DATE]"
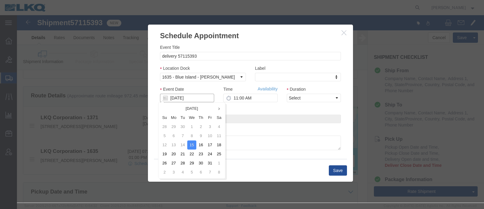
click input "[DATE]"
click td "17"
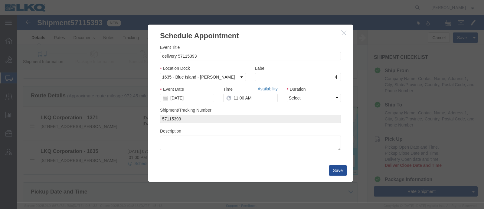
drag, startPoint x: 265, startPoint y: 90, endPoint x: 248, endPoint y: 75, distance: 22.7
click link "Availability"
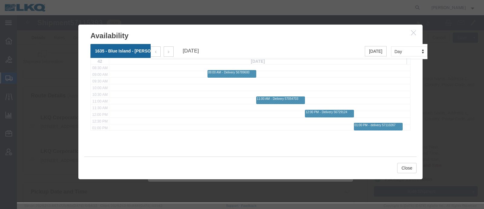
scroll to position [151, 0]
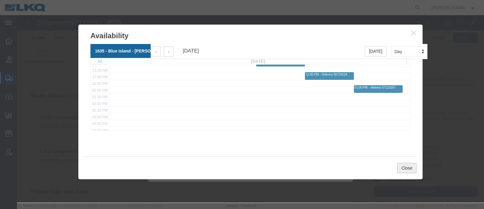
click button "Close"
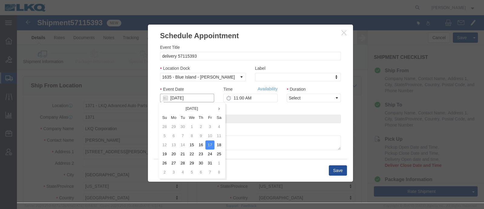
click input "[DATE]"
click td "20"
type input "[DATE]"
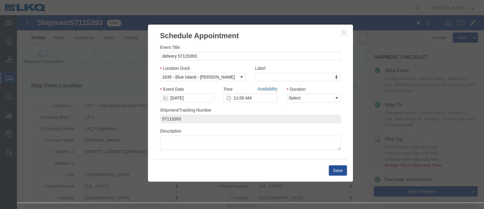
click link "Availability"
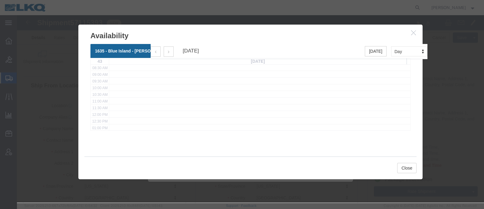
scroll to position [75, 0]
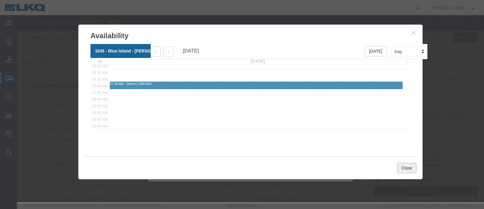
drag, startPoint x: 390, startPoint y: 153, endPoint x: 346, endPoint y: 135, distance: 47.9
click button "Close"
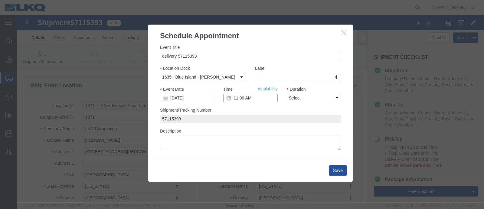
click input "11:00 AM"
type input "9:00 AM"
click select "Select 15 min 30 min 45 min 1 hr 2 hr 3 hr 4 hr"
select select "15"
click select "Select 15 min 30 min 45 min 1 hr 2 hr 3 hr 4 hr"
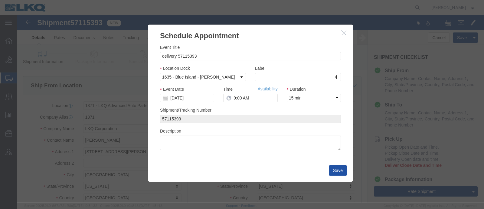
click button "Save"
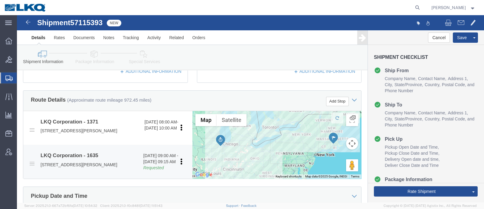
scroll to position [227, 0]
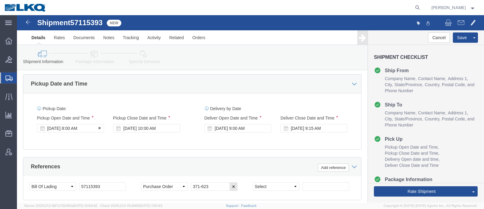
click div "[DATE] 8:00 AM"
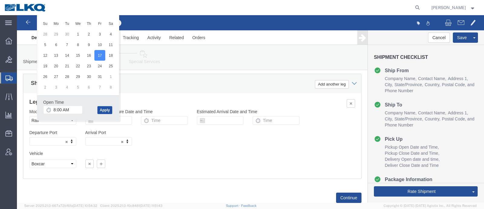
click button "Apply"
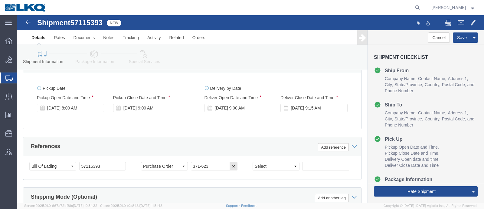
scroll to position [209, 0]
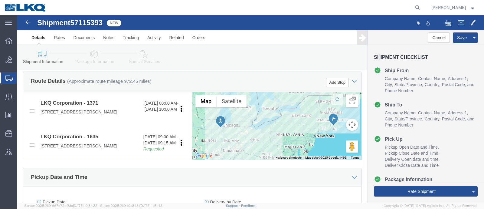
click span "57115393"
copy span "57115393"
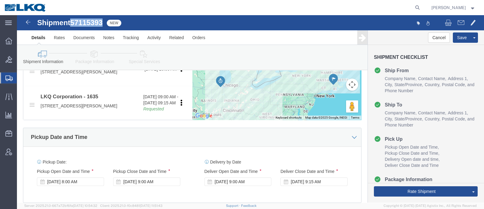
scroll to position [285, 0]
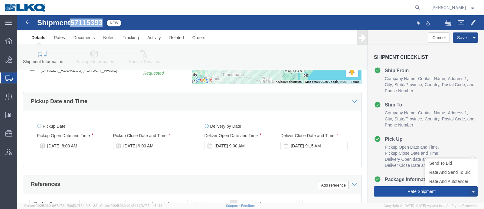
click button "Rate Shipment"
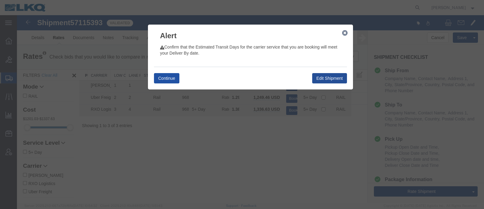
click at [164, 77] on button "Continue" at bounding box center [166, 78] width 25 height 10
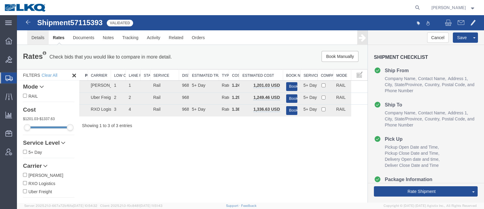
click at [33, 37] on link "Details" at bounding box center [37, 37] width 21 height 15
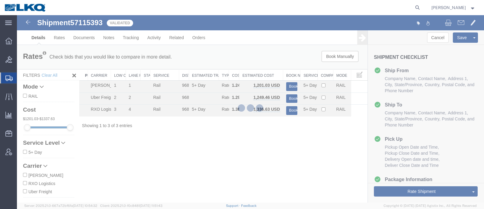
select select "27536"
select select "27578"
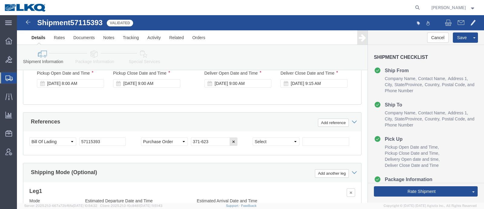
scroll to position [422, 0]
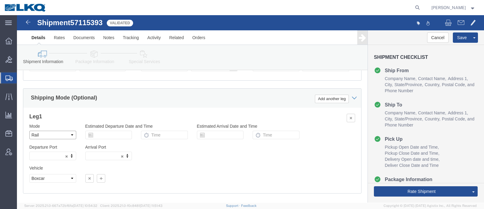
click select "Select Air Less than Truckload Multi-Leg Ocean Freight Rail Small Parcel Truckl…"
select select
click select "Select Air Less than Truckload Multi-Leg Ocean Freight Rail Small Parcel Truckl…"
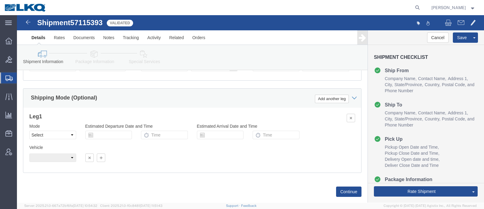
click h3 "Leg 1"
click icon
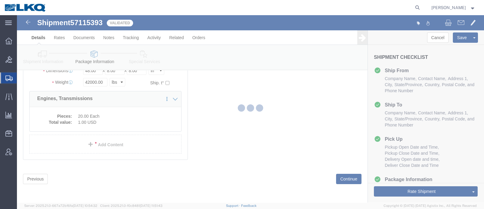
scroll to position [60, 0]
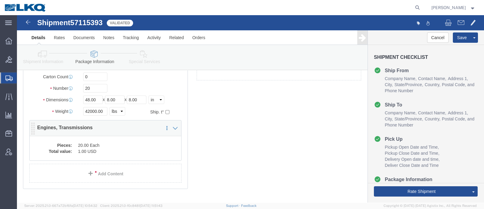
click dt "Total value:"
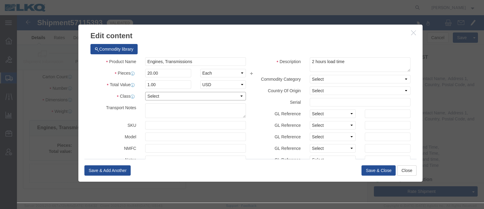
click select "Select 50 55 60 65 70 85 92.5 100 125 175 250 300 400"
select select "92.5"
click select "Select 50 55 60 65 70 85 92.5 100 125 175 250 300 400"
click button "Save & Close"
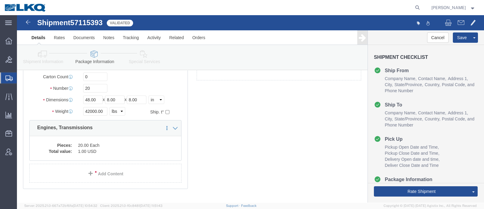
click div "20 x Pallet(s) Standard (Not Stackable) Package Type Select Bale(s) Basket(s) B…"
drag, startPoint x: 317, startPoint y: 141, endPoint x: 346, endPoint y: 146, distance: 29.8
click div "20 x Pallet(s) Standard (Not Stackable) Package Type Select Bale(s) Basket(s) B…"
click link "Send To Bid"
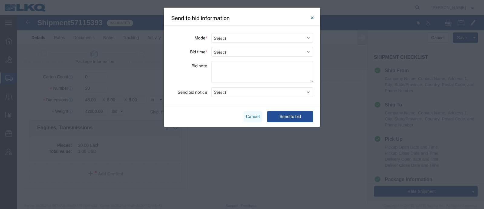
drag, startPoint x: 247, startPoint y: 114, endPoint x: 267, endPoint y: 125, distance: 22.9
click at [247, 114] on button "Cancel" at bounding box center [253, 116] width 19 height 11
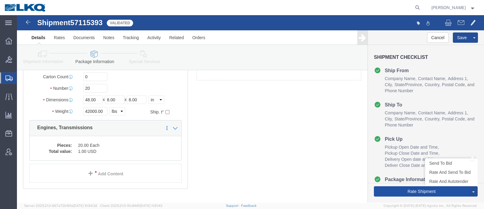
click button "Rate Shipment"
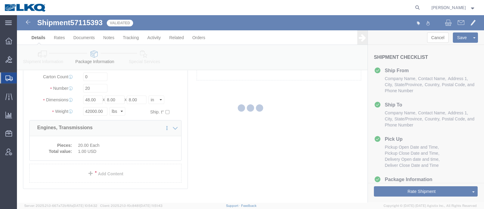
scroll to position [0, 0]
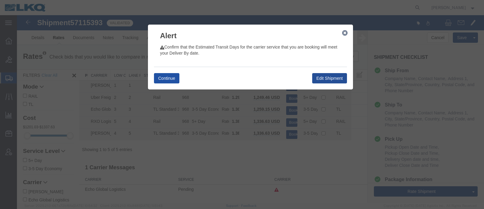
click at [168, 76] on button "Continue" at bounding box center [166, 78] width 25 height 10
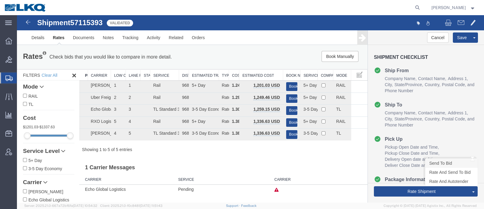
click at [444, 164] on link "Send To Bid" at bounding box center [452, 162] width 52 height 9
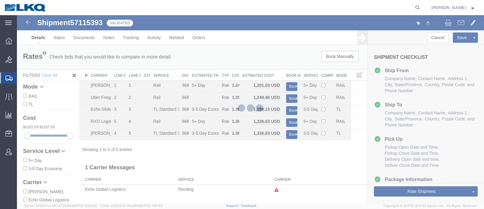
select select "27536"
select select "27578"
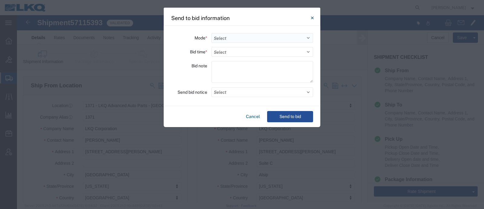
click at [239, 38] on select "Select Small Parcel Truckload Air Rail Less than Truckload Ocean Freight Multi-…" at bounding box center [263, 38] width 102 height 10
select select "TL"
click at [212, 33] on select "Select Small Parcel Truckload Air Rail Less than Truckload Ocean Freight Multi-…" at bounding box center [263, 38] width 102 height 10
click at [251, 51] on select "Select 30 Min (Rush) 1 Hour (Rush) 2 Hours (Rush) 4 Hours (Rush) 8 Hours (Rush)…" at bounding box center [263, 52] width 102 height 10
click at [181, 101] on div "Mode * Select Small Parcel Truckload Air Rail Less than Truckload Ocean Freight…" at bounding box center [242, 66] width 157 height 80
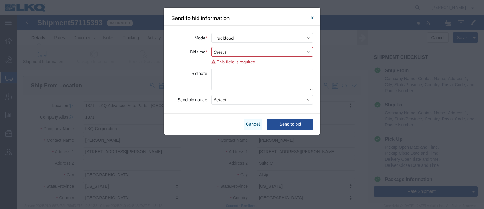
click at [246, 124] on button "Cancel" at bounding box center [253, 123] width 19 height 11
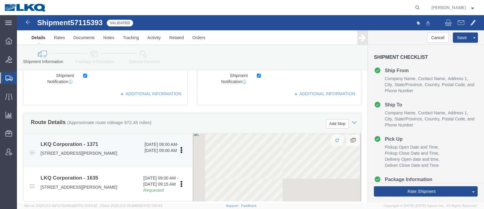
scroll to position [189, 0]
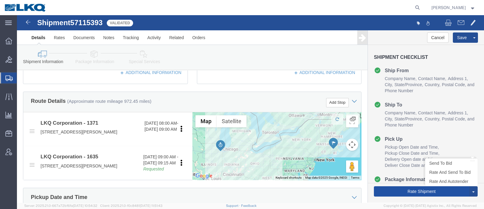
click button "Rate Shipment"
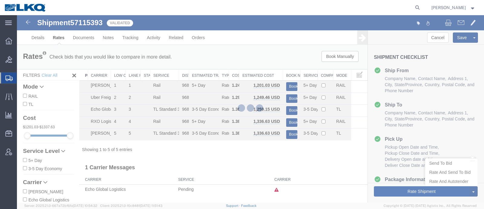
scroll to position [0, 0]
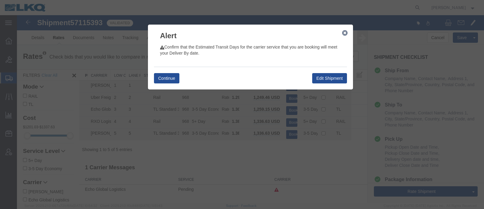
click at [164, 72] on div "Continue Edit Shipment" at bounding box center [250, 78] width 193 height 23
click at [162, 74] on button "Continue" at bounding box center [166, 78] width 25 height 10
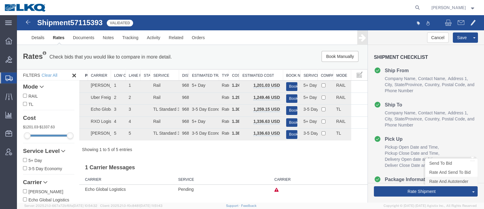
click at [442, 181] on link "Rate And Autotender" at bounding box center [452, 180] width 52 height 9
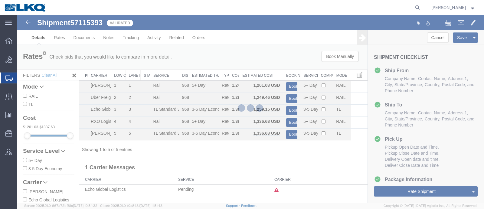
select select "27536"
select select "27578"
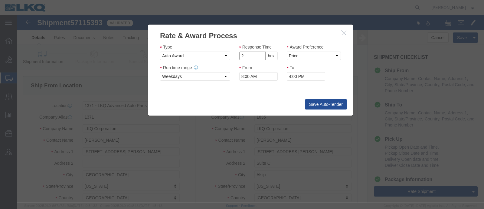
type input "2"
click input "2"
click select "Price Carrier Rank"
select select "LANE_RANK"
click select "Price Carrier Rank"
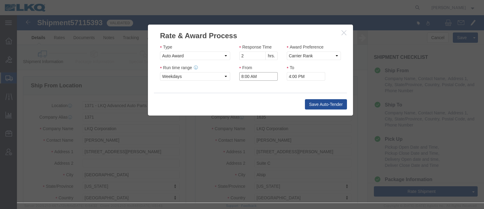
click input "8:00 AM"
type input "7:00 AM"
click div "Save Auto-Tender"
click button "Save Auto-Tender"
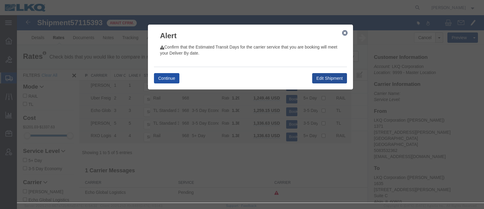
click at [170, 81] on button "Continue" at bounding box center [166, 78] width 25 height 10
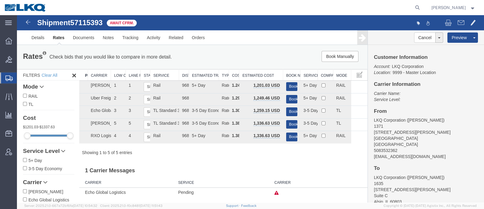
click at [173, 10] on div at bounding box center [237, 7] width 372 height 15
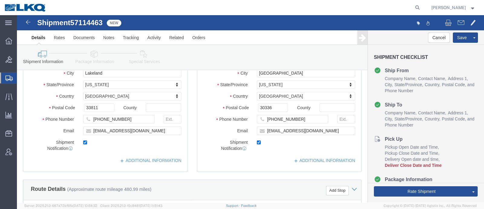
select select
select select "28712"
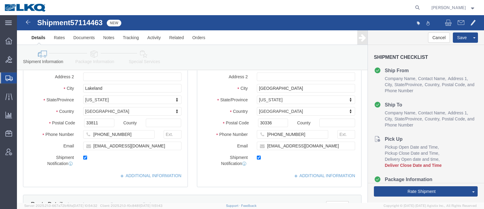
scroll to position [75, 0]
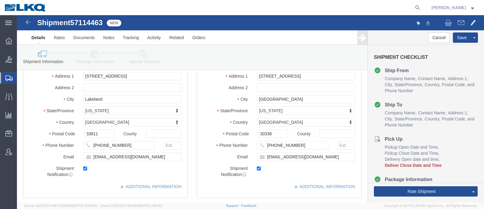
click span "57114463"
copy span "57114463"
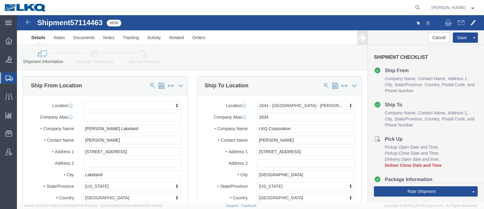
click div "Shipment Information Package Information Special Services Loading Routing"
click span "57114463"
copy span "57114463"
click icon
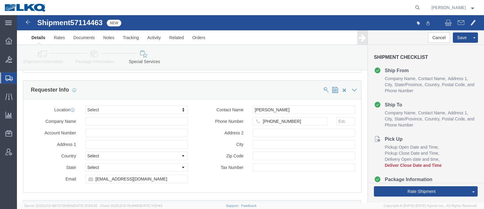
scroll to position [605, 0]
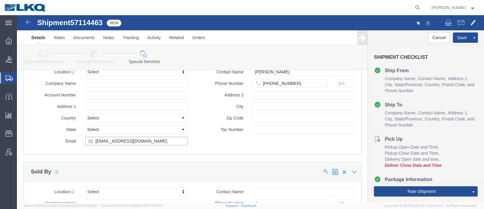
click input "blmccourt@lkqcorp.com"
click div "Shipment Information Package Information Special Services Loading Routing"
click icon
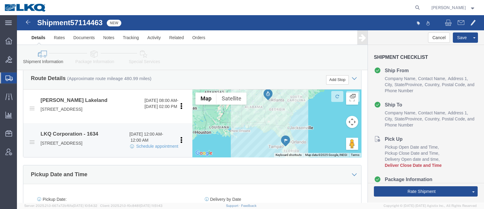
scroll to position [212, 0]
click link "Schedule appointment"
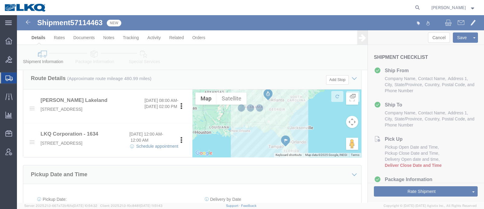
select select
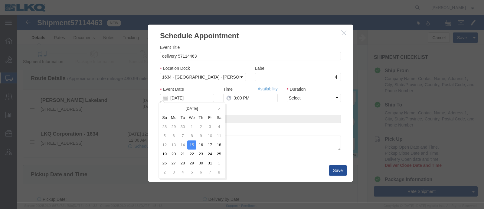
click input "[DATE]"
click td "16"
type input "[DATE]"
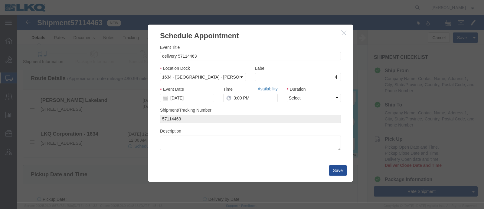
click link "Availability"
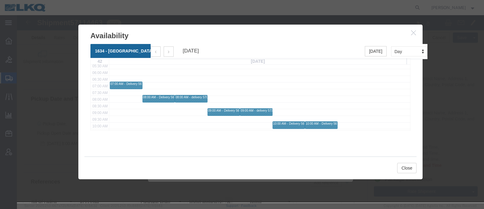
scroll to position [114, 0]
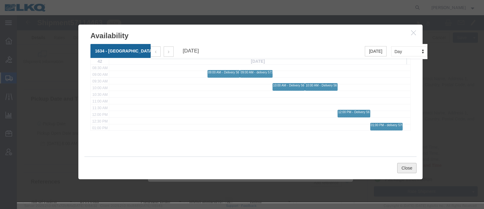
click button "Close"
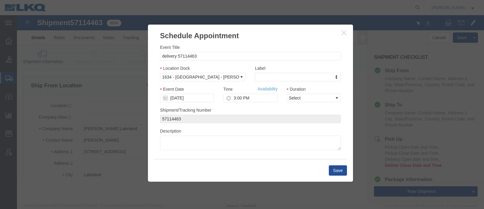
scroll to position [0, 0]
click div "Time Availability 3:00 PM"
click input "3:00 PM"
type input "12:00 PM"
click div "Duration Select 15 min 30 min 45 min 1 hr 2 hr 3 hr 4 hr"
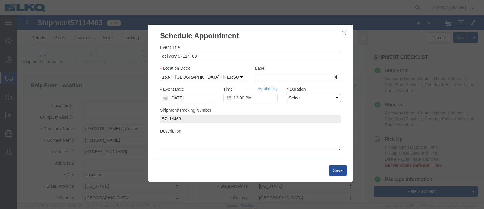
click select "Select 15 min 30 min 45 min 1 hr 2 hr 3 hr 4 hr"
select select "15"
click select "Select 15 min 30 min 45 min 1 hr 2 hr 3 hr 4 hr"
click button "Save"
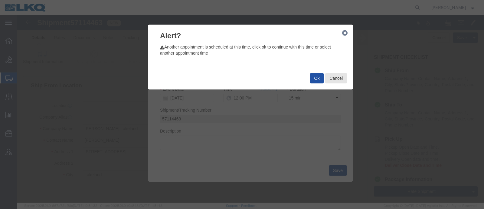
click button "Ok"
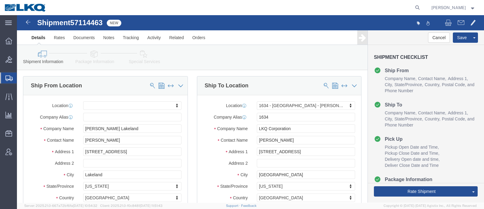
click div "Shipment Information Package Information Special Services Loading Routing"
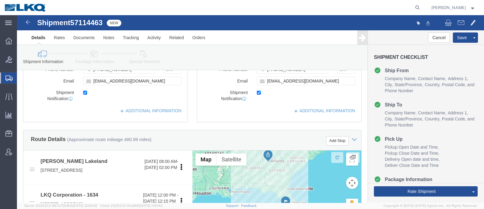
scroll to position [189, 0]
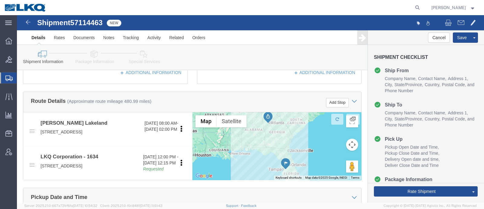
click span "57114463"
copy span "57114463"
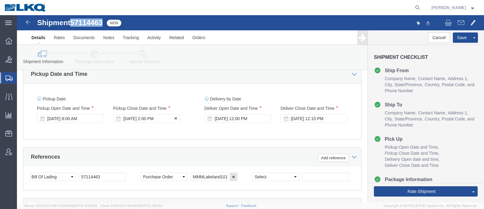
scroll to position [378, 0]
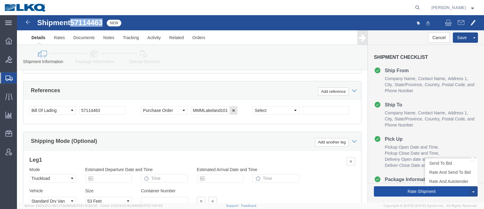
click button "Rate Shipment"
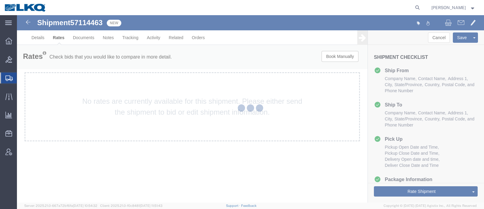
scroll to position [0, 0]
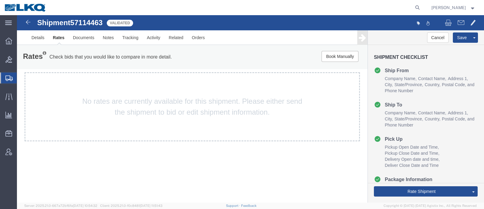
click at [91, 60] on p "Check bids that you would like to compare in more detail." at bounding box center [110, 57] width 123 height 7
click at [186, 64] on div "Rates Check bids that you would like to compare in more detail. Compare Filter …" at bounding box center [192, 57] width 351 height 24
click at [39, 39] on link "Details" at bounding box center [37, 37] width 21 height 15
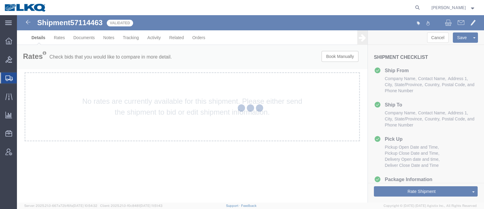
select select "28712"
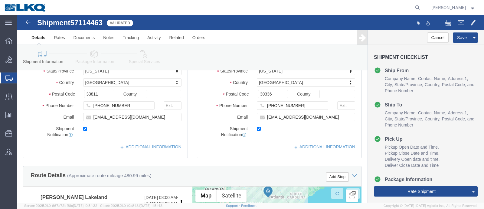
scroll to position [114, 0]
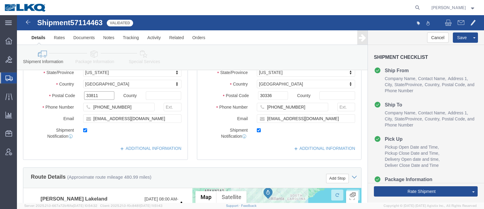
click input "33811"
click input "30336"
click link "Notes"
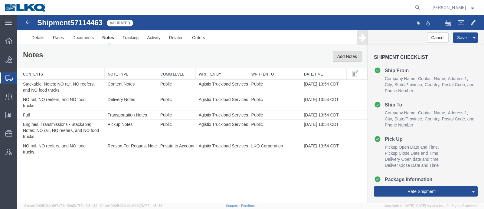
click at [354, 53] on button "Add Notes" at bounding box center [347, 56] width 29 height 11
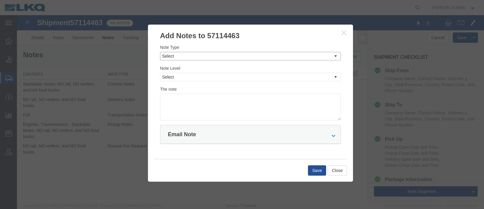
click at [216, 54] on select "Select Approval Bid Notes Carrier Change Notes Claim Notes Content Hazmat Notes…" at bounding box center [250, 56] width 181 height 8
select select "BID_NOTES"
click at [160, 52] on select "Select Approval Bid Notes Carrier Change Notes Claim Notes Content Hazmat Notes…" at bounding box center [250, 56] width 181 height 8
click at [215, 77] on select "Select Private to Account Private to Vendor Public" at bounding box center [250, 77] width 181 height 8
select select "PRIVATE_TO_ACCOUNT"
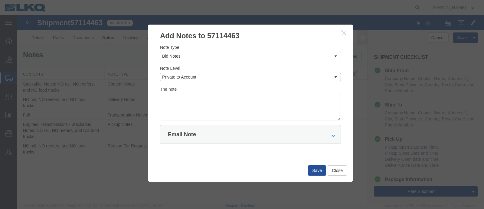
click at [160, 73] on select "Select Private to Account Private to Vendor Public" at bounding box center [250, 77] width 181 height 8
click at [215, 105] on textarea at bounding box center [250, 107] width 181 height 27
type textarea "DAT: $462"
click at [318, 169] on button "Save" at bounding box center [317, 170] width 18 height 10
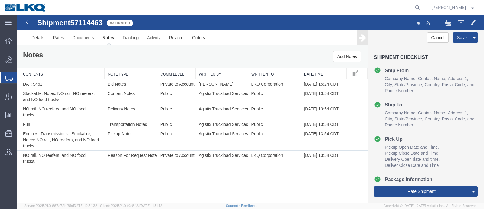
click at [227, 58] on div "Notes Add Notes" at bounding box center [192, 56] width 351 height 23
click at [232, 10] on div at bounding box center [237, 7] width 372 height 15
click at [451, 164] on link "Send To Bid" at bounding box center [452, 162] width 52 height 9
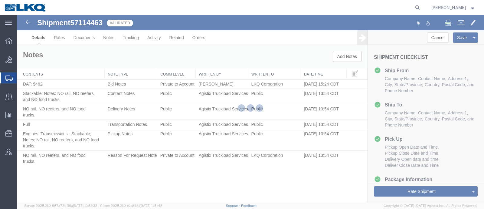
select select "28712"
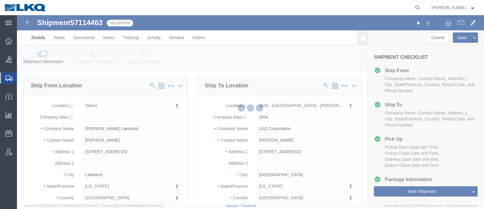
select select "TL"
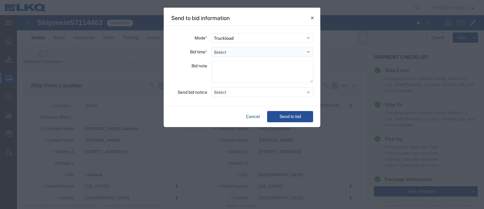
click at [239, 48] on select "Select 30 Min (Rush) 1 Hour (Rush) 2 Hours (Rush) 4 Hours (Rush) 8 Hours (Rush)…" at bounding box center [263, 52] width 102 height 10
click at [247, 116] on div "Cancel Send to bid" at bounding box center [242, 116] width 157 height 21
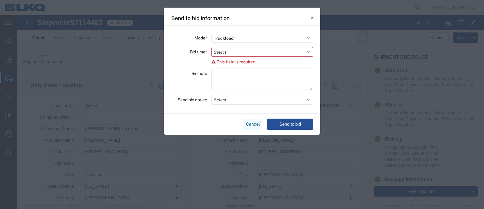
click at [248, 122] on button "Cancel" at bounding box center [253, 123] width 19 height 11
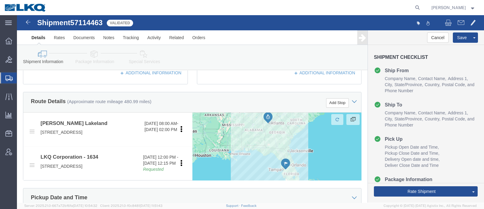
scroll to position [189, 0]
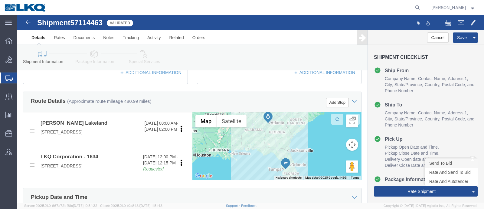
click link "Send To Bid"
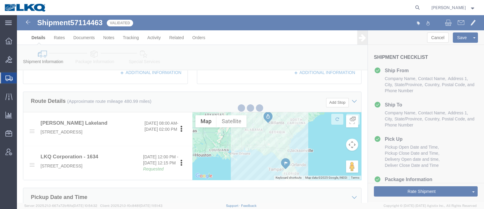
select select "TL"
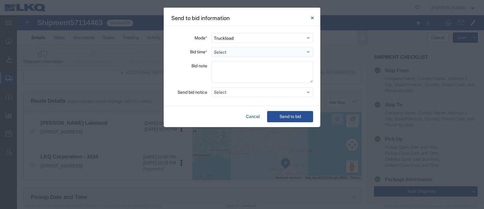
click at [259, 56] on select "Select 30 Min (Rush) 1 Hour (Rush) 2 Hours (Rush) 4 Hours (Rush) 8 Hours (Rush)…" at bounding box center [263, 52] width 102 height 10
select select "24"
click at [212, 47] on select "Select 30 Min (Rush) 1 Hour (Rush) 2 Hours (Rush) 4 Hours (Rush) 8 Hours (Rush)…" at bounding box center [263, 52] width 102 height 10
click at [284, 113] on button "Send to bid" at bounding box center [290, 116] width 46 height 11
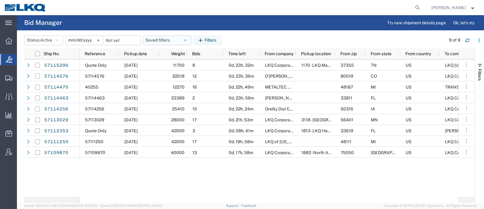
click at [160, 41] on button "Saved filters" at bounding box center [167, 40] width 48 height 10
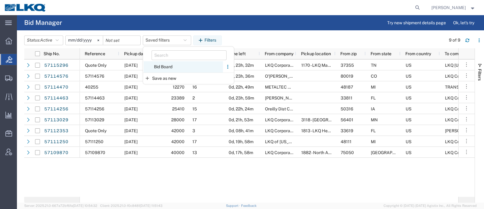
click at [176, 67] on span "Bid Board" at bounding box center [183, 66] width 79 height 11
type input "2024-12-01"
type input "2025-12-31"
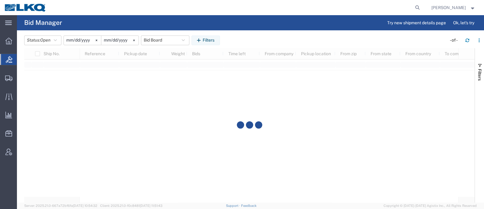
click at [265, 35] on header "Status: Open Active All Awaiting Confirmation Awarded Closed Expired Open Withd…" at bounding box center [254, 39] width 460 height 17
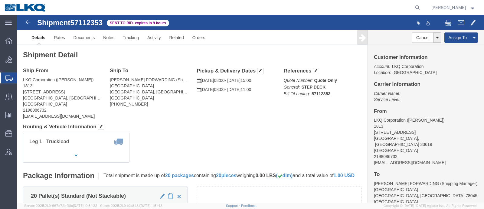
click div "Leg 1 - Truckload Vehicle 1: Step Deck Number of trucks: 1"
click span "57112353"
copy span "57112353"
click link "Rates"
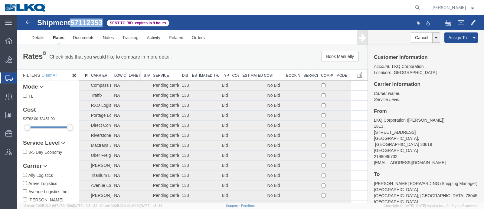
click at [254, 73] on th "Estimated Cost" at bounding box center [261, 74] width 44 height 11
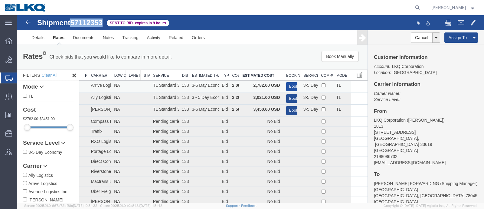
click at [287, 84] on button "Book" at bounding box center [291, 86] width 11 height 9
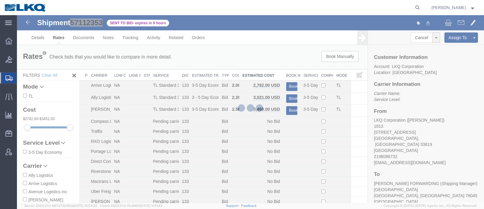
click at [276, 57] on div at bounding box center [250, 108] width 467 height 187
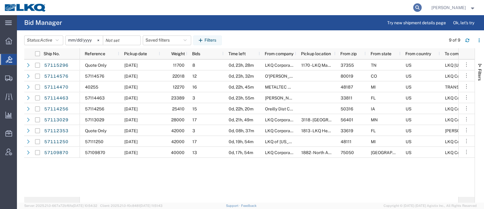
click at [422, 4] on icon at bounding box center [417, 7] width 8 height 8
paste input "57112353"
type input "57112353"
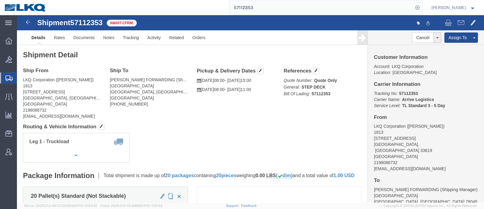
click div "Leg 1 - Truckload Vehicle 1: Step Deck Number of trucks: 1"
click div "Shipment Detail Ship From LKQ Corporation ([PERSON_NAME]) 1813 [STREET_ADDRESS]…"
click link "Rates"
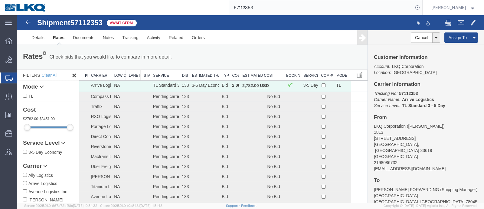
click at [244, 53] on div "Rates Check bids that you would like to compare in more detail. Compare Filter …" at bounding box center [192, 57] width 348 height 12
